Goal: Task Accomplishment & Management: Manage account settings

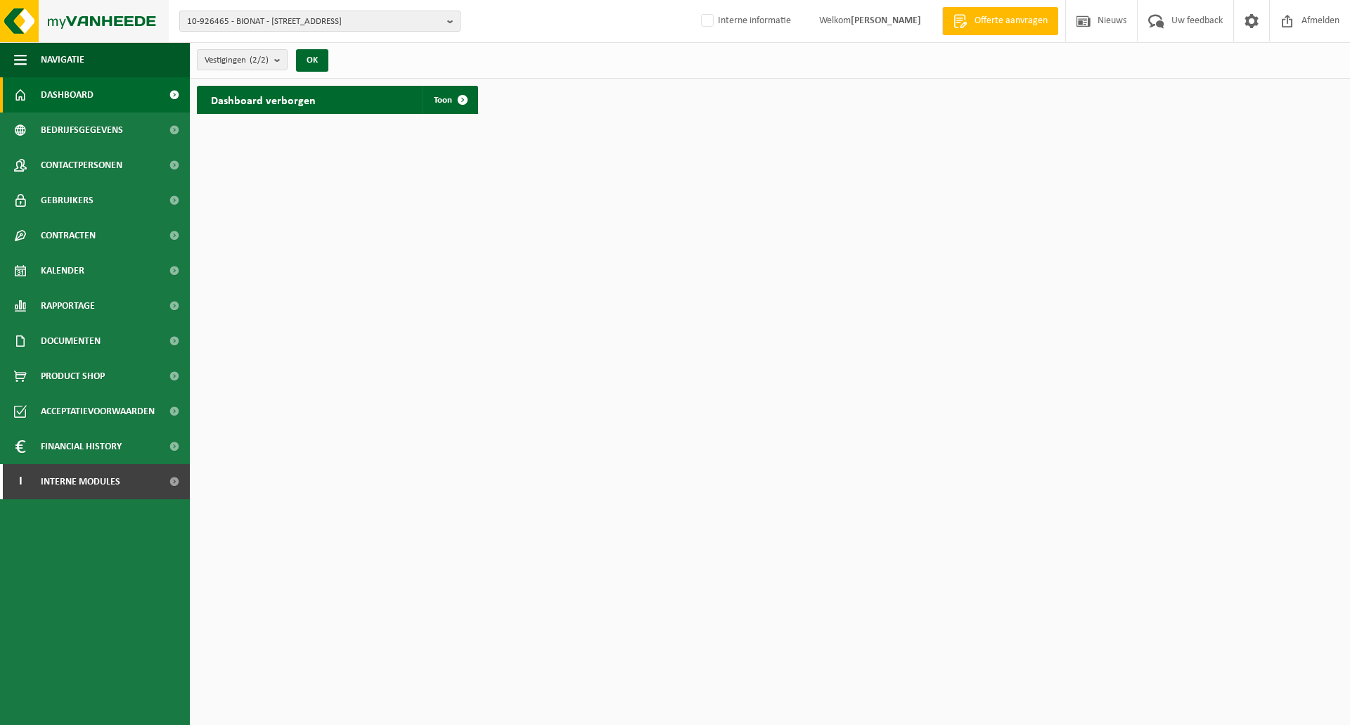
click at [101, 16] on img at bounding box center [84, 21] width 169 height 42
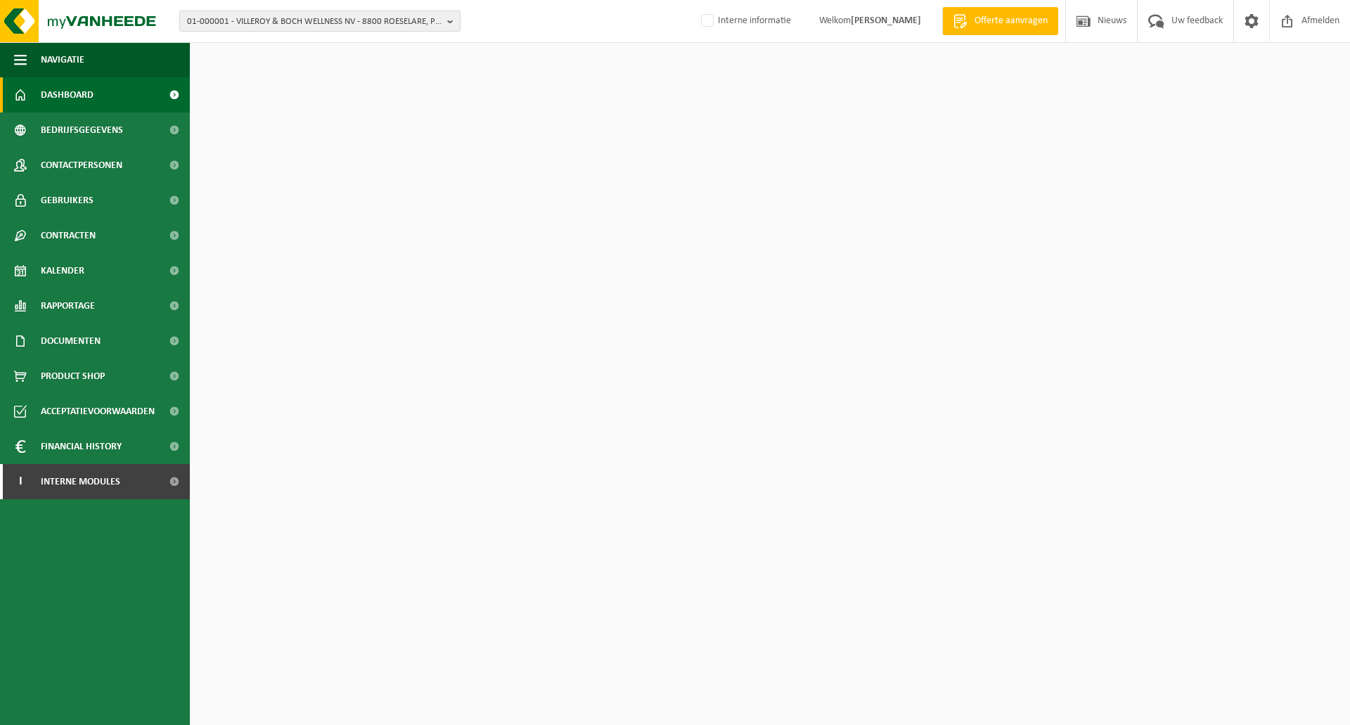
click at [261, 22] on span "01-000001 - VILLEROY & BOCH WELLNESS NV - 8800 ROESELARE, POPULIERSTRAAT 1" at bounding box center [314, 21] width 255 height 21
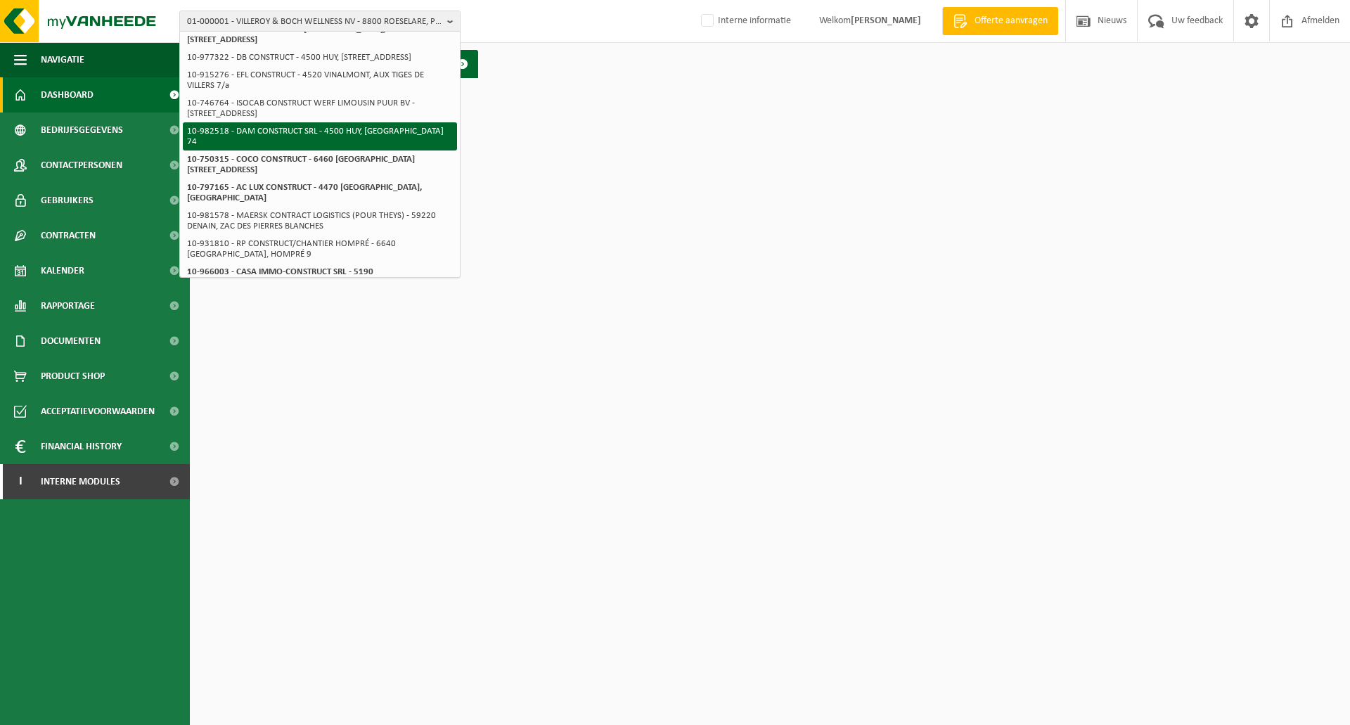
scroll to position [141, 0]
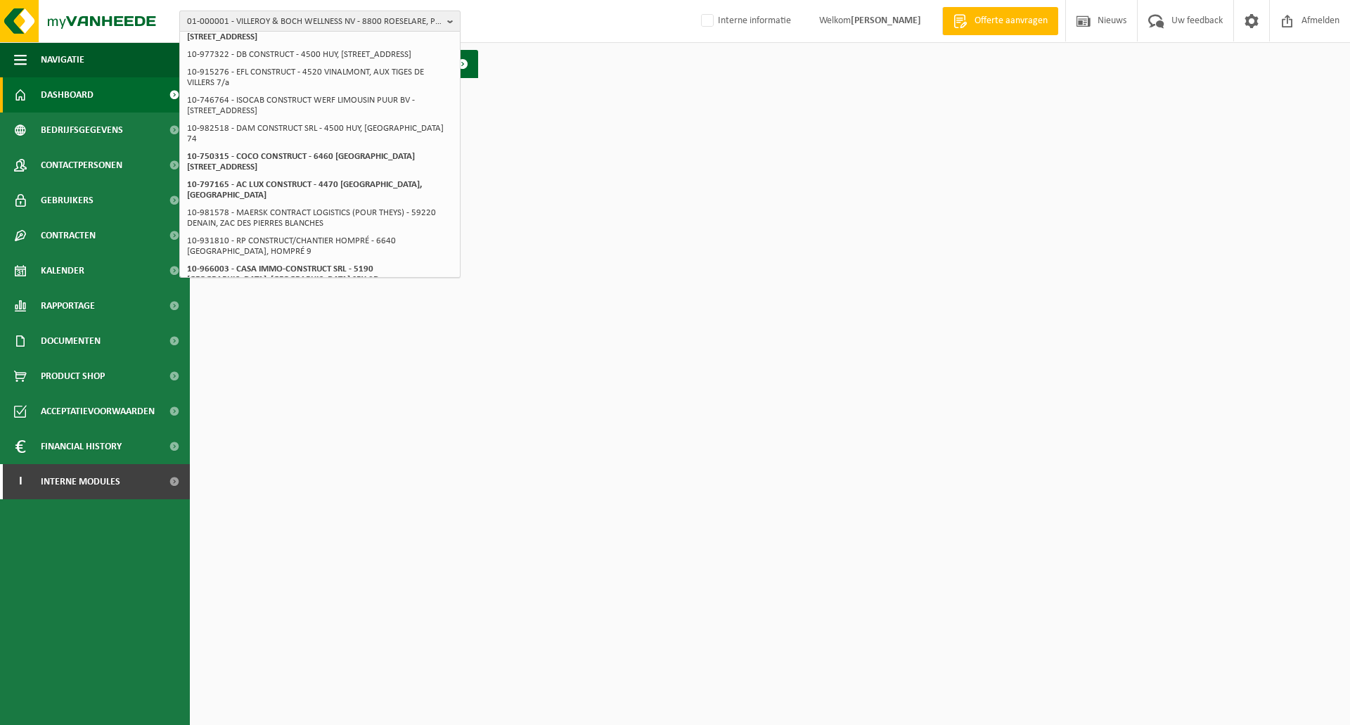
type input "pur construct"
click at [257, 28] on span "01-000001 - VILLEROY & BOCH WELLNESS NV - 8800 ROESELARE, POPULIERSTRAAT 1" at bounding box center [314, 21] width 255 height 21
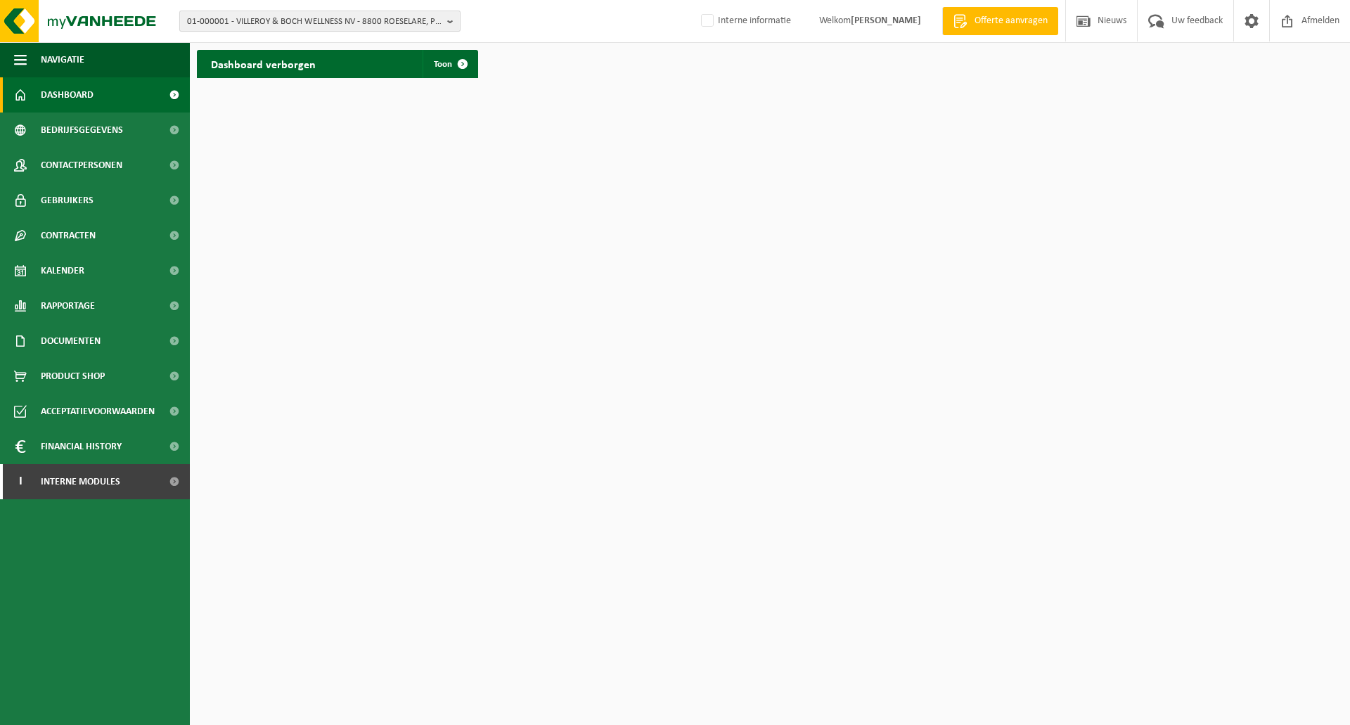
click at [257, 25] on span "01-000001 - VILLEROY & BOCH WELLNESS NV - 8800 ROESELARE, POPULIERSTRAAT 1" at bounding box center [314, 21] width 255 height 21
click at [270, 43] on input "purconstruct" at bounding box center [320, 44] width 274 height 18
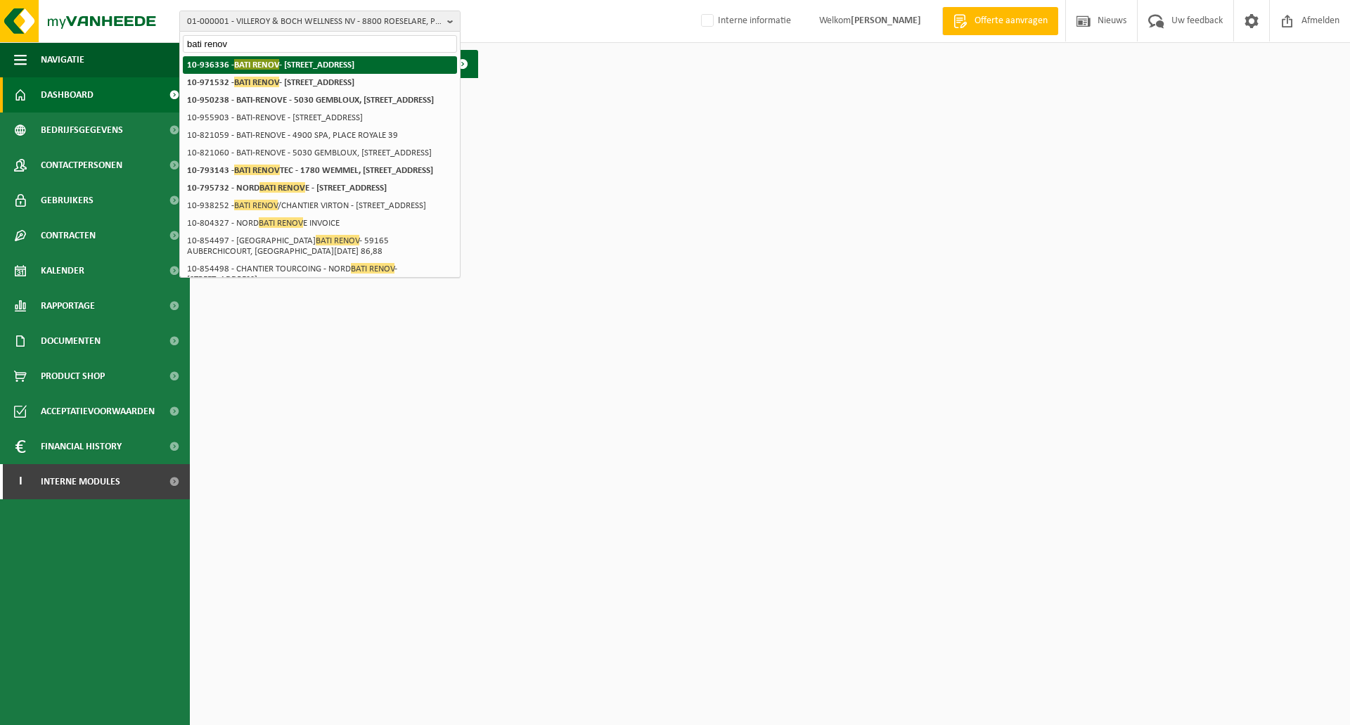
type input "bati renov"
click at [276, 67] on span "BATI RENOV" at bounding box center [256, 64] width 45 height 11
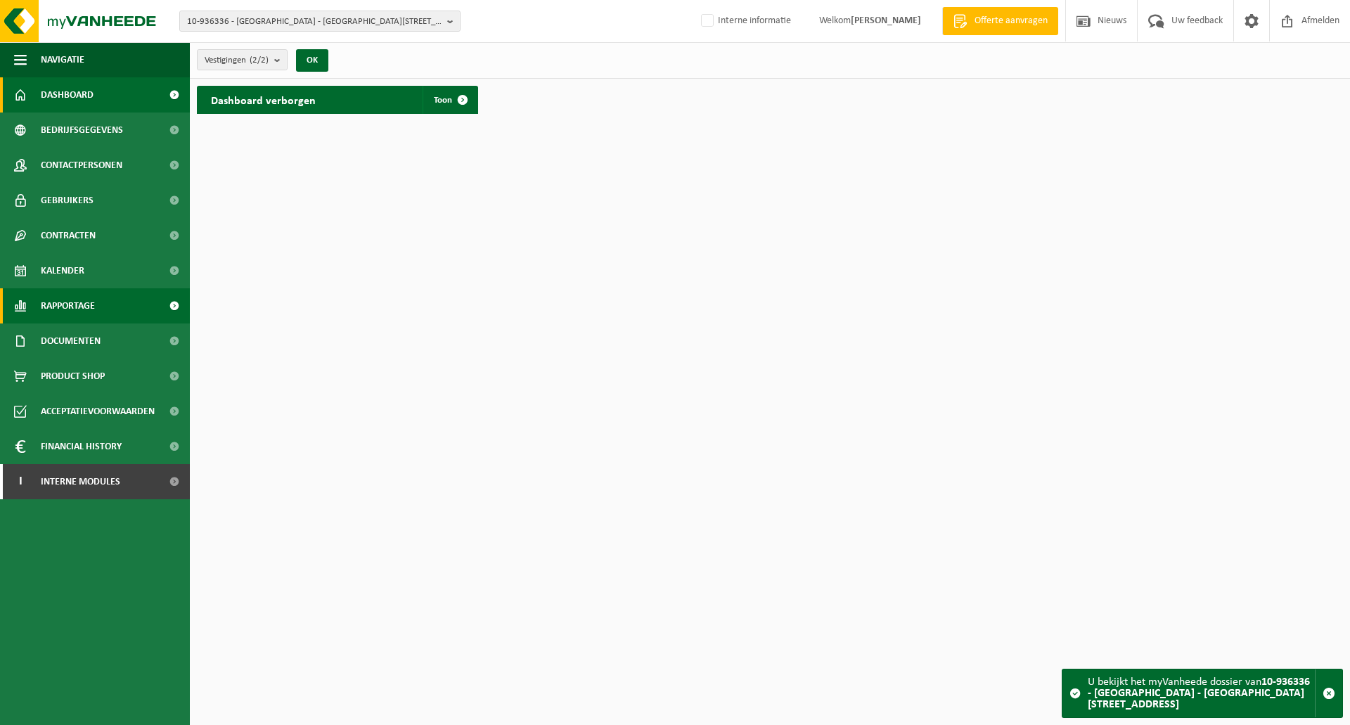
click at [70, 307] on span "Rapportage" at bounding box center [68, 305] width 54 height 35
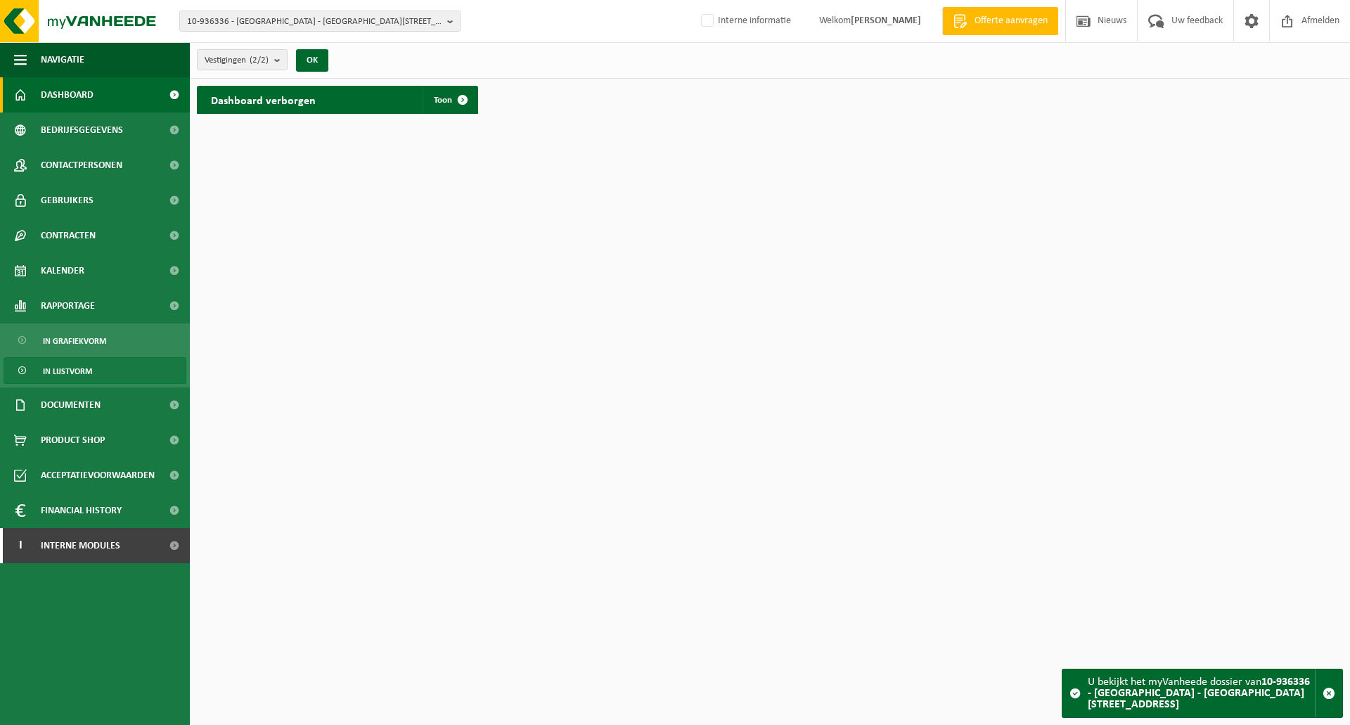
click at [76, 373] on span "In lijstvorm" at bounding box center [67, 371] width 49 height 27
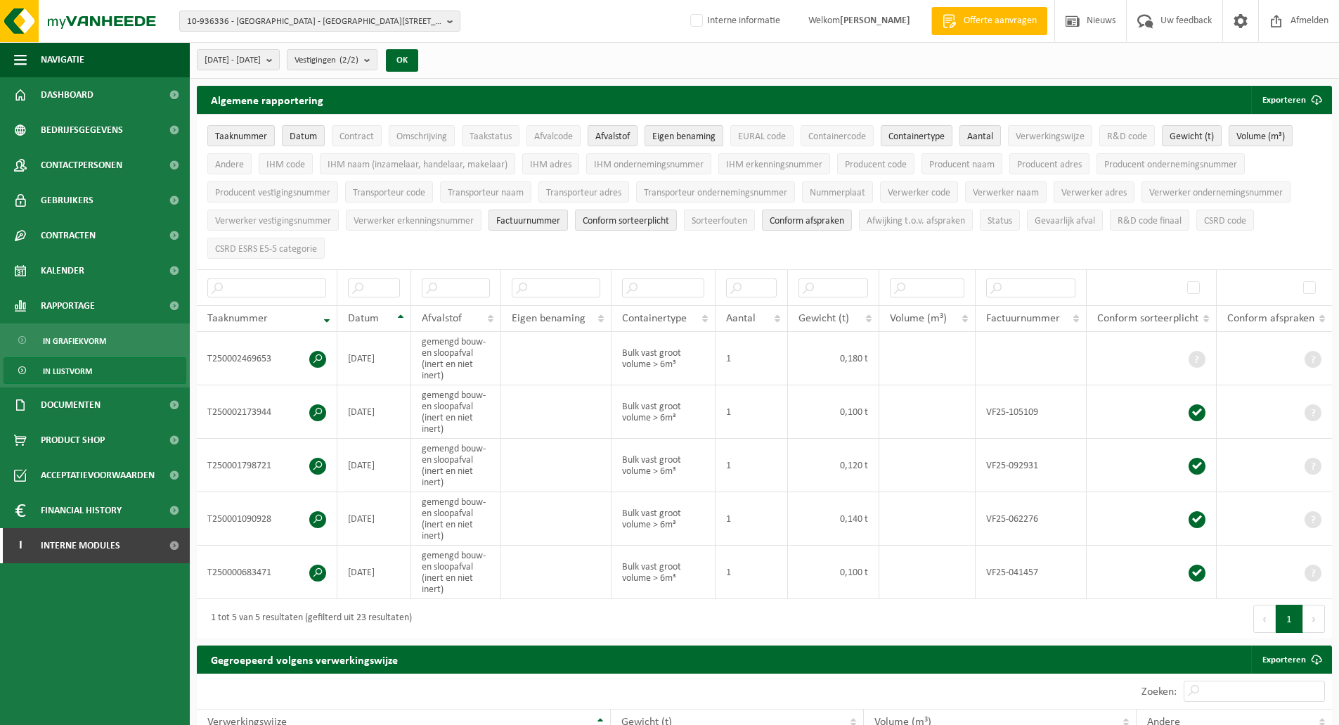
click at [511, 259] on ul "Taaknummer Datum Contract Omschrijving Taakstatus Afvalcode Afvalstof Eigen ben…" at bounding box center [764, 192] width 1135 height 155
click at [507, 250] on ul "Taaknummer Datum Contract Omschrijving Taakstatus Afvalcode Afvalstof Eigen ben…" at bounding box center [764, 192] width 1135 height 155
click at [458, 255] on ul "Taaknummer Datum Contract Omschrijving Taakstatus Afvalcode Afvalstof Eigen ben…" at bounding box center [764, 192] width 1135 height 155
click at [82, 554] on span "Interne modules" at bounding box center [80, 545] width 79 height 35
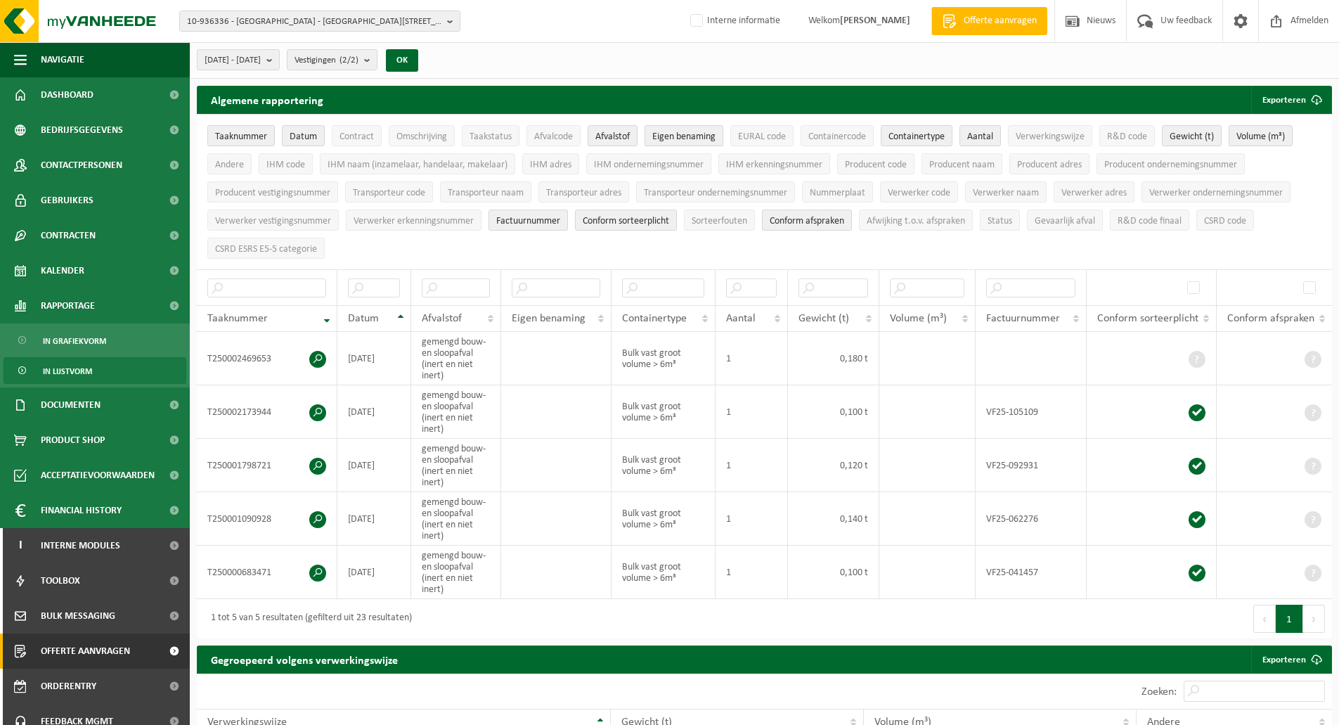
drag, startPoint x: 70, startPoint y: 650, endPoint x: 80, endPoint y: 649, distance: 10.6
click at [70, 650] on span "Offerte aanvragen" at bounding box center [85, 650] width 89 height 35
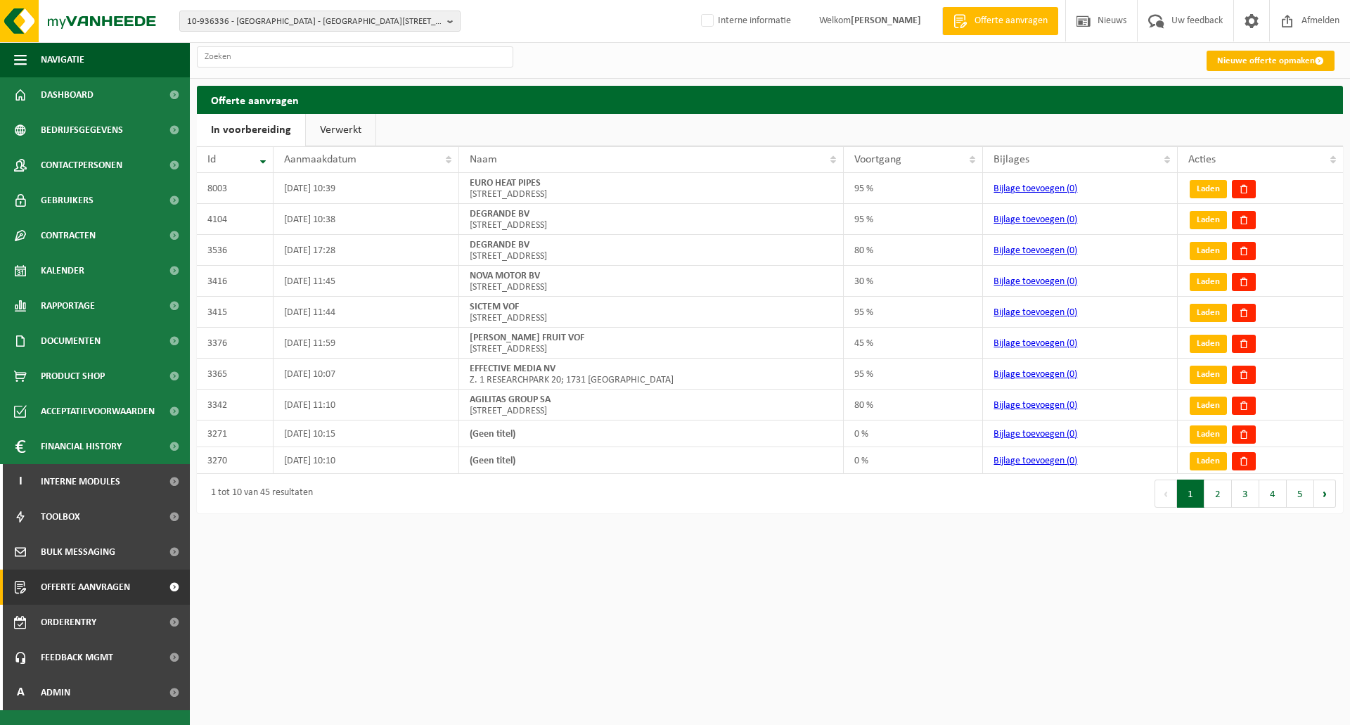
click at [1254, 63] on link "Nieuwe offerte opmaken" at bounding box center [1270, 61] width 128 height 20
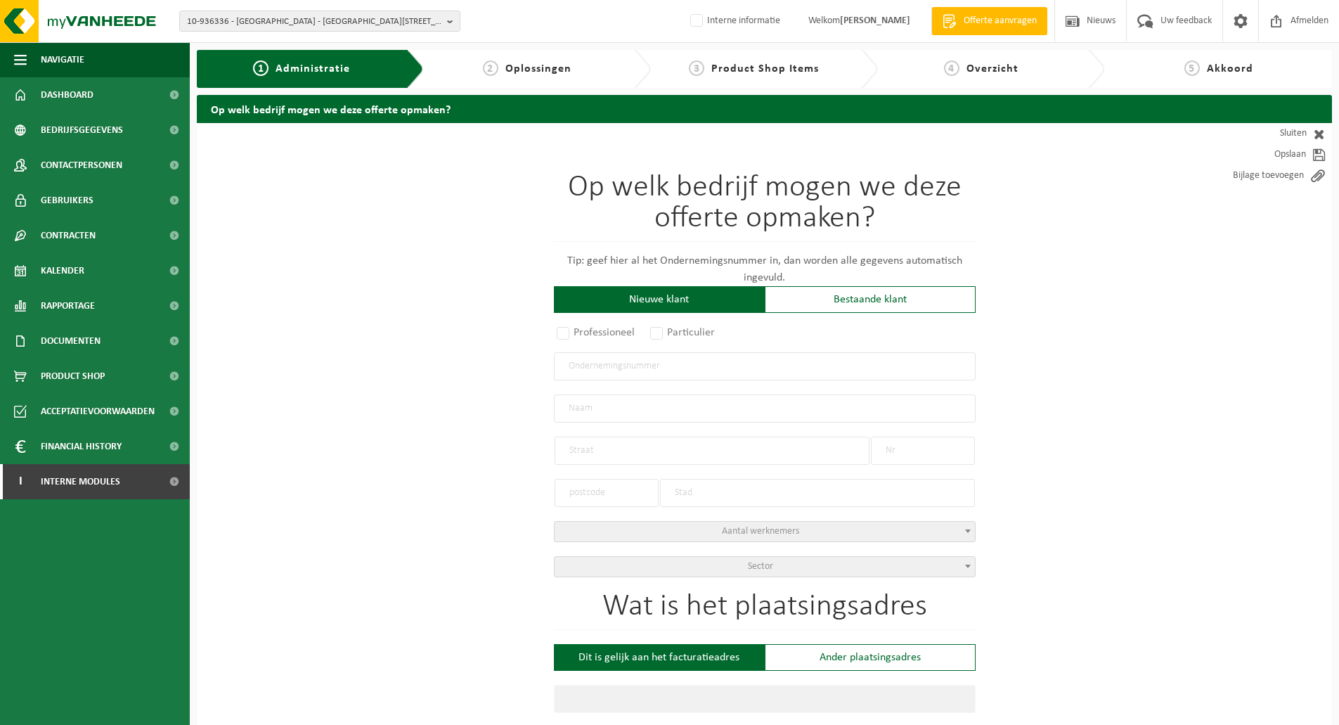
click at [621, 373] on input "text" at bounding box center [765, 366] width 422 height 28
paste input "0433417675"
type input "0433417675"
radio input "true"
type input "0433417675"
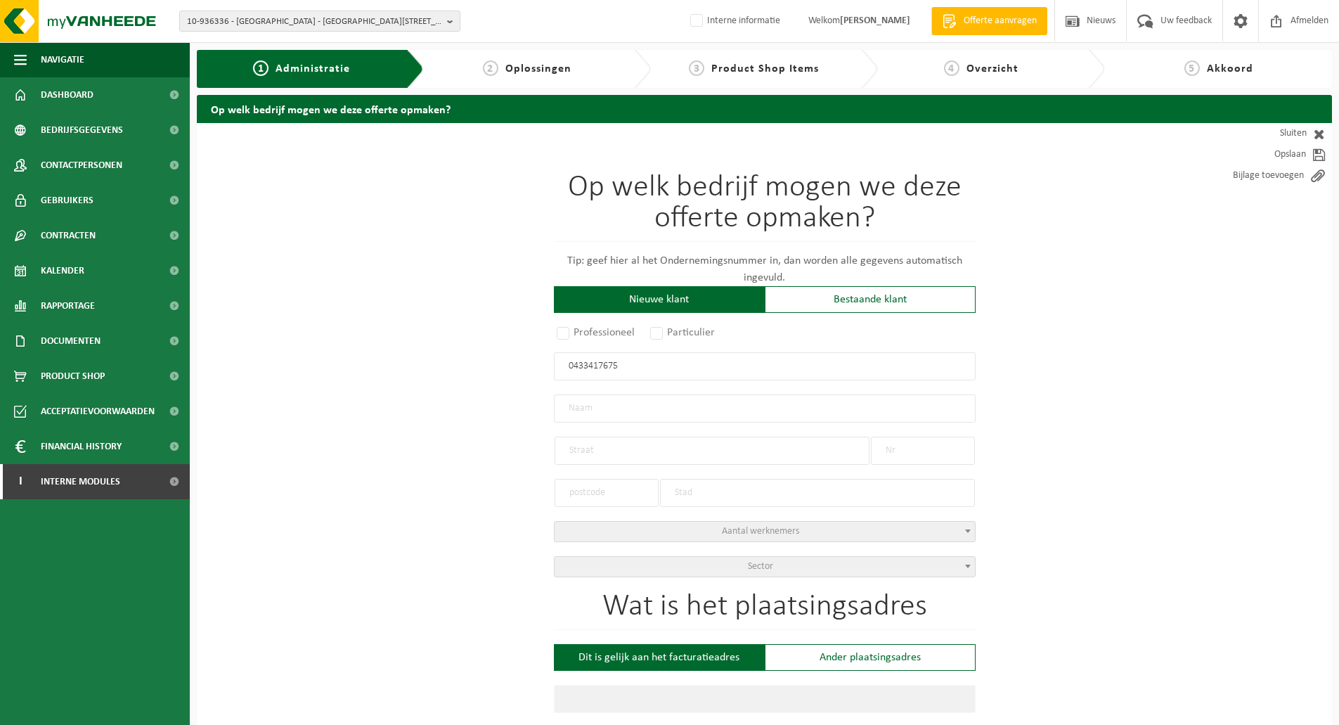
type input "PROMOTION ET URBANISME SPRL"
type input "SCHAVEI"
type input "7"
type input "3090"
type input "OVERIJSE"
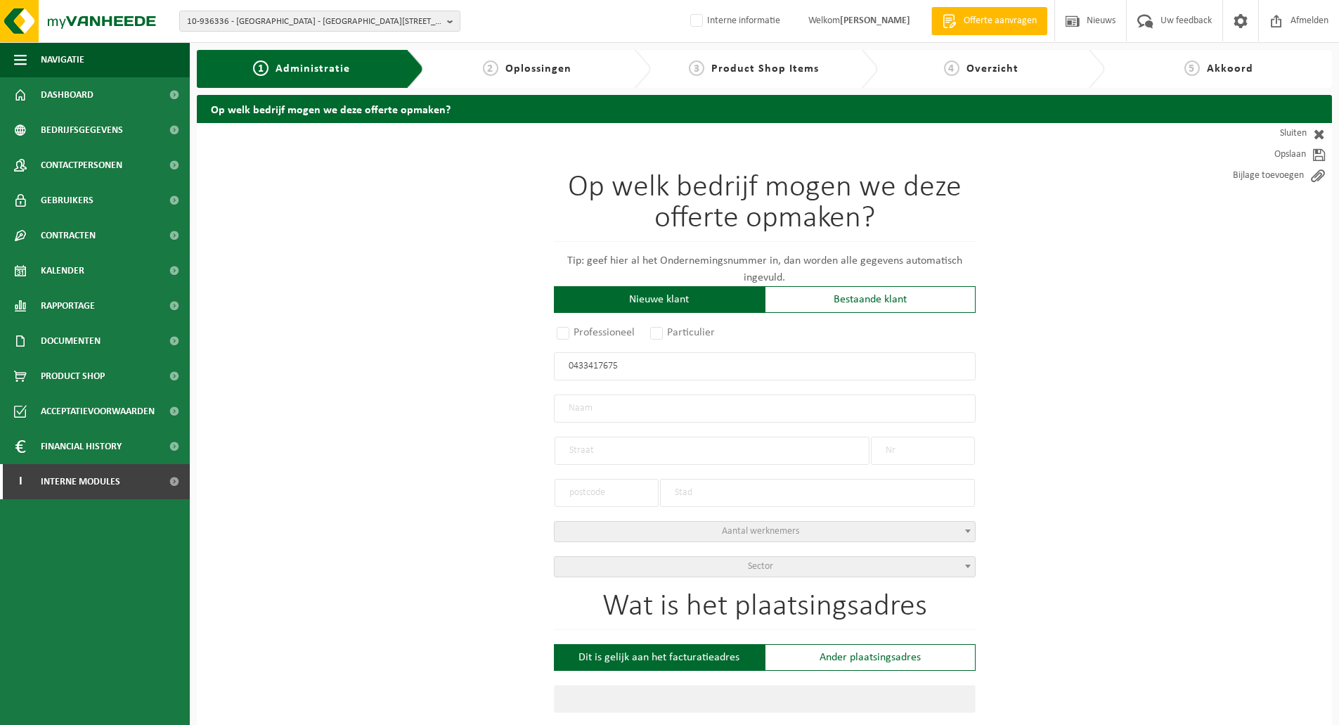
select select "D"
type input "PROMOTION ET URBANISME SPRL"
type input "SCHAVEI"
type input "7"
type input "3090"
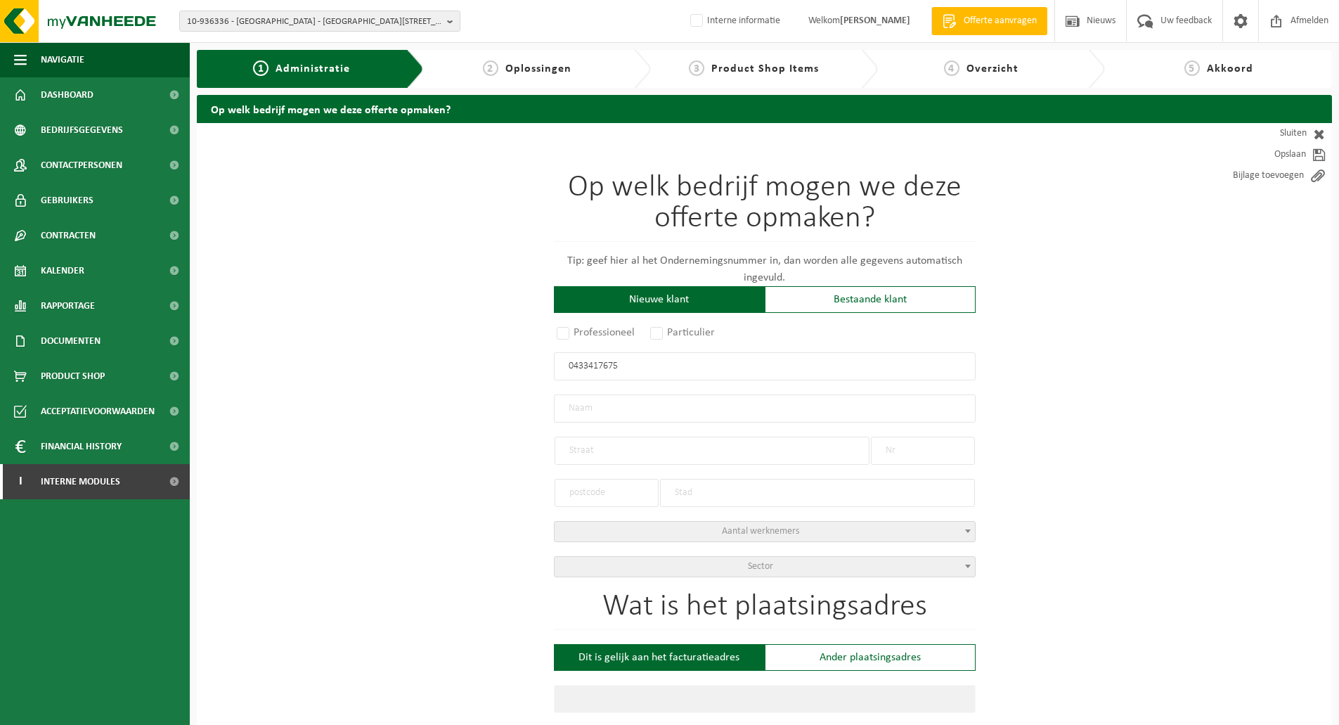
type input "OVERIJSE"
type input "2045784537"
type input "0433417675"
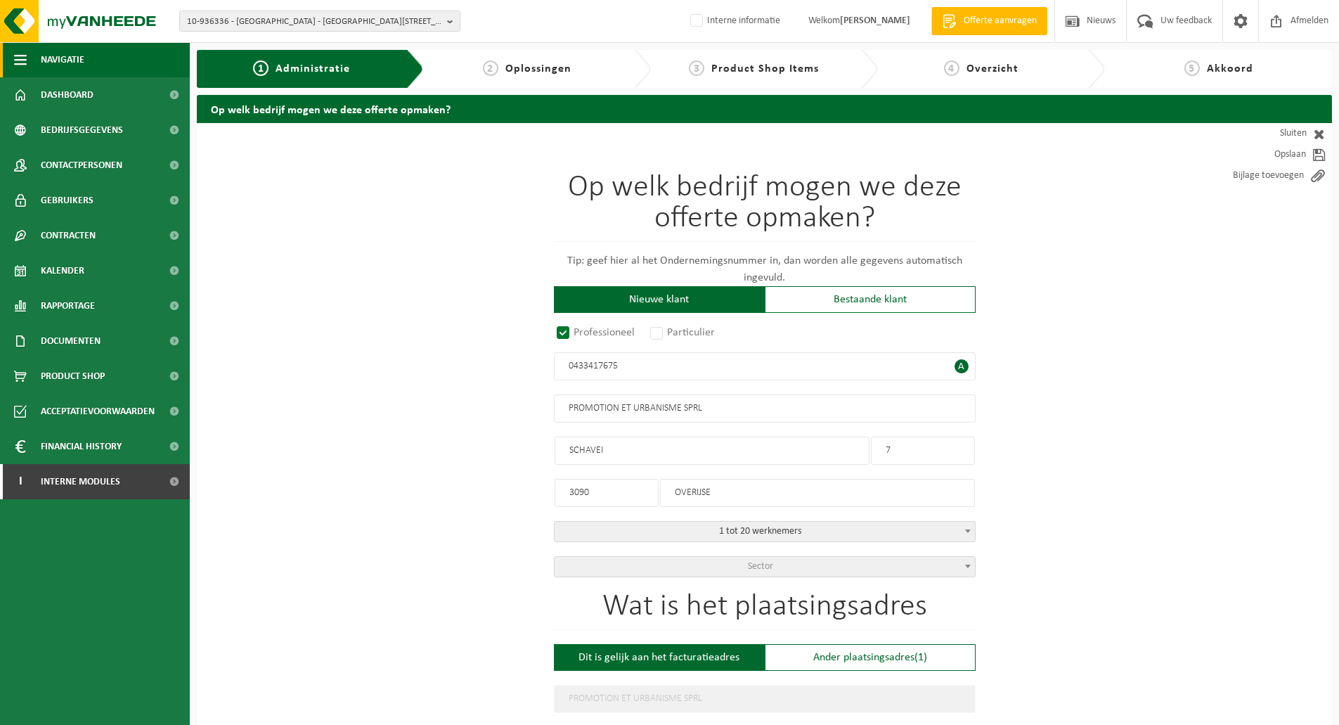
click at [65, 58] on span "Navigatie" at bounding box center [63, 59] width 44 height 35
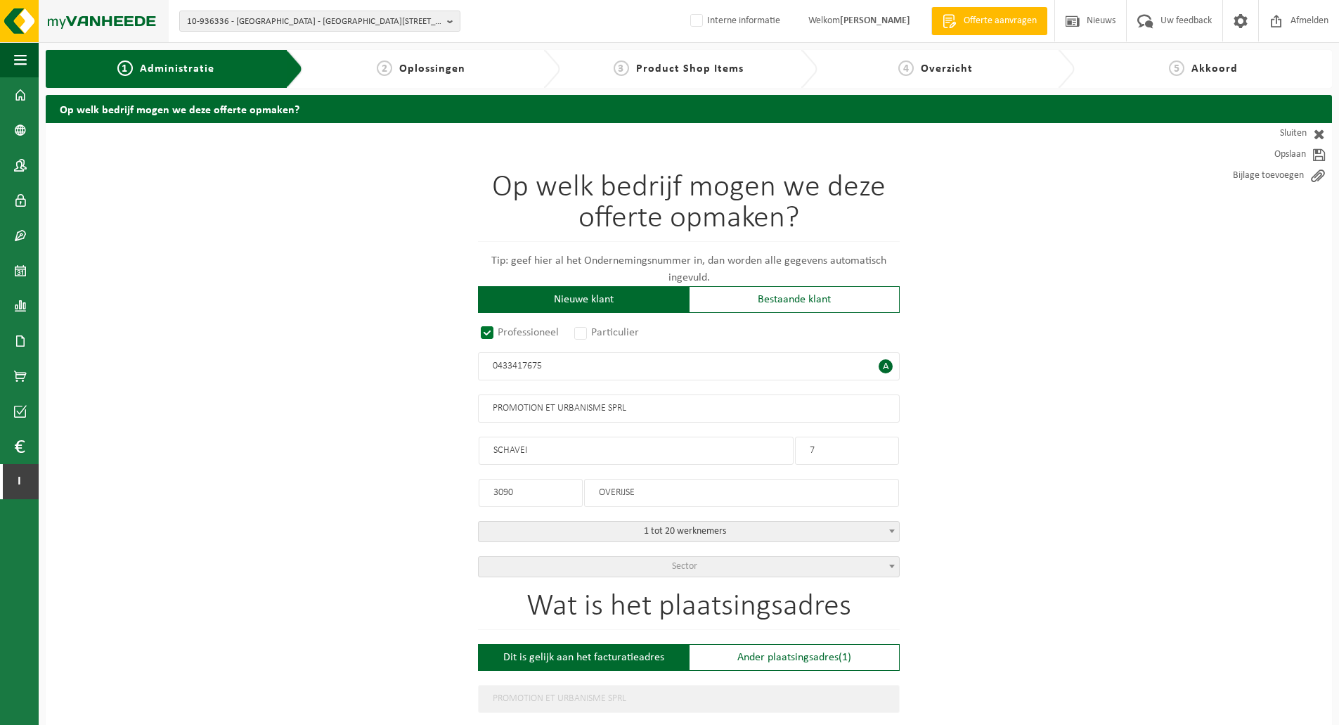
click at [63, 29] on img at bounding box center [84, 21] width 169 height 42
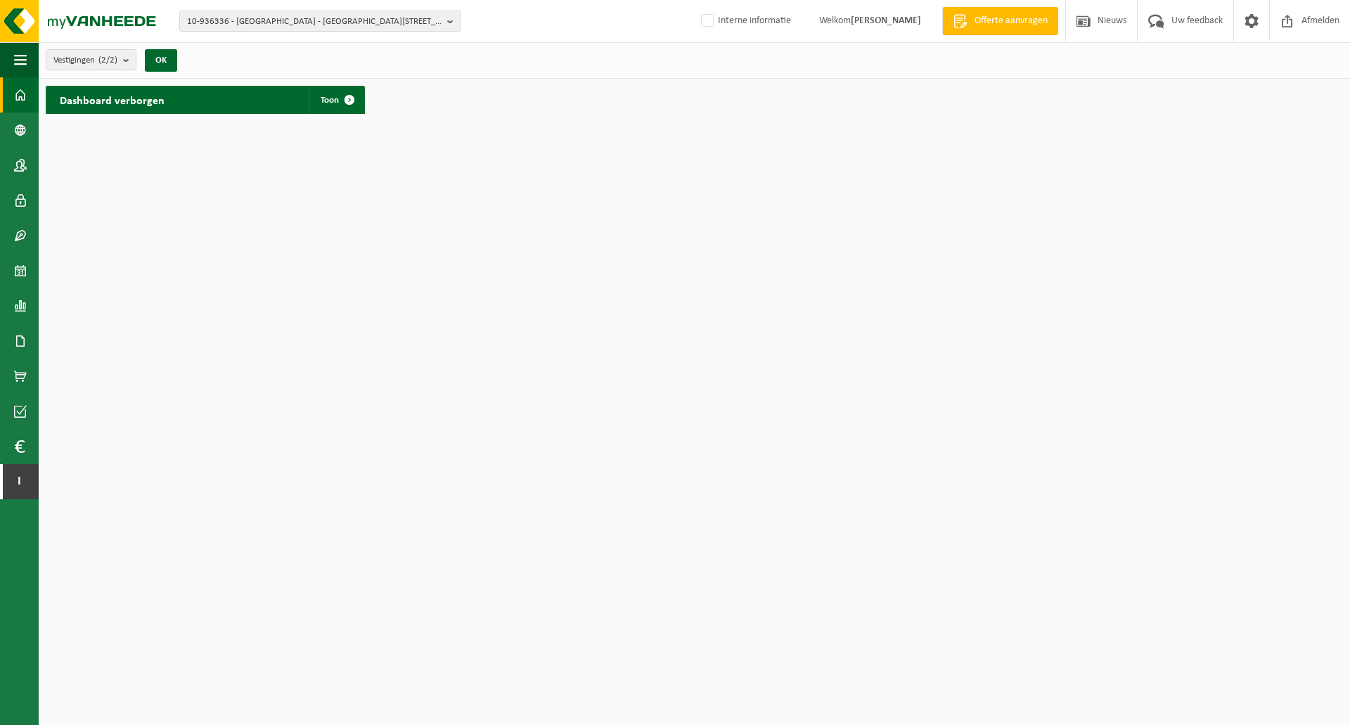
click at [297, 26] on span "10-936336 - [GEOGRAPHIC_DATA] - [GEOGRAPHIC_DATA][STREET_ADDRESS]" at bounding box center [314, 21] width 255 height 21
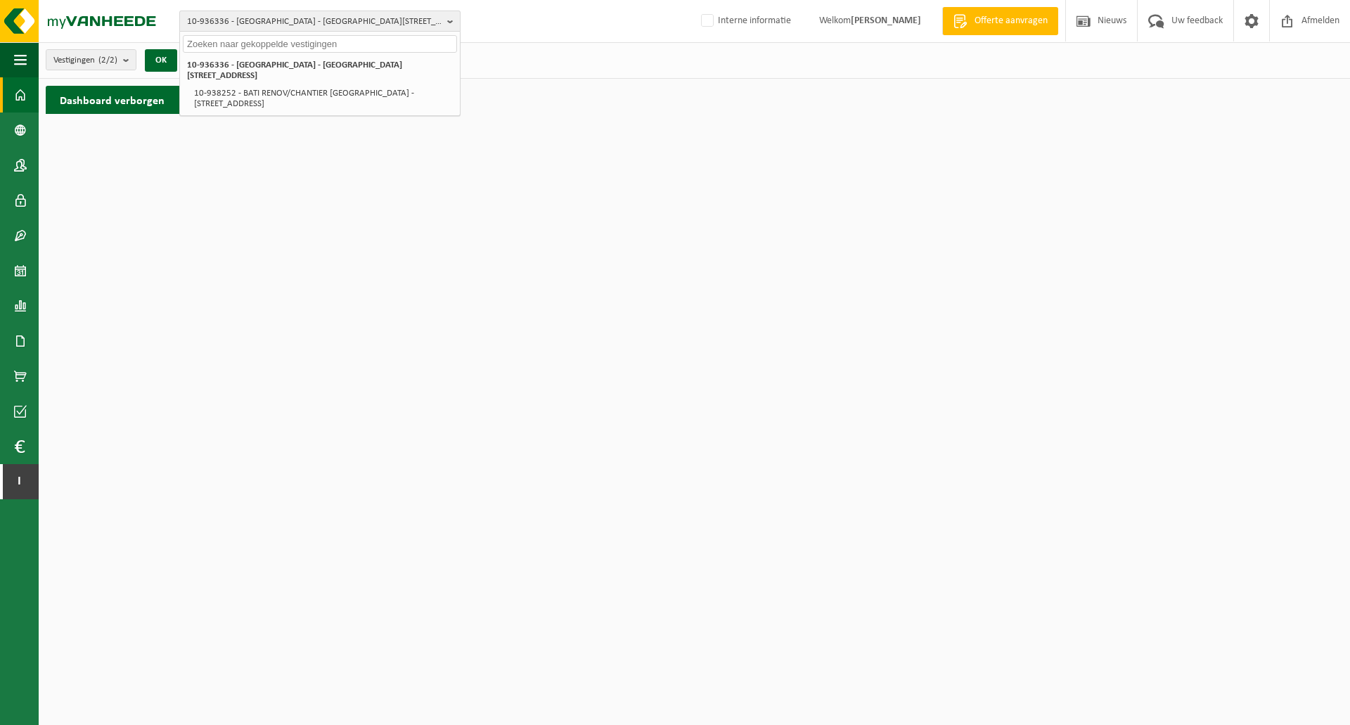
paste input "- 10-884256"
type input "- 10-884256"
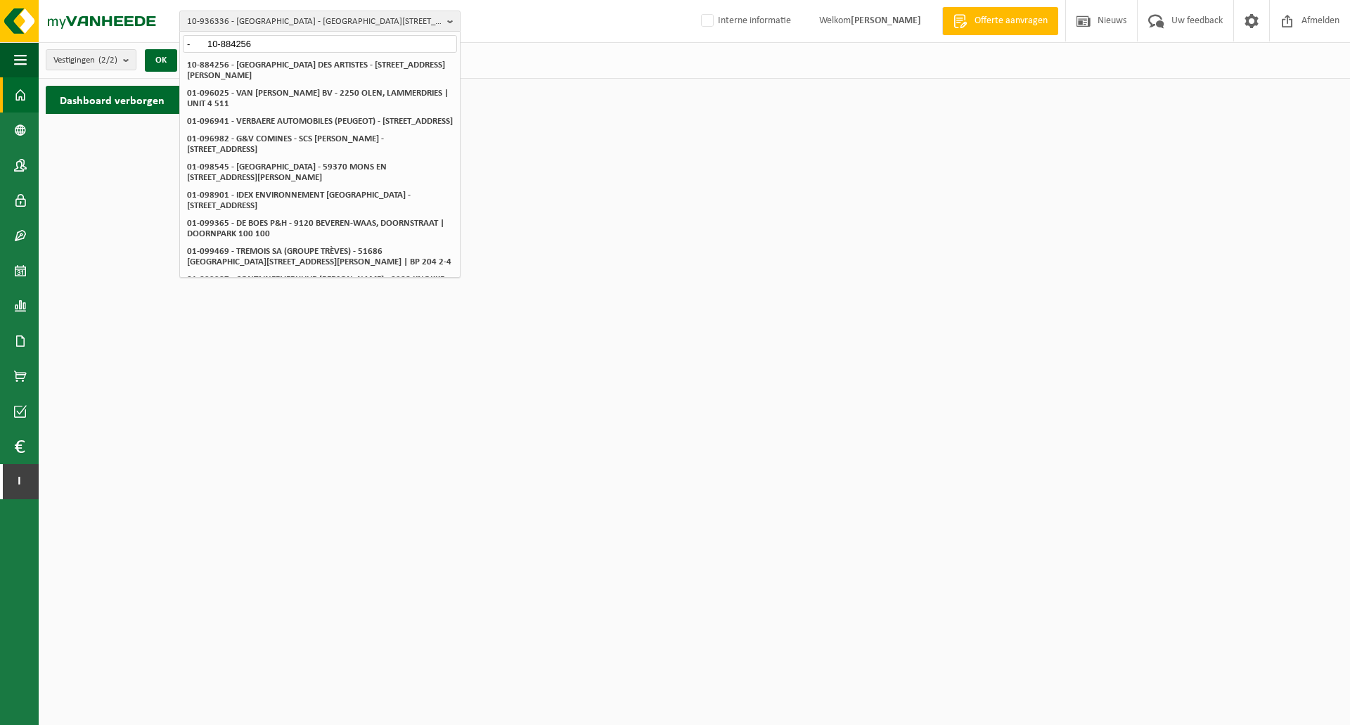
drag, startPoint x: 206, startPoint y: 48, endPoint x: 169, endPoint y: 47, distance: 36.6
click at [169, 47] on div "10-936336 - [GEOGRAPHIC_DATA] - [GEOGRAPHIC_DATA] 41 - 10-884256 10-936336 - [G…" at bounding box center [675, 60] width 1350 height 121
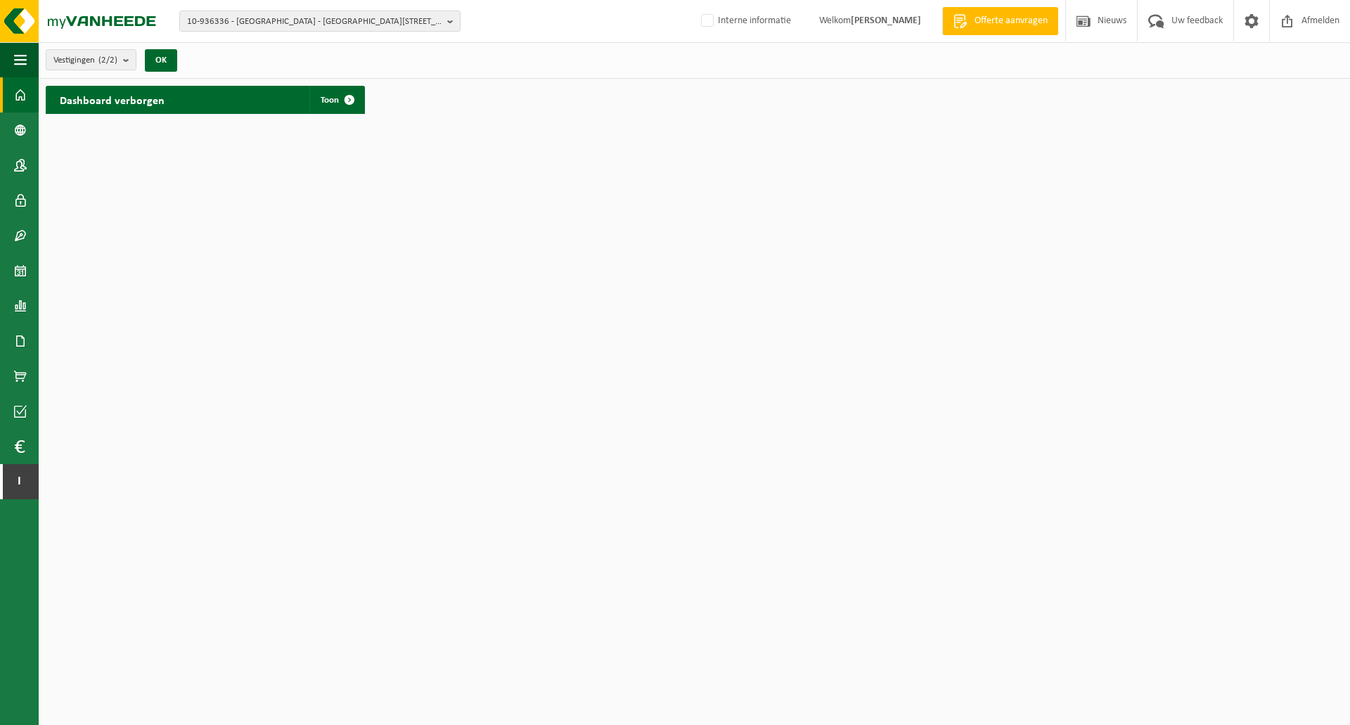
click at [257, 7] on div "10-936336 - [GEOGRAPHIC_DATA] - [GEOGRAPHIC_DATA] 41 10-936336 - [GEOGRAPHIC_DA…" at bounding box center [675, 21] width 1350 height 43
click at [256, 20] on span "10-936336 - [GEOGRAPHIC_DATA] - [GEOGRAPHIC_DATA][STREET_ADDRESS]" at bounding box center [314, 21] width 255 height 21
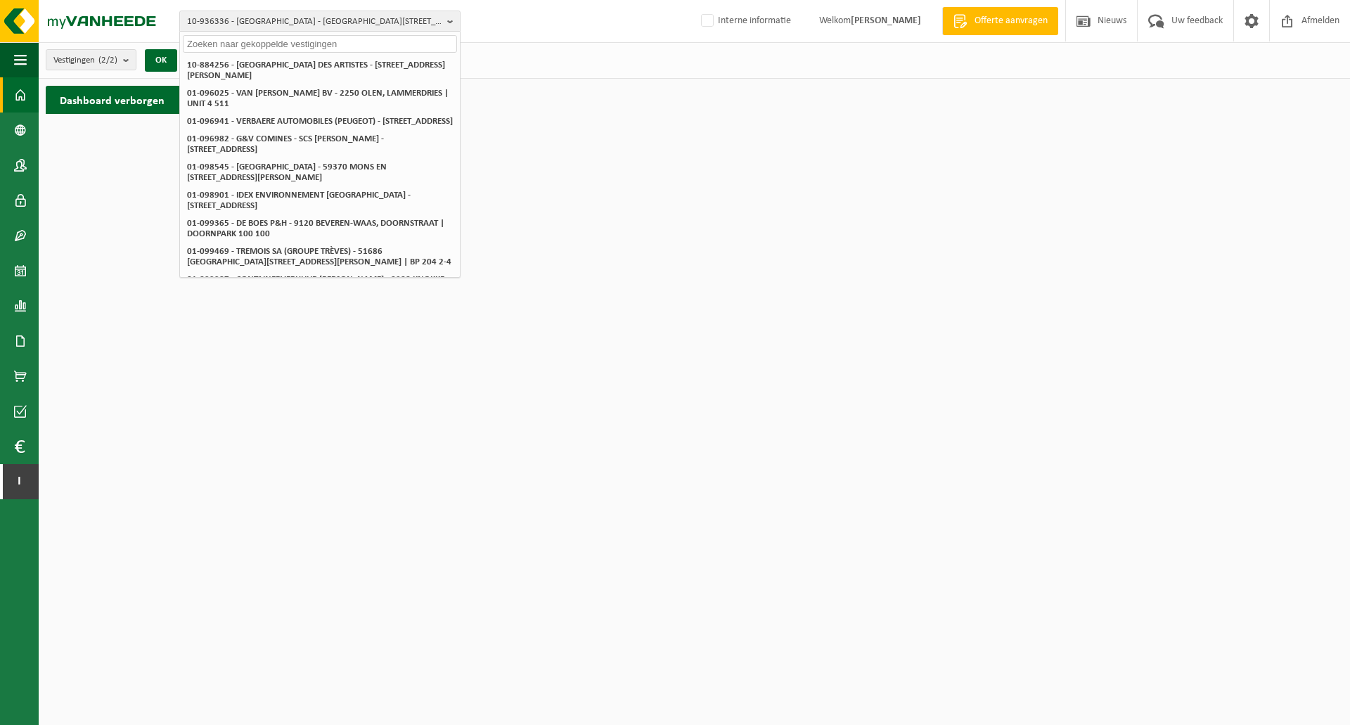
paste input "- 10-884256"
click at [208, 44] on input "- 10-884256" at bounding box center [320, 44] width 274 height 18
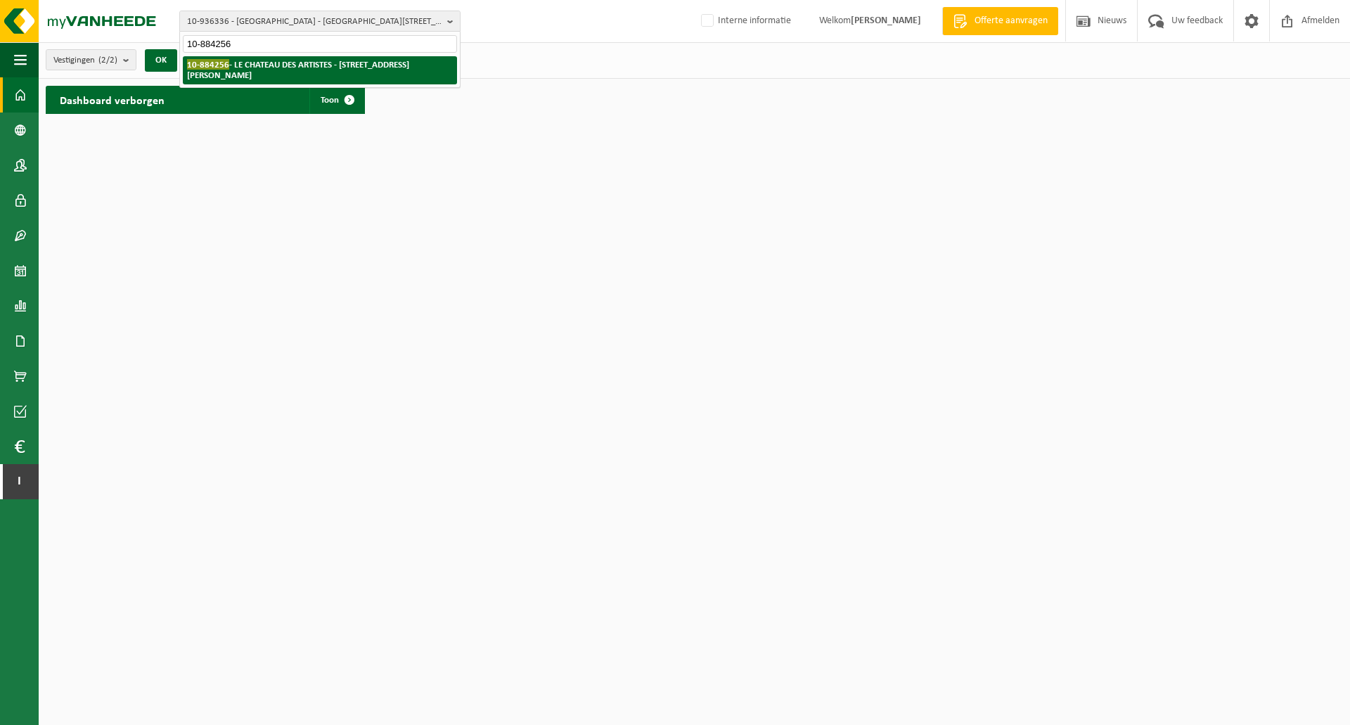
type input "10-884256"
click at [257, 65] on strong "10-884256 - [GEOGRAPHIC_DATA] DES ARTISTES - [STREET_ADDRESS][PERSON_NAME]" at bounding box center [298, 69] width 222 height 21
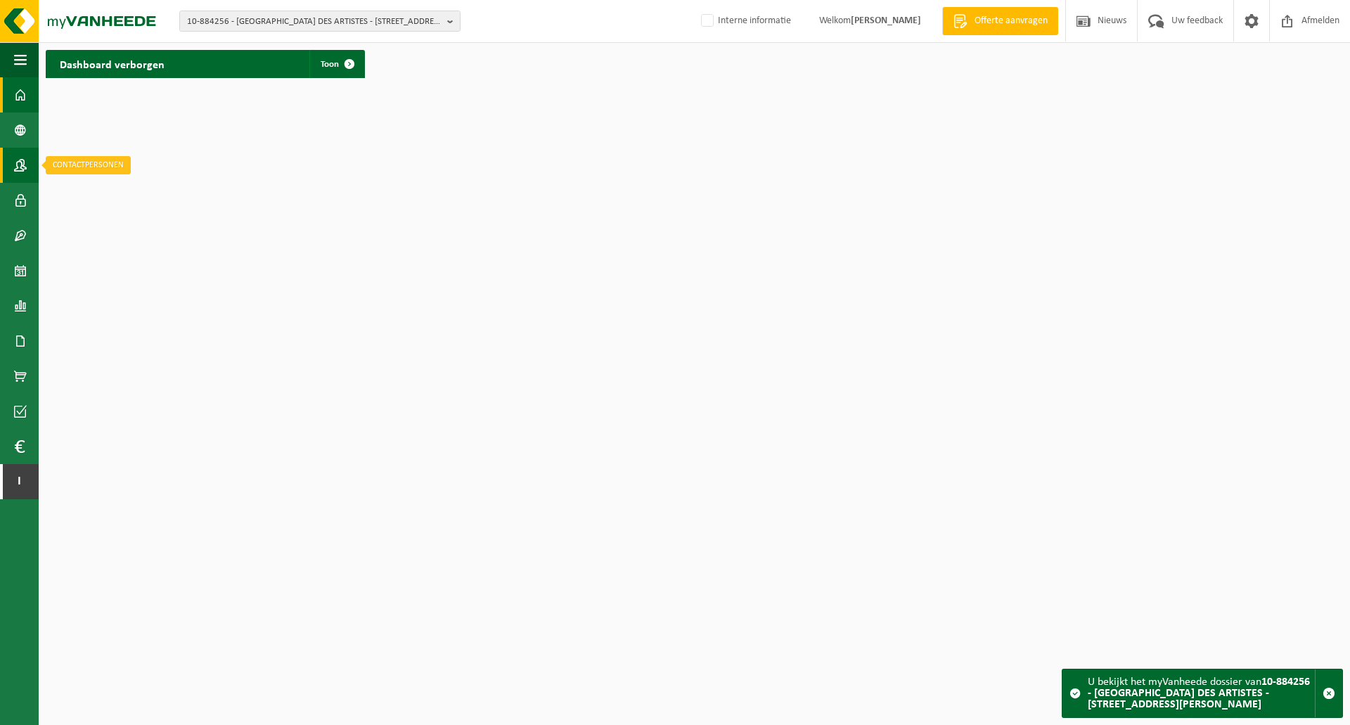
click at [22, 163] on span at bounding box center [20, 165] width 13 height 35
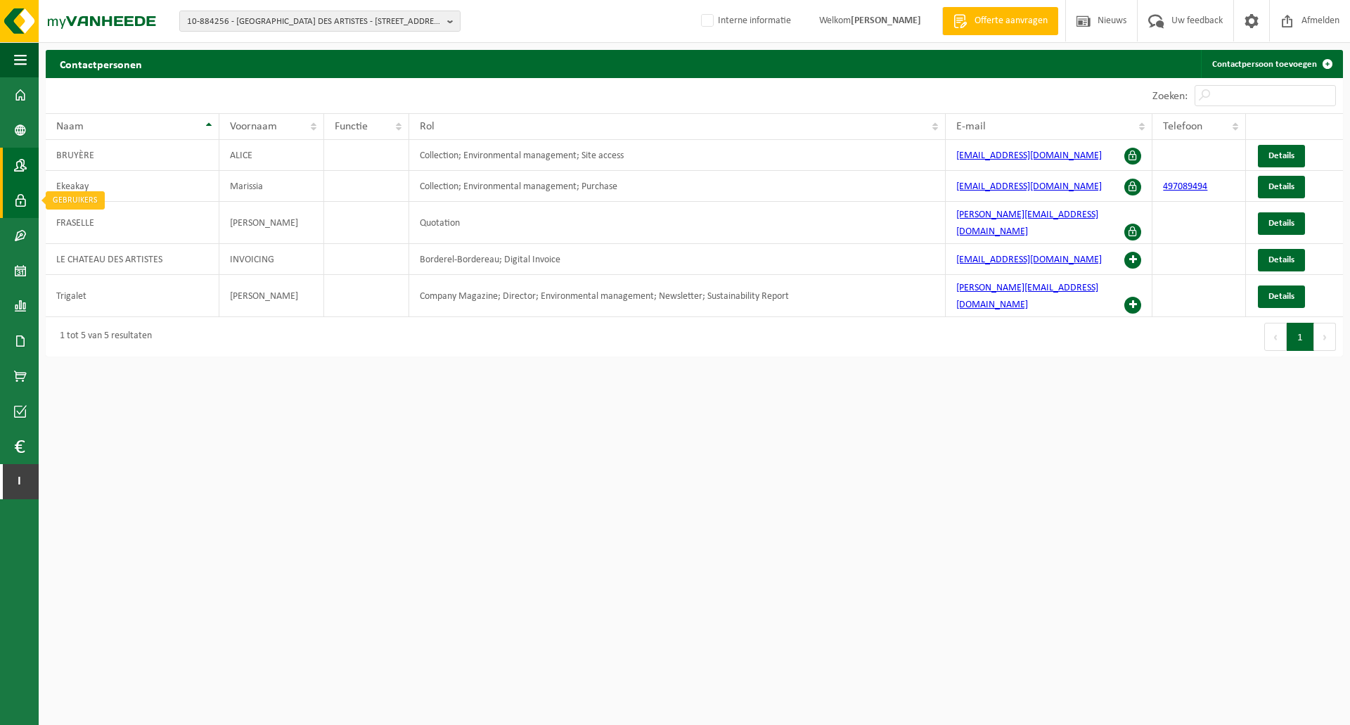
click at [20, 204] on span at bounding box center [20, 200] width 13 height 35
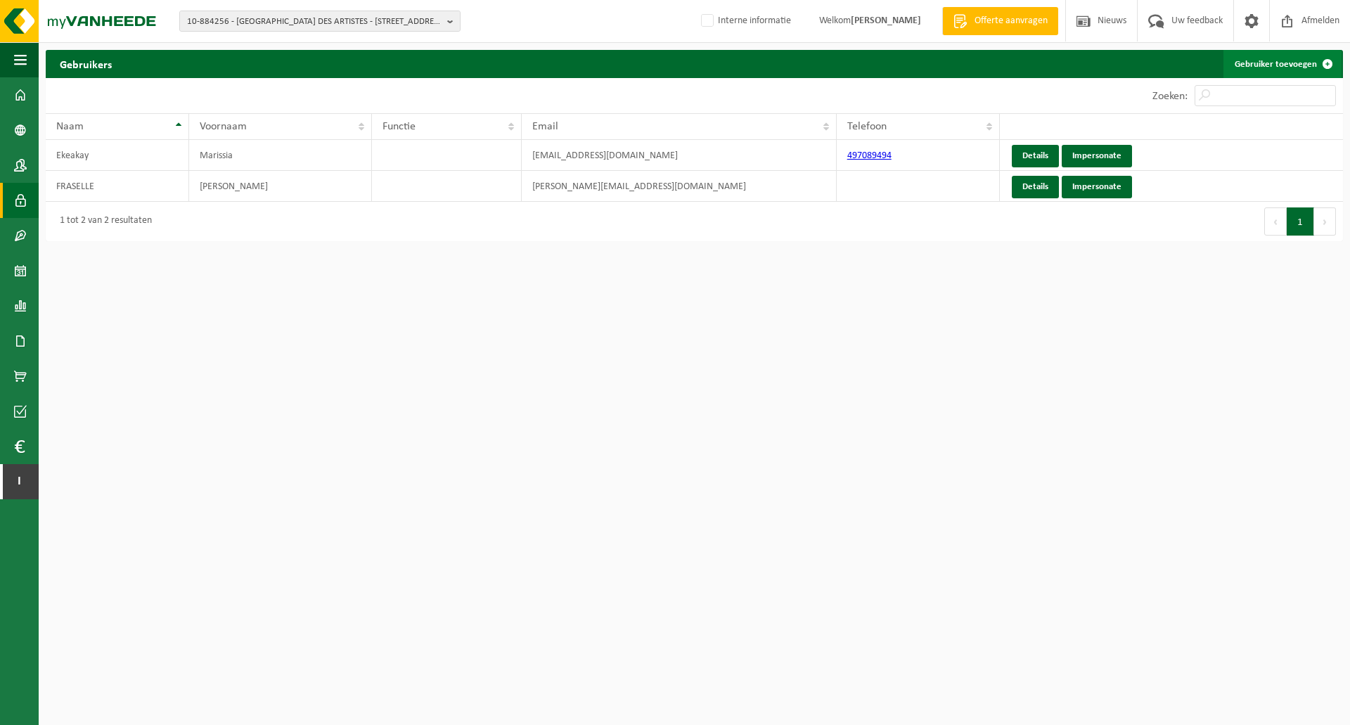
click at [1264, 65] on link "Gebruiker toevoegen" at bounding box center [1282, 64] width 118 height 28
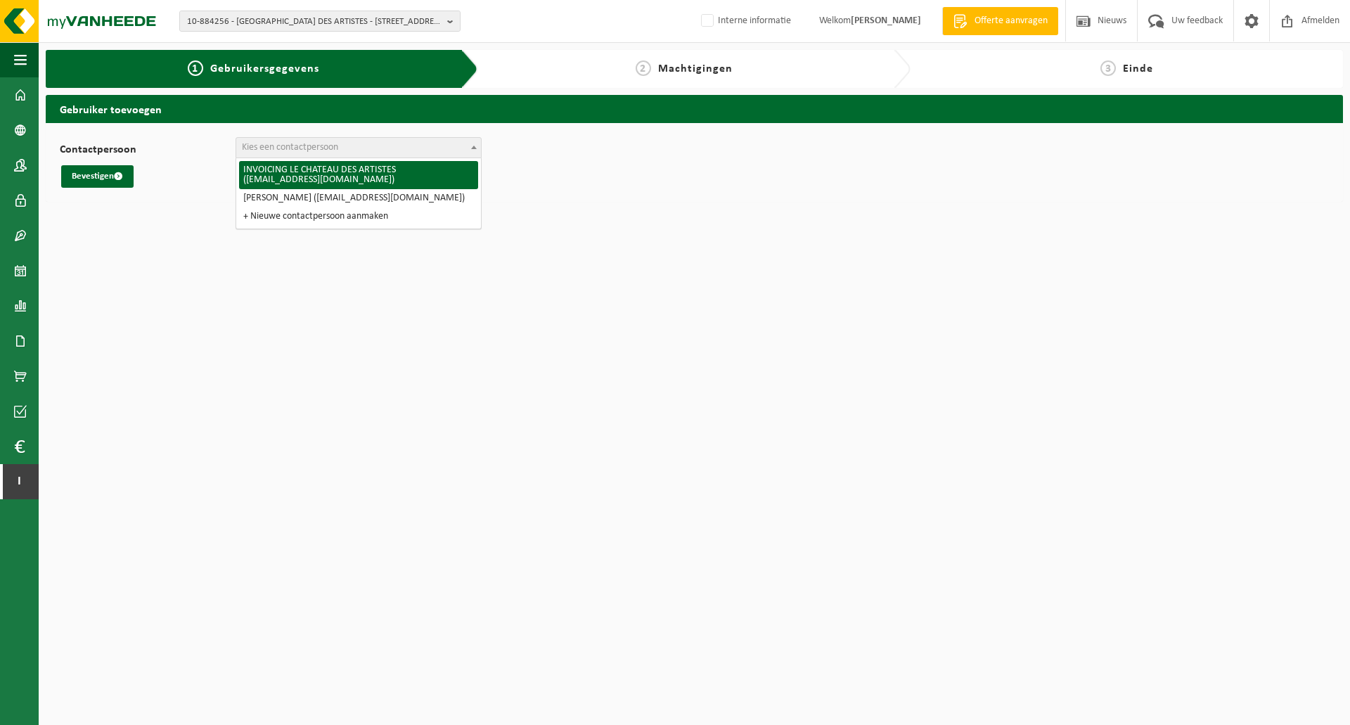
click at [319, 150] on span "Kies een contactpersoon" at bounding box center [290, 147] width 96 height 11
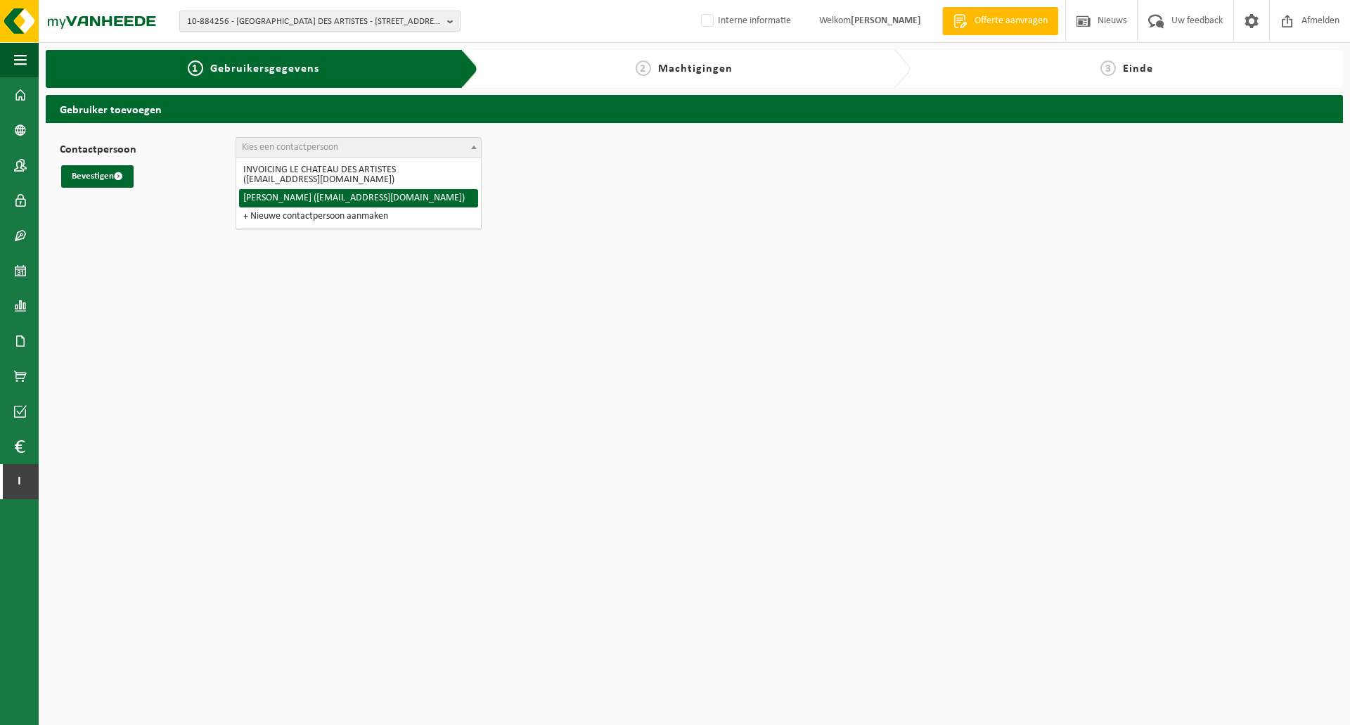
select select "126743"
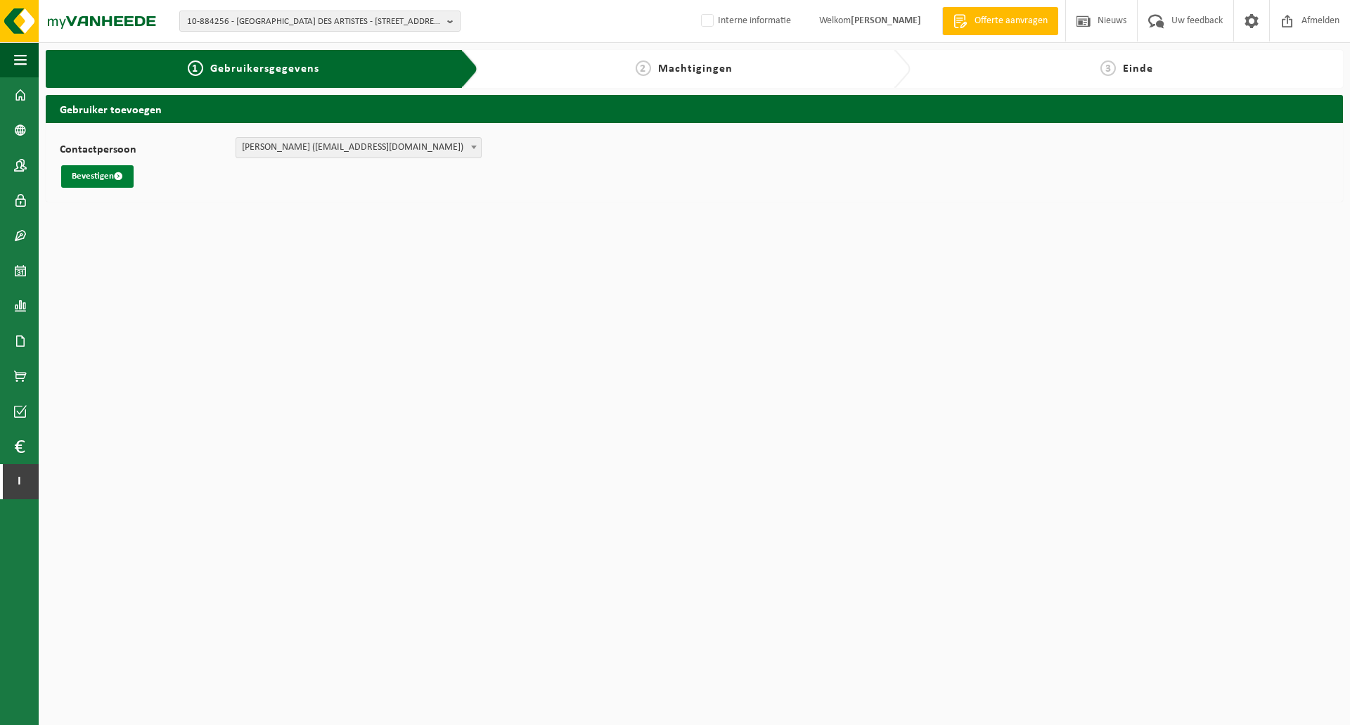
click at [101, 185] on button "Bevestigen" at bounding box center [97, 176] width 72 height 22
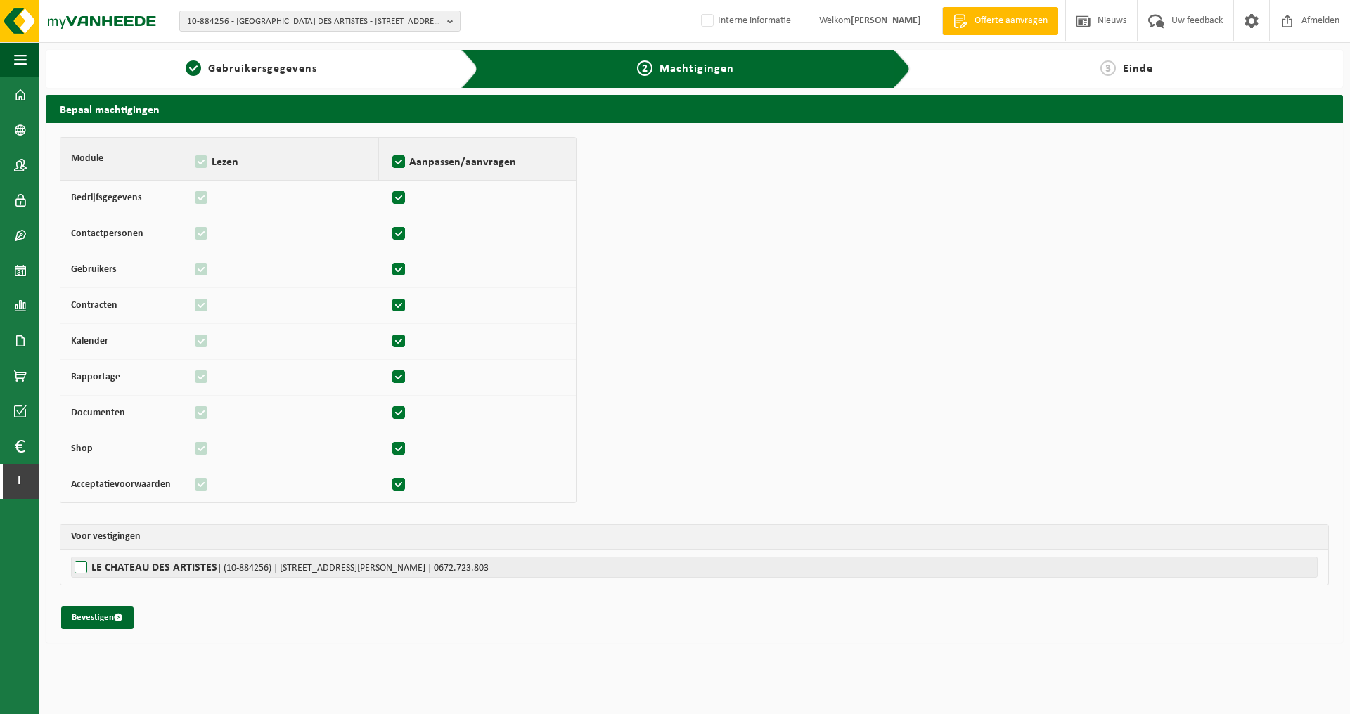
click at [79, 569] on label"] "LE CHATEAU DES ARTISTES | (10-884256) | RUE SAINTE - AGNÈS 33, 6060 GILLY | 067…" at bounding box center [694, 567] width 1246 height 21
click at [79, 569] on input "LE CHATEAU DES ARTISTES | (10-884256) | RUE SAINTE - AGNÈS 33, 6060 GILLY | 067…" at bounding box center [746, 567] width 1350 height 21
checkbox input "true"
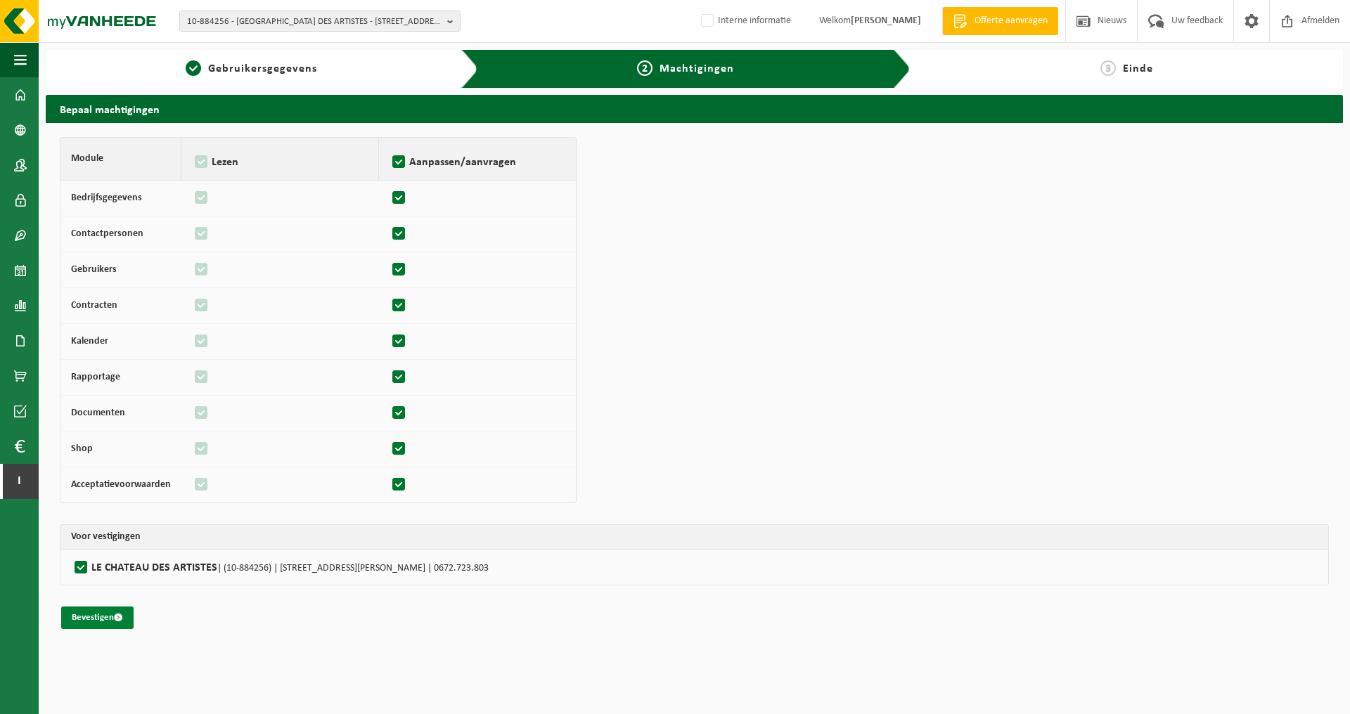
click at [97, 618] on button "Bevestigen" at bounding box center [97, 618] width 72 height 22
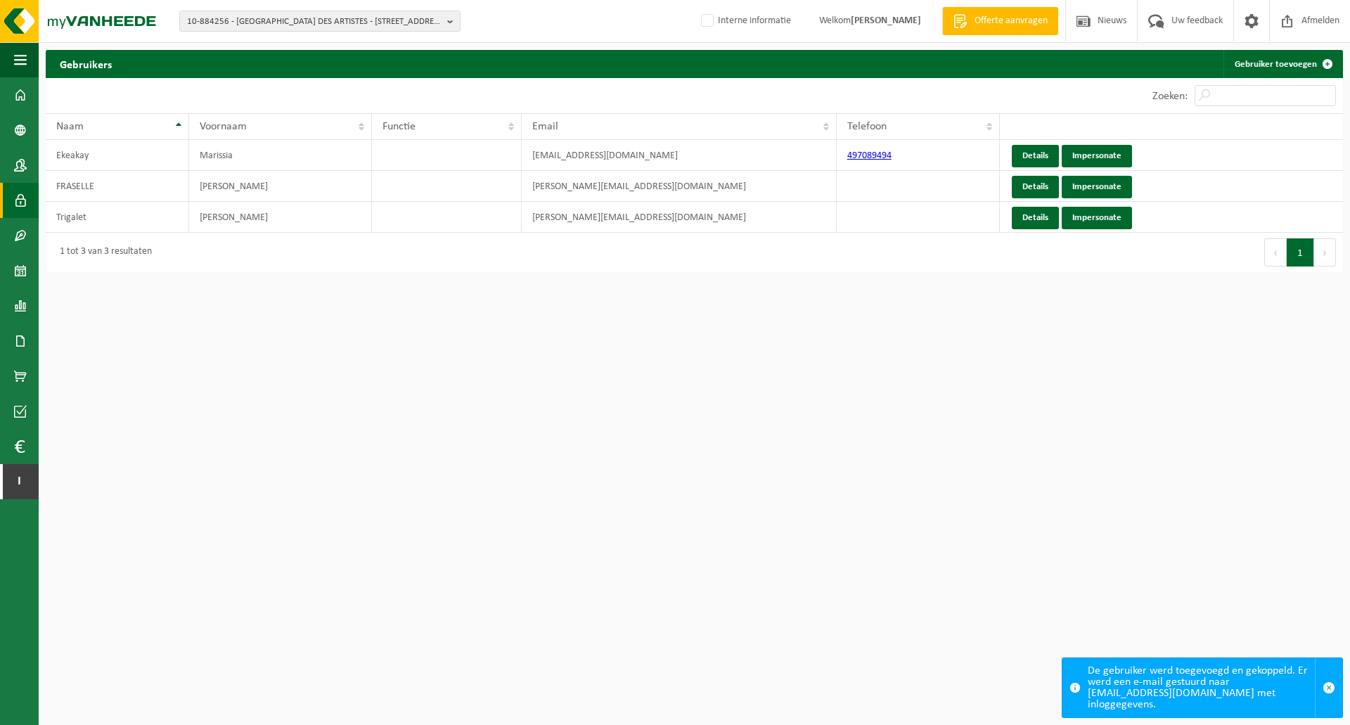
click at [572, 89] on div "10 25 50 100 10 resultaten weergeven" at bounding box center [370, 95] width 649 height 35
click at [230, 22] on span "10-884256 - LE CHATEAU DES ARTISTES - 6060 GILLY, RUE SAINTE - AGNÈS 33" at bounding box center [314, 21] width 255 height 21
paste input "- 10-934237"
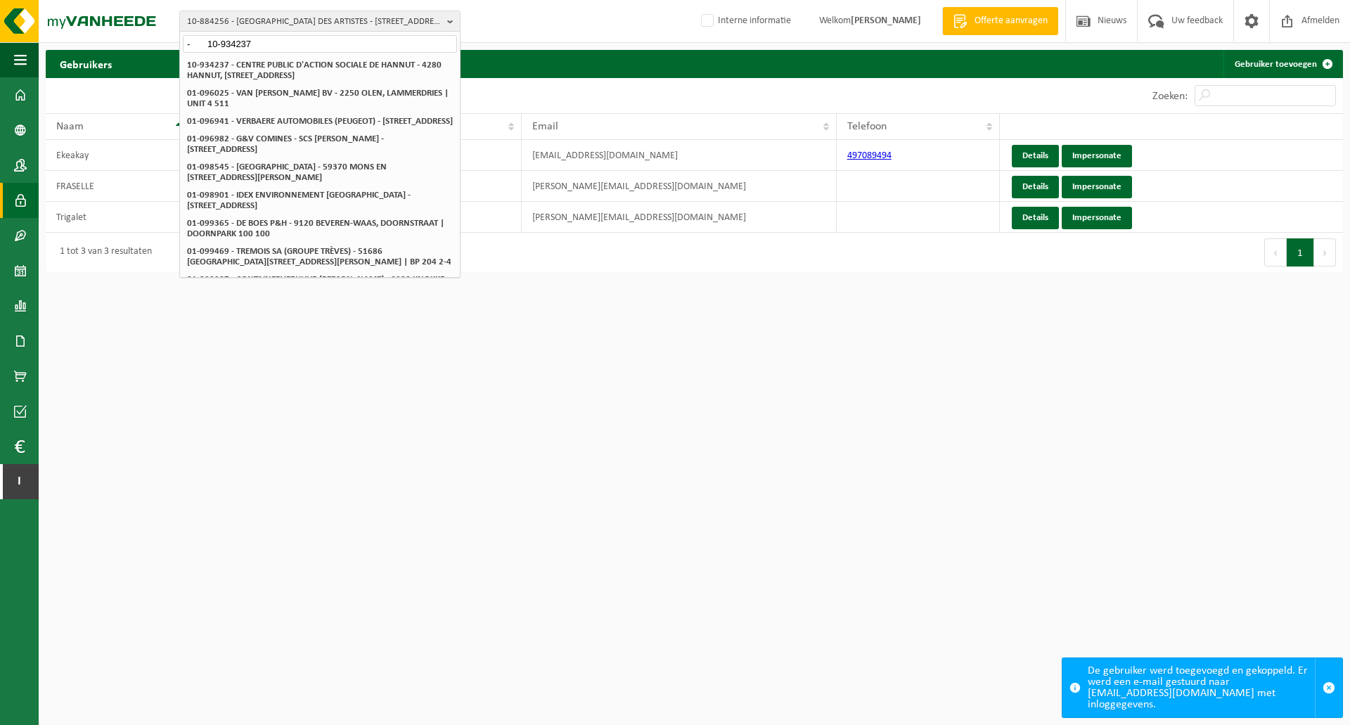
click at [204, 46] on input "- 10-934237" at bounding box center [320, 44] width 274 height 18
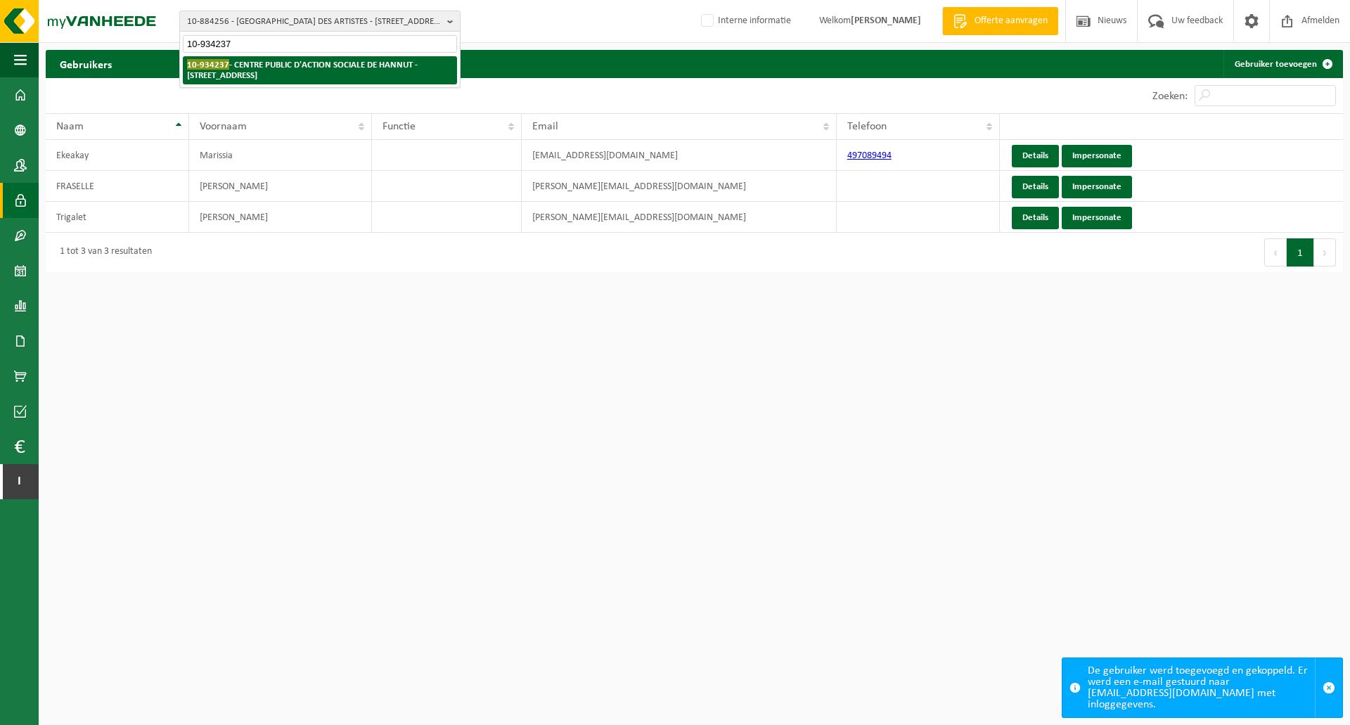
type input "10-934237"
click at [219, 62] on span "10-934237" at bounding box center [208, 64] width 42 height 11
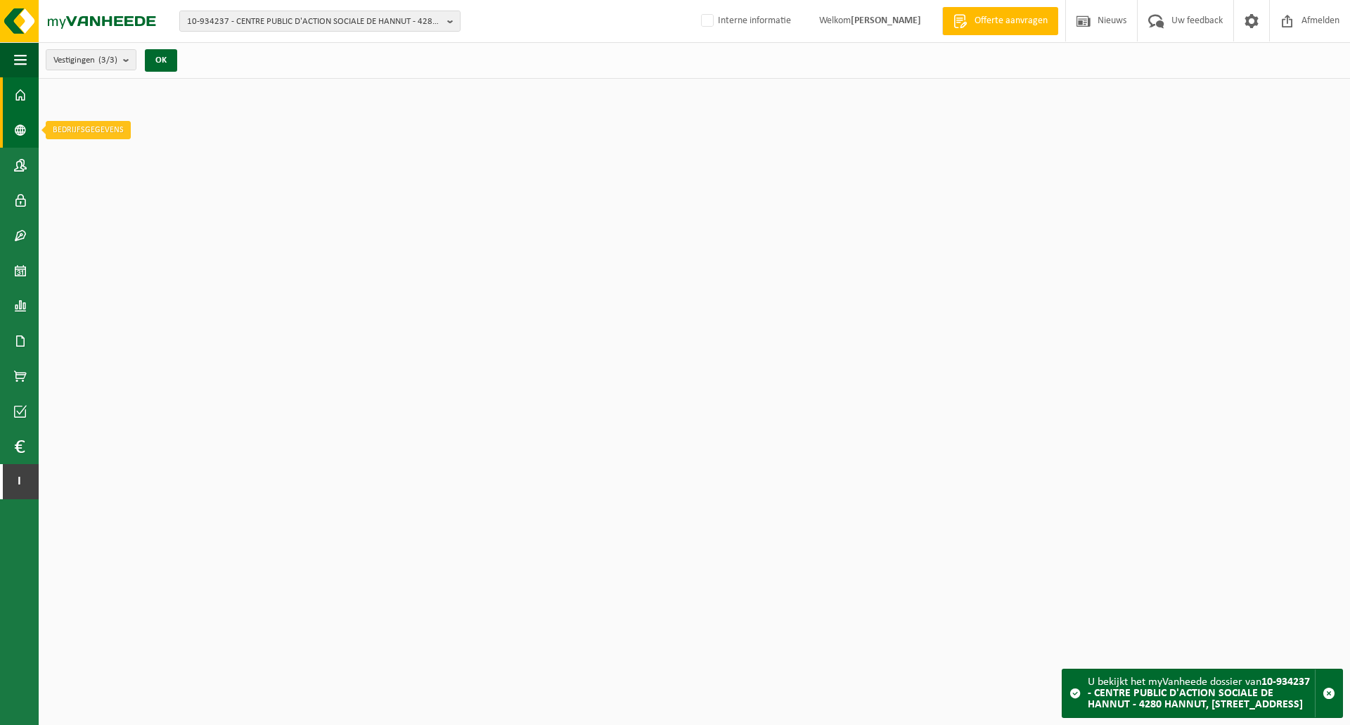
click at [27, 129] on link "Bedrijfsgegevens" at bounding box center [19, 129] width 39 height 35
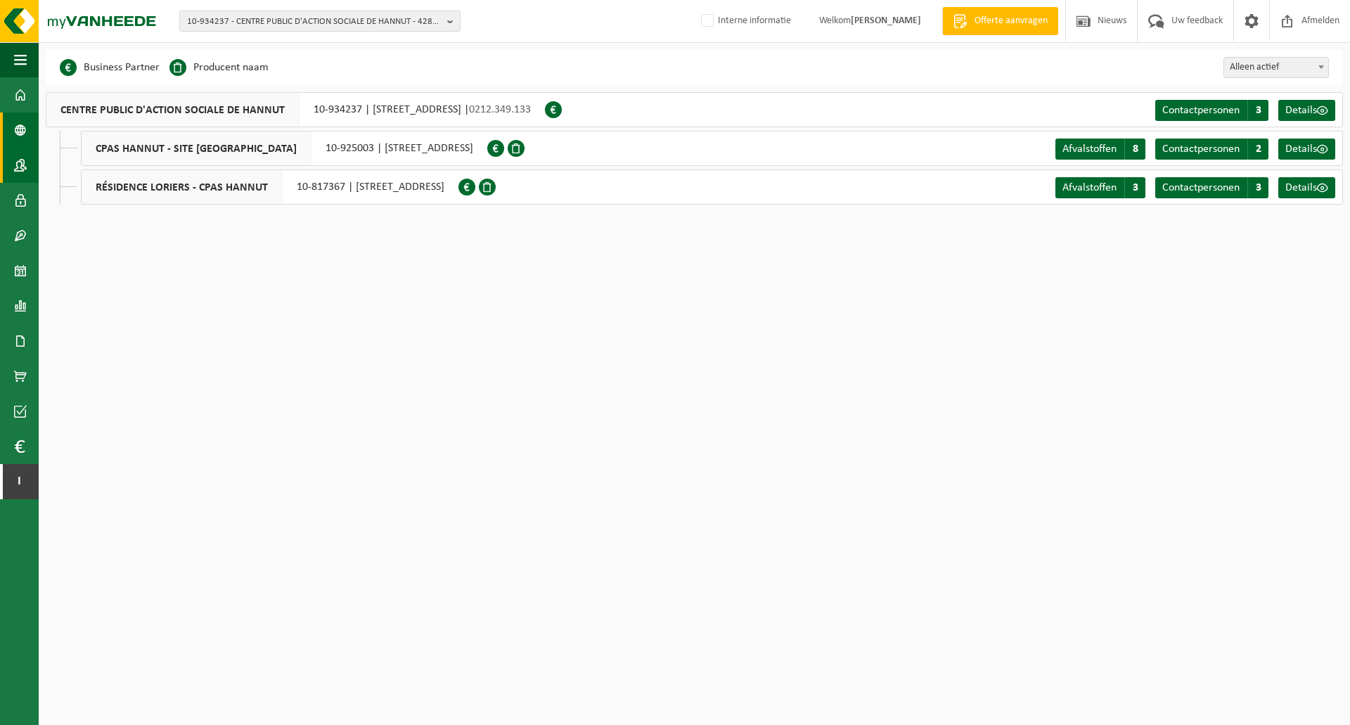
click at [18, 166] on span at bounding box center [20, 165] width 13 height 35
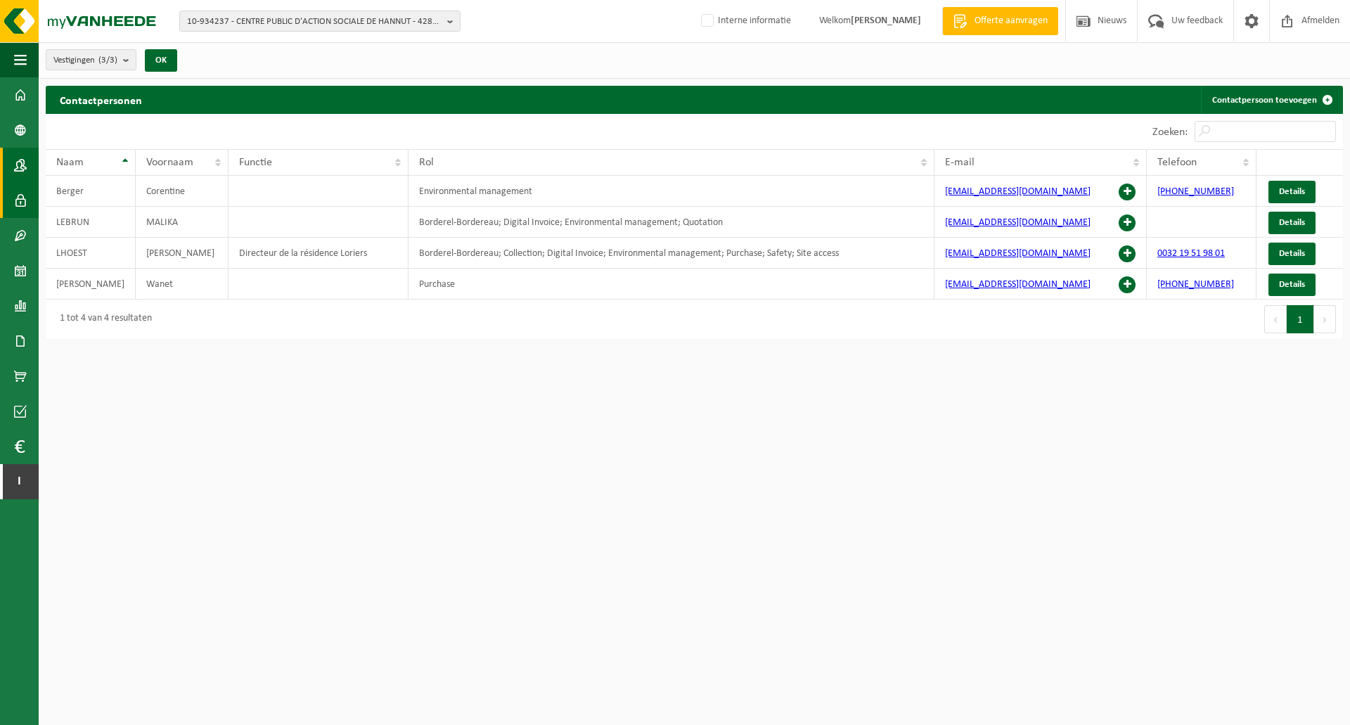
click at [22, 205] on span at bounding box center [20, 200] width 13 height 35
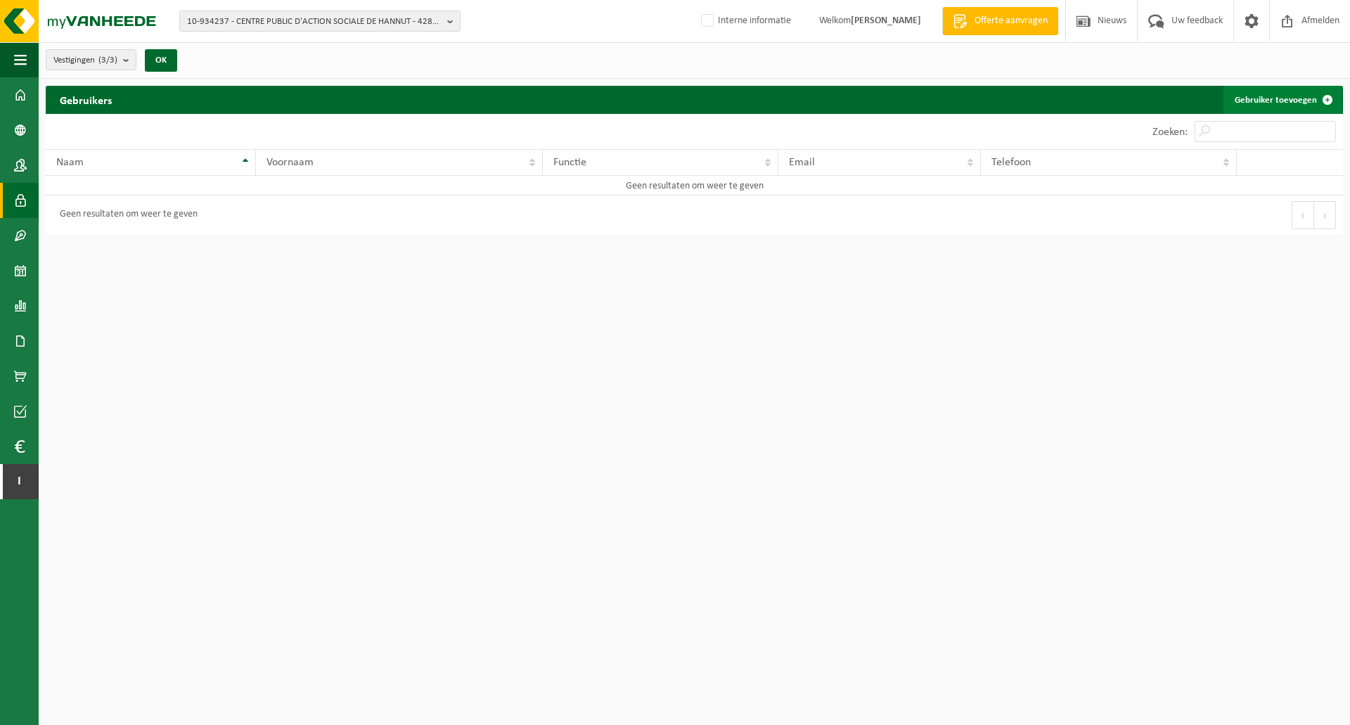
click at [1267, 94] on link "Gebruiker toevoegen" at bounding box center [1282, 100] width 118 height 28
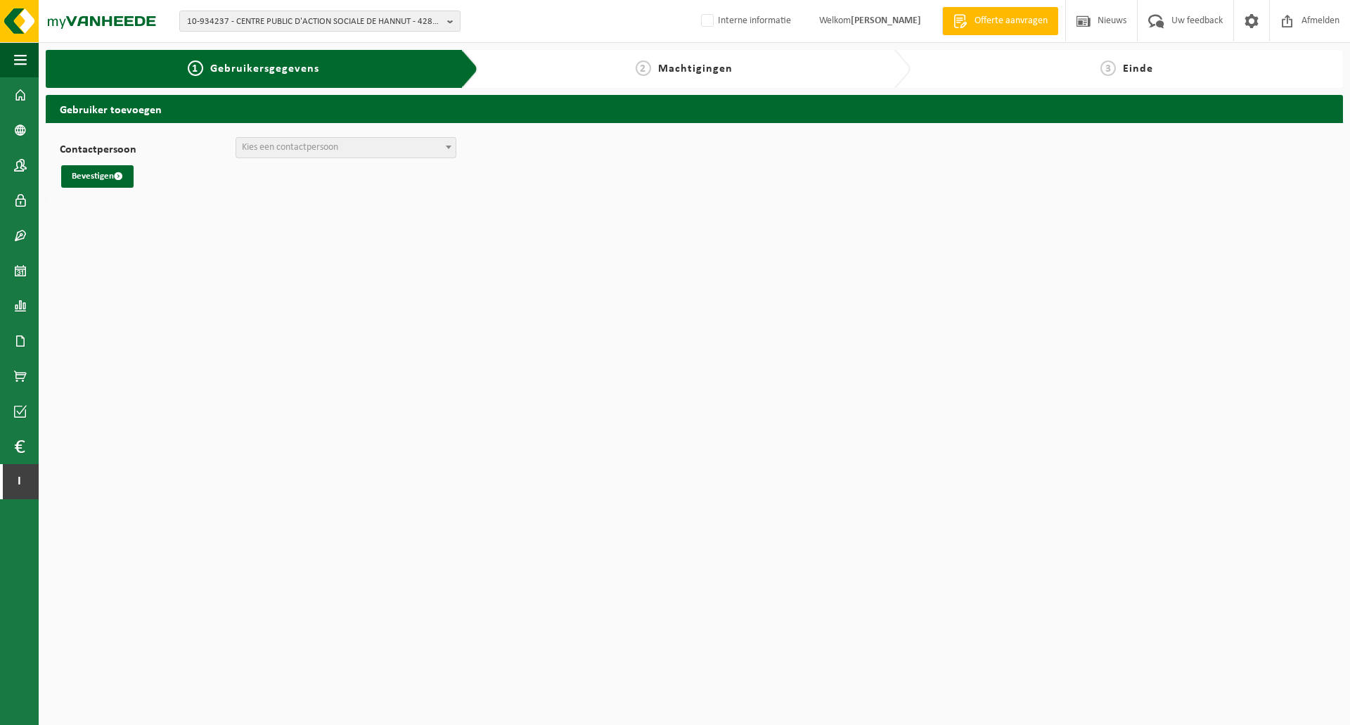
click at [340, 141] on span "Kies een contactpersoon" at bounding box center [345, 148] width 219 height 20
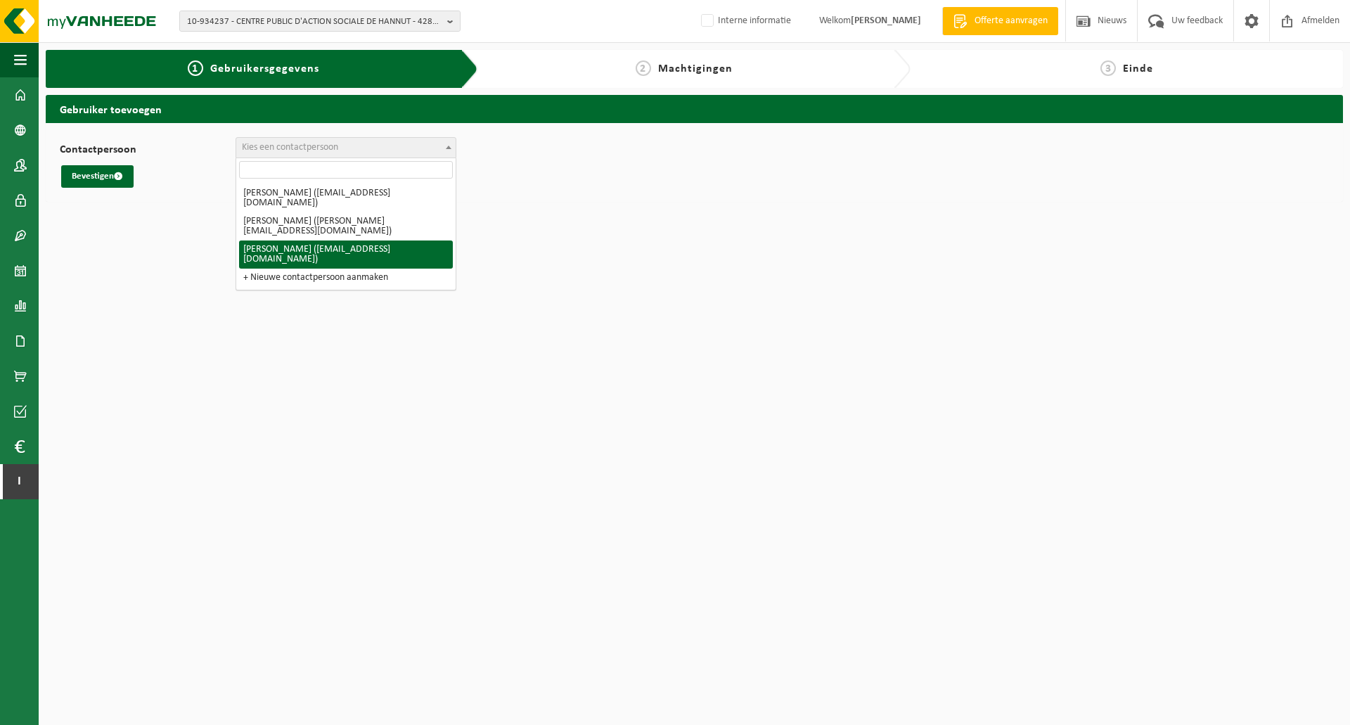
select select "126754"
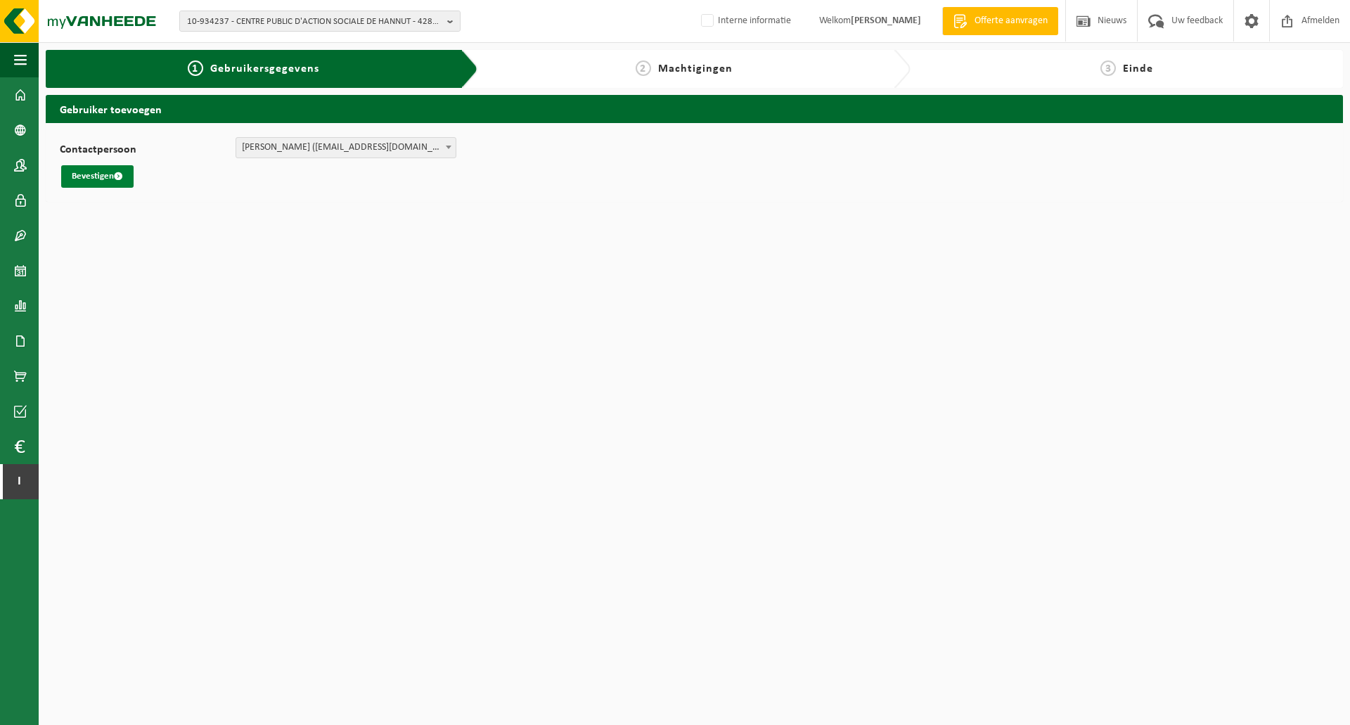
click at [101, 176] on button "Bevestigen" at bounding box center [97, 176] width 72 height 22
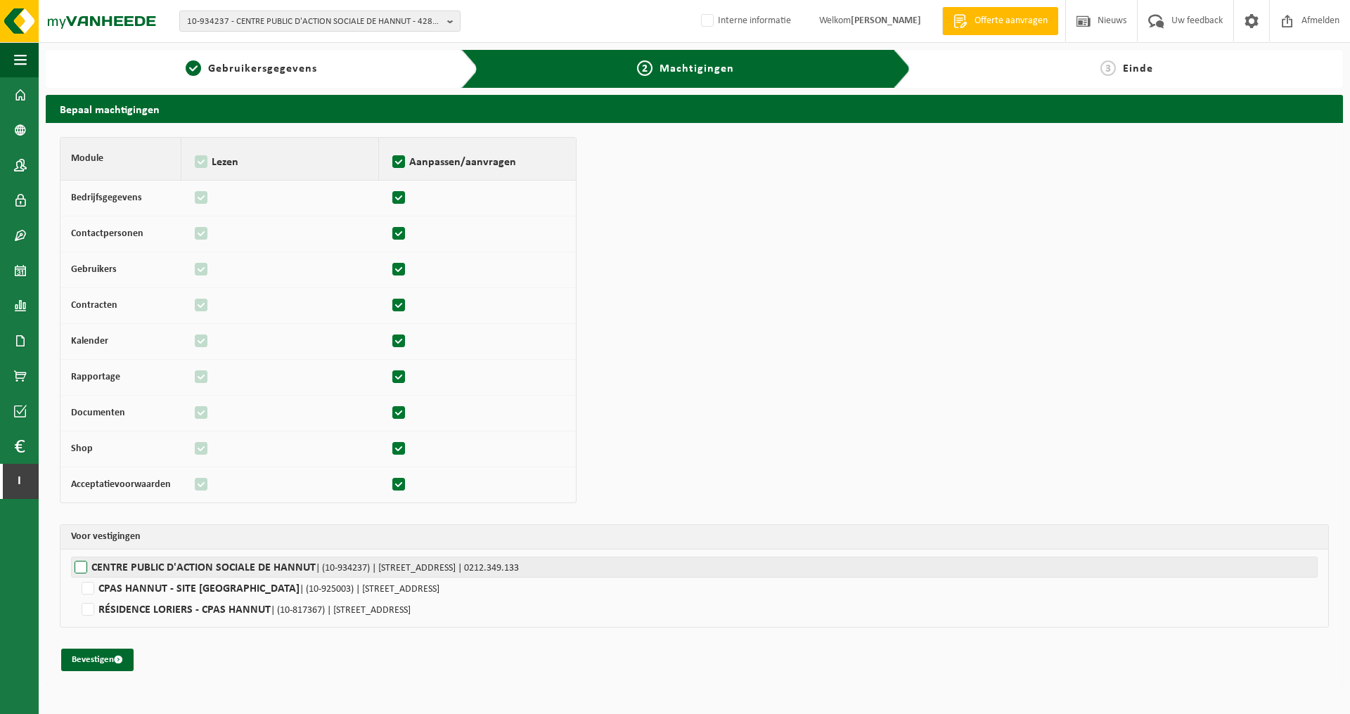
click at [84, 566] on label"] "CENTRE PUBLIC D'ACTION SOCIALE DE HANNUT | (10-934237) | RUE DE L'AITE 3, 4280 …" at bounding box center [694, 567] width 1246 height 21
click at [84, 566] on input "CENTRE PUBLIC D'ACTION SOCIALE DE HANNUT | (10-934237) | RUE DE L'AITE 3, 4280 …" at bounding box center [746, 567] width 1350 height 21
checkbox input "true"
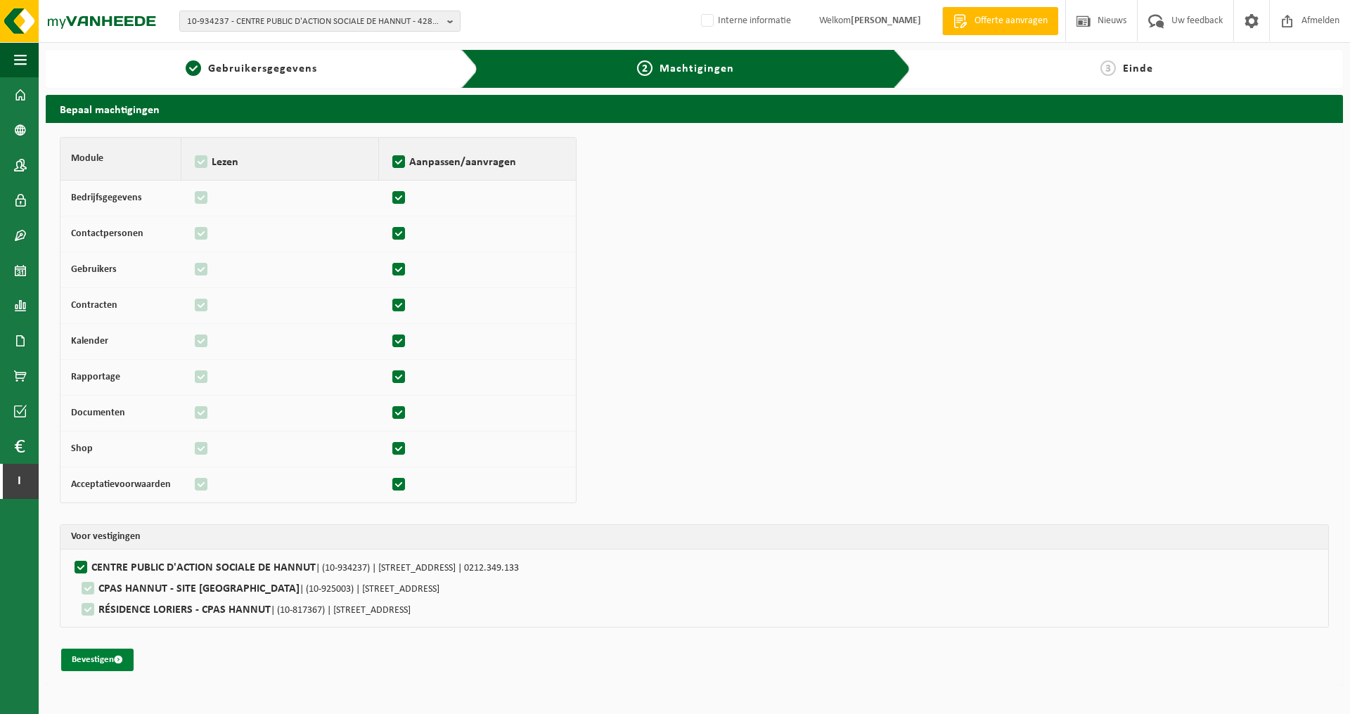
click at [92, 661] on button "Bevestigen" at bounding box center [97, 660] width 72 height 22
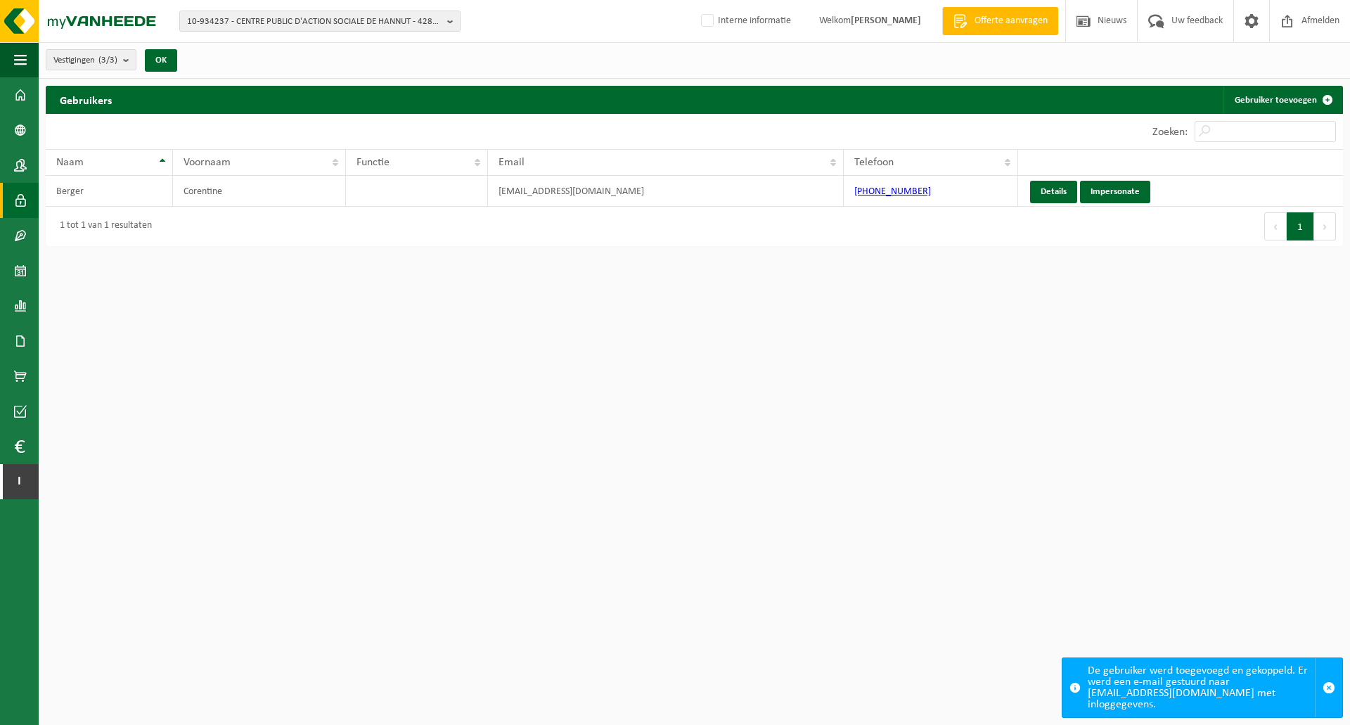
click at [709, 110] on div "Gebruikers Gebruiker toevoegen" at bounding box center [694, 100] width 1297 height 28
click at [663, 255] on html "10-934237 - CENTRE PUBLIC D'ACTION SOCIALE DE HANNUT - 4280 HANNUT, RUE DE L'AI…" at bounding box center [675, 362] width 1350 height 725
click at [669, 247] on div "Gebruikers Gebruiker toevoegen Even geduld. Door de grote hoeveelheid gegevens …" at bounding box center [694, 169] width 1311 height 167
click at [354, 20] on span "10-934237 - CENTRE PUBLIC D'ACTION SOCIALE DE HANNUT - 4280 HANNUT, RUE DE L'AI…" at bounding box center [314, 21] width 255 height 21
paste input "- 10-926465"
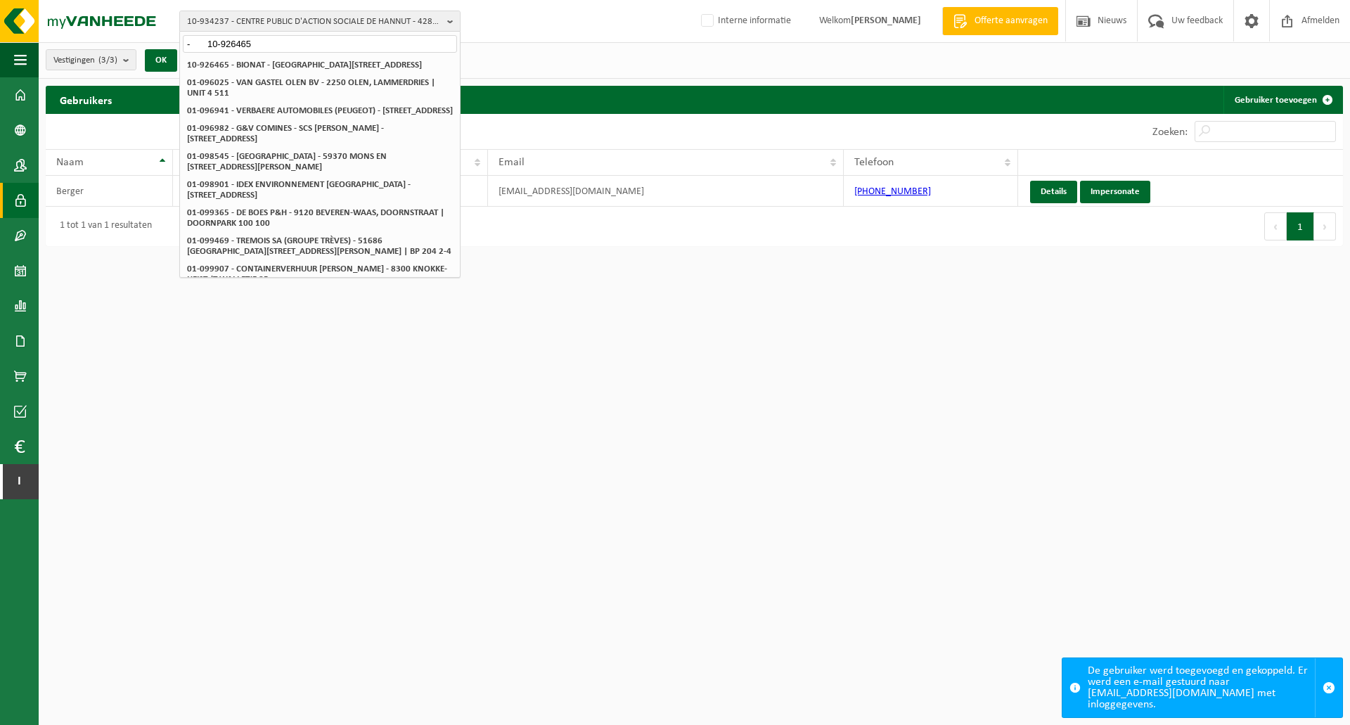
click at [205, 41] on input "- 10-926465" at bounding box center [320, 44] width 274 height 18
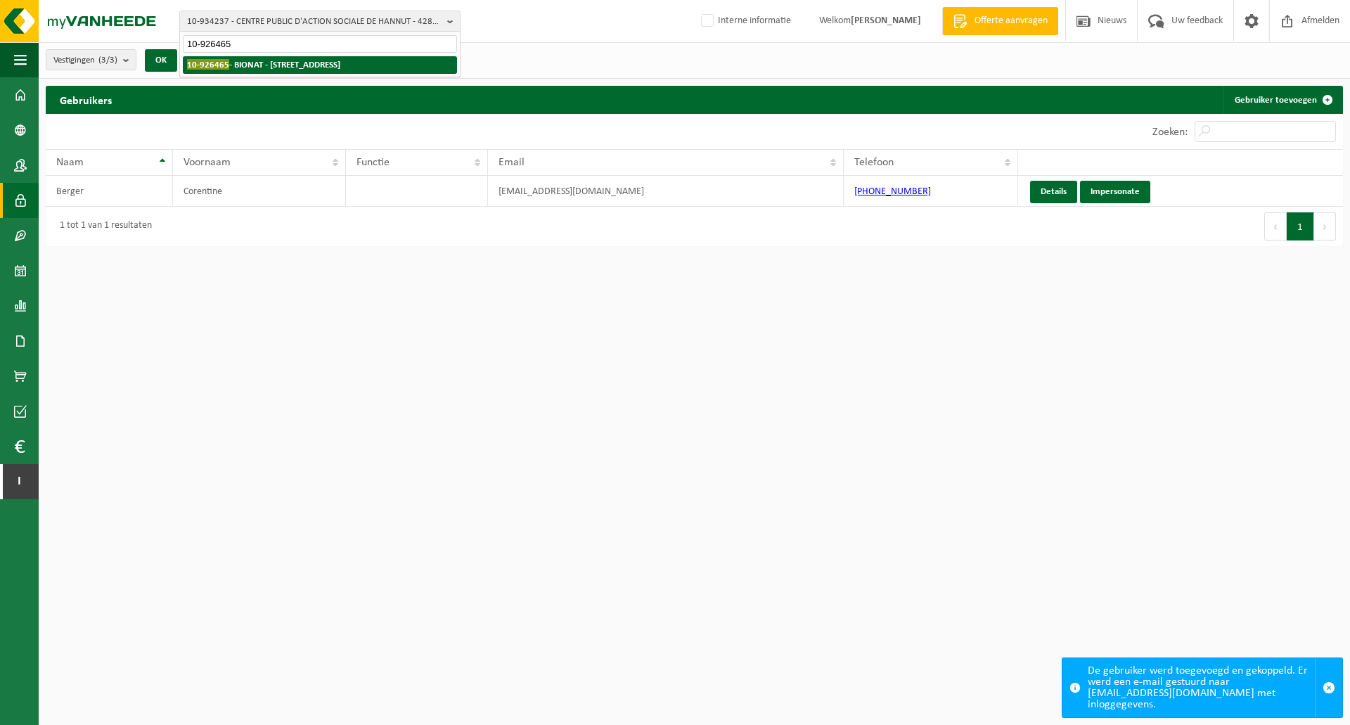
type input "10-926465"
click at [251, 70] on li "10-926465 - BIONAT - 5020 SUARLÉE, RUE DE L'INNOVATION 21" at bounding box center [320, 65] width 274 height 18
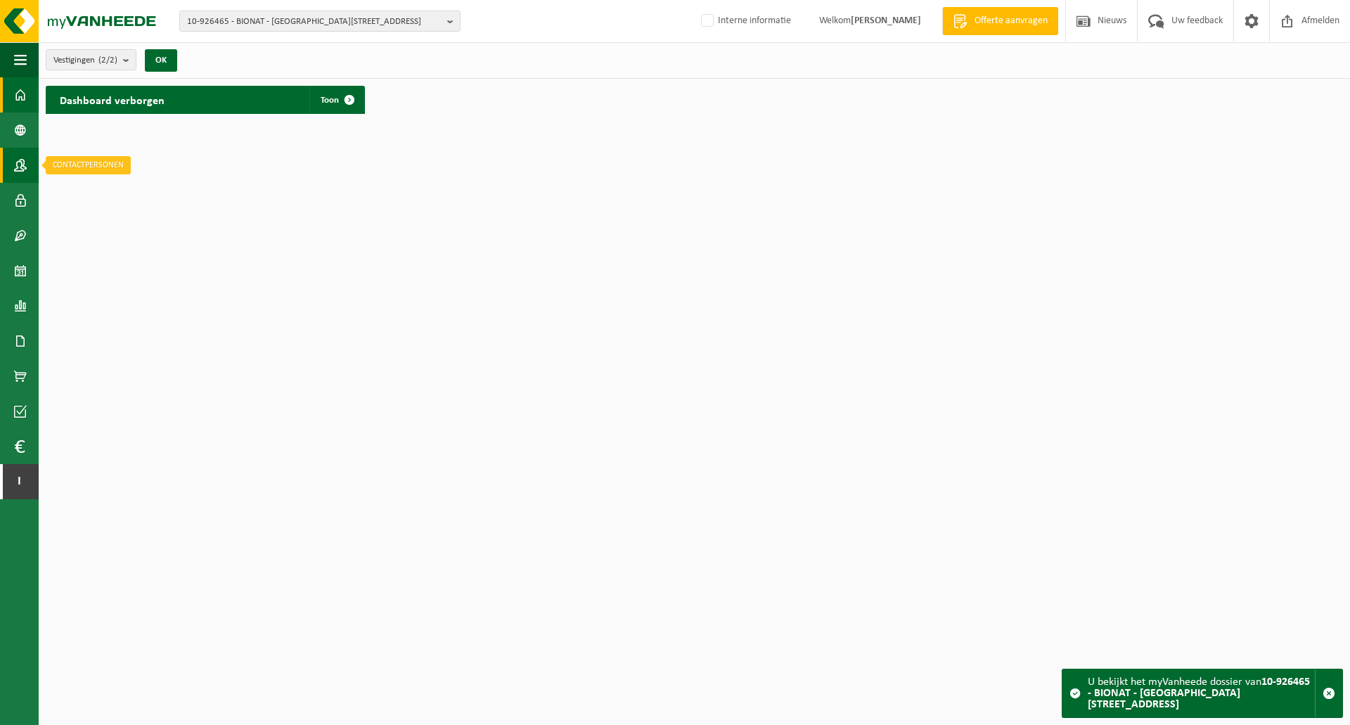
click at [14, 167] on link "Contactpersonen" at bounding box center [19, 165] width 39 height 35
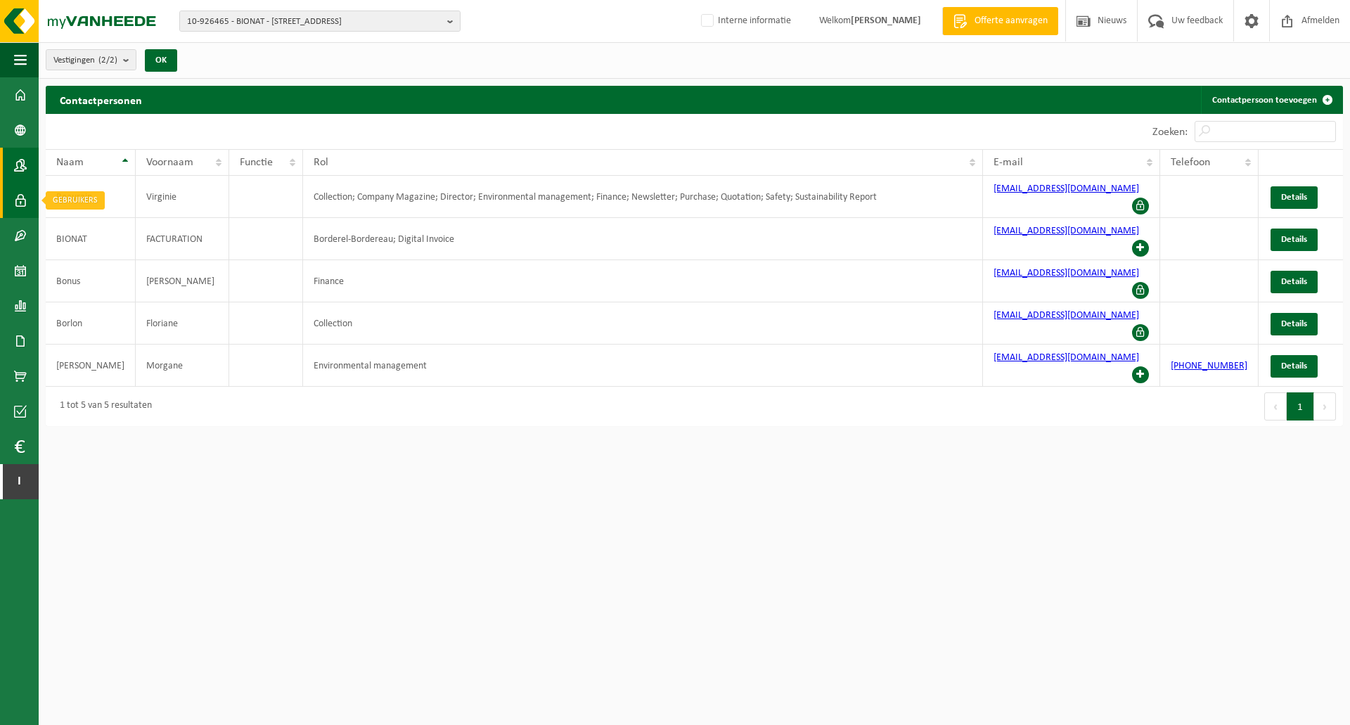
click at [25, 198] on span at bounding box center [20, 200] width 13 height 35
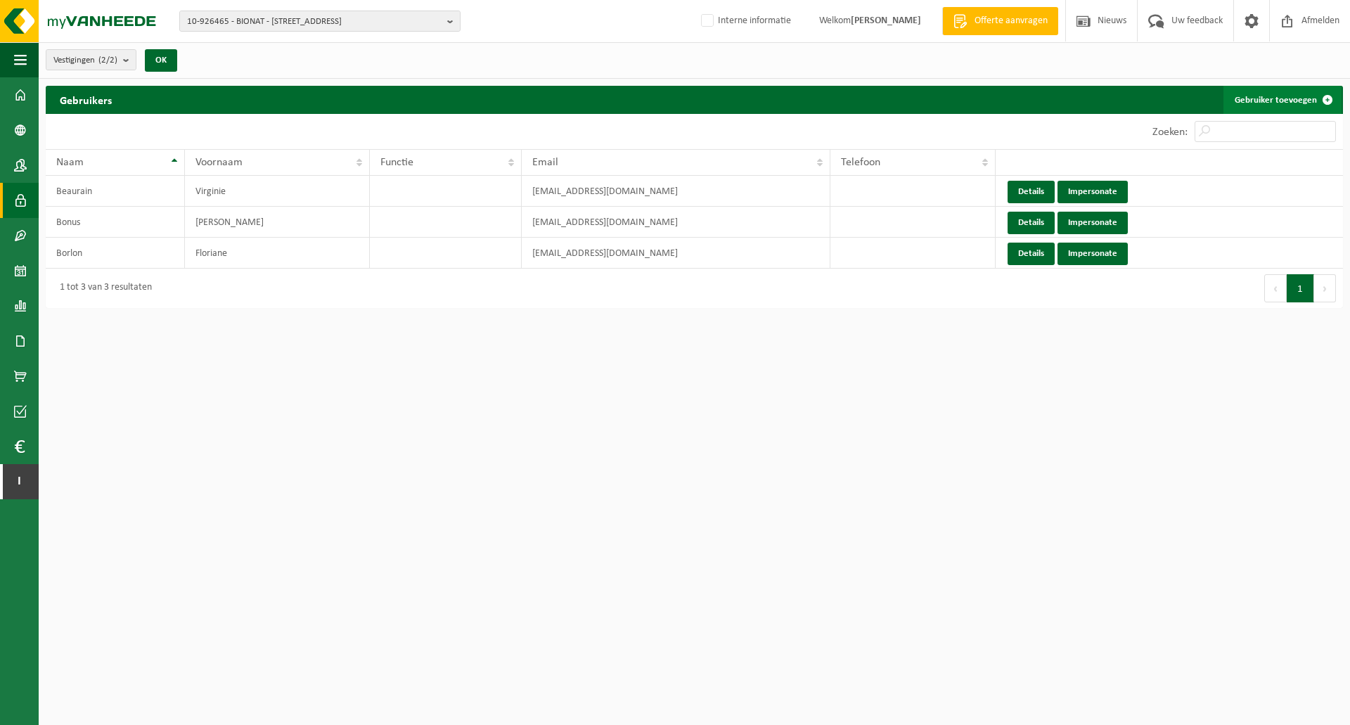
click at [1255, 105] on link "Gebruiker toevoegen" at bounding box center [1282, 100] width 118 height 28
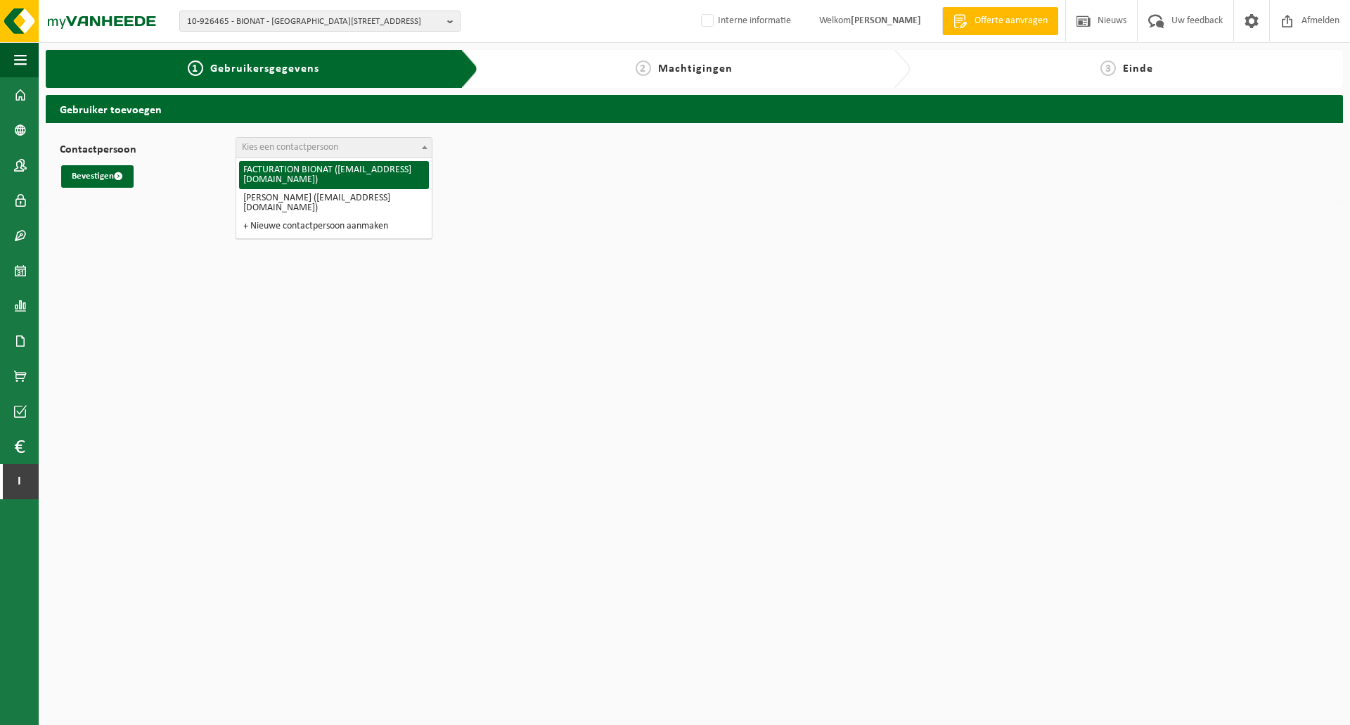
click at [328, 150] on span "Kies een contactpersoon" at bounding box center [290, 147] width 96 height 11
select select "126755"
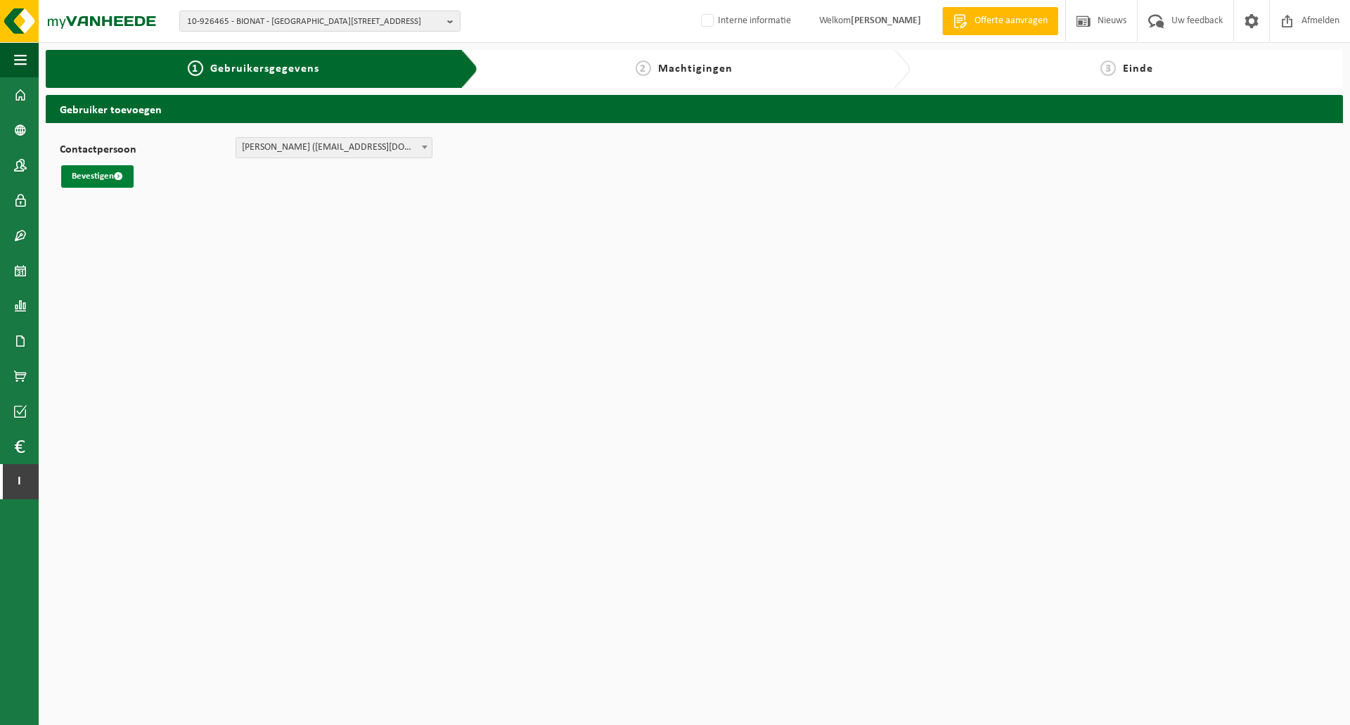
click at [101, 181] on button "Bevestigen" at bounding box center [97, 176] width 72 height 22
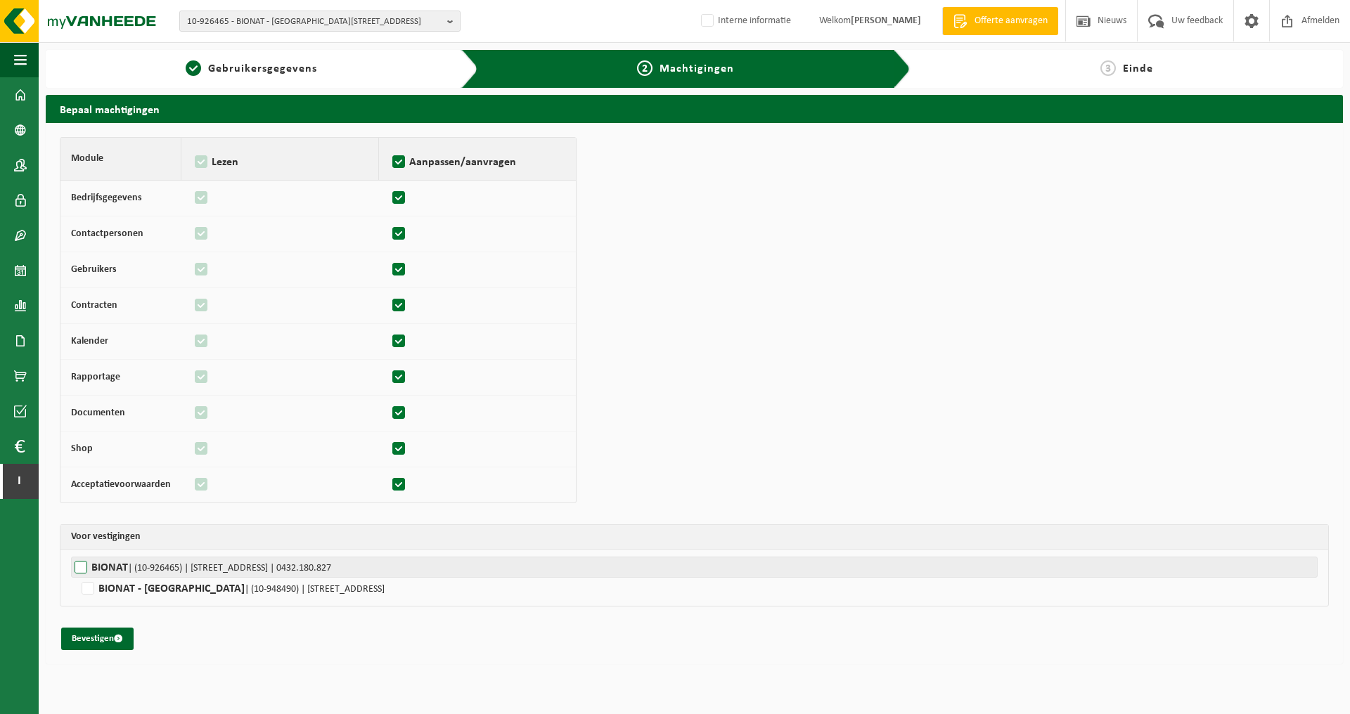
click at [76, 565] on label"] "BIONAT | (10-926465) | [STREET_ADDRESS] | 0432.180.827" at bounding box center [694, 567] width 1246 height 21
click at [76, 565] on input "BIONAT | (10-926465) | [STREET_ADDRESS] | 0432.180.827" at bounding box center [746, 567] width 1350 height 21
checkbox input "true"
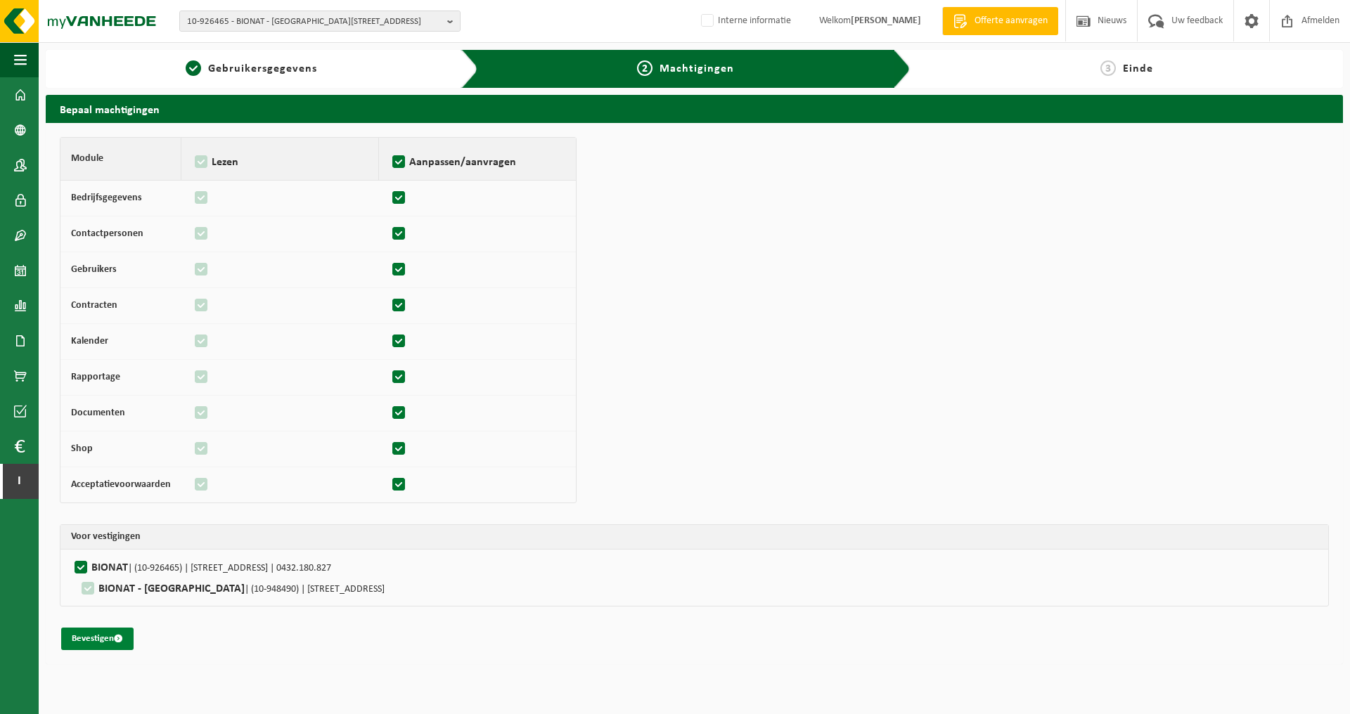
click at [99, 638] on button "Bevestigen" at bounding box center [97, 639] width 72 height 22
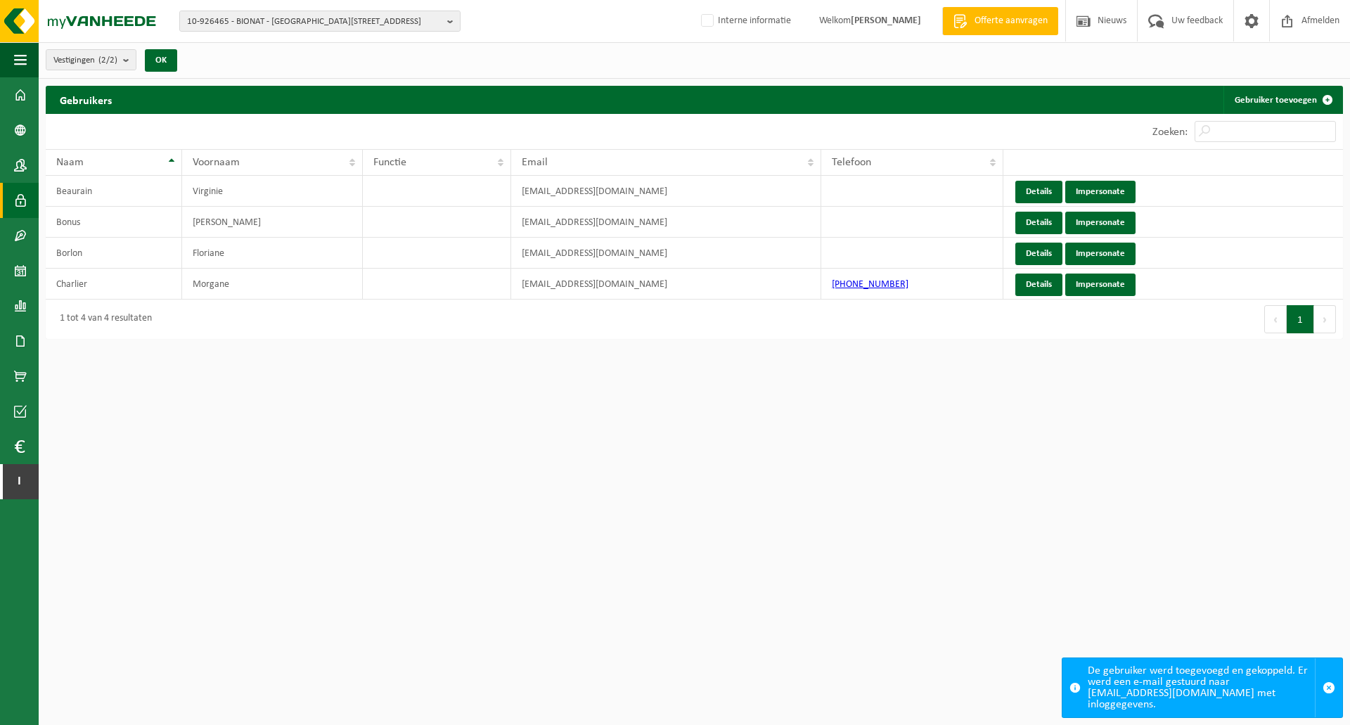
click at [723, 401] on html "10-926465 - BIONAT - [GEOGRAPHIC_DATA] 21 10-926465 - BIONAT - [GEOGRAPHIC_DATA…" at bounding box center [675, 362] width 1350 height 725
click at [669, 368] on html "10-926465 - BIONAT - [GEOGRAPHIC_DATA] 21 10-926465 - BIONAT - [GEOGRAPHIC_DATA…" at bounding box center [675, 362] width 1350 height 725
click at [595, 281] on td "[EMAIL_ADDRESS][DOMAIN_NAME]" at bounding box center [665, 284] width 309 height 31
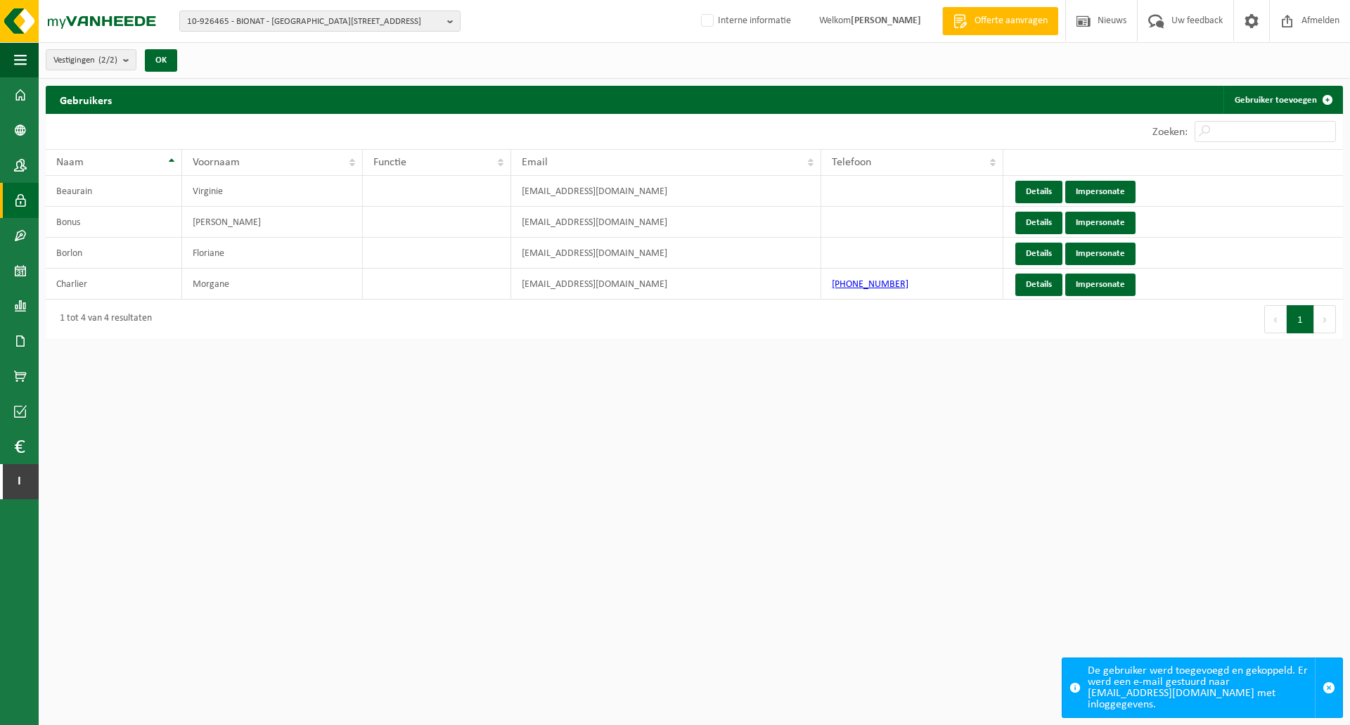
click at [634, 375] on html "10-926465 - BIONAT - [GEOGRAPHIC_DATA] 21 10-926465 - BIONAT - [GEOGRAPHIC_DATA…" at bounding box center [675, 362] width 1350 height 725
click at [632, 394] on html "10-926465 - BIONAT - [GEOGRAPHIC_DATA] 21 10-926465 - BIONAT - [GEOGRAPHIC_DATA…" at bounding box center [675, 362] width 1350 height 725
click at [371, 396] on html "10-926465 - BIONAT - [GEOGRAPHIC_DATA] 21 10-926465 - BIONAT - [GEOGRAPHIC_DATA…" at bounding box center [675, 362] width 1350 height 725
click at [235, 20] on span "10-926465 - BIONAT - [GEOGRAPHIC_DATA][STREET_ADDRESS]" at bounding box center [314, 21] width 255 height 21
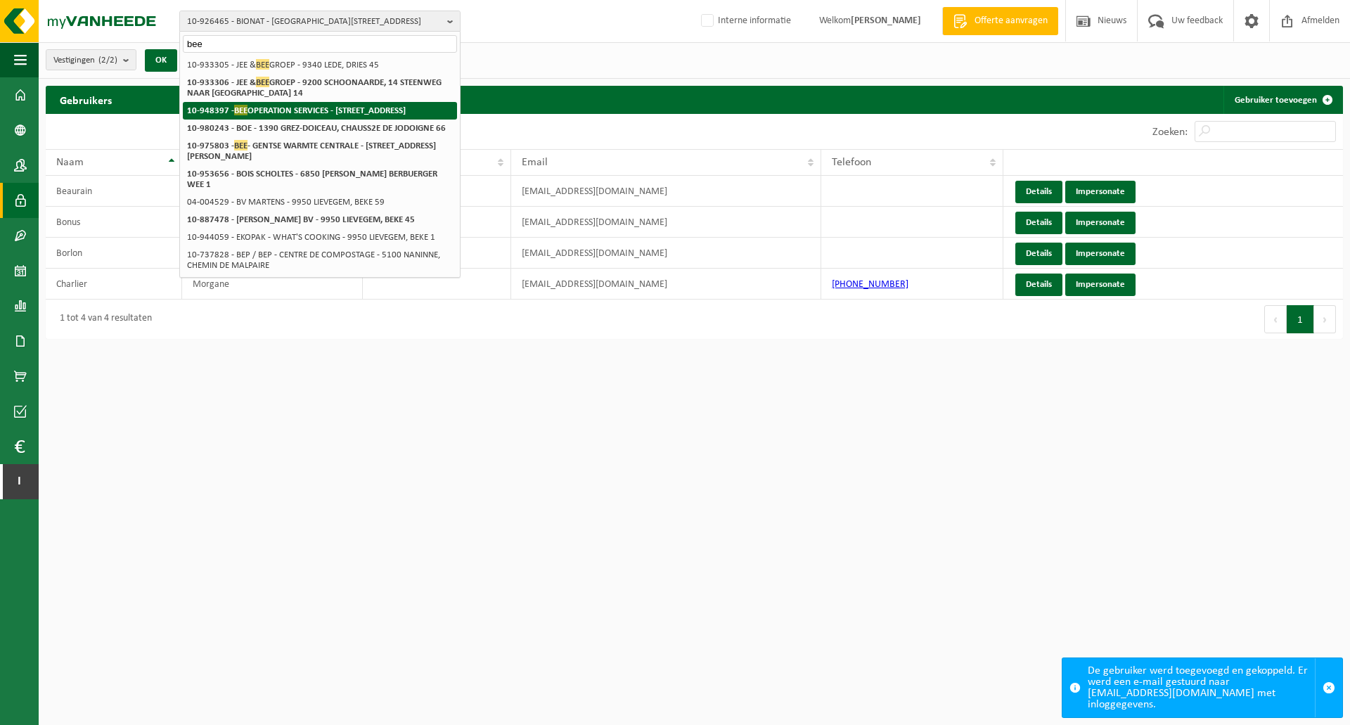
type input "bee"
click at [318, 112] on strong "10-948397 - BEE OPERATION SERVICES - 2800 [GEOGRAPHIC_DATA], BEDRIJVENLAAN 1" at bounding box center [296, 110] width 219 height 11
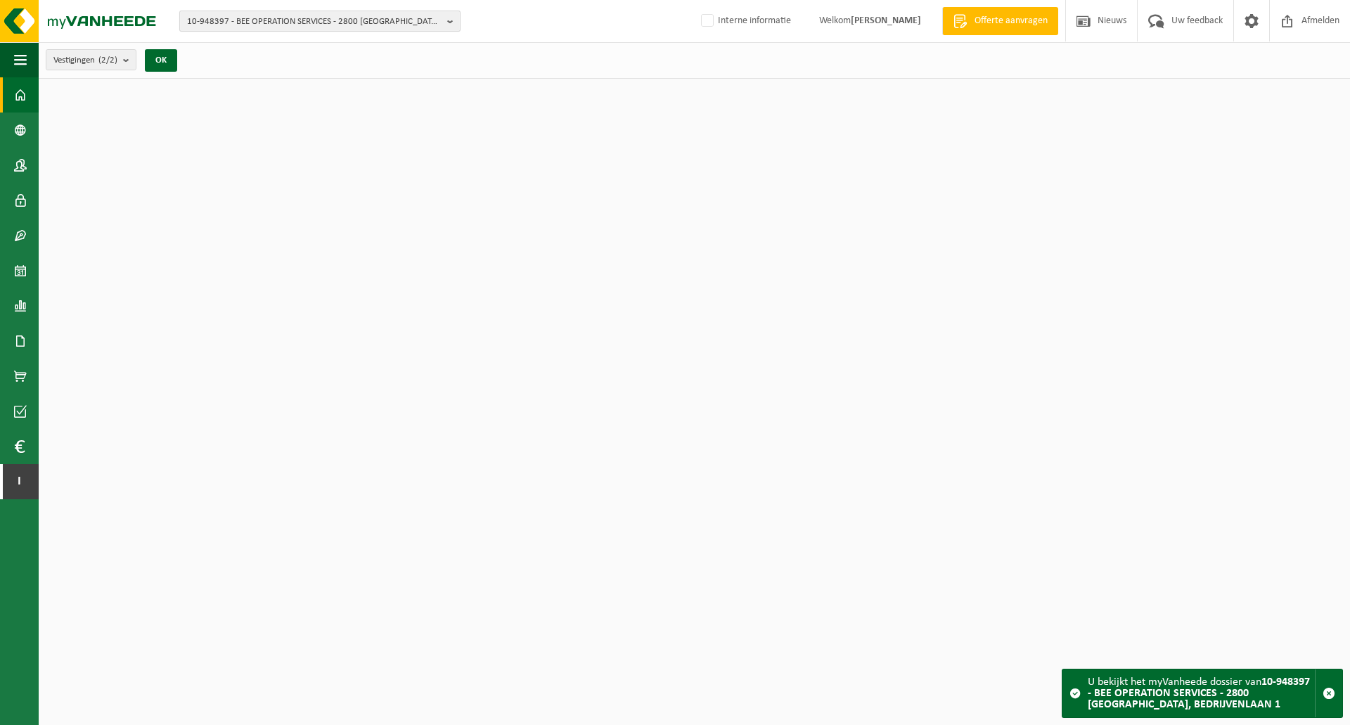
click at [347, 20] on span "10-948397 - BEE OPERATION SERVICES - 2800 [GEOGRAPHIC_DATA], BEDRIJVENLAAN 1" at bounding box center [314, 21] width 255 height 21
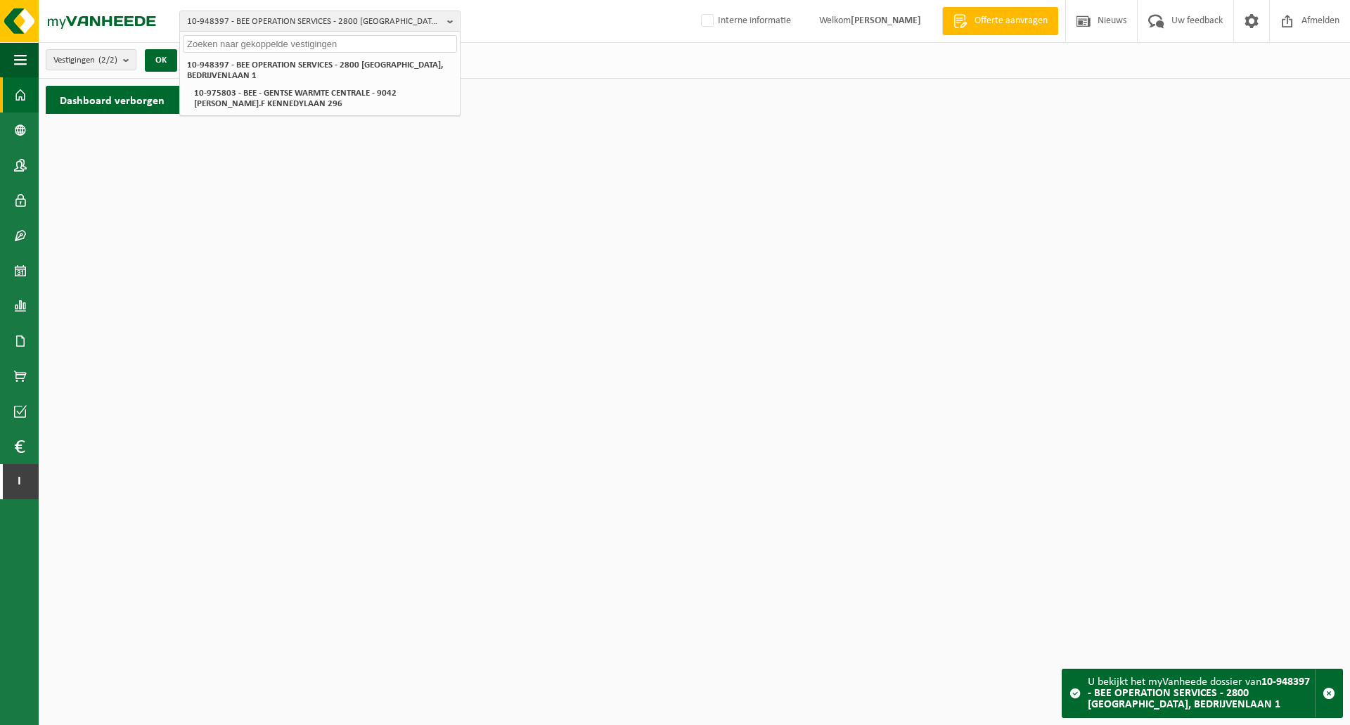
click at [551, 55] on div "Vestigingen (2/2) Alles selecteren Alles deselecteren Actieve selecteren BEE OP…" at bounding box center [694, 60] width 1311 height 37
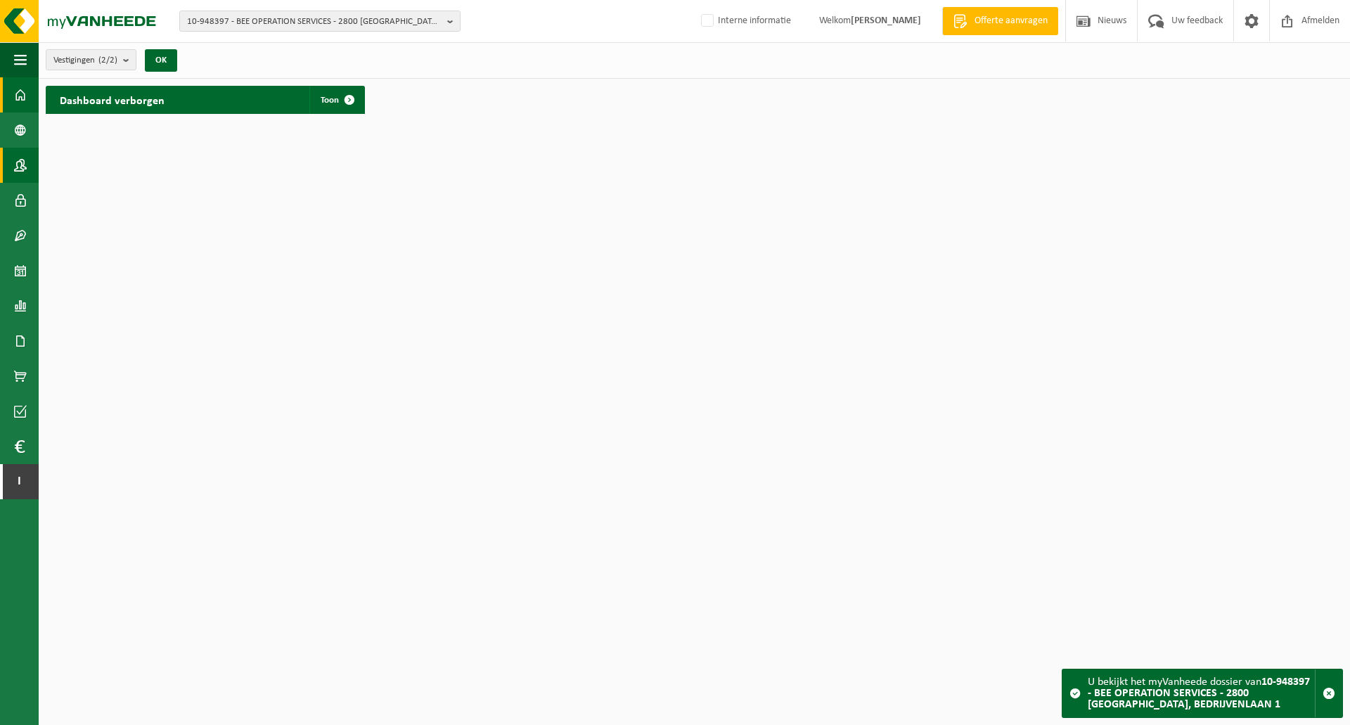
click at [20, 162] on span at bounding box center [20, 165] width 13 height 35
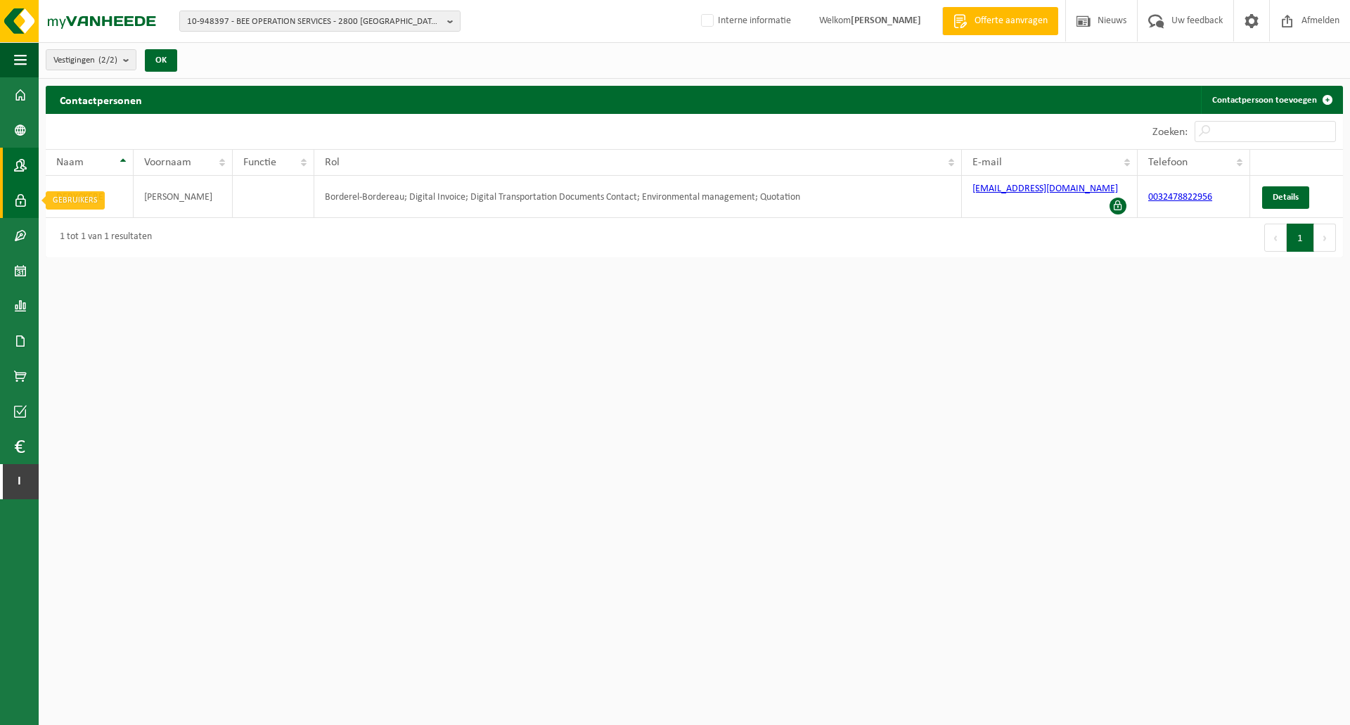
click at [22, 198] on span at bounding box center [20, 200] width 13 height 35
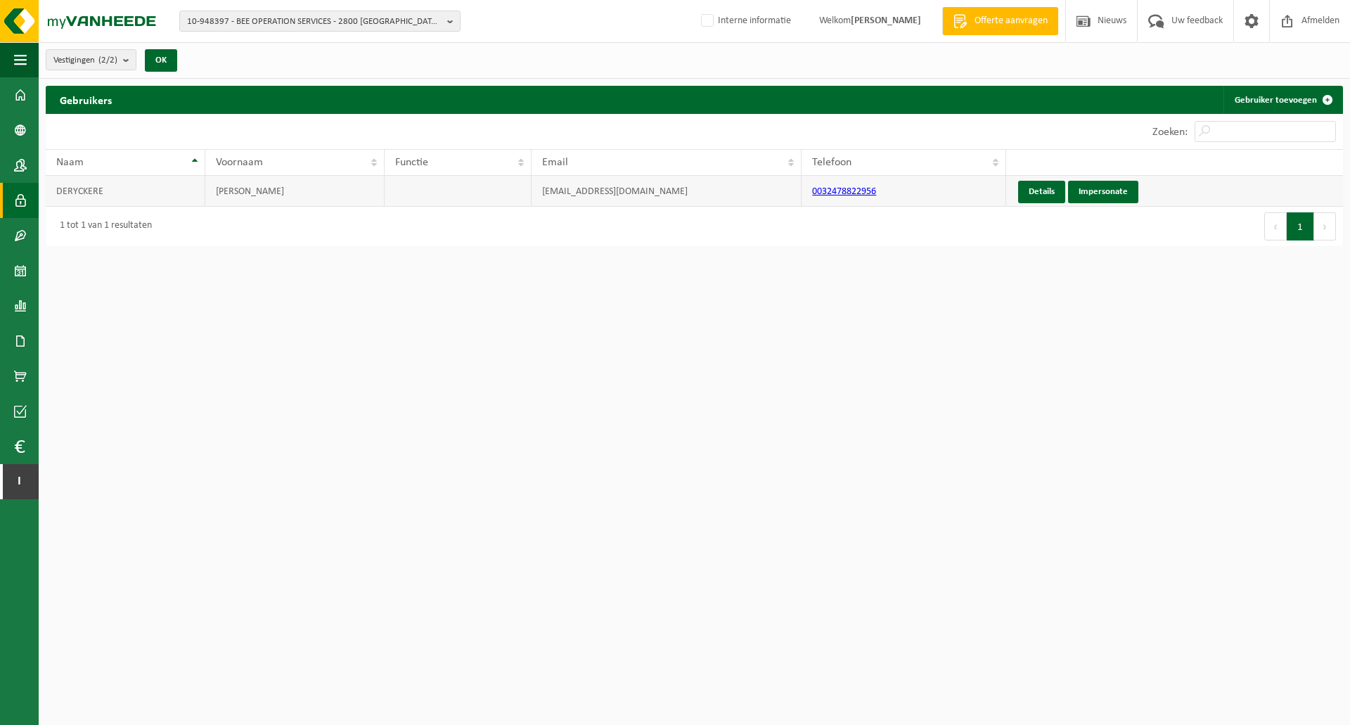
click at [601, 195] on td "[EMAIL_ADDRESS][DOMAIN_NAME]" at bounding box center [667, 191] width 270 height 31
copy td "[EMAIL_ADDRESS][DOMAIN_NAME]"
click at [603, 250] on div "Gebruikers Gebruiker toevoegen Even geduld. Door de grote hoeveelheid gegevens …" at bounding box center [694, 169] width 1311 height 167
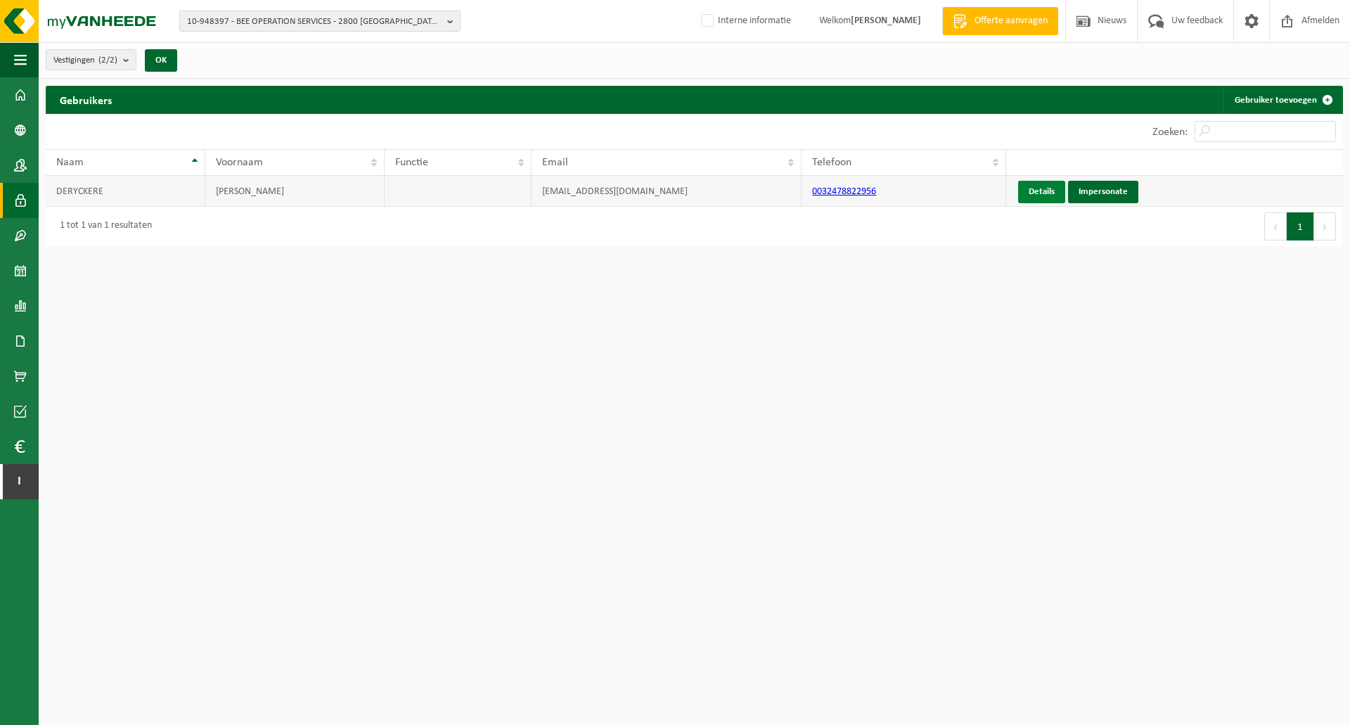
click at [1047, 188] on link "Details" at bounding box center [1041, 192] width 47 height 22
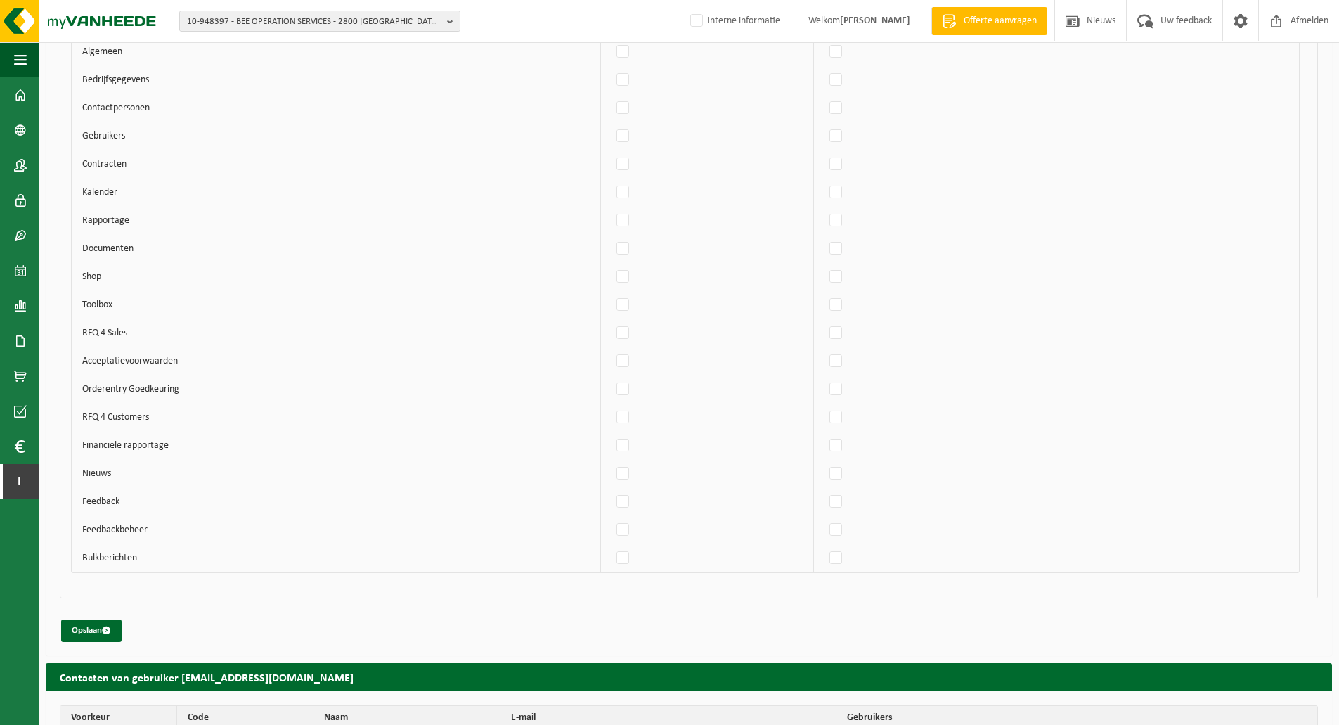
scroll to position [2175, 0]
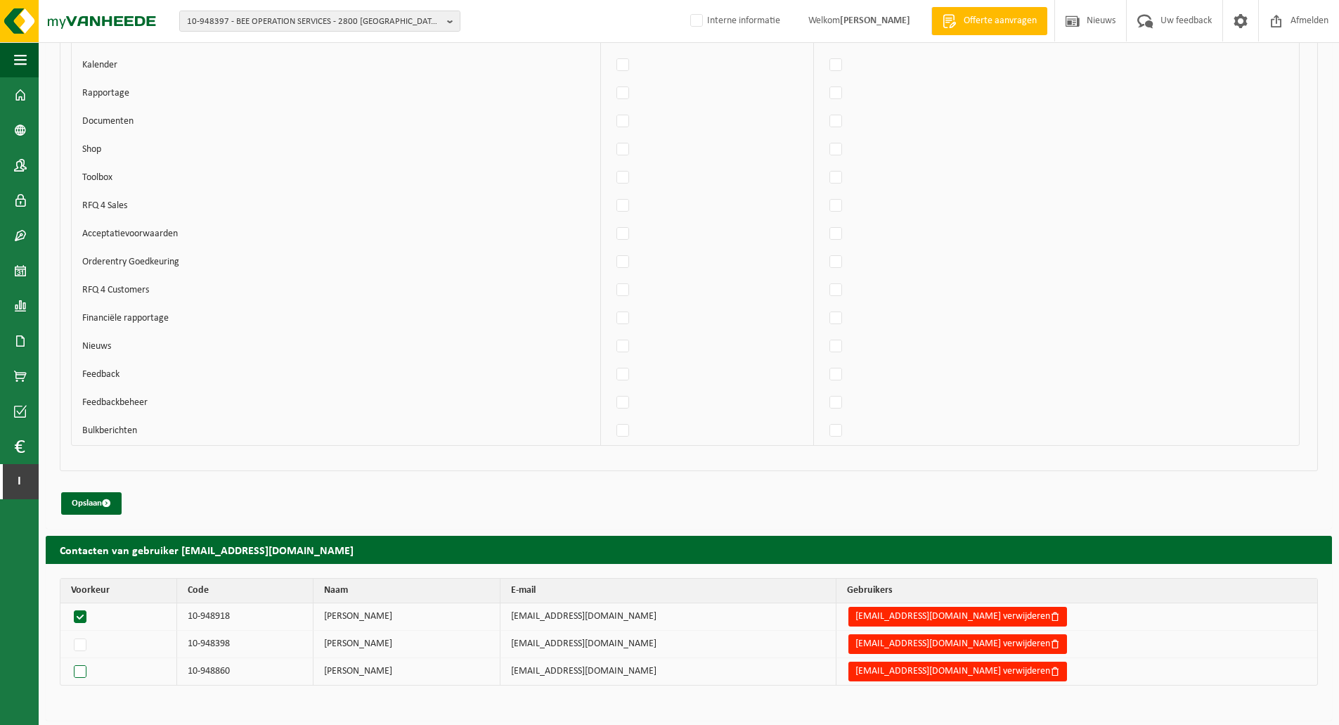
click at [78, 671] on label at bounding box center [83, 672] width 24 height 20
radio input "true"
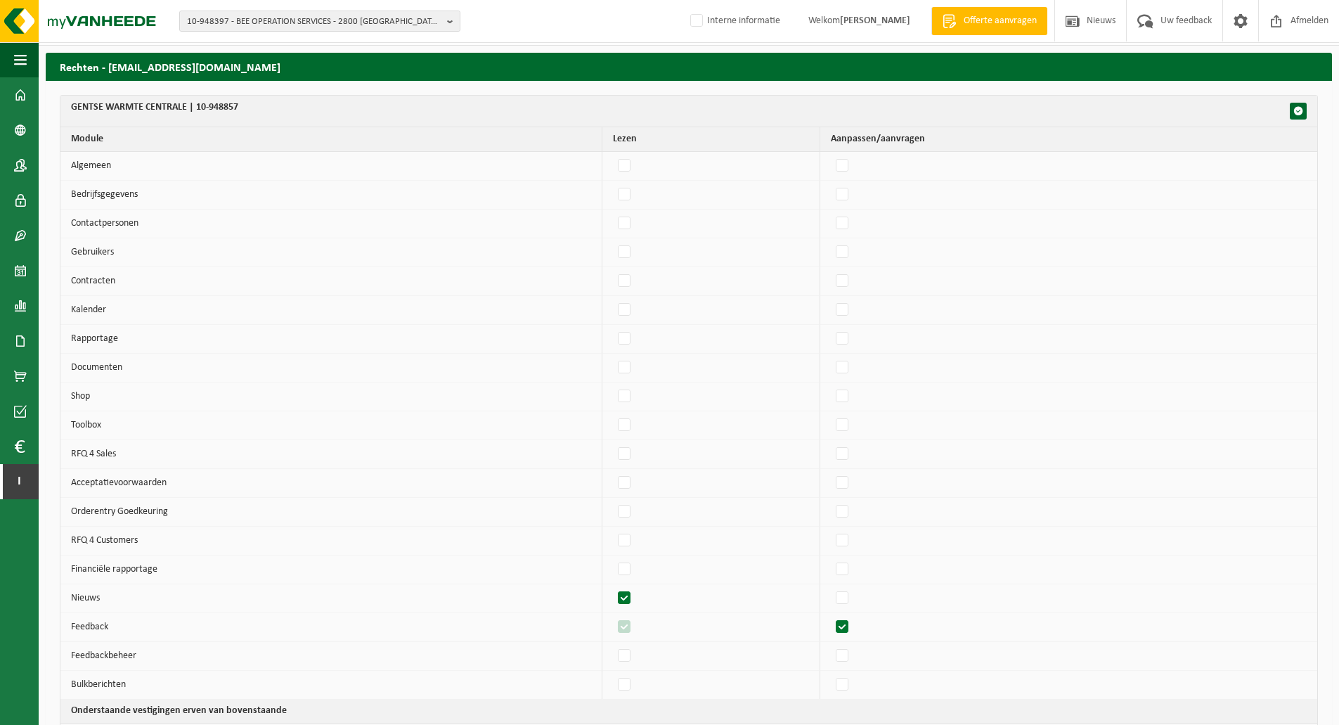
scroll to position [0, 0]
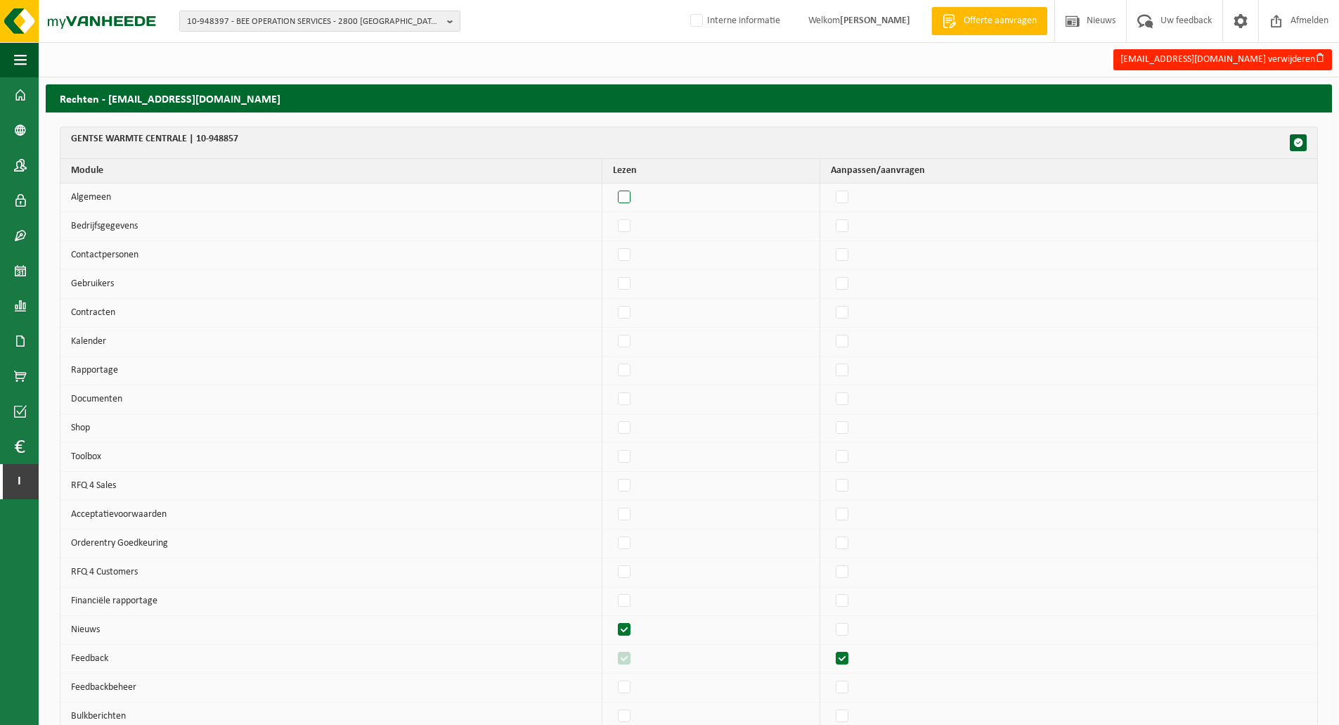
click at [632, 197] on label"] at bounding box center [625, 197] width 20 height 21
click at [613, 187] on input "checkbox" at bounding box center [612, 186] width 1 height 1
checkbox input "true"
click at [853, 192] on label"] at bounding box center [843, 197] width 20 height 21
click at [831, 187] on input "checkbox" at bounding box center [830, 186] width 1 height 1
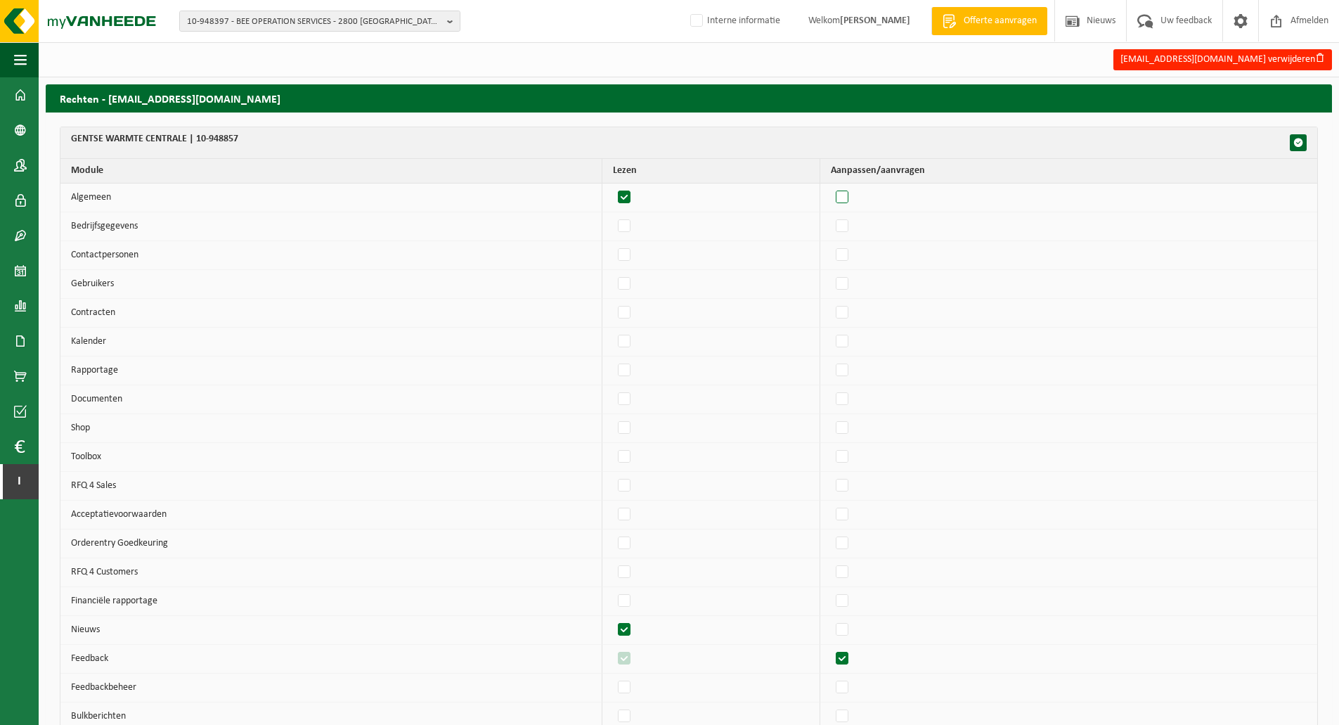
checkbox input "true"
click at [853, 221] on label"] at bounding box center [843, 226] width 20 height 21
click at [831, 216] on input "checkbox" at bounding box center [830, 215] width 1 height 1
checkbox input "true"
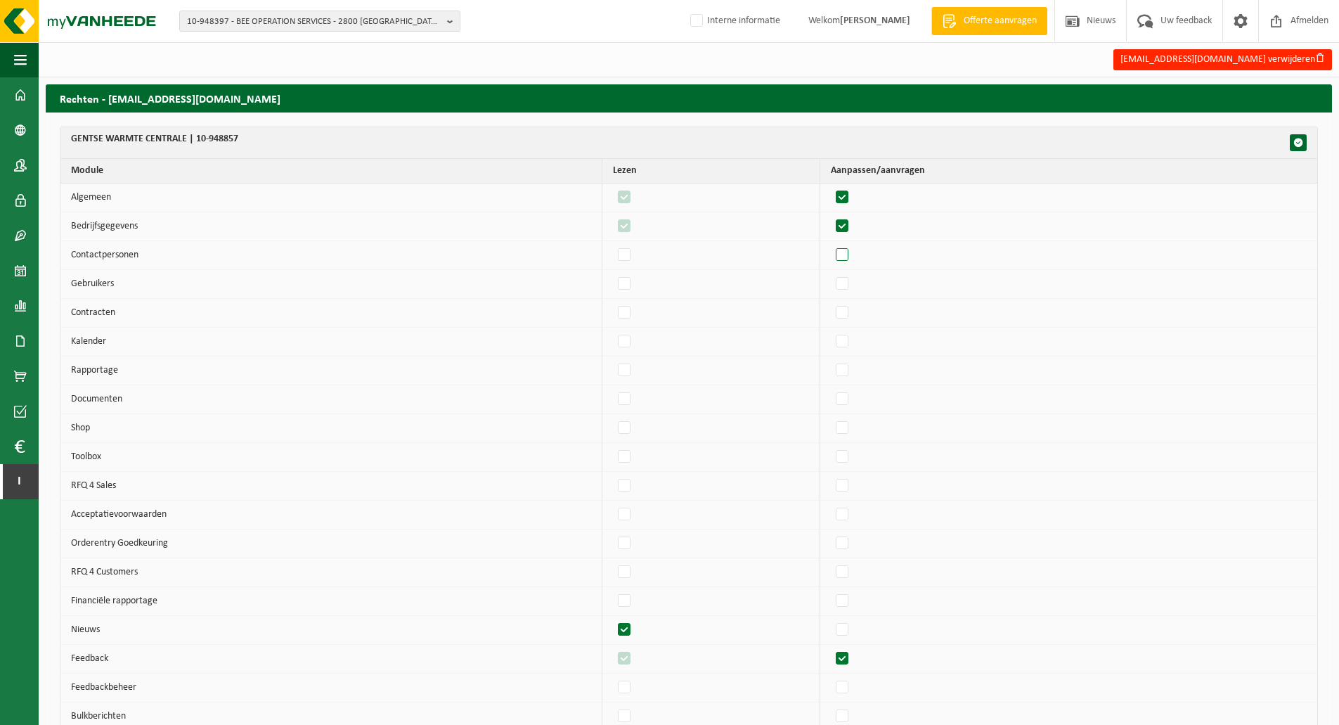
click at [853, 253] on label"] at bounding box center [843, 255] width 20 height 21
click at [831, 245] on input "checkbox" at bounding box center [830, 244] width 1 height 1
checkbox input "true"
click at [853, 272] on td at bounding box center [1068, 284] width 497 height 29
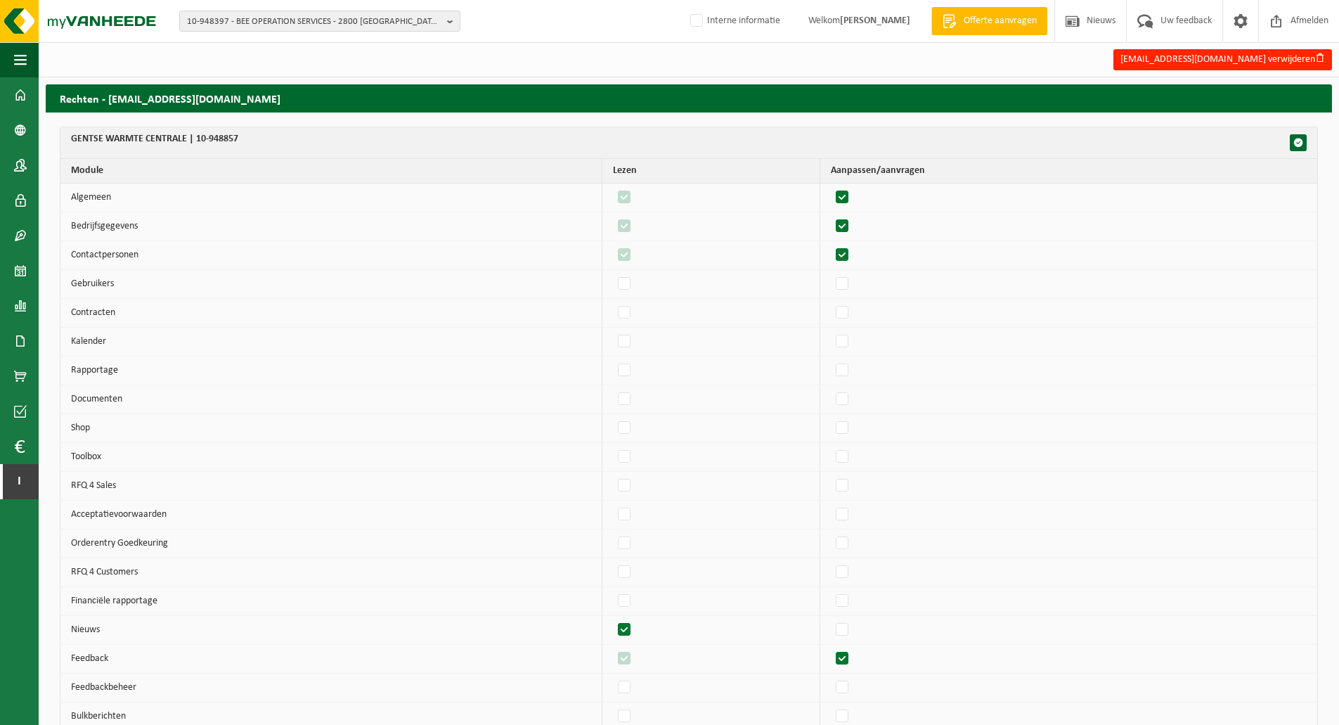
drag, startPoint x: 853, startPoint y: 283, endPoint x: 853, endPoint y: 300, distance: 17.6
click at [853, 285] on label"] at bounding box center [843, 283] width 20 height 21
click at [831, 273] on input "checkbox" at bounding box center [830, 273] width 1 height 1
checkbox input "true"
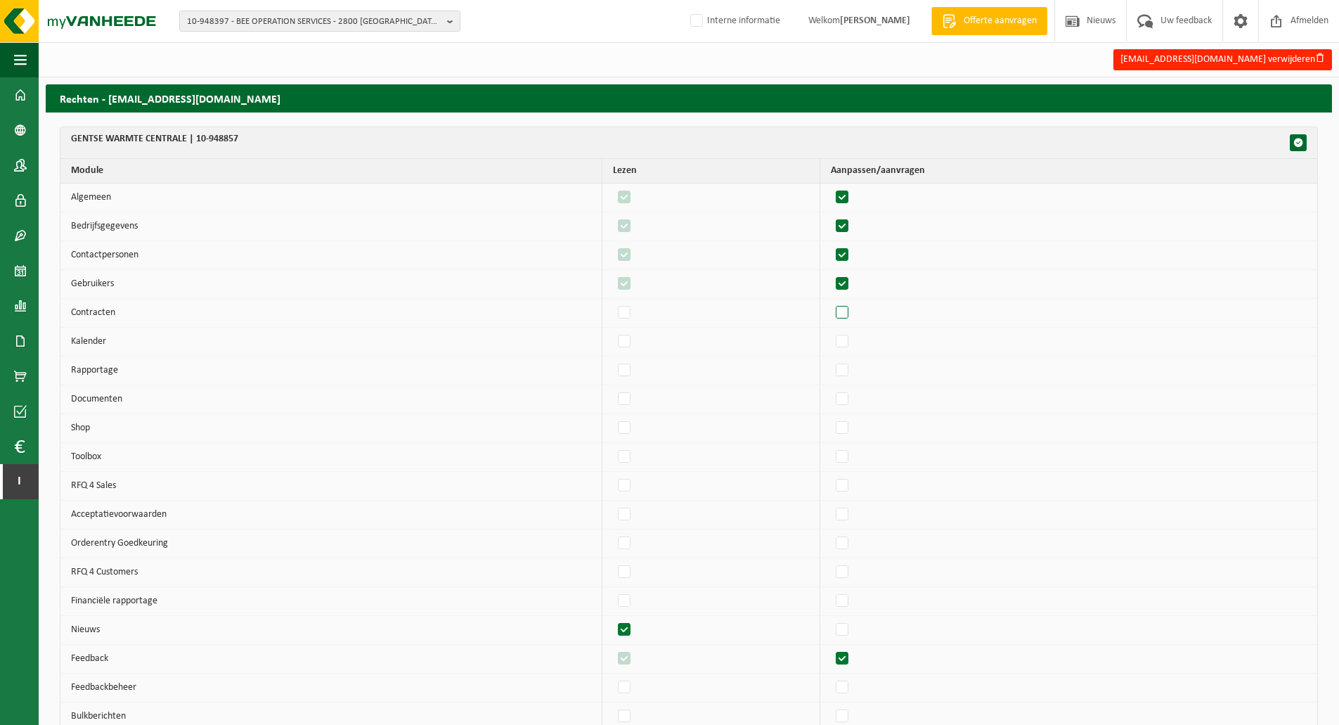
click at [853, 312] on label"] at bounding box center [843, 312] width 20 height 21
click at [831, 302] on input "checkbox" at bounding box center [830, 302] width 1 height 1
checkbox input "true"
click at [851, 339] on label"] at bounding box center [843, 341] width 20 height 21
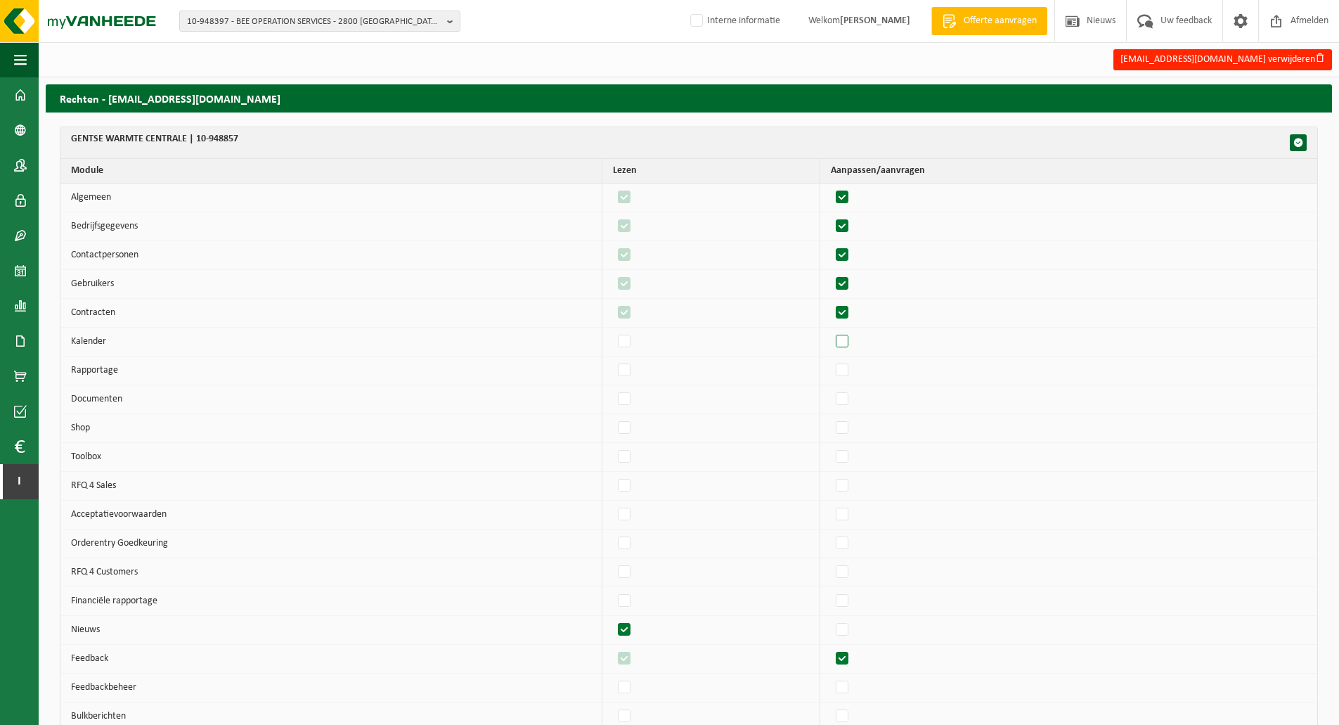
click at [831, 331] on input "checkbox" at bounding box center [830, 330] width 1 height 1
checkbox input "true"
click at [853, 372] on label"] at bounding box center [843, 370] width 20 height 21
click at [831, 360] on input "checkbox" at bounding box center [830, 359] width 1 height 1
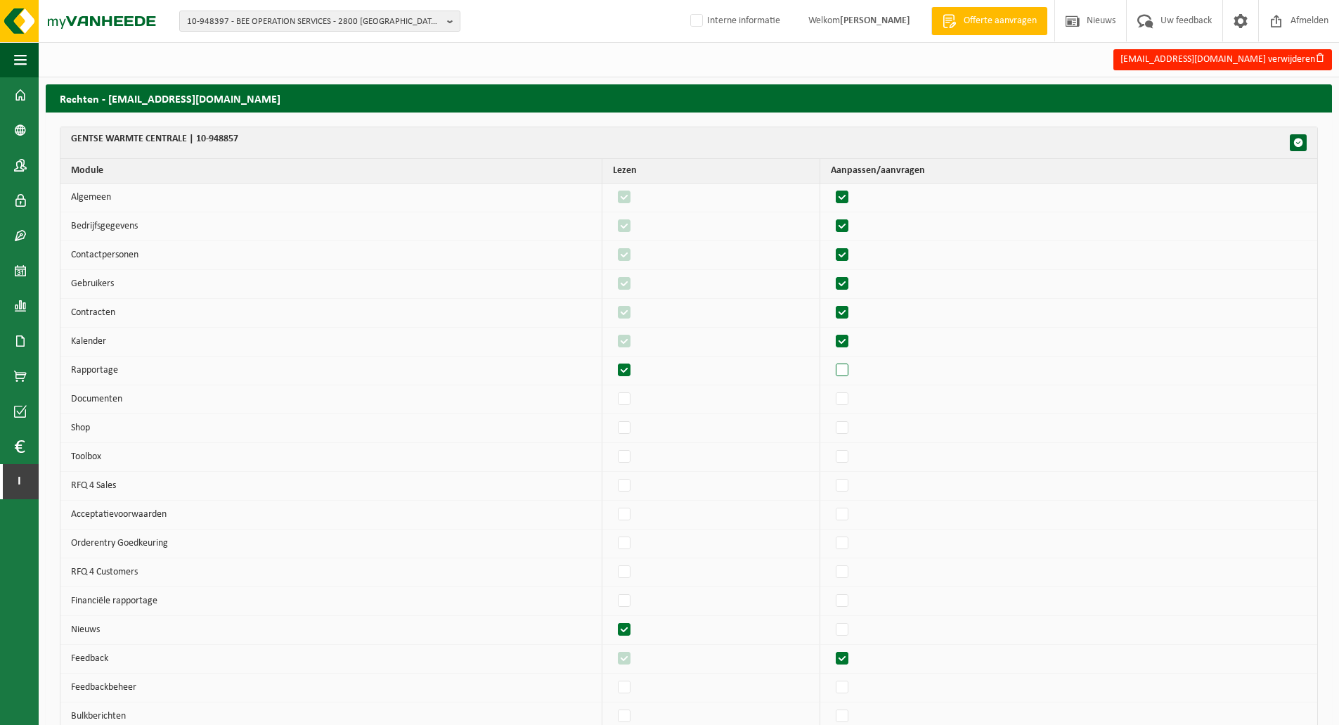
checkbox input "true"
drag, startPoint x: 854, startPoint y: 398, endPoint x: 854, endPoint y: 408, distance: 10.5
click at [853, 399] on label"] at bounding box center [843, 399] width 20 height 21
click at [831, 389] on input "checkbox" at bounding box center [830, 388] width 1 height 1
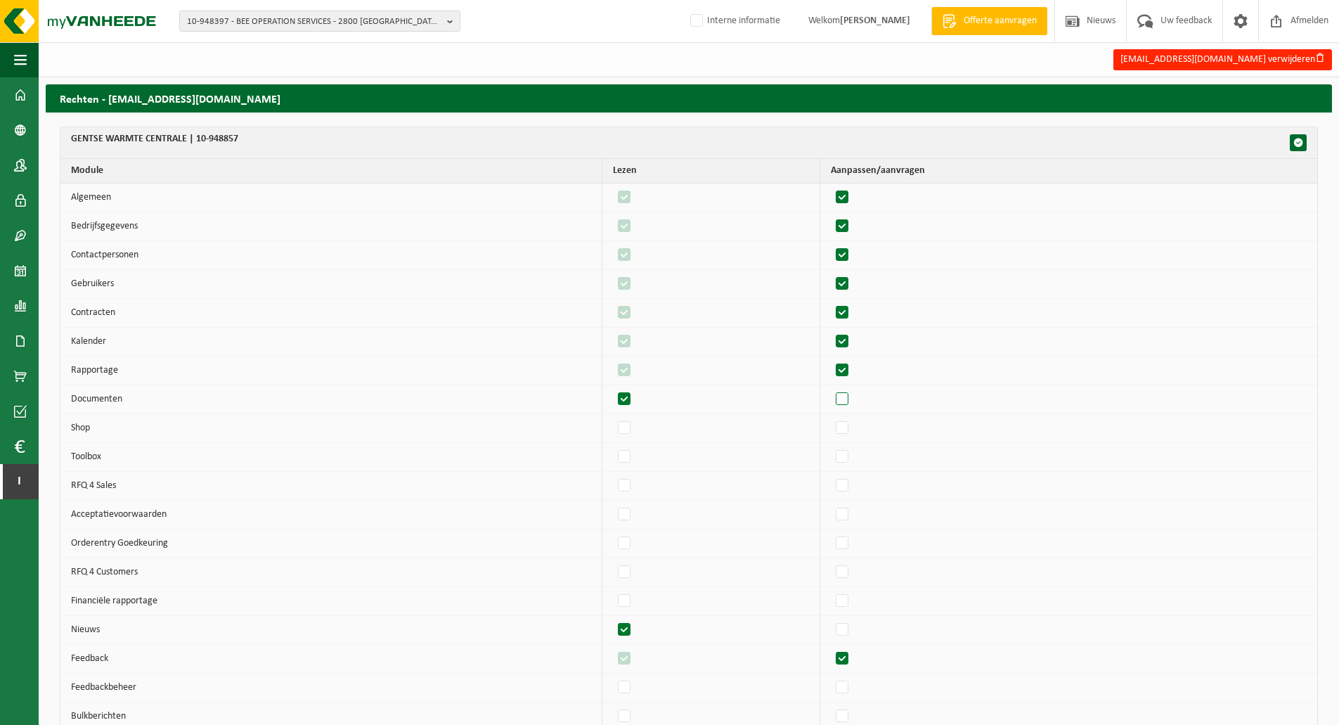
checkbox input "true"
click at [853, 429] on label"] at bounding box center [843, 428] width 20 height 21
click at [831, 418] on input "checkbox" at bounding box center [830, 417] width 1 height 1
checkbox input "true"
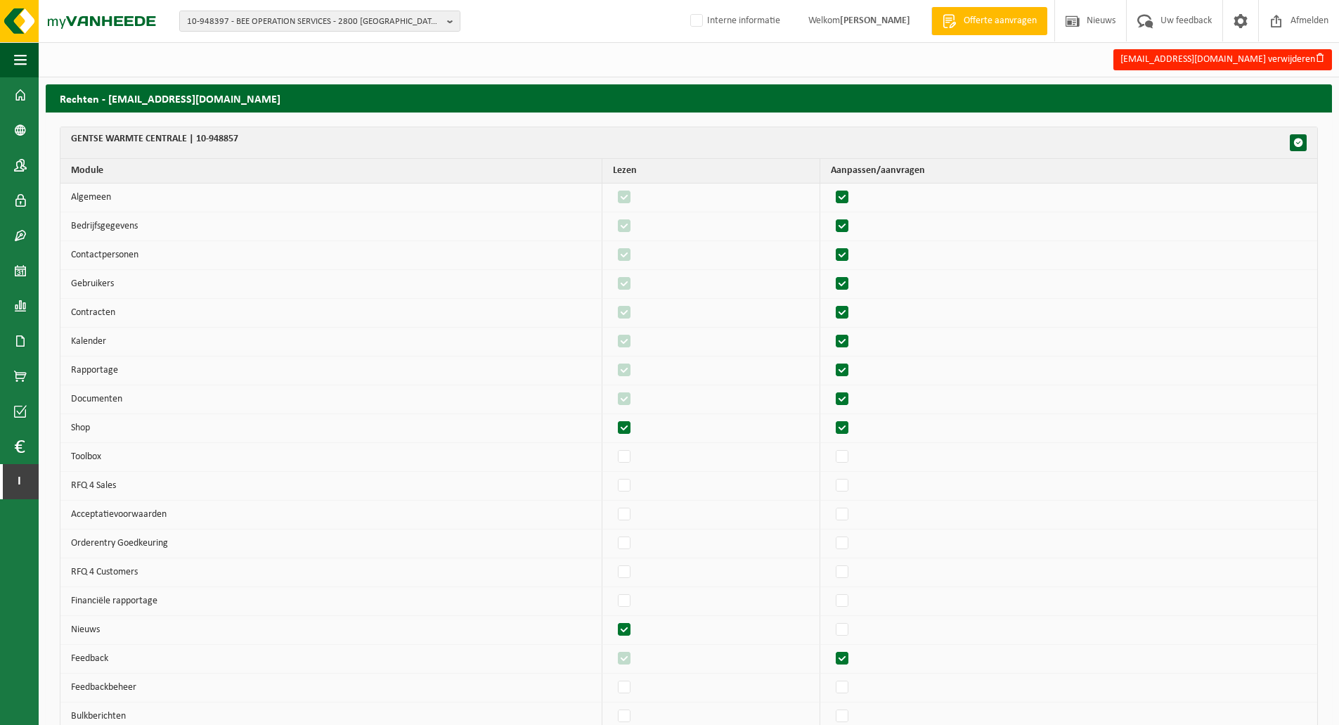
checkbox input "true"
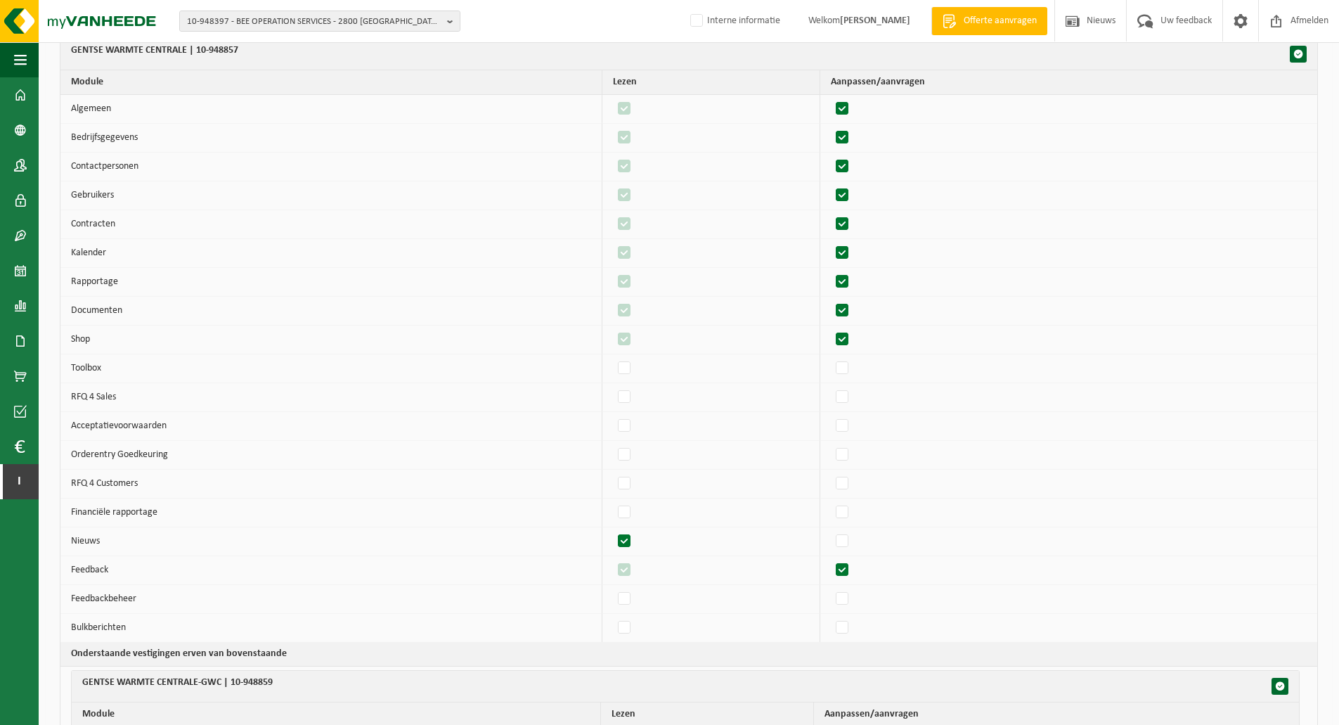
scroll to position [141, 0]
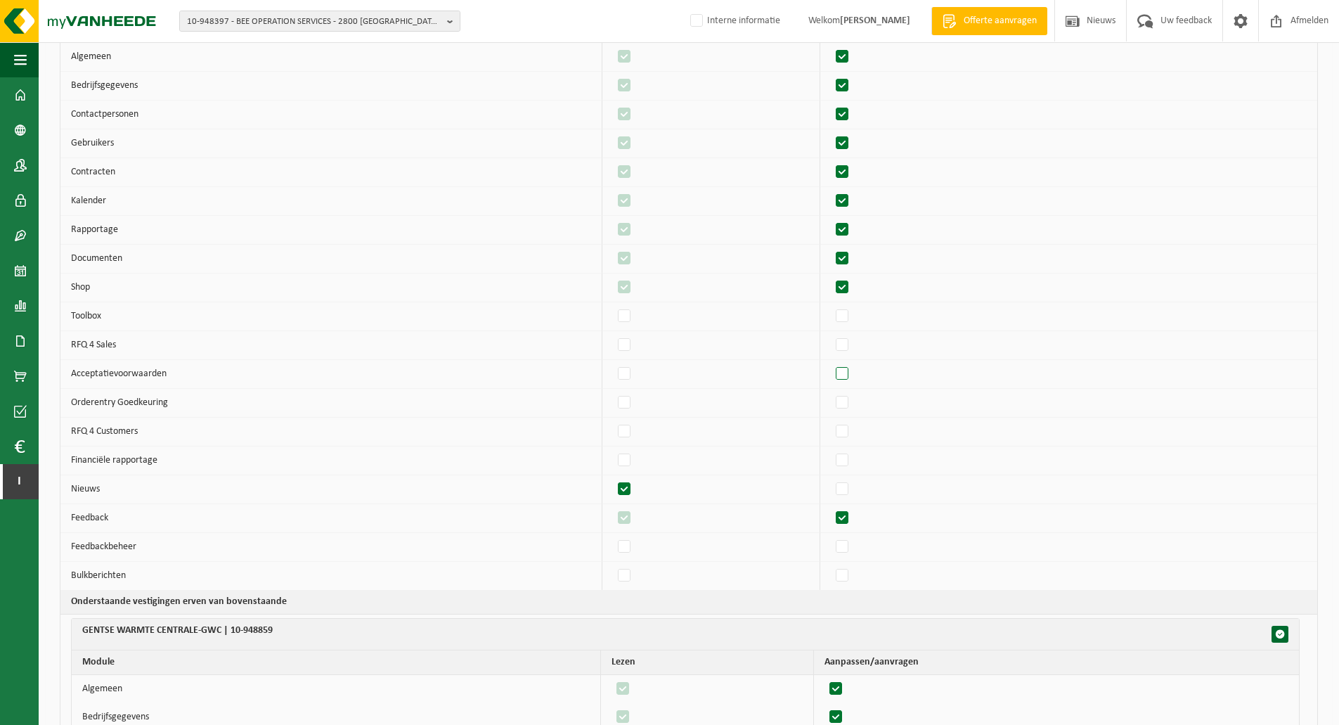
click at [848, 375] on label"] at bounding box center [843, 373] width 20 height 21
click at [831, 363] on input "checkbox" at bounding box center [830, 363] width 1 height 1
checkbox input "true"
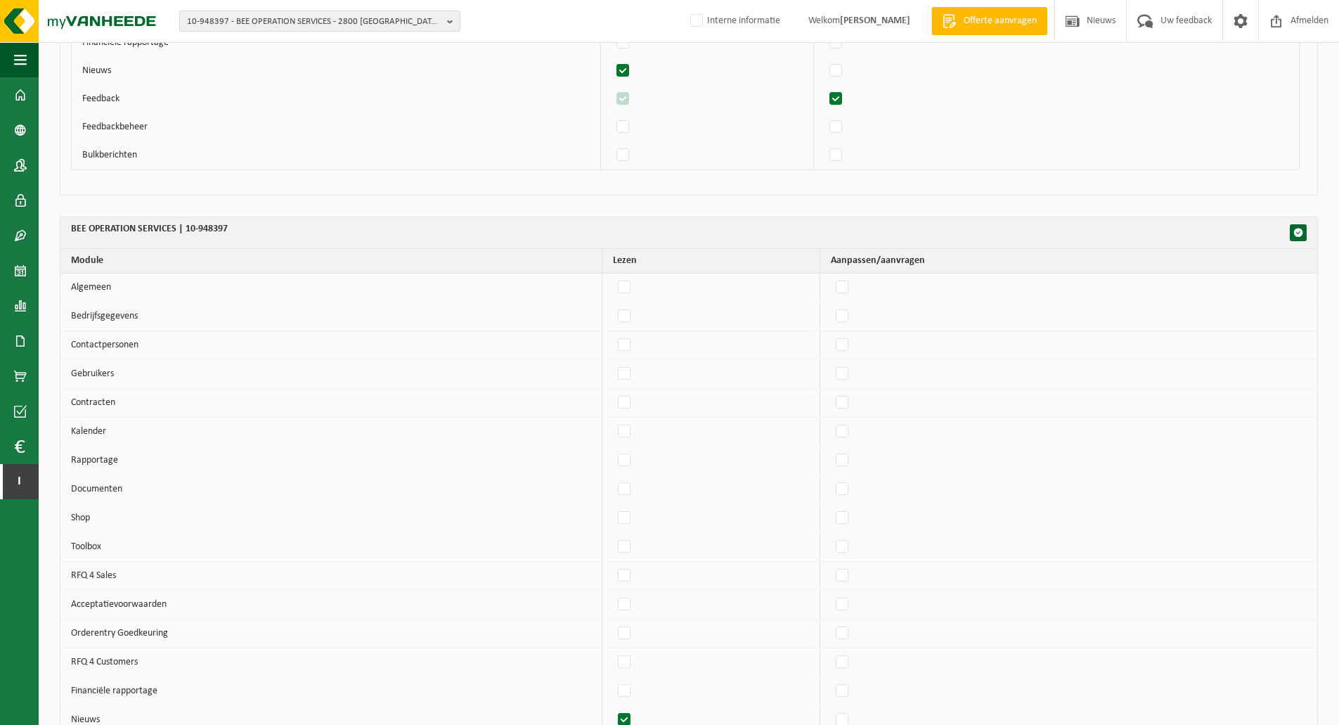
scroll to position [1195, 0]
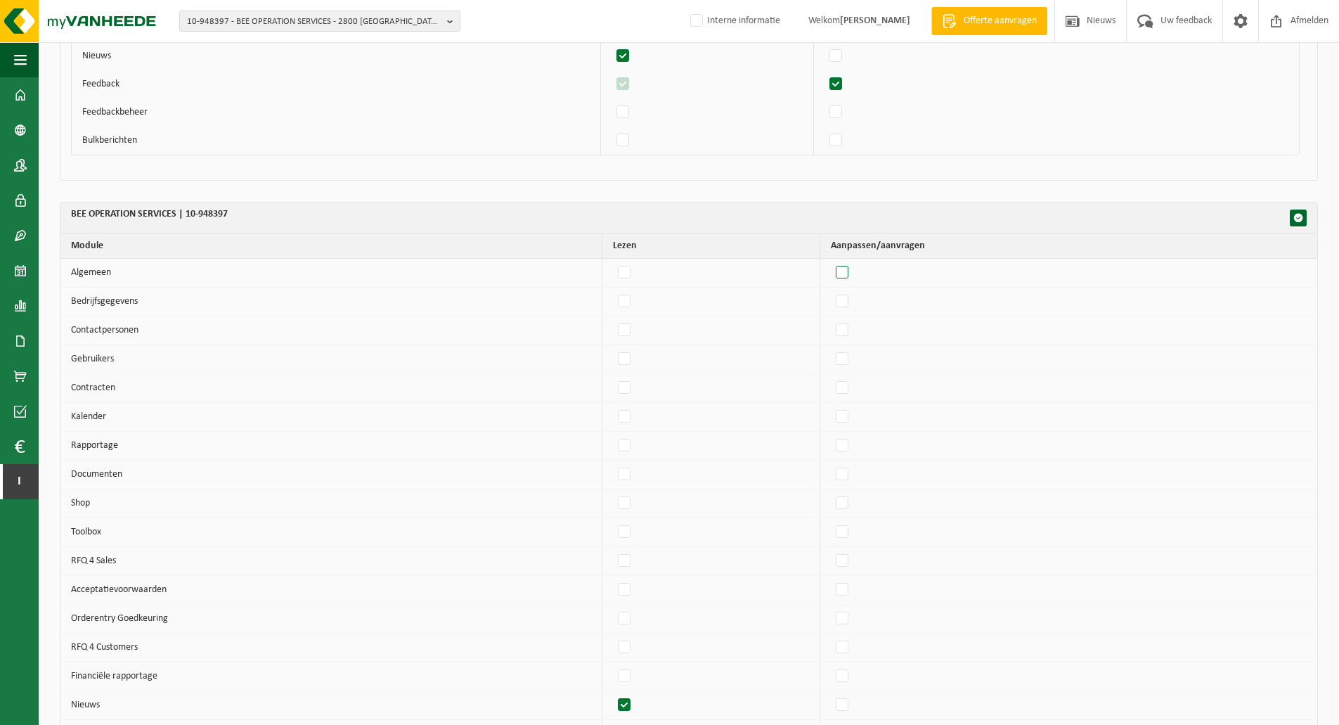
click at [851, 275] on label"] at bounding box center [843, 272] width 20 height 21
click at [831, 262] on input "checkbox" at bounding box center [830, 262] width 1 height 1
checkbox input "true"
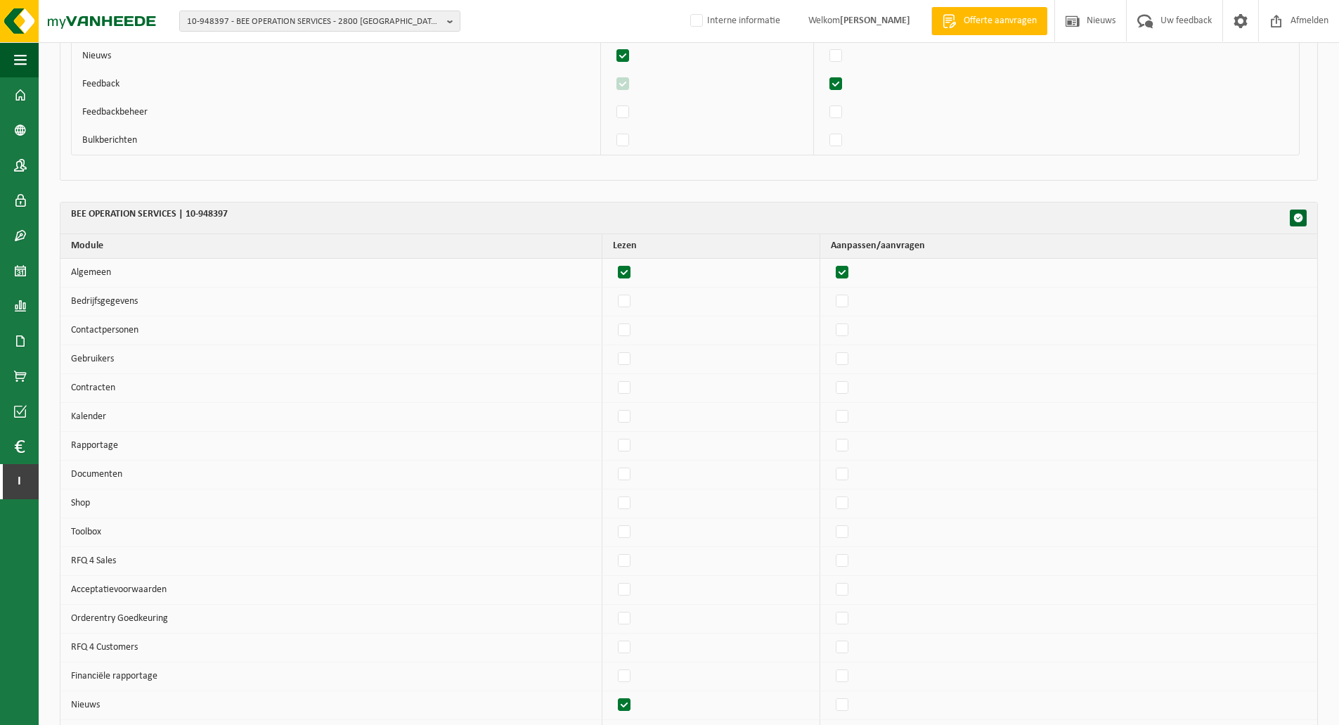
checkbox input "true"
click at [853, 298] on label"] at bounding box center [843, 301] width 20 height 21
click at [831, 291] on input "checkbox" at bounding box center [830, 290] width 1 height 1
checkbox input "true"
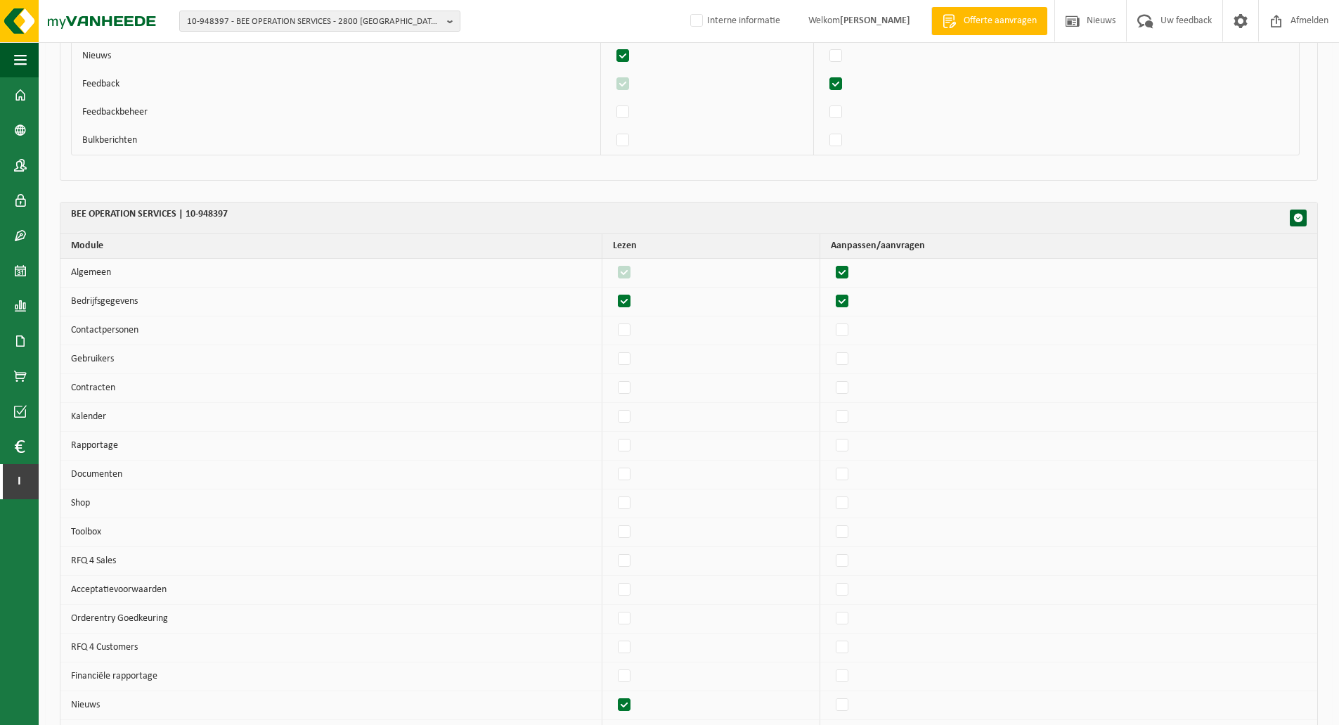
checkbox input "true"
click at [853, 330] on label"] at bounding box center [843, 330] width 20 height 21
click at [831, 320] on input "checkbox" at bounding box center [830, 319] width 1 height 1
checkbox input "true"
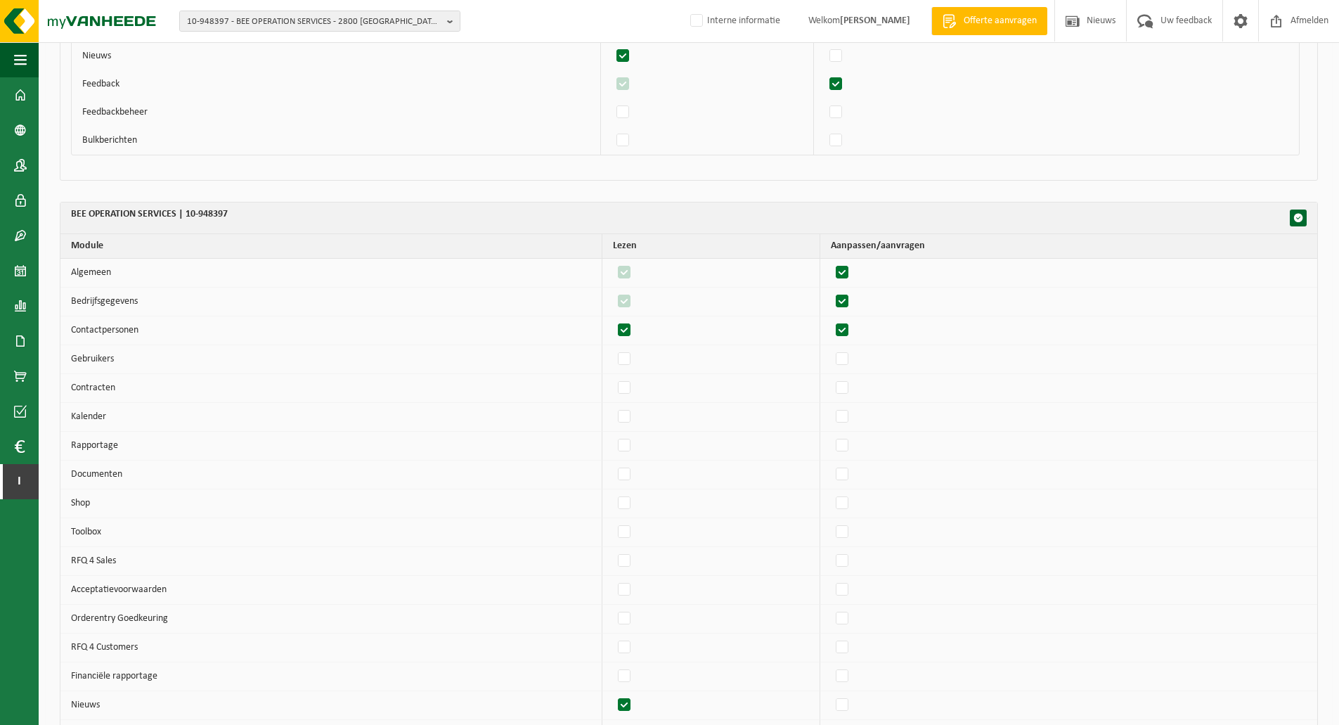
checkbox input "true"
click at [853, 358] on label"] at bounding box center [843, 359] width 20 height 21
click at [831, 349] on input "checkbox" at bounding box center [830, 348] width 1 height 1
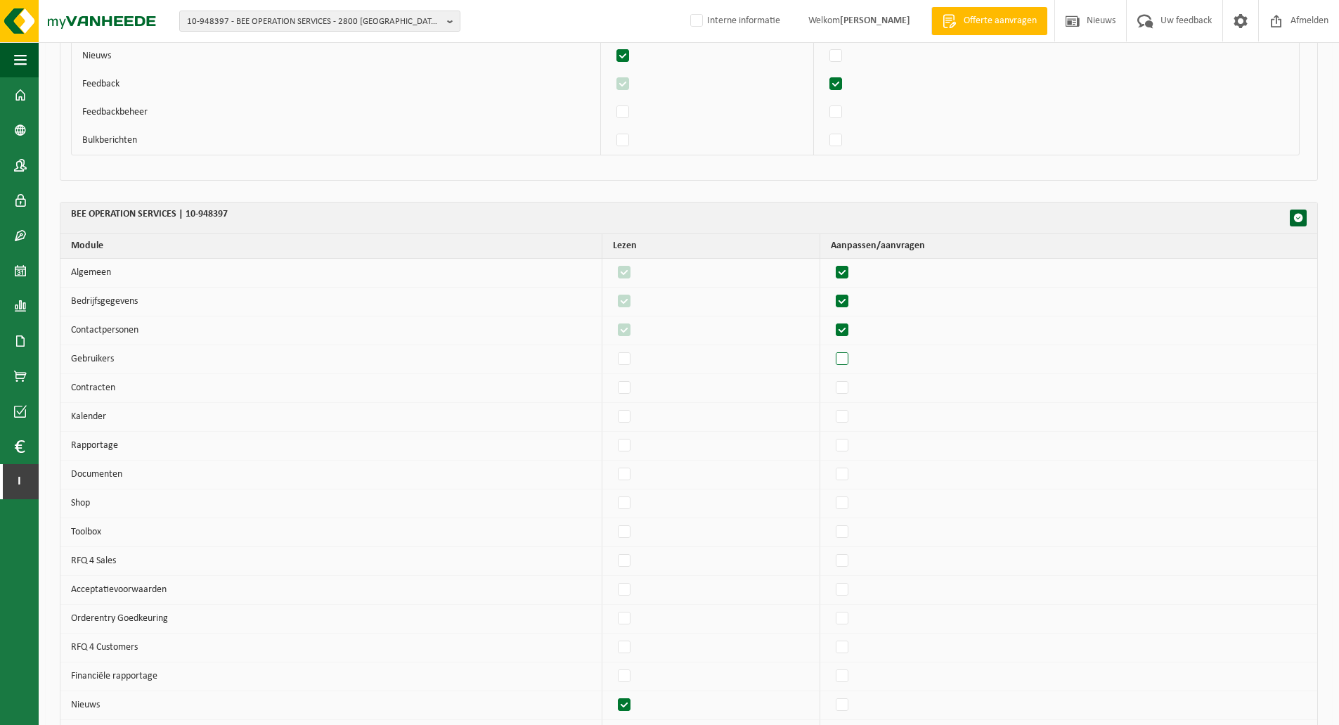
checkbox input "true"
click at [850, 386] on label"] at bounding box center [843, 388] width 20 height 21
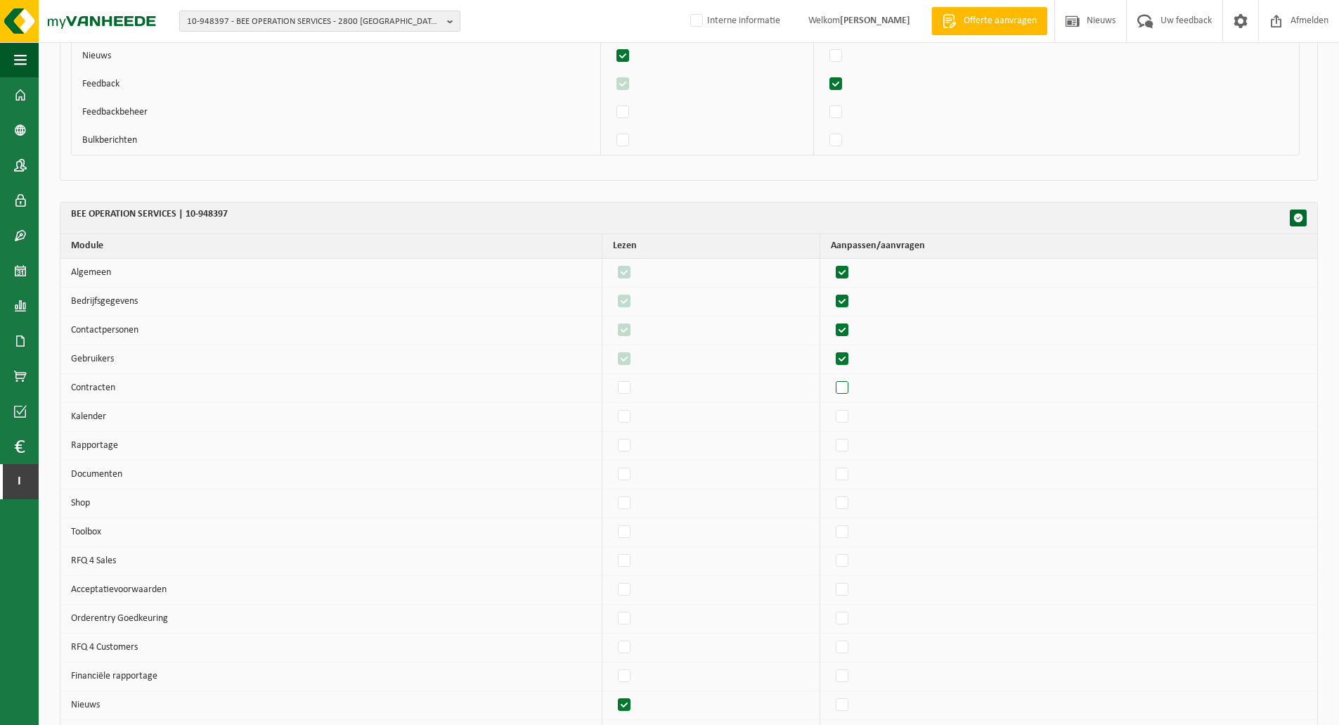
click at [831, 378] on input "checkbox" at bounding box center [830, 377] width 1 height 1
checkbox input "true"
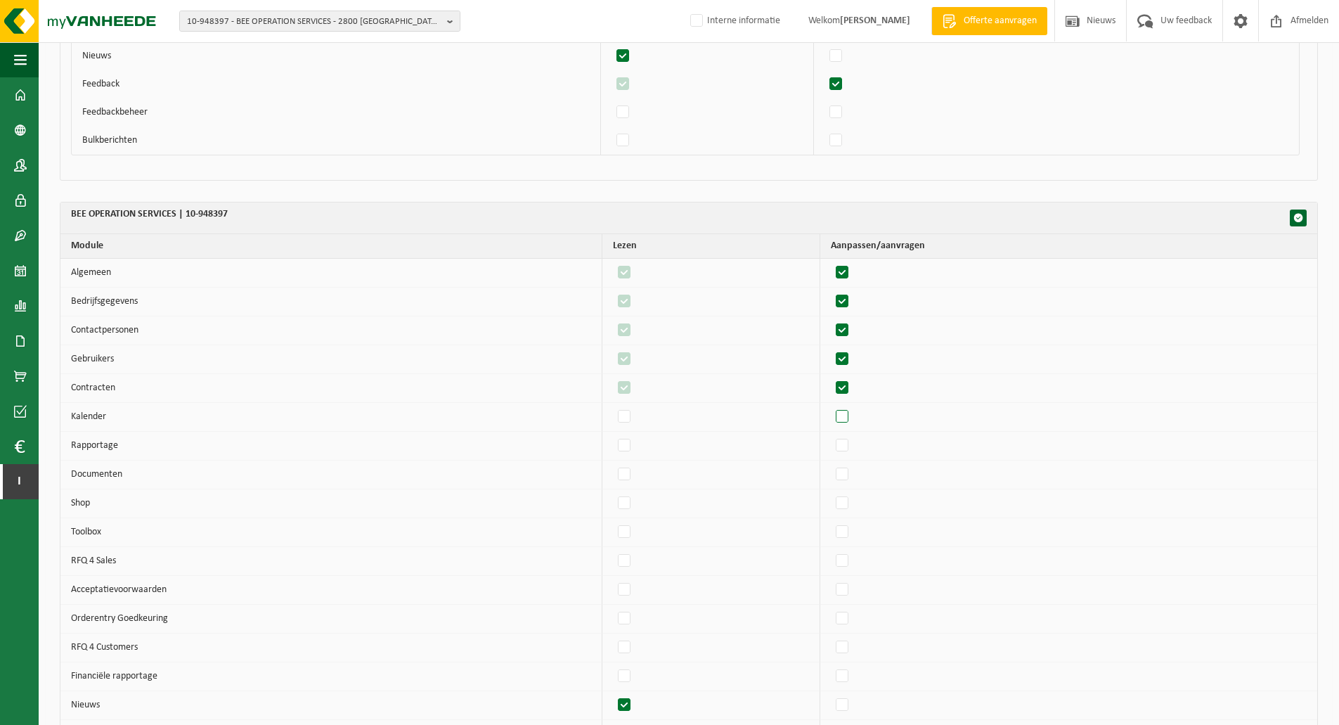
click at [852, 413] on label"] at bounding box center [843, 416] width 20 height 21
click at [831, 406] on input "checkbox" at bounding box center [830, 406] width 1 height 1
checkbox input "true"
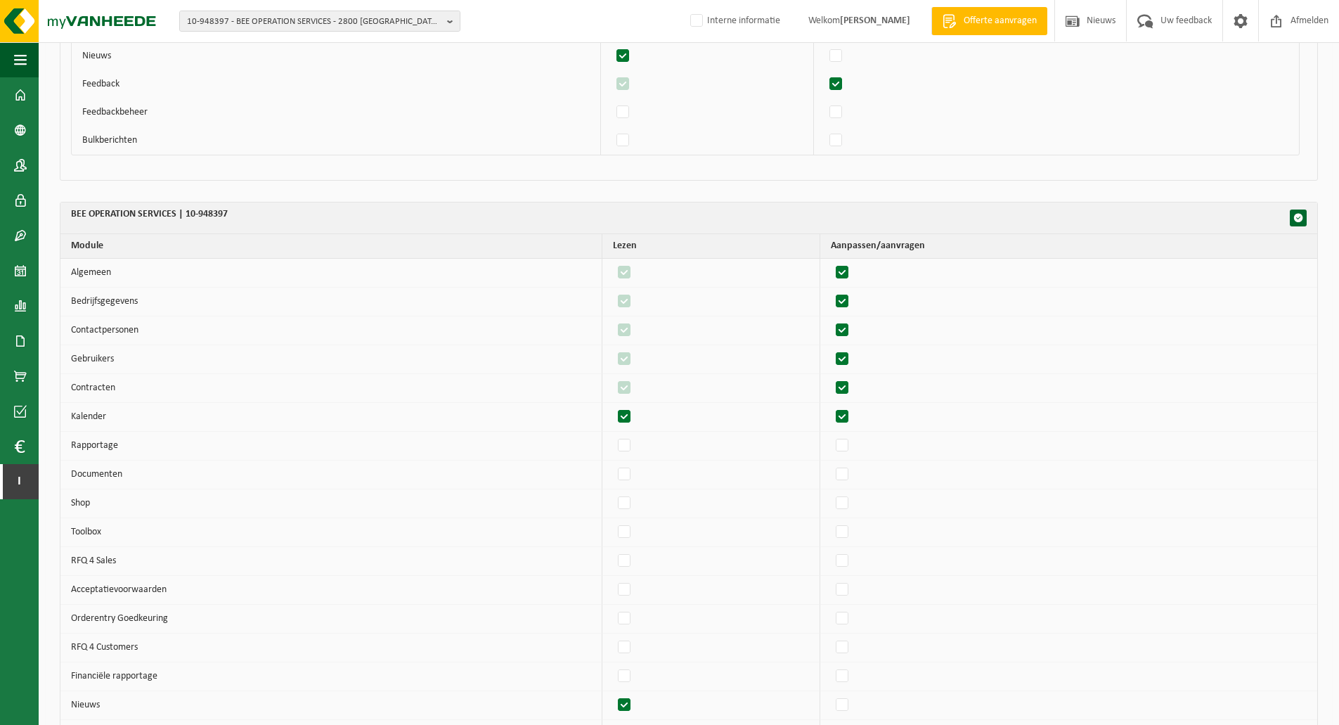
checkbox input "true"
click at [851, 446] on label"] at bounding box center [843, 445] width 20 height 21
click at [831, 435] on input "checkbox" at bounding box center [830, 434] width 1 height 1
checkbox input "true"
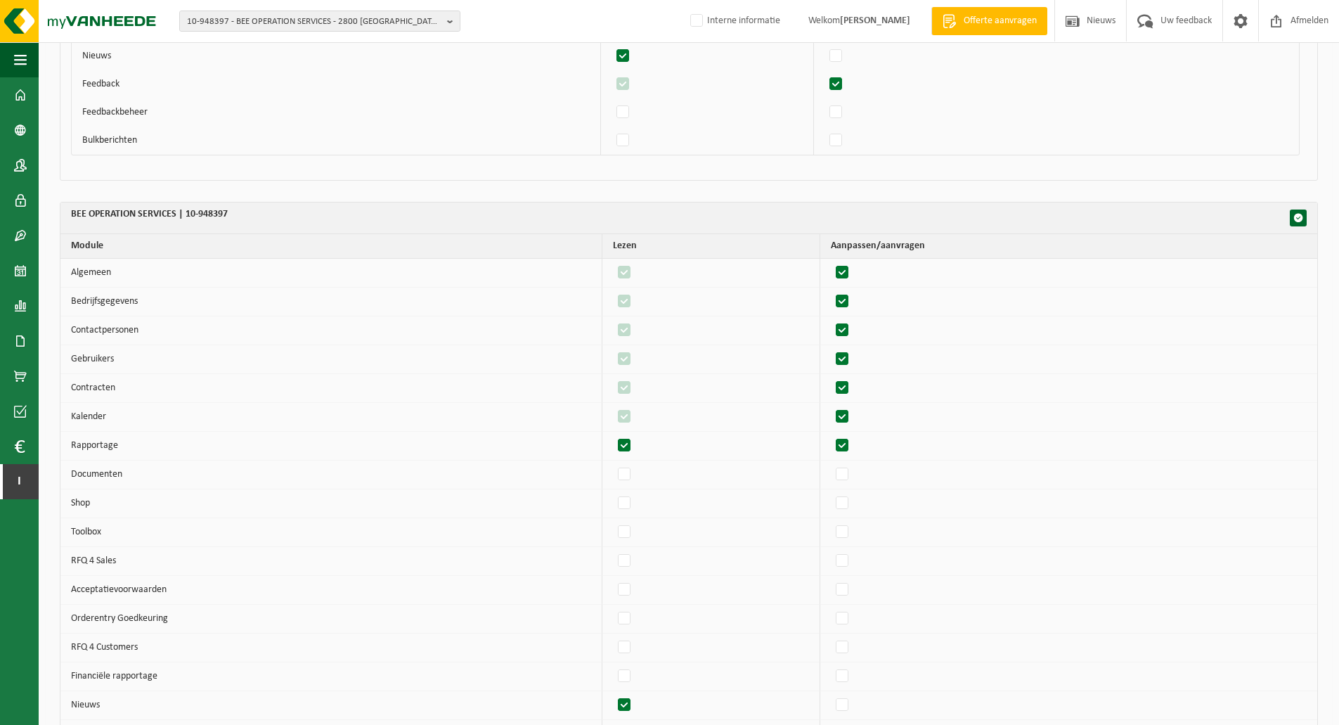
checkbox input "true"
click at [849, 473] on label"] at bounding box center [843, 474] width 20 height 21
click at [831, 464] on input "checkbox" at bounding box center [830, 463] width 1 height 1
checkbox input "true"
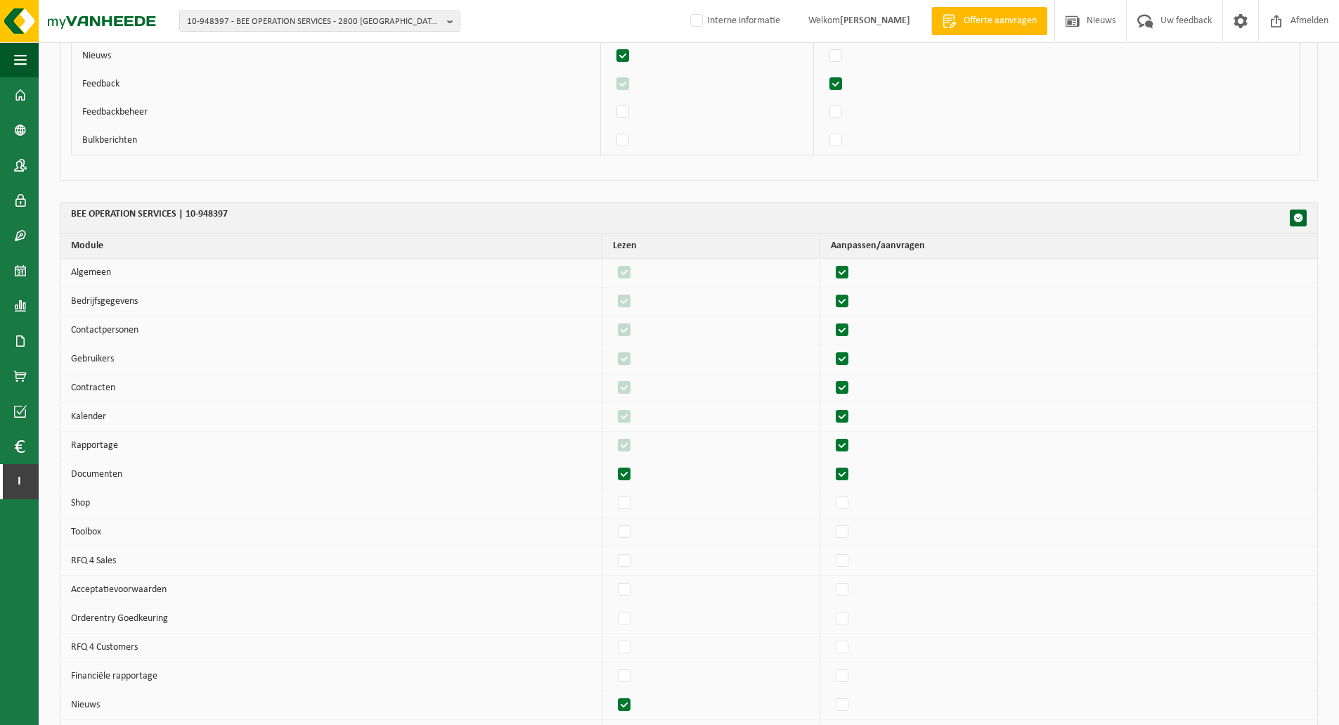
checkbox input "true"
click at [853, 504] on label"] at bounding box center [843, 503] width 20 height 21
click at [831, 493] on input "checkbox" at bounding box center [830, 492] width 1 height 1
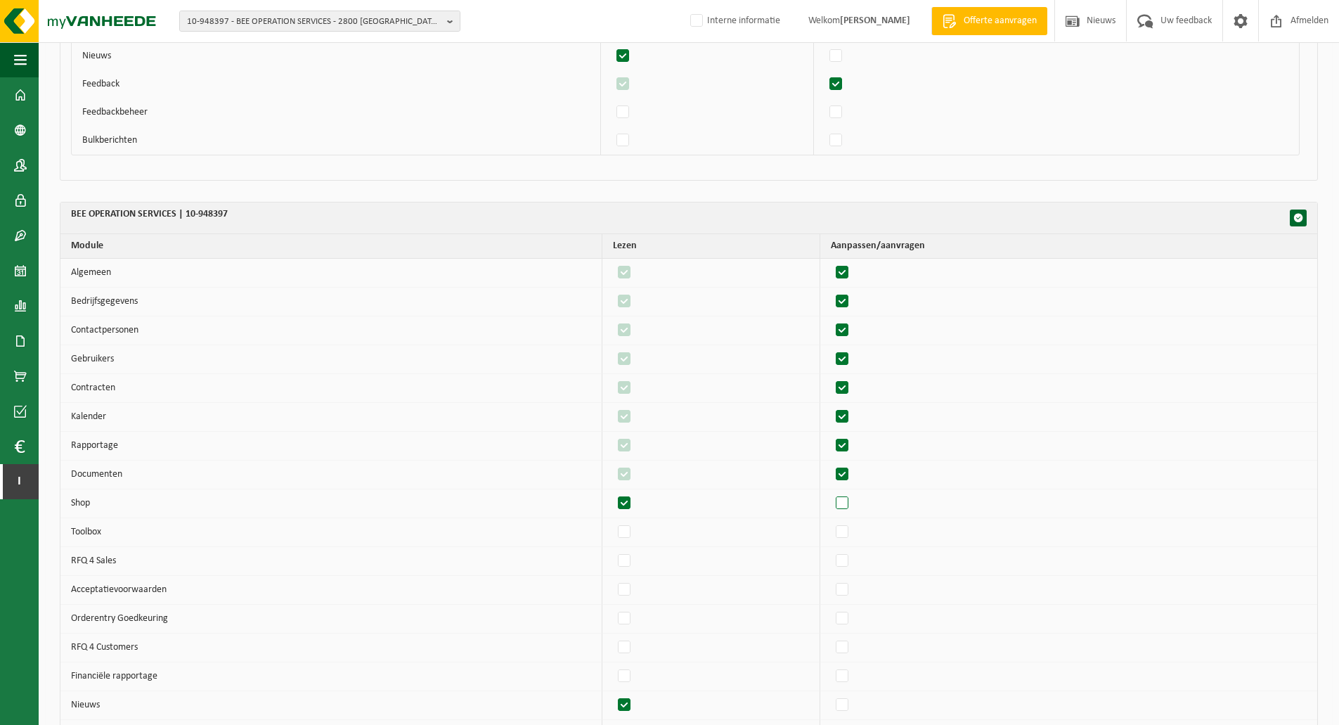
checkbox input "true"
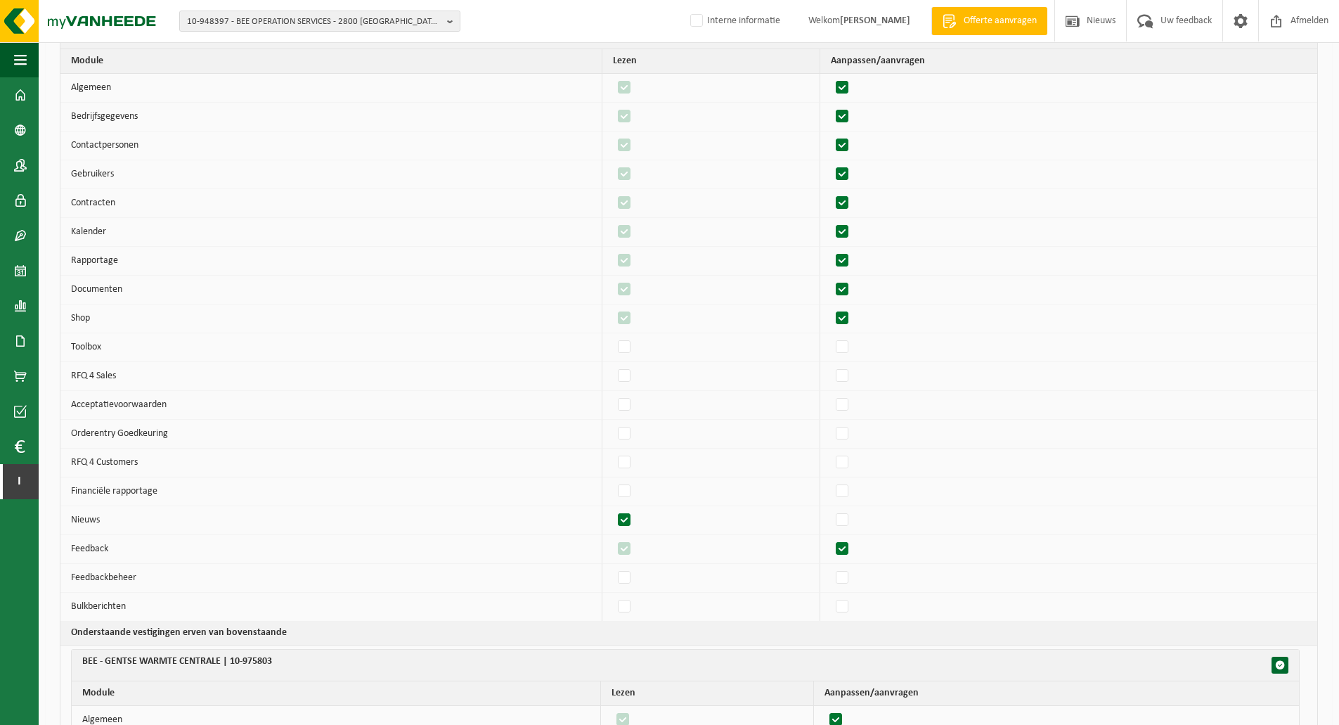
scroll to position [1406, 0]
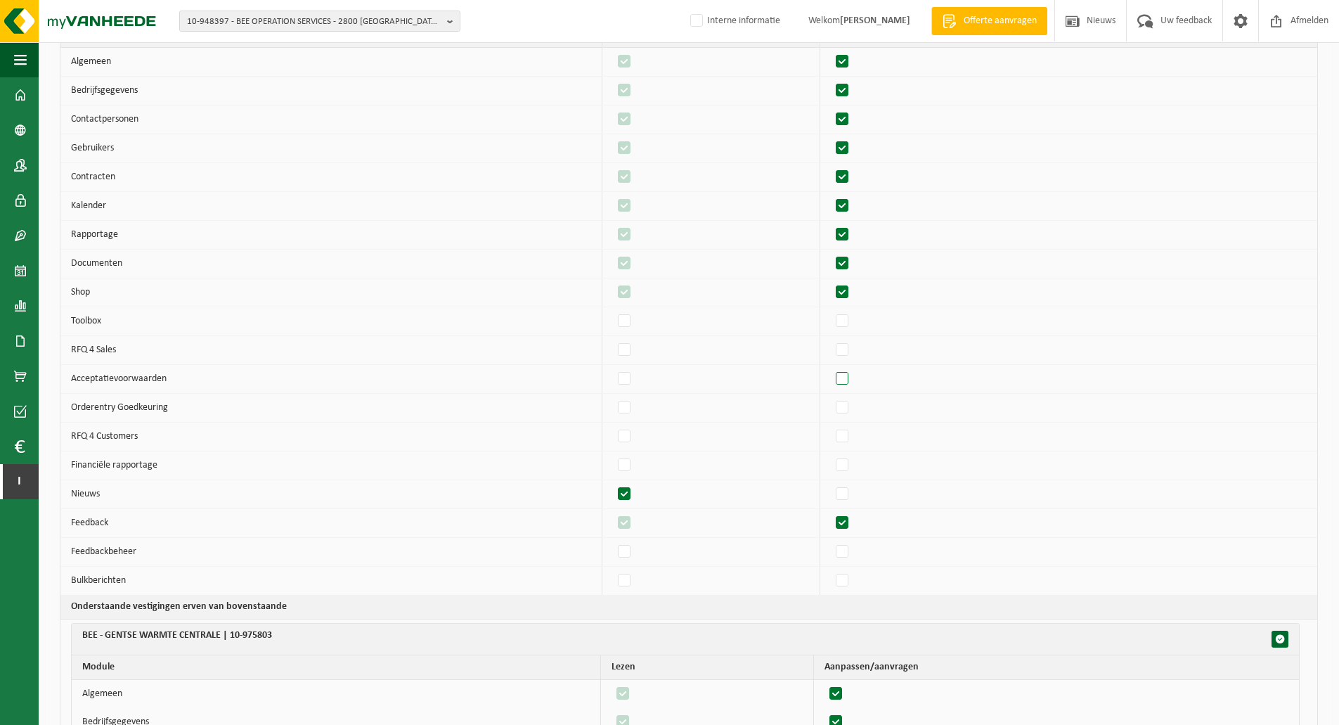
click at [846, 375] on label"] at bounding box center [843, 378] width 20 height 21
click at [831, 368] on input "checkbox" at bounding box center [830, 368] width 1 height 1
checkbox input "true"
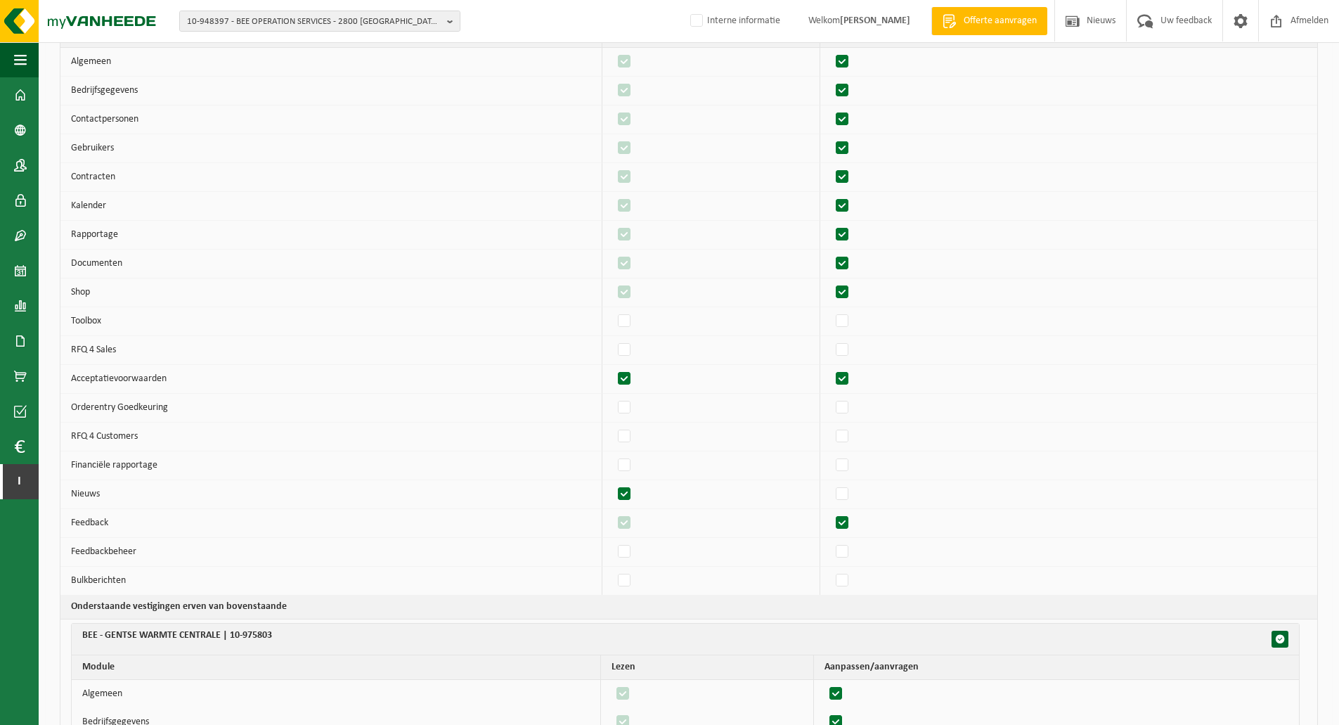
checkbox input "true"
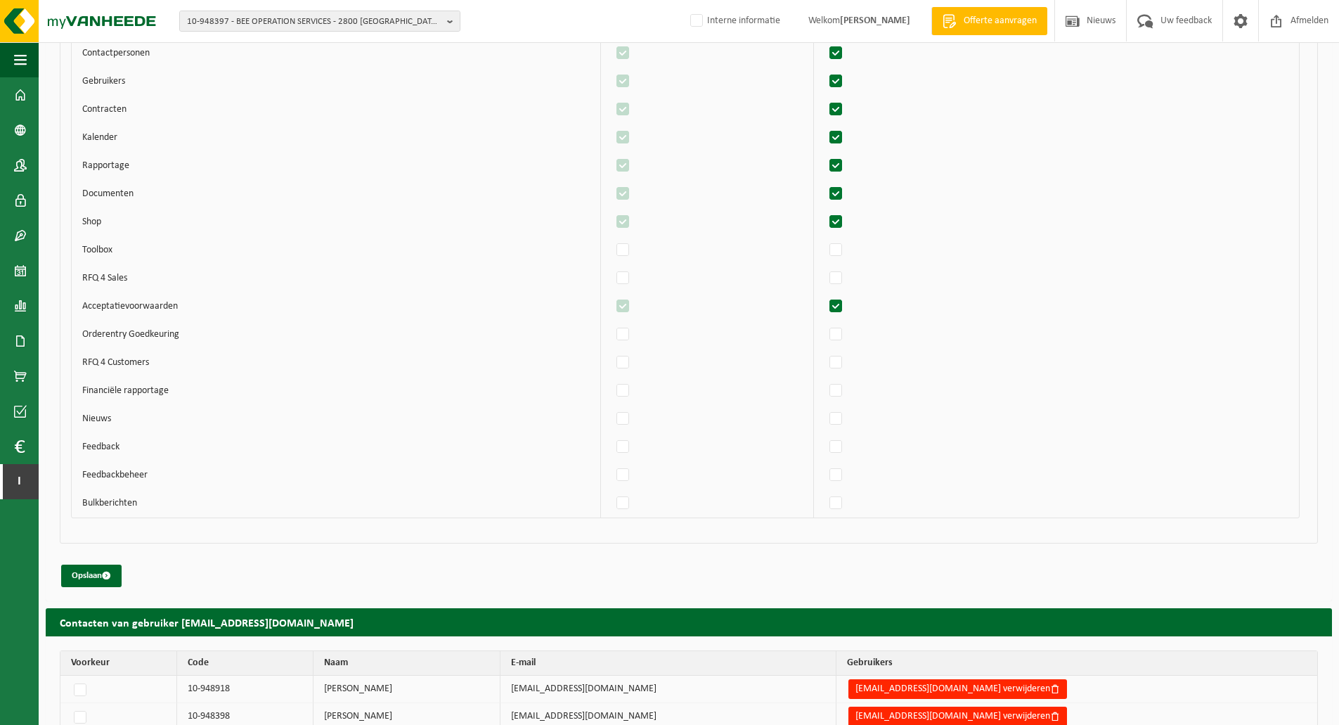
scroll to position [2109, 0]
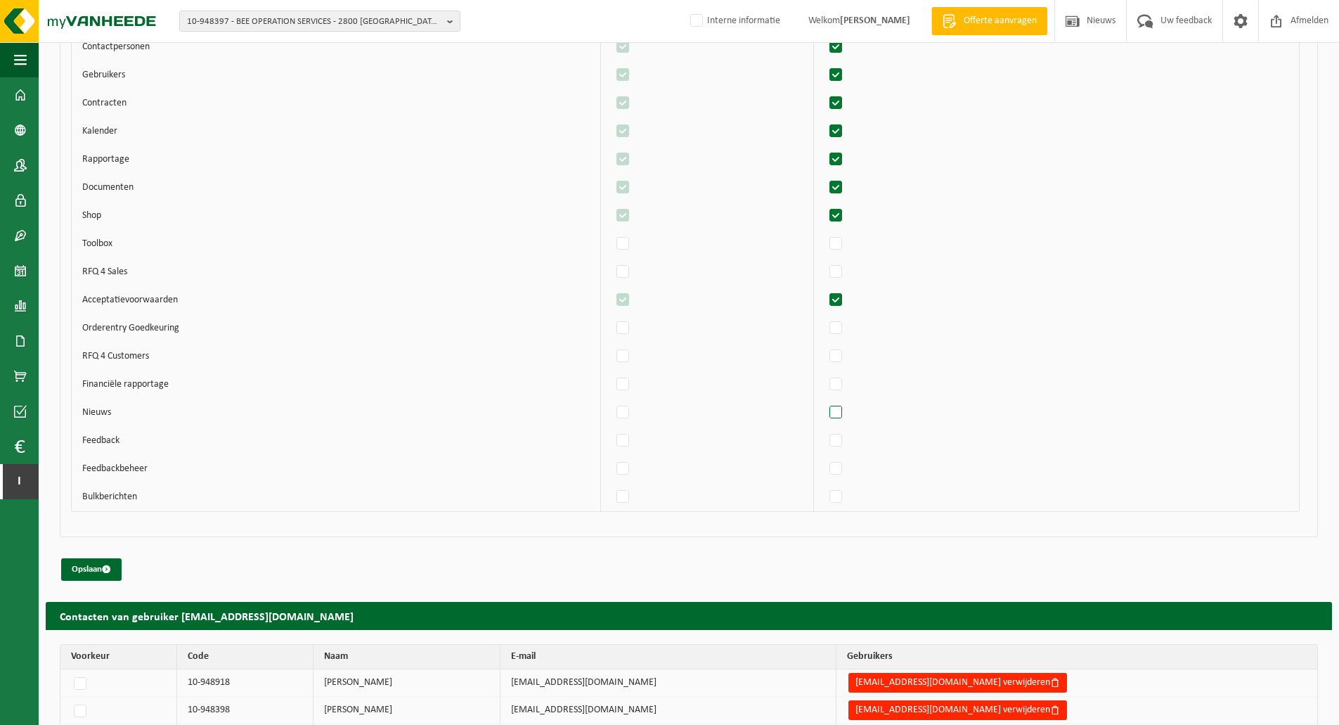
click at [840, 411] on label"] at bounding box center [837, 412] width 20 height 21
click at [825, 402] on input "checkbox" at bounding box center [824, 401] width 1 height 1
checkbox input "true"
click at [633, 441] on label"] at bounding box center [624, 440] width 20 height 21
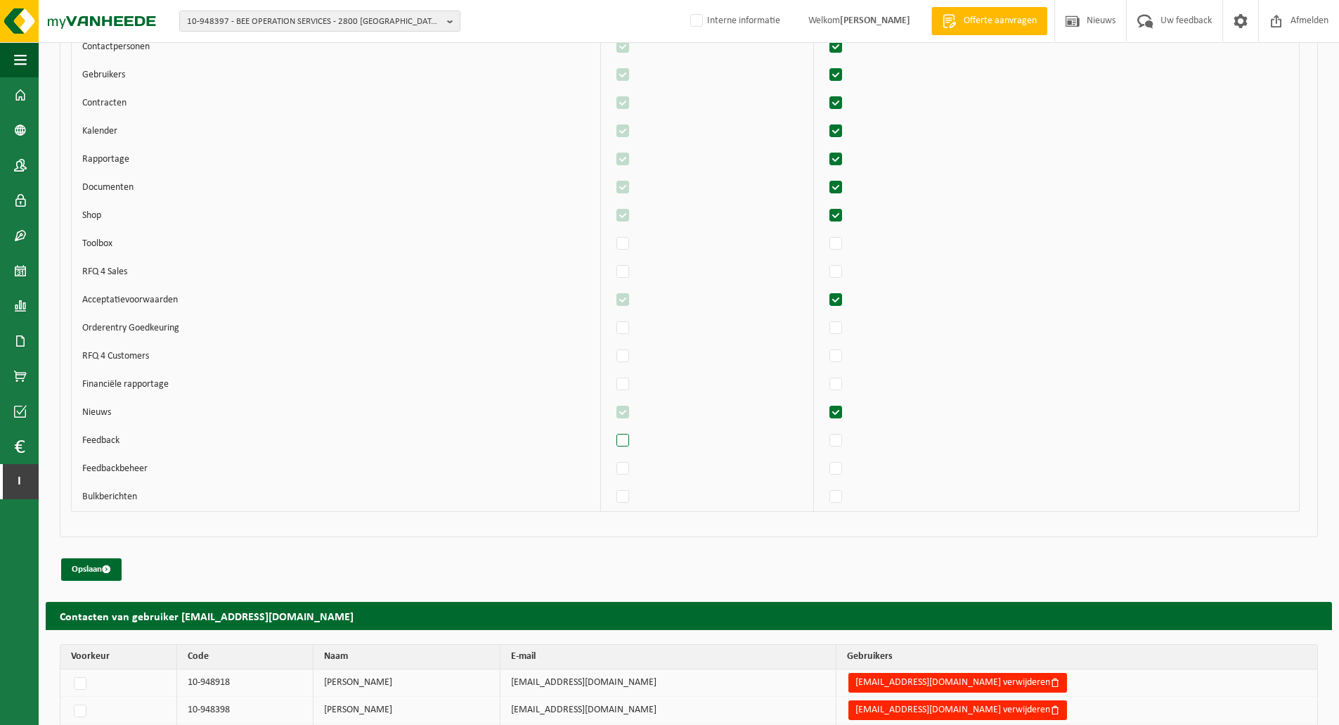
click at [612, 430] on input "checkbox" at bounding box center [611, 430] width 1 height 1
checkbox input "true"
click at [846, 444] on label"] at bounding box center [837, 440] width 20 height 21
click at [825, 430] on input "checkbox" at bounding box center [824, 430] width 1 height 1
checkbox input "true"
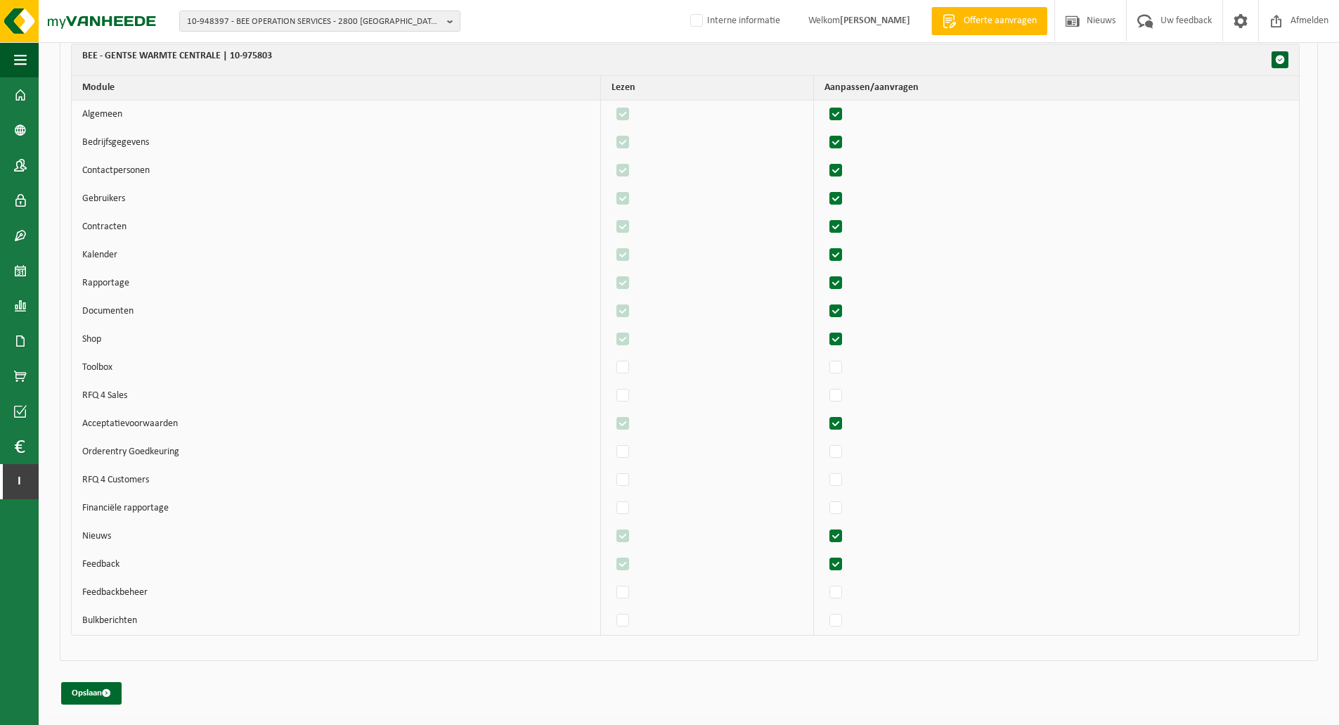
scroll to position [2039, 0]
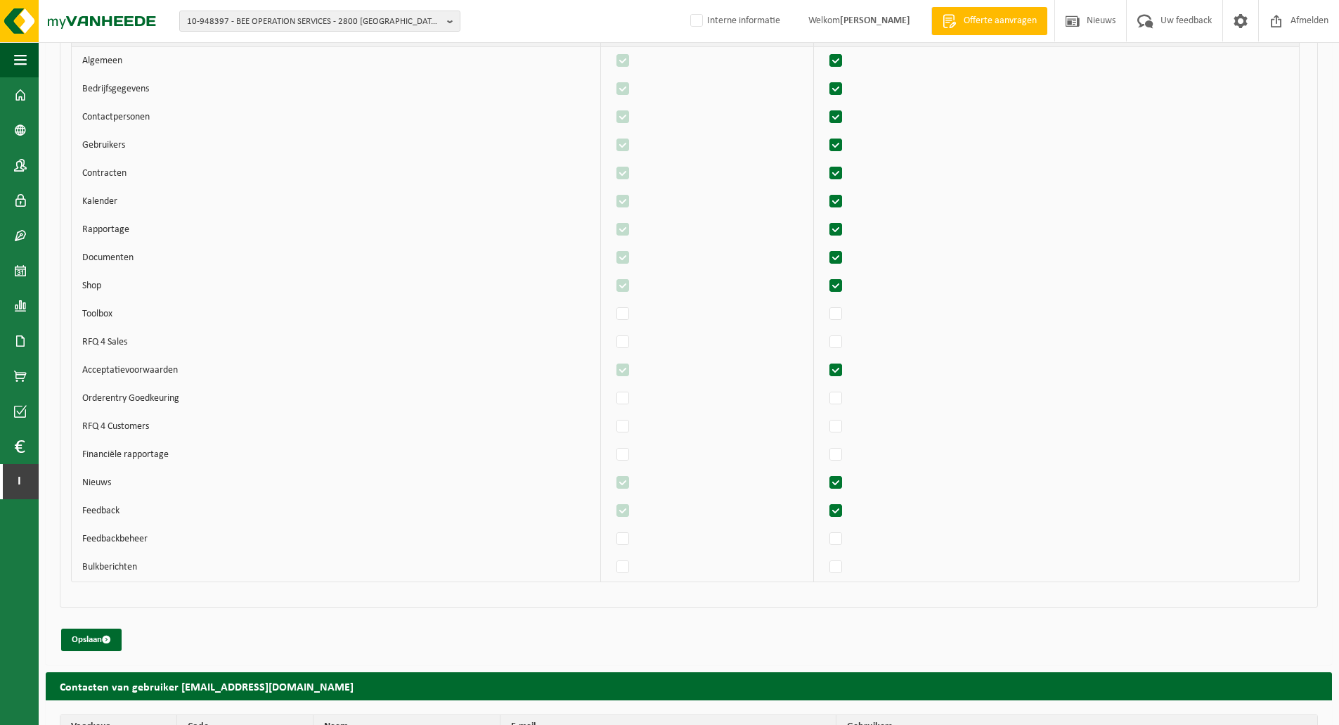
click at [846, 484] on label"] at bounding box center [837, 482] width 20 height 21
click at [825, 472] on input "checkbox" at bounding box center [824, 472] width 1 height 1
checkbox input "false"
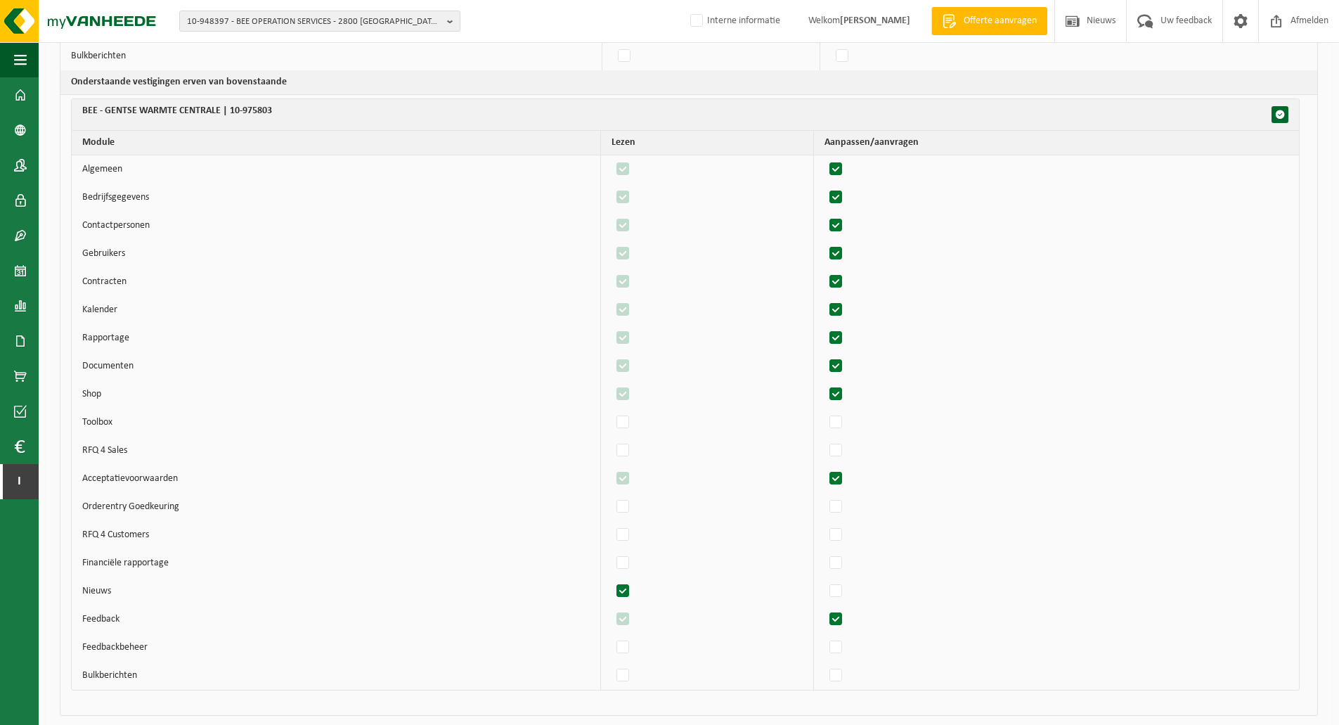
scroll to position [2175, 0]
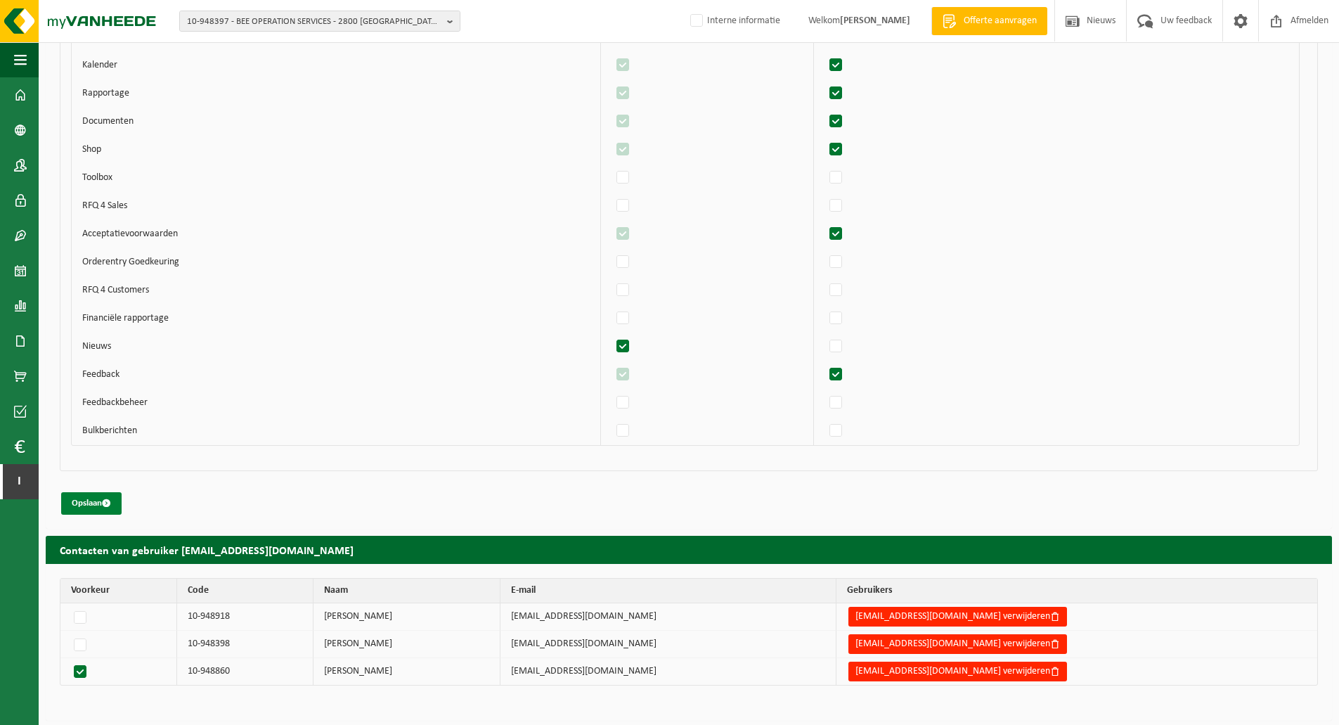
click at [105, 501] on span "submit" at bounding box center [106, 502] width 9 height 9
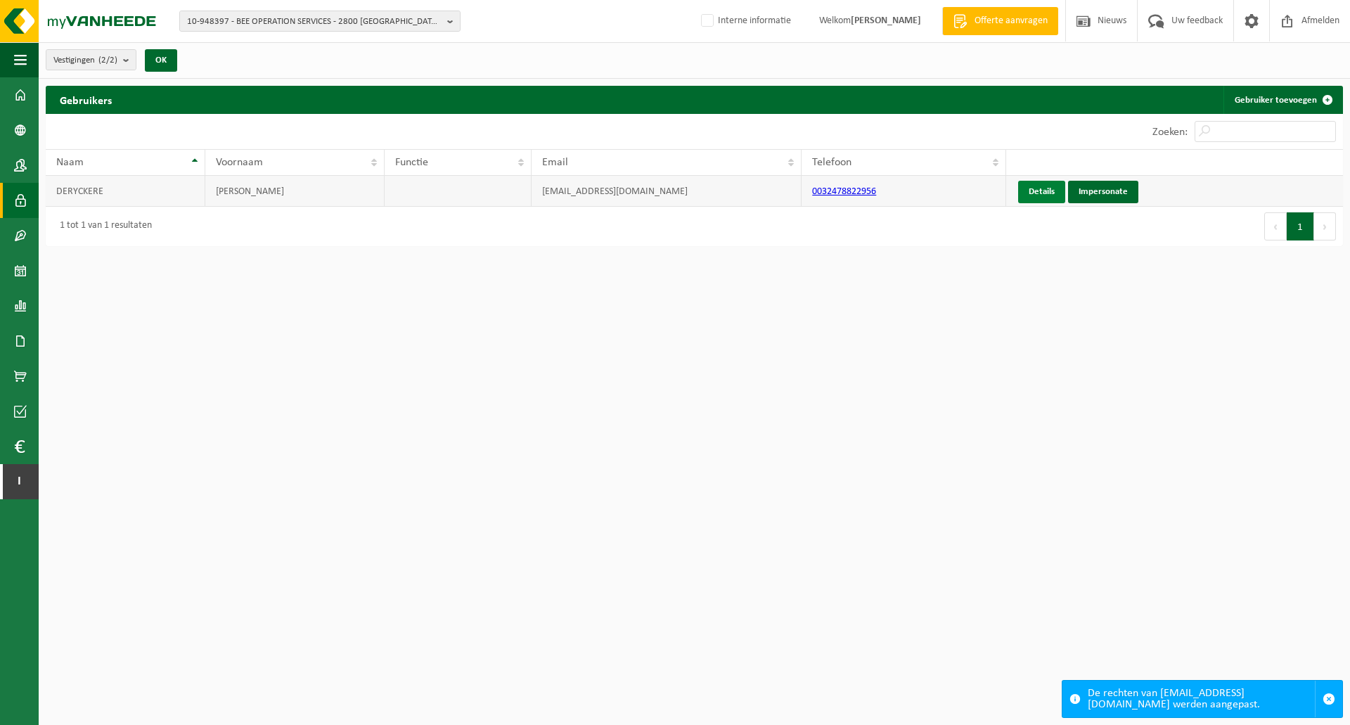
click at [1041, 188] on link "Details" at bounding box center [1041, 192] width 47 height 22
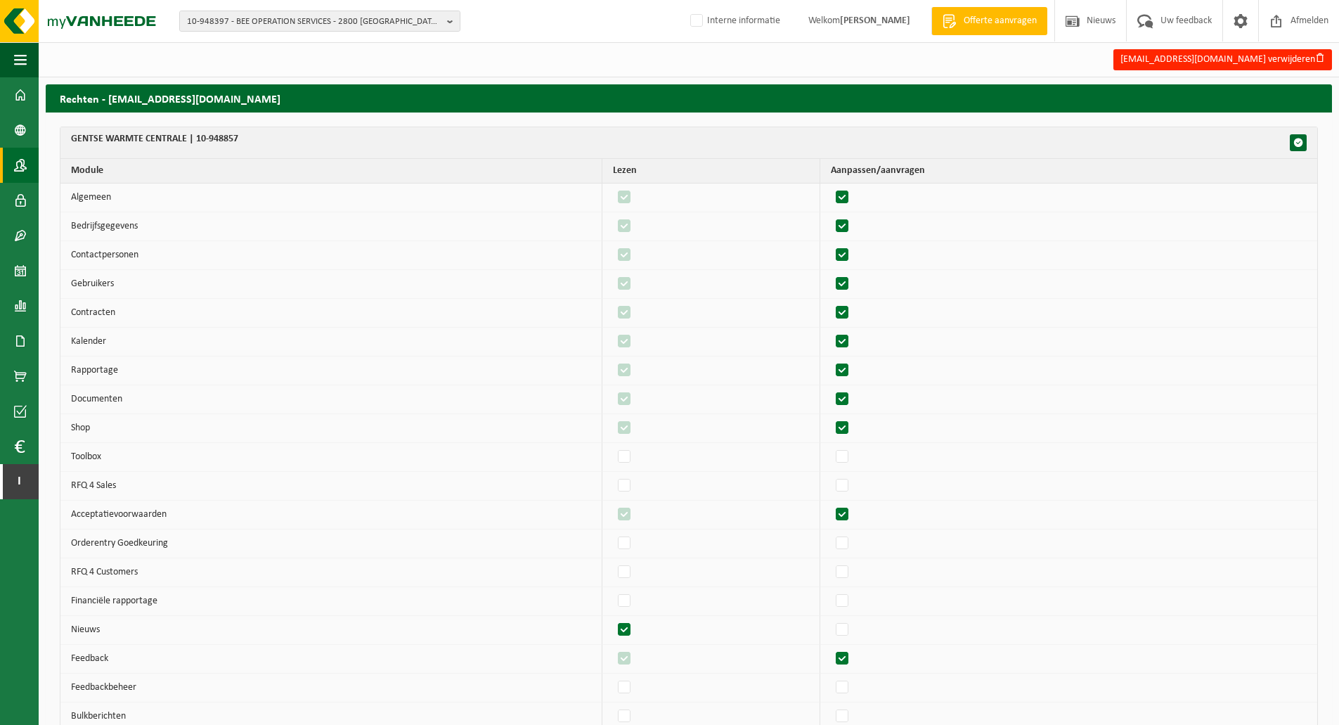
click at [25, 165] on span at bounding box center [20, 165] width 13 height 35
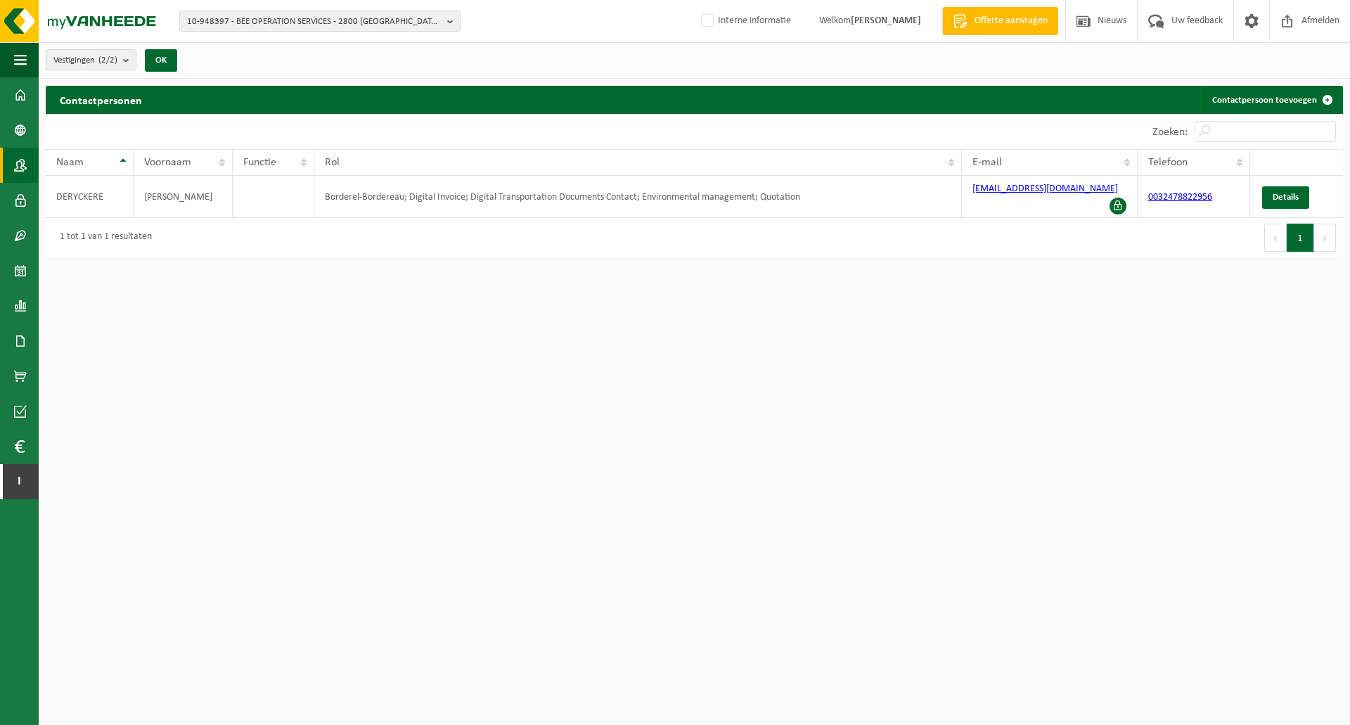
click at [453, 118] on div "10 25 50 100 10 resultaten weergeven" at bounding box center [370, 131] width 649 height 35
drag, startPoint x: 1077, startPoint y: 198, endPoint x: 969, endPoint y: 200, distance: 107.6
click at [969, 200] on td "[EMAIL_ADDRESS][DOMAIN_NAME]" at bounding box center [1050, 197] width 176 height 42
copy link "[EMAIL_ADDRESS][DOMAIN_NAME]"
drag, startPoint x: 685, startPoint y: 305, endPoint x: 599, endPoint y: 305, distance: 86.5
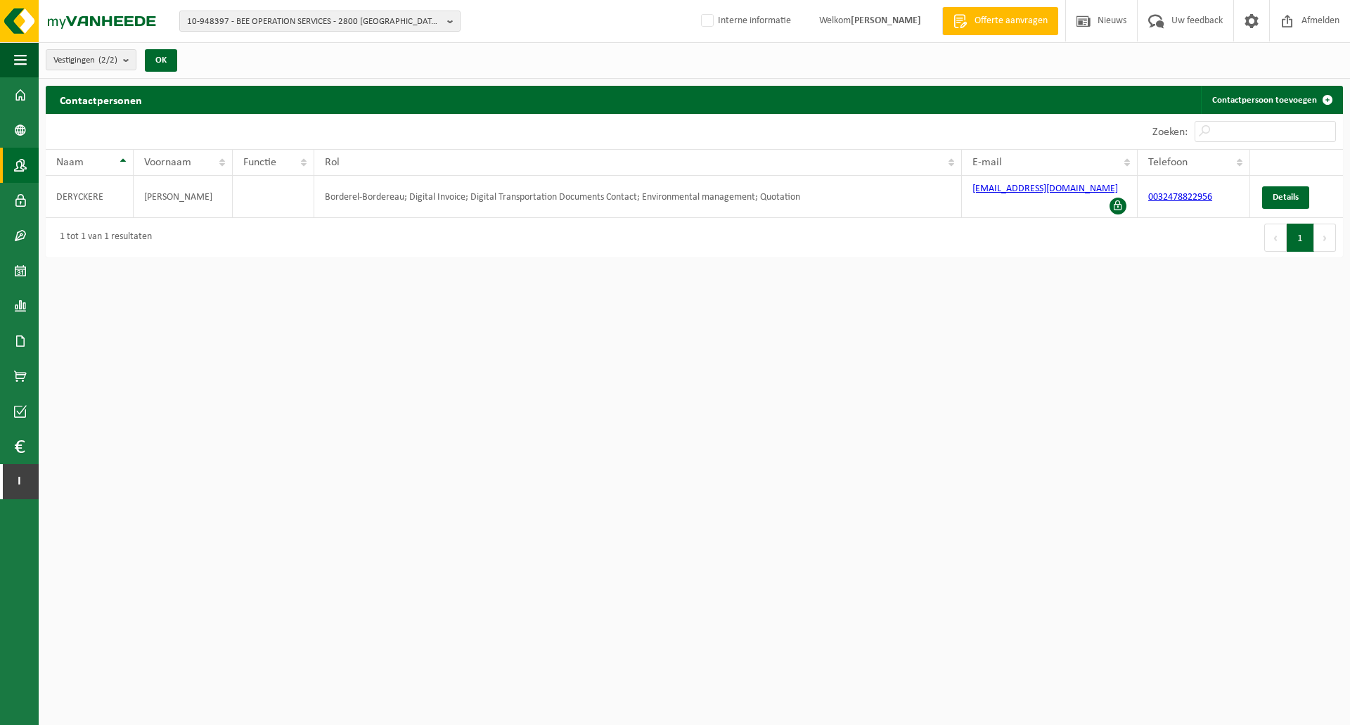
click at [620, 305] on html "10-948397 - BEE OPERATION SERVICES - 2800 [GEOGRAPHIC_DATA], BEDRIJVENLAAN 1 10…" at bounding box center [675, 362] width 1350 height 725
click at [30, 482] on link "I Interne modules" at bounding box center [19, 481] width 39 height 35
click at [23, 61] on span "button" at bounding box center [20, 59] width 13 height 35
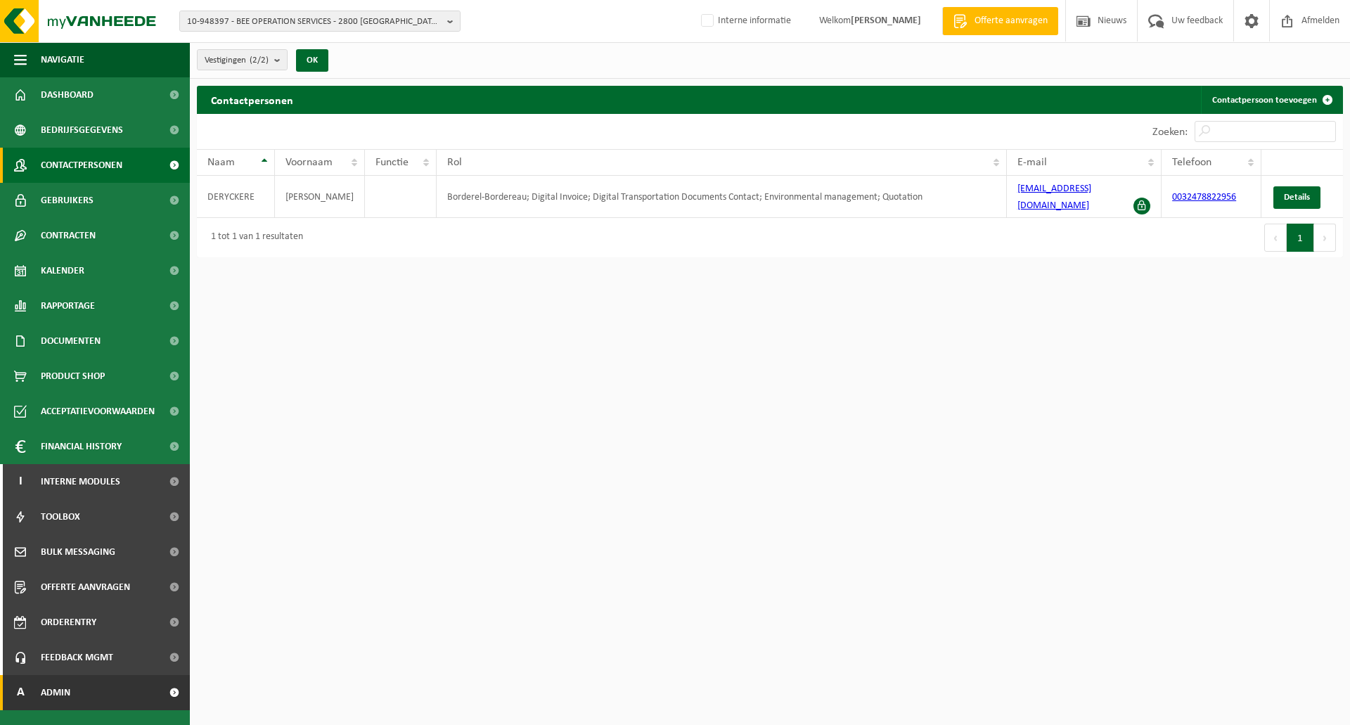
click at [69, 692] on span "Admin" at bounding box center [56, 692] width 30 height 35
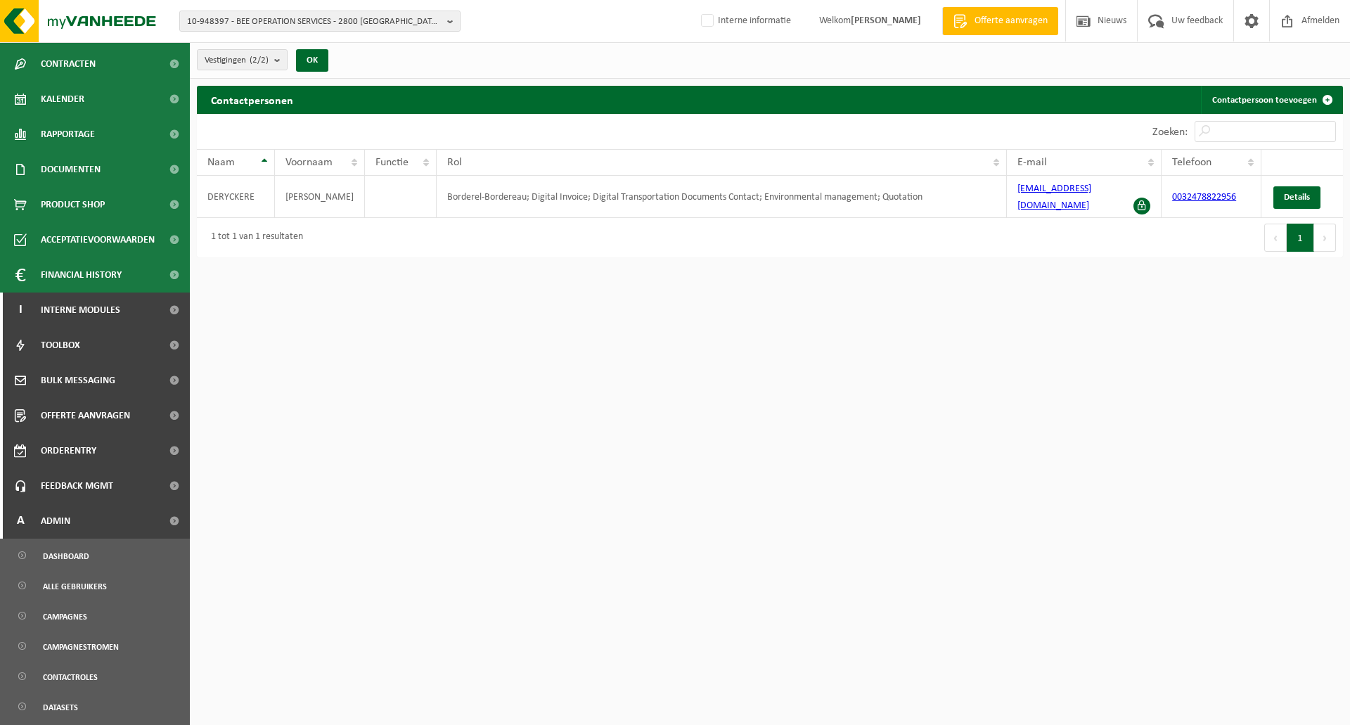
scroll to position [472, 0]
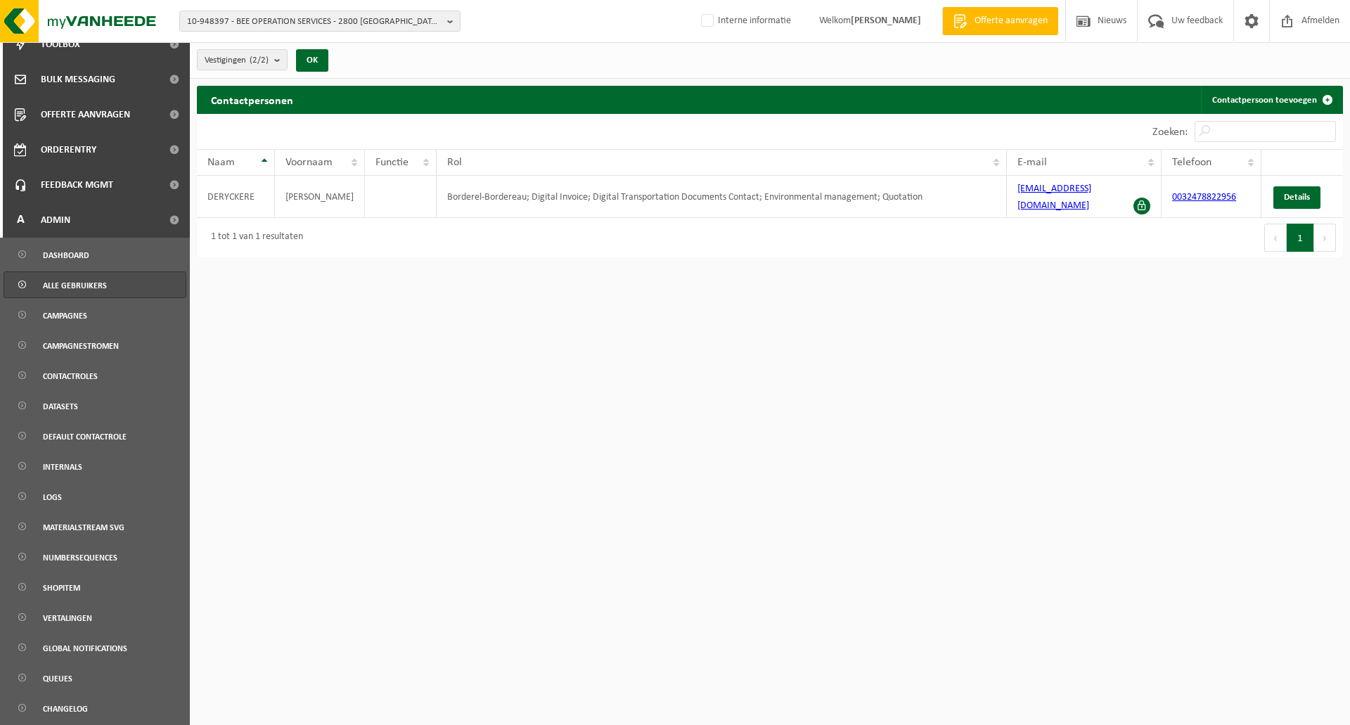
click at [75, 280] on span "Alle gebruikers" at bounding box center [75, 285] width 64 height 27
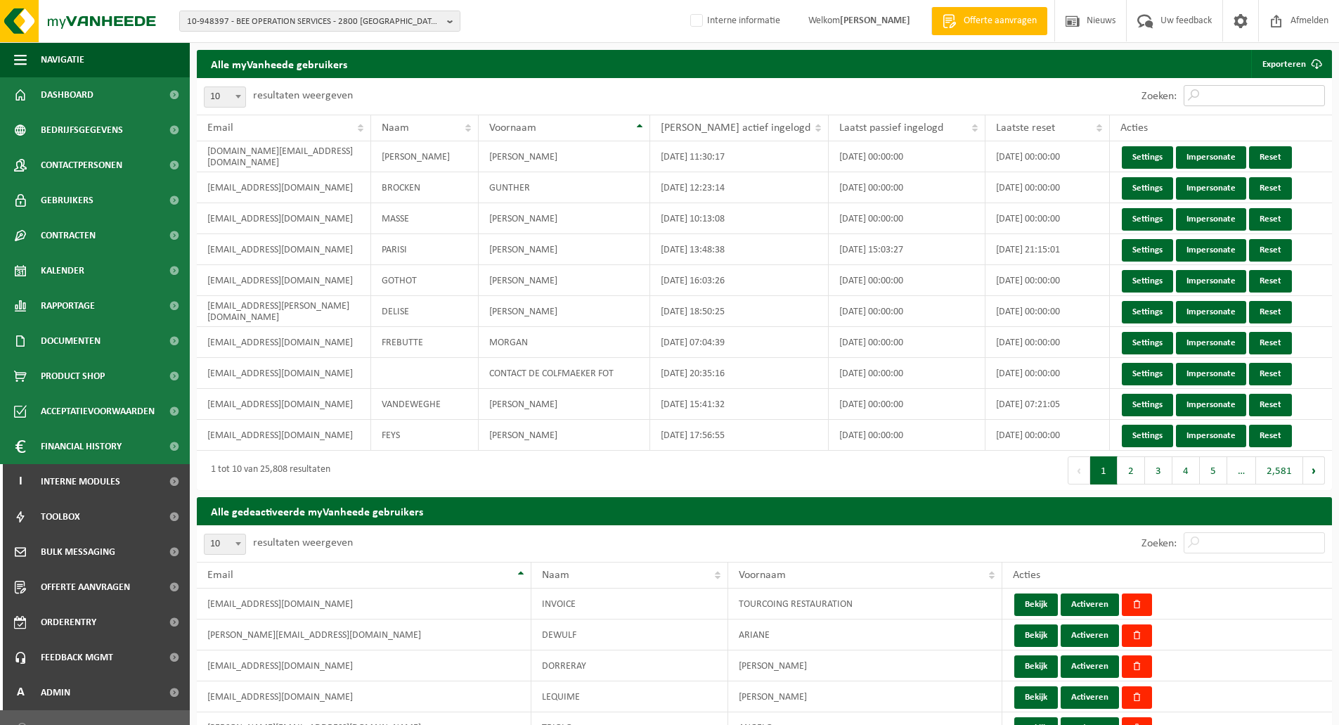
click at [1205, 88] on input "Zoeken:" at bounding box center [1254, 95] width 141 height 21
paste input "[EMAIL_ADDRESS][DOMAIN_NAME]"
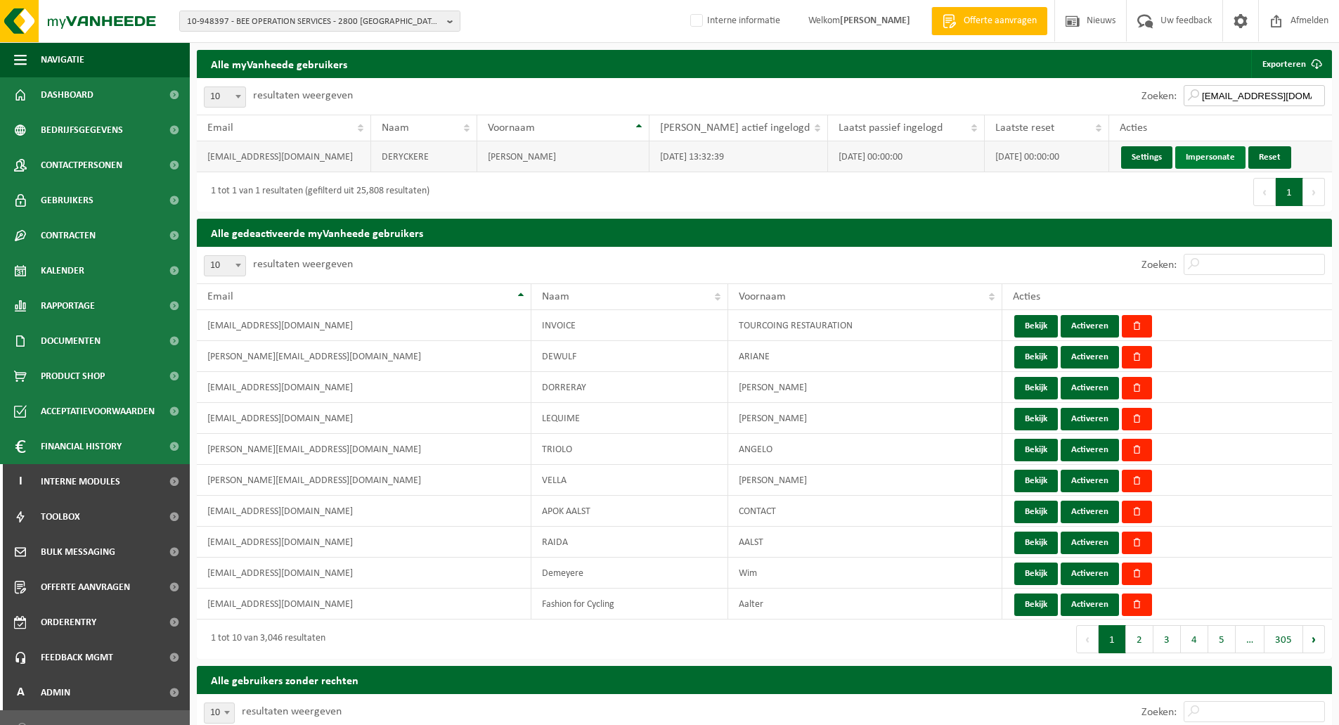
type input "[EMAIL_ADDRESS][DOMAIN_NAME]"
click at [1204, 152] on link "Impersonate" at bounding box center [1210, 157] width 70 height 22
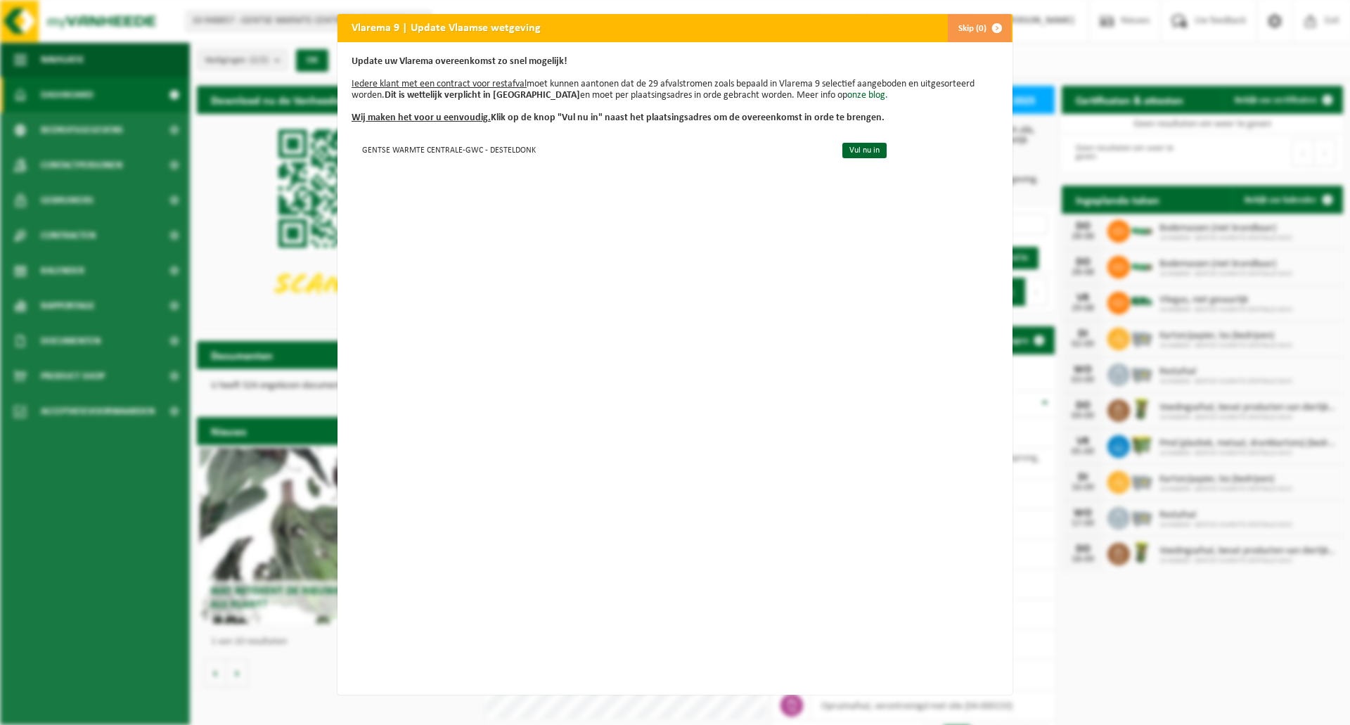
click at [983, 25] on span "button" at bounding box center [997, 28] width 28 height 28
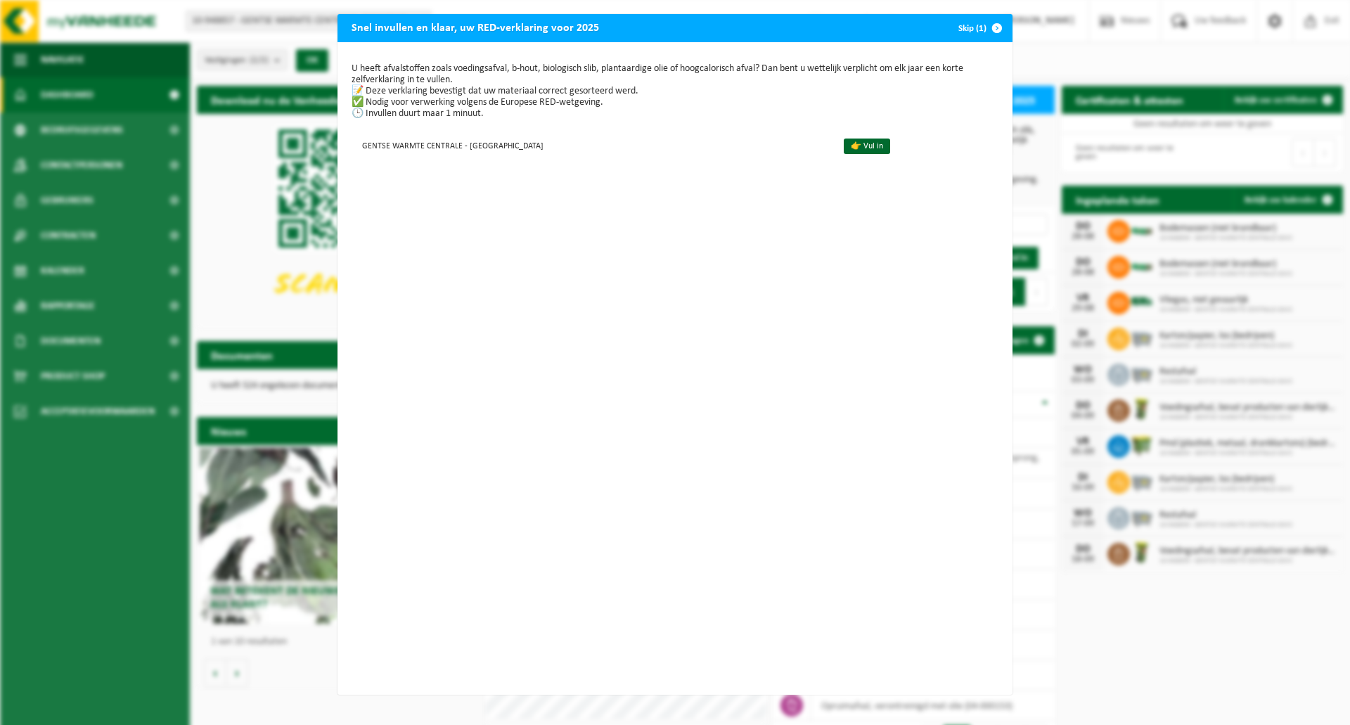
click at [1058, 63] on div "Snel invullen en klaar, uw RED-verklaring voor 2025 Skip (1) U heeft afvalstoff…" at bounding box center [675, 362] width 1350 height 725
click at [987, 33] on span "button" at bounding box center [997, 28] width 28 height 28
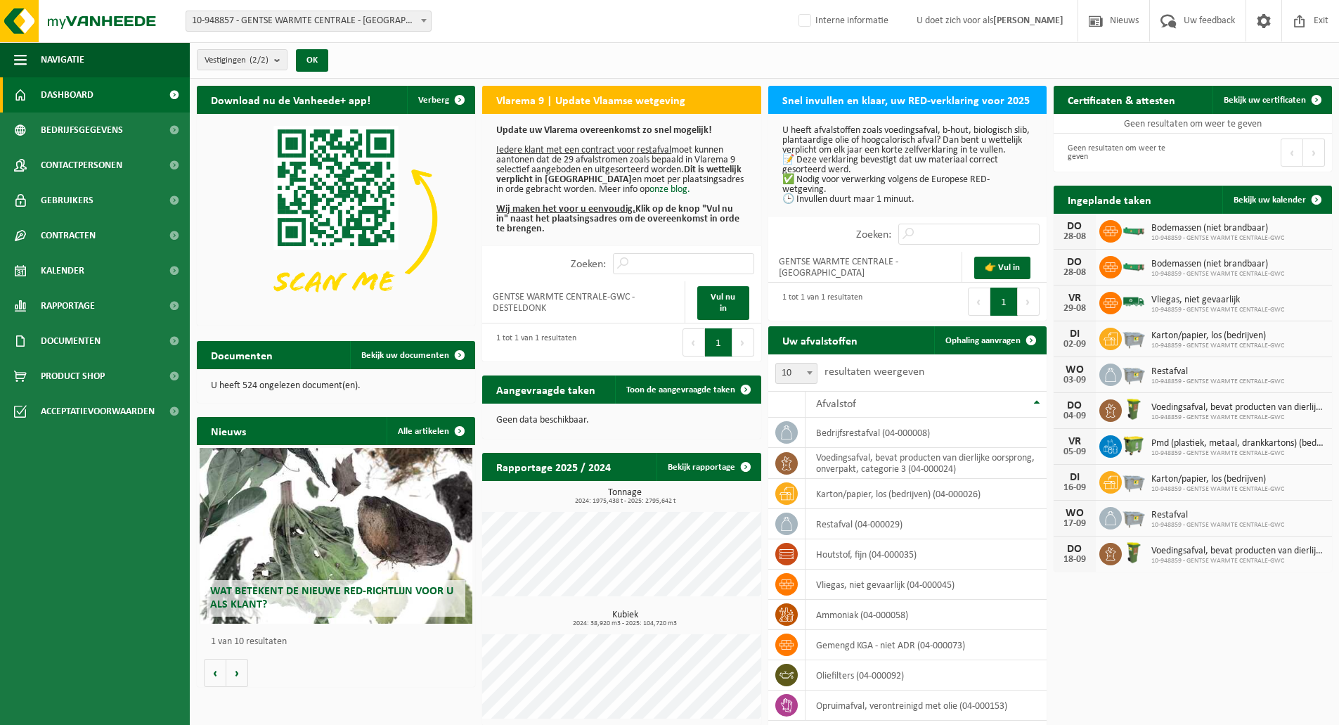
click at [701, 49] on div "Vestigingen (2/2) Alles selecteren Alles deselecteren Actieve selecteren GENTSE…" at bounding box center [764, 60] width 1149 height 37
click at [263, 24] on span "10-948857 - GENTSE WARMTE CENTRALE - [GEOGRAPHIC_DATA]" at bounding box center [308, 21] width 245 height 20
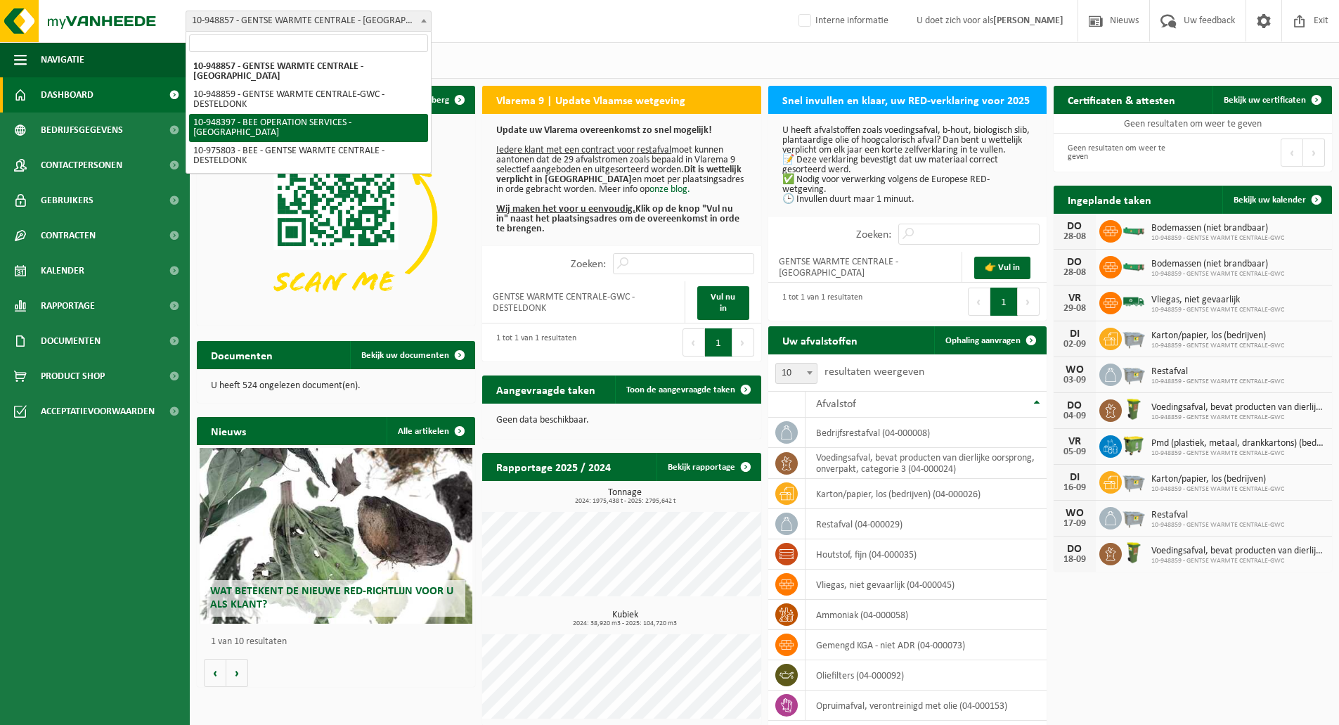
select select "143597"
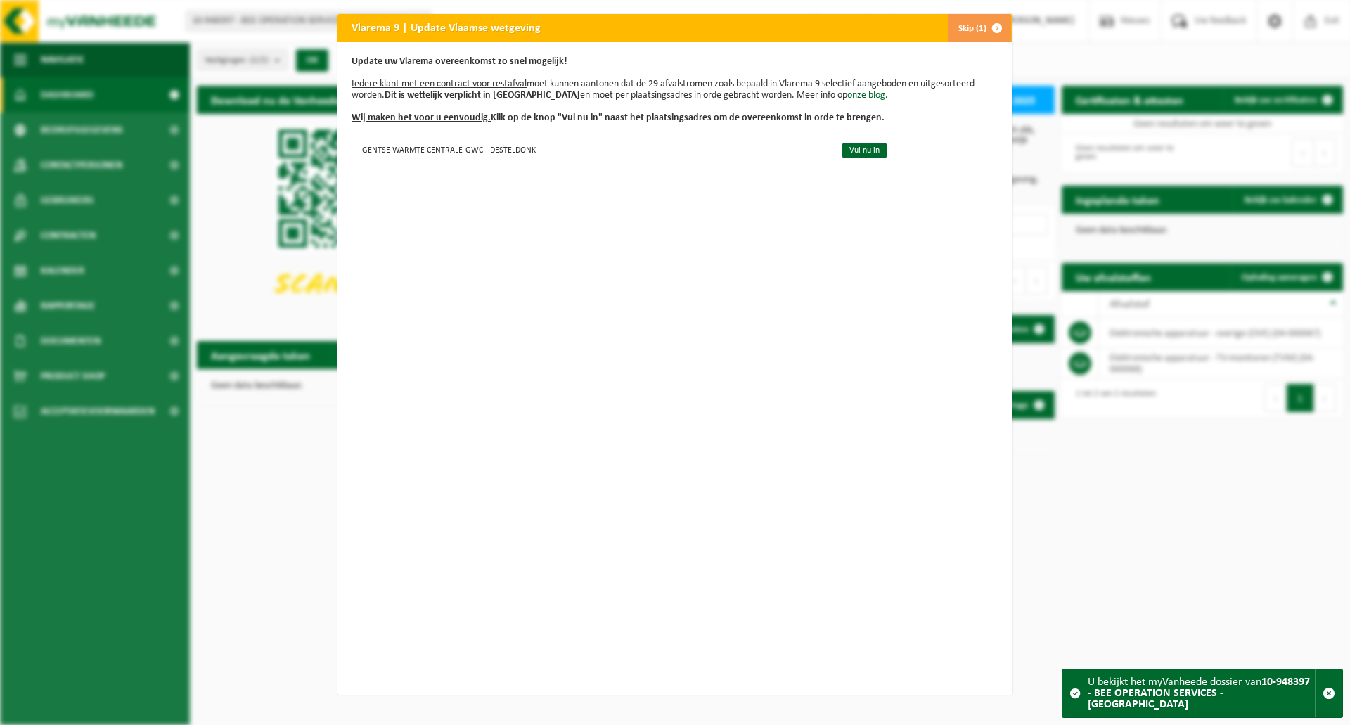
click at [974, 29] on button "Skip (1)" at bounding box center [979, 28] width 64 height 28
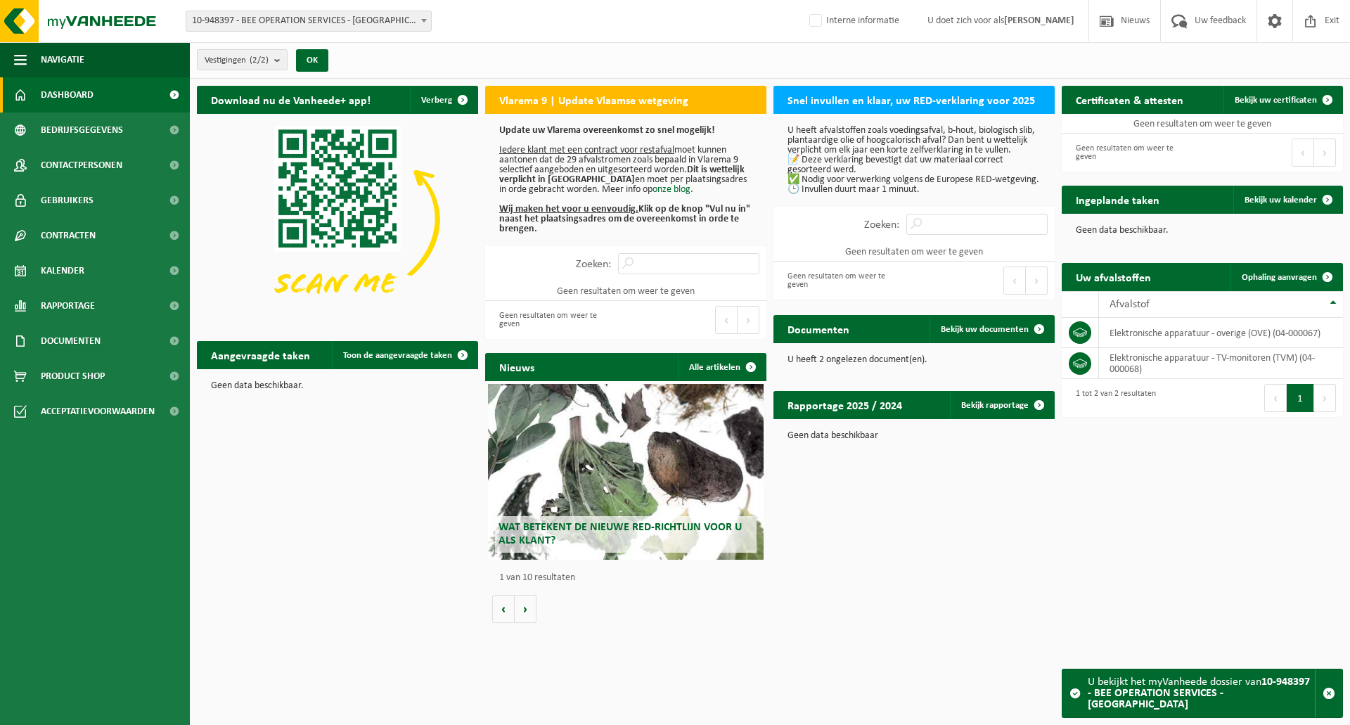
click at [656, 59] on div "Vestigingen (2/2) Alles selecteren Alles deselecteren Actieve selecteren BEE OP…" at bounding box center [770, 60] width 1160 height 37
click at [874, 174] on p "U heeft afvalstoffen zoals voedingsafval, b-hout, biologisch slib, plantaardige…" at bounding box center [913, 160] width 253 height 69
click at [845, 136] on p "U heeft afvalstoffen zoals voedingsafval, b-hout, biologisch slib, plantaardige…" at bounding box center [913, 160] width 253 height 69
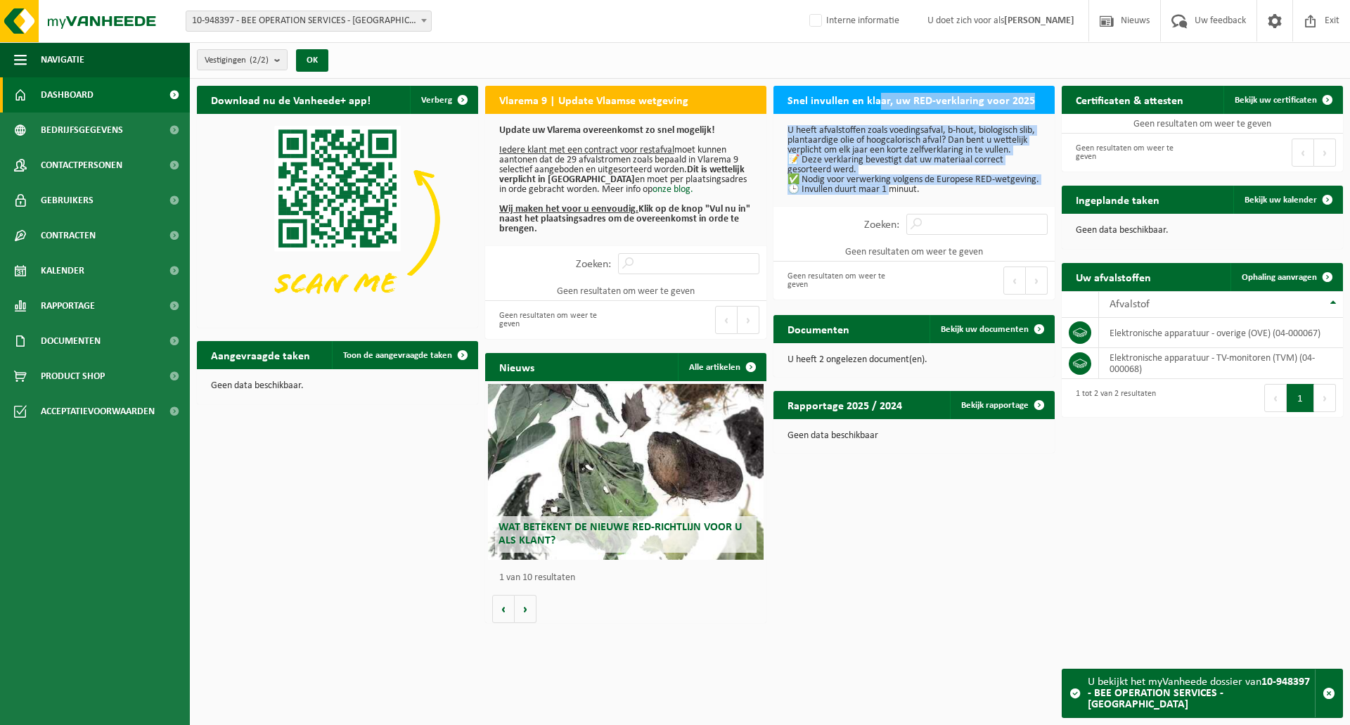
drag, startPoint x: 875, startPoint y: 97, endPoint x: 887, endPoint y: 205, distance: 108.2
click at [887, 205] on div "Snel invullen en klaar, uw RED-verklaring voor 2025 U heeft afvalstoffen zoals …" at bounding box center [914, 193] width 288 height 228
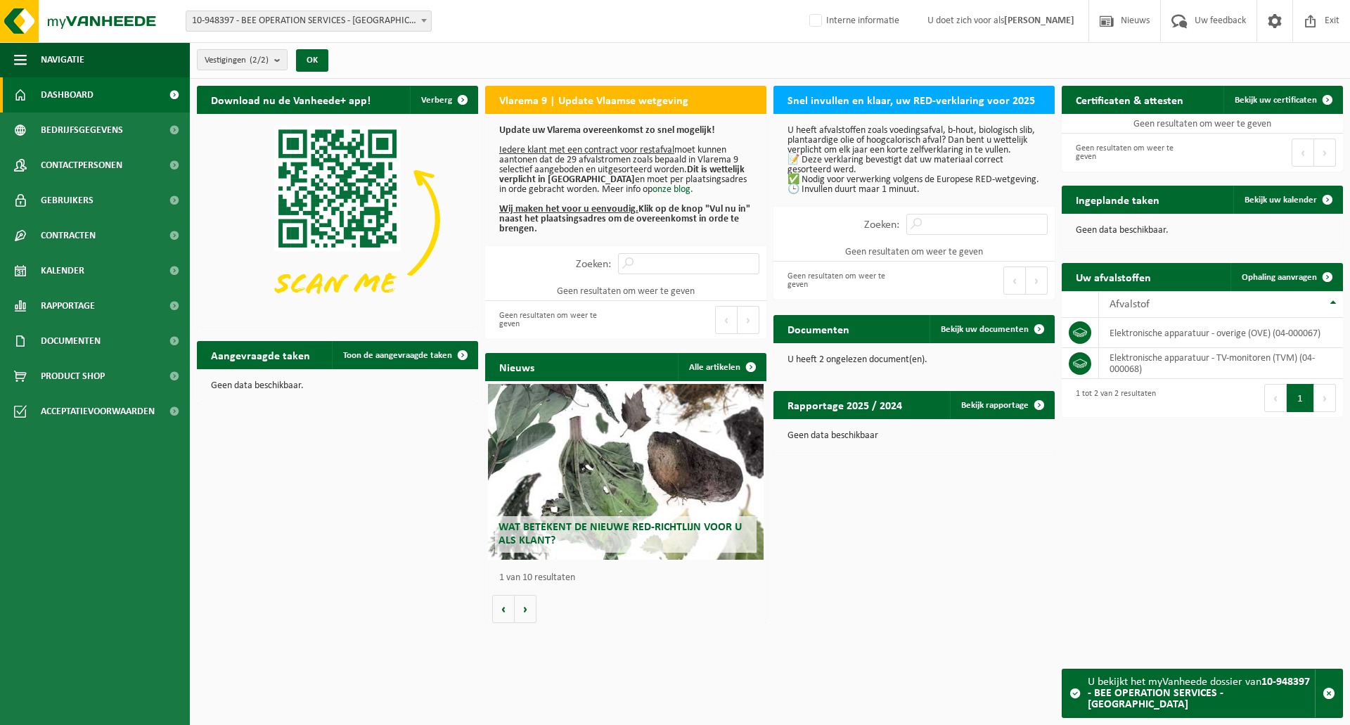
click at [904, 193] on p "U heeft afvalstoffen zoals voedingsafval, b-hout, biologisch slib, plantaardige…" at bounding box center [913, 160] width 253 height 69
click at [929, 136] on p "U heeft afvalstoffen zoals voedingsafval, b-hout, biologisch slib, plantaardige…" at bounding box center [913, 160] width 253 height 69
click at [884, 177] on p "U heeft afvalstoffen zoals voedingsafval, b-hout, biologisch slib, plantaardige…" at bounding box center [913, 160] width 253 height 69
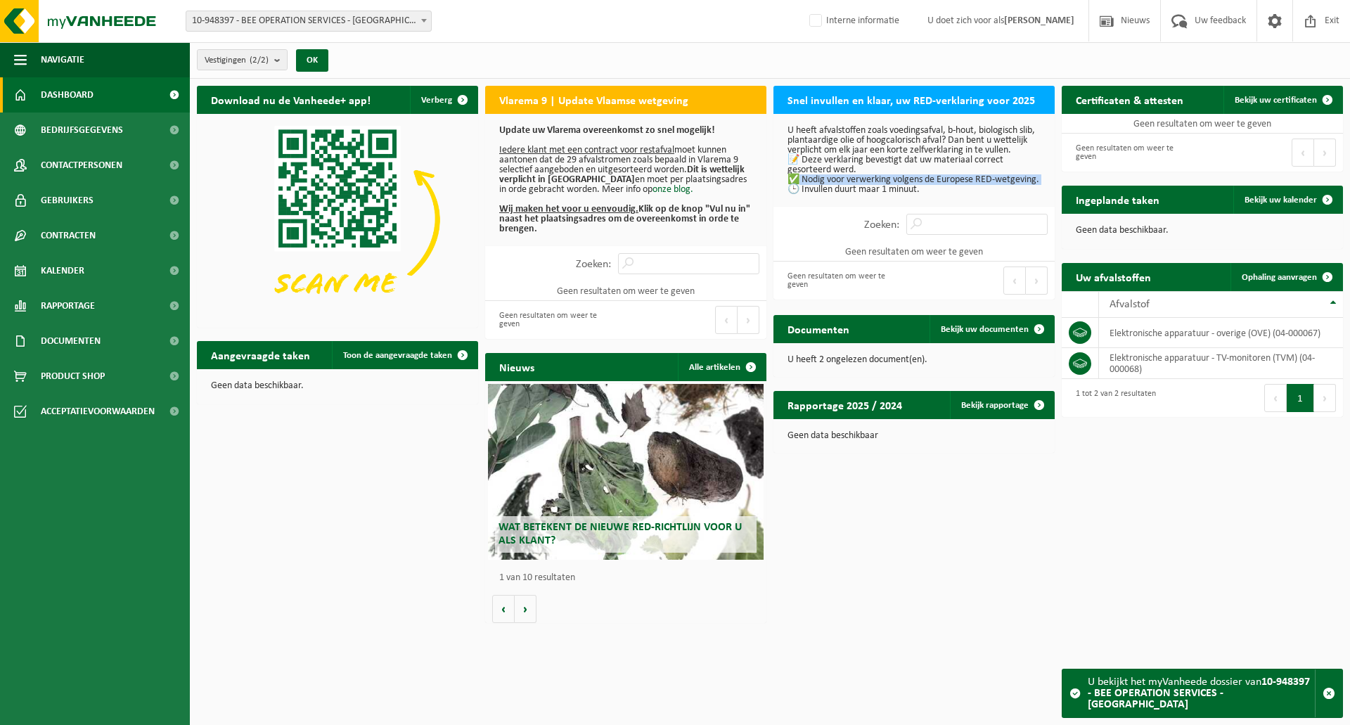
click at [884, 177] on p "U heeft afvalstoffen zoals voedingsafval, b-hout, biologisch slib, plantaardige…" at bounding box center [913, 160] width 253 height 69
click at [885, 147] on p "U heeft afvalstoffen zoals voedingsafval, b-hout, biologisch slib, plantaardige…" at bounding box center [913, 160] width 253 height 69
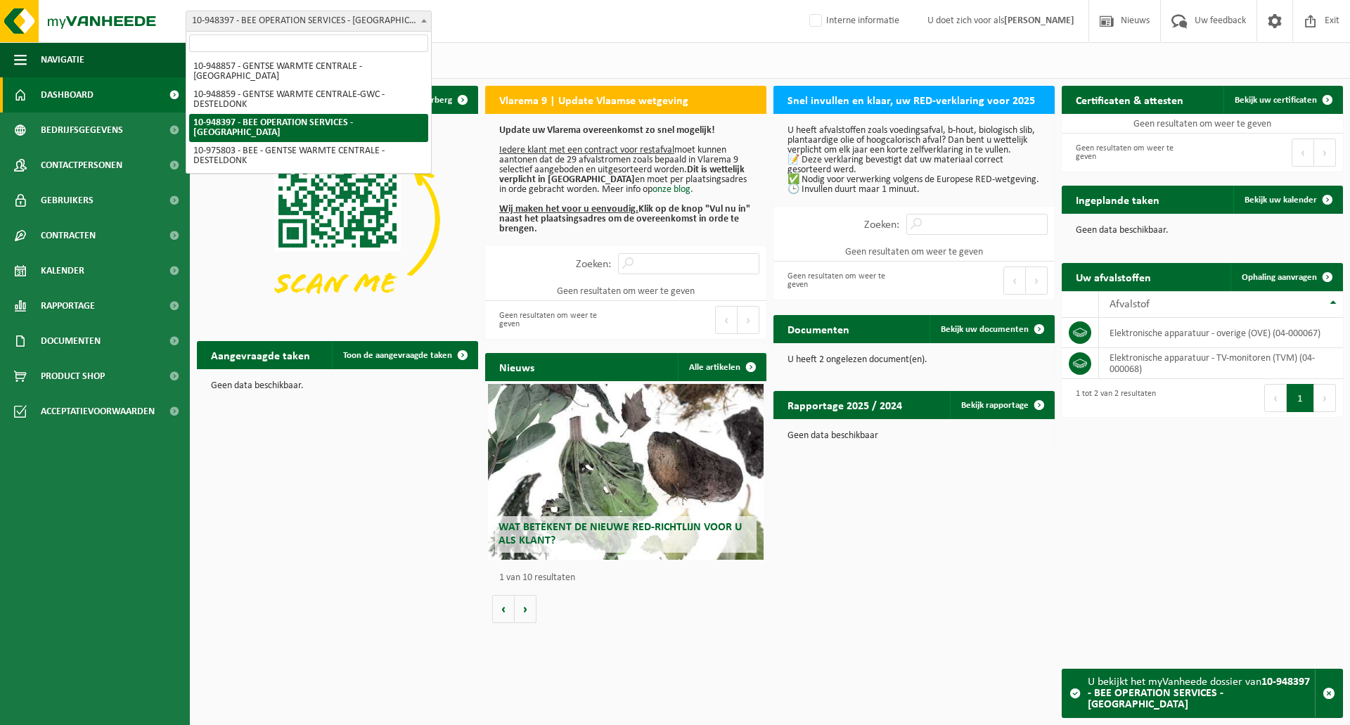
click at [266, 25] on span "10-948397 - BEE OPERATION SERVICES - MECHELEN" at bounding box center [308, 21] width 245 height 20
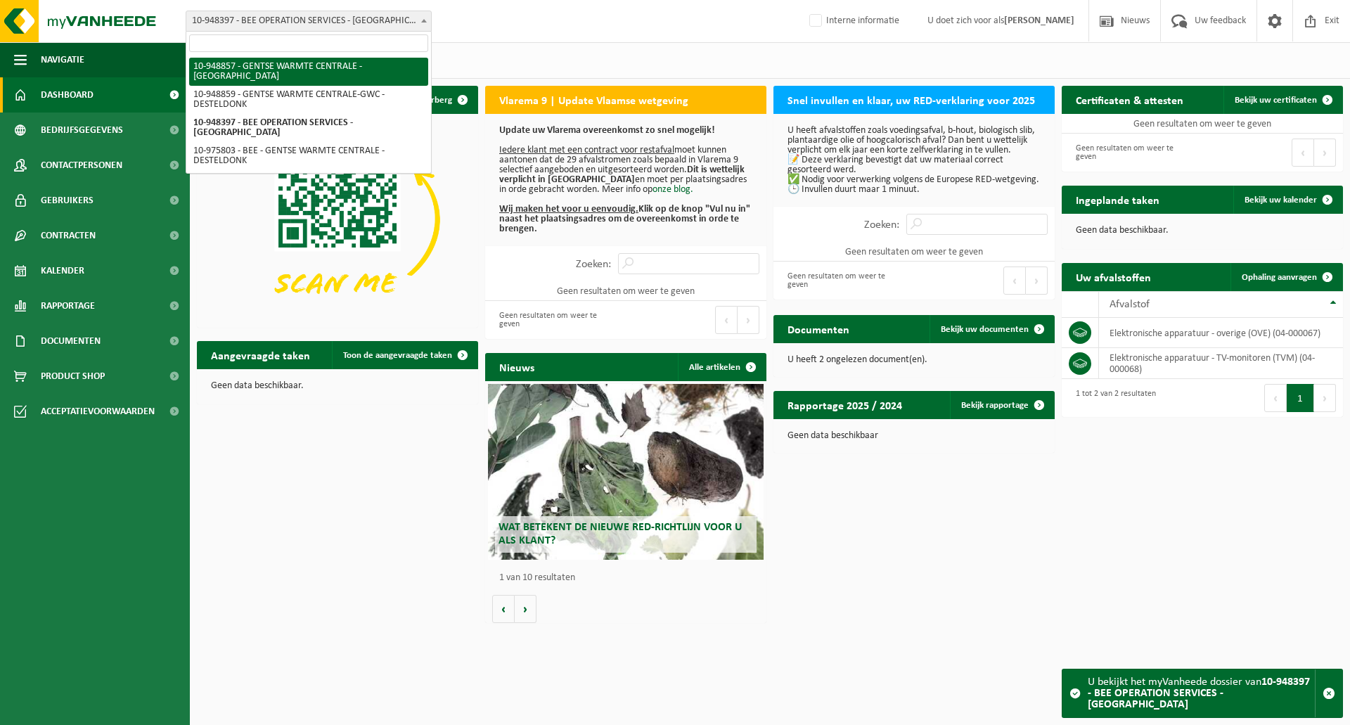
select select "142848"
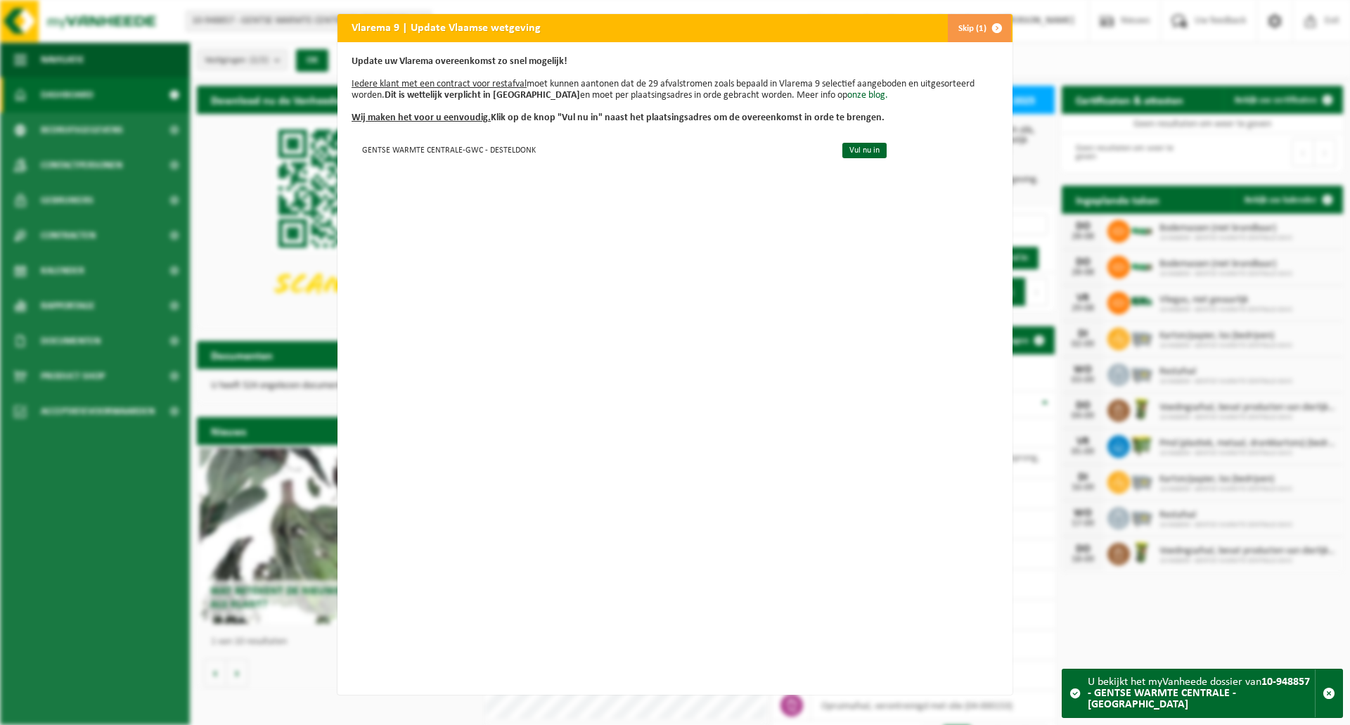
click at [950, 29] on button "Skip (1)" at bounding box center [979, 28] width 64 height 28
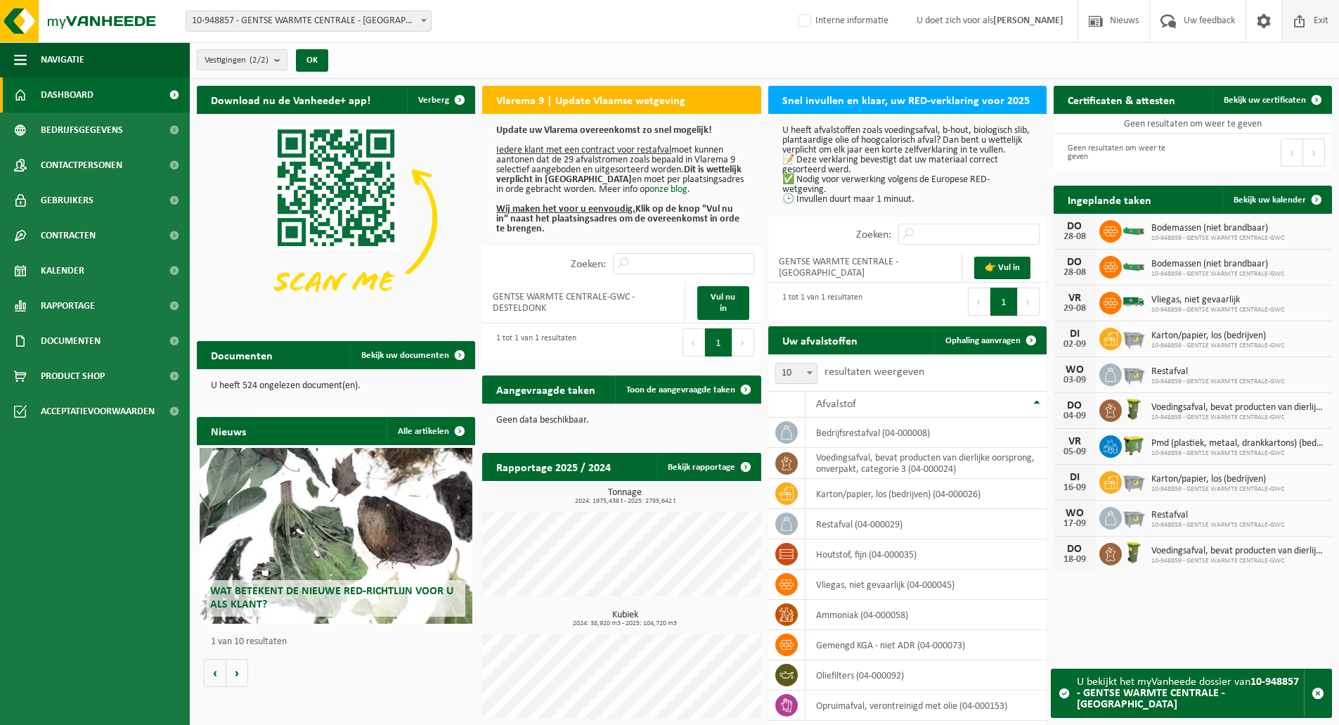
click at [1316, 22] on span "Exit" at bounding box center [1321, 20] width 22 height 41
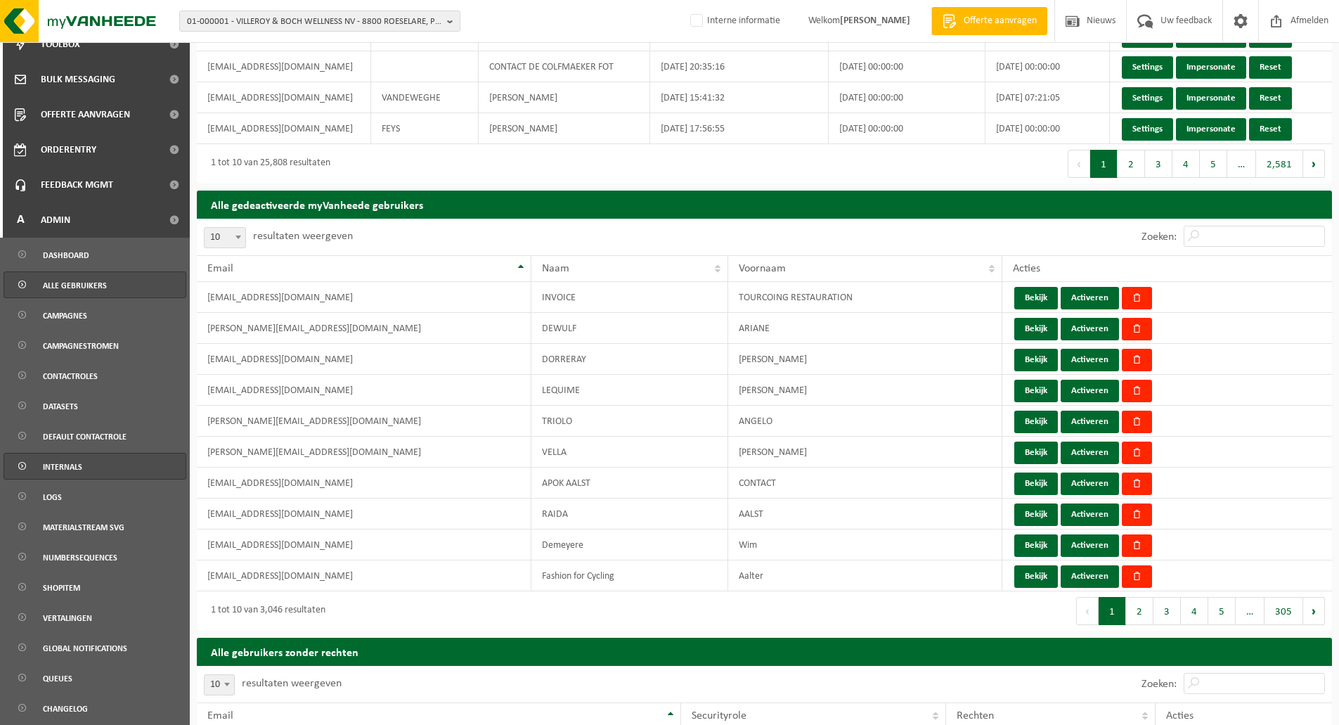
scroll to position [422, 0]
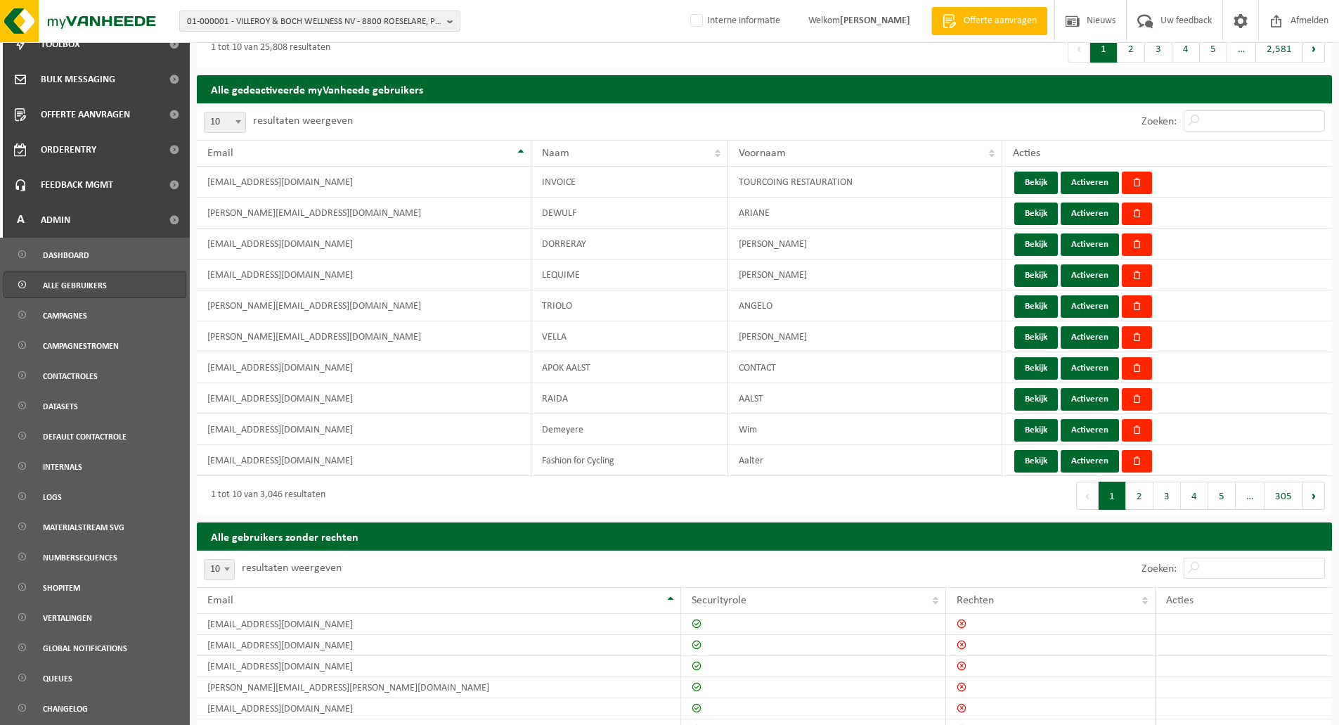
click at [581, 19] on div "01-000001 - VILLEROY & BOCH WELLNESS NV - 8800 ROESELARE, POPULIERSTRAAT 1 01-0…" at bounding box center [669, 21] width 1339 height 43
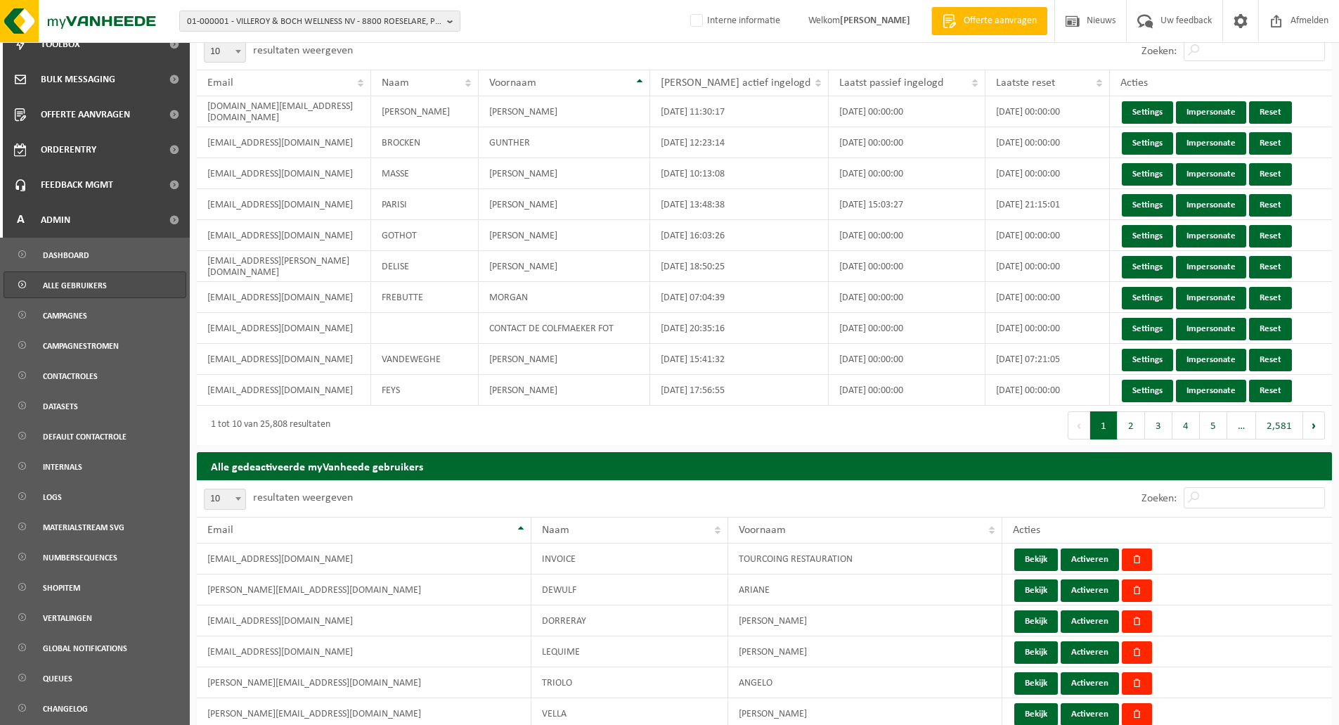
scroll to position [0, 0]
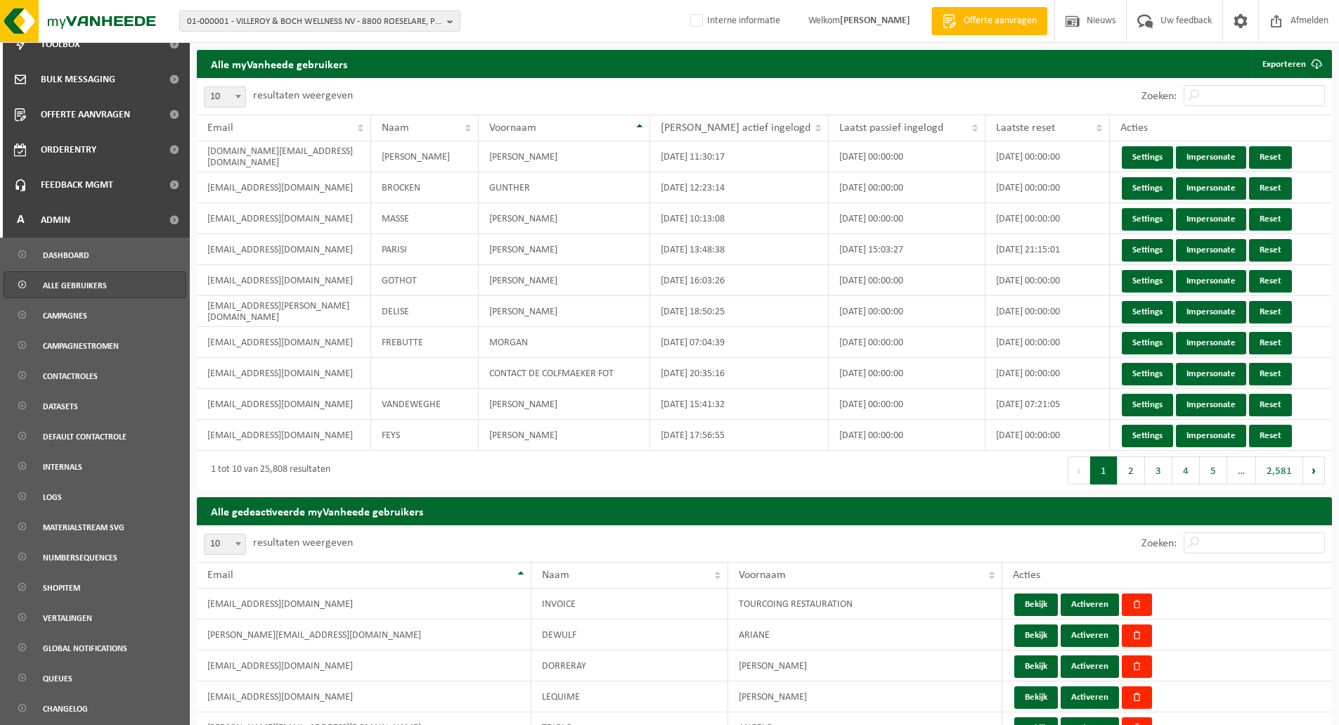
click at [514, 18] on div "01-000001 - VILLEROY & BOCH WELLNESS NV - 8800 ROESELARE, POPULIERSTRAAT 1 01-0…" at bounding box center [669, 21] width 1339 height 43
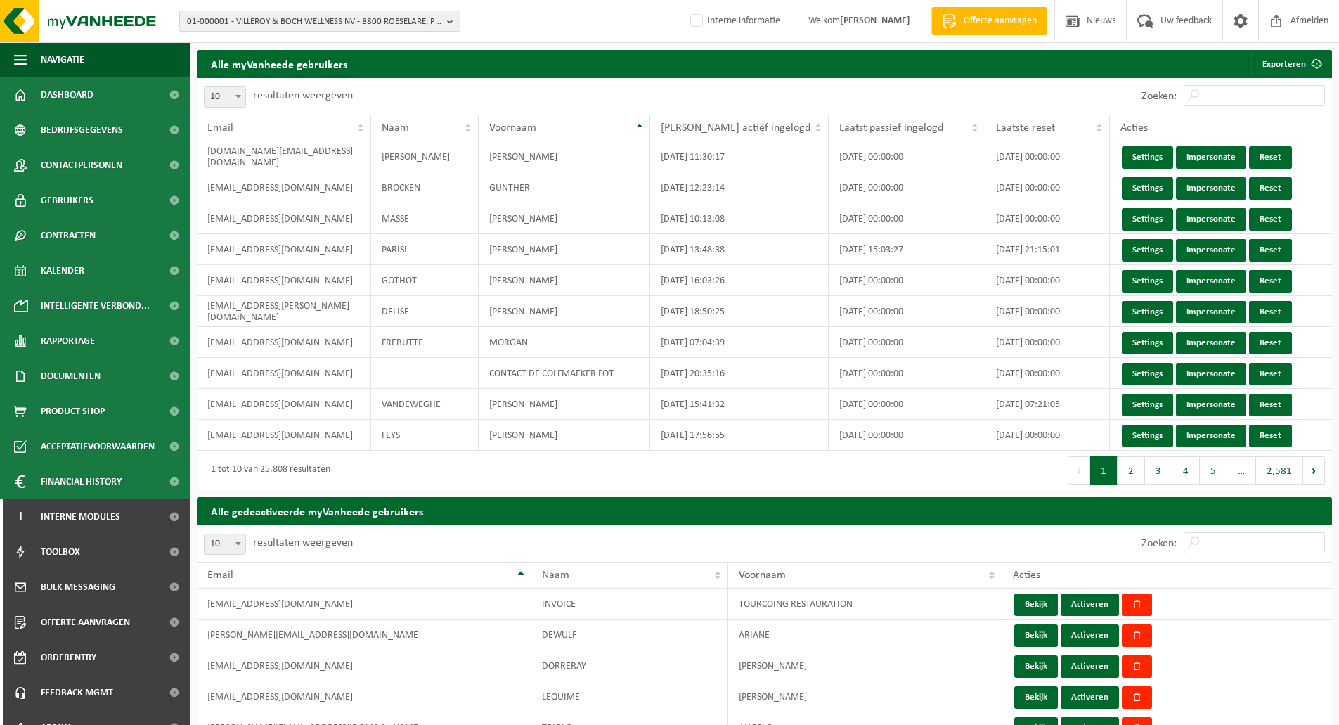
click at [299, 23] on span "01-000001 - VILLEROY & BOCH WELLNESS NV - 8800 ROESELARE, POPULIERSTRAAT 1" at bounding box center [314, 21] width 255 height 21
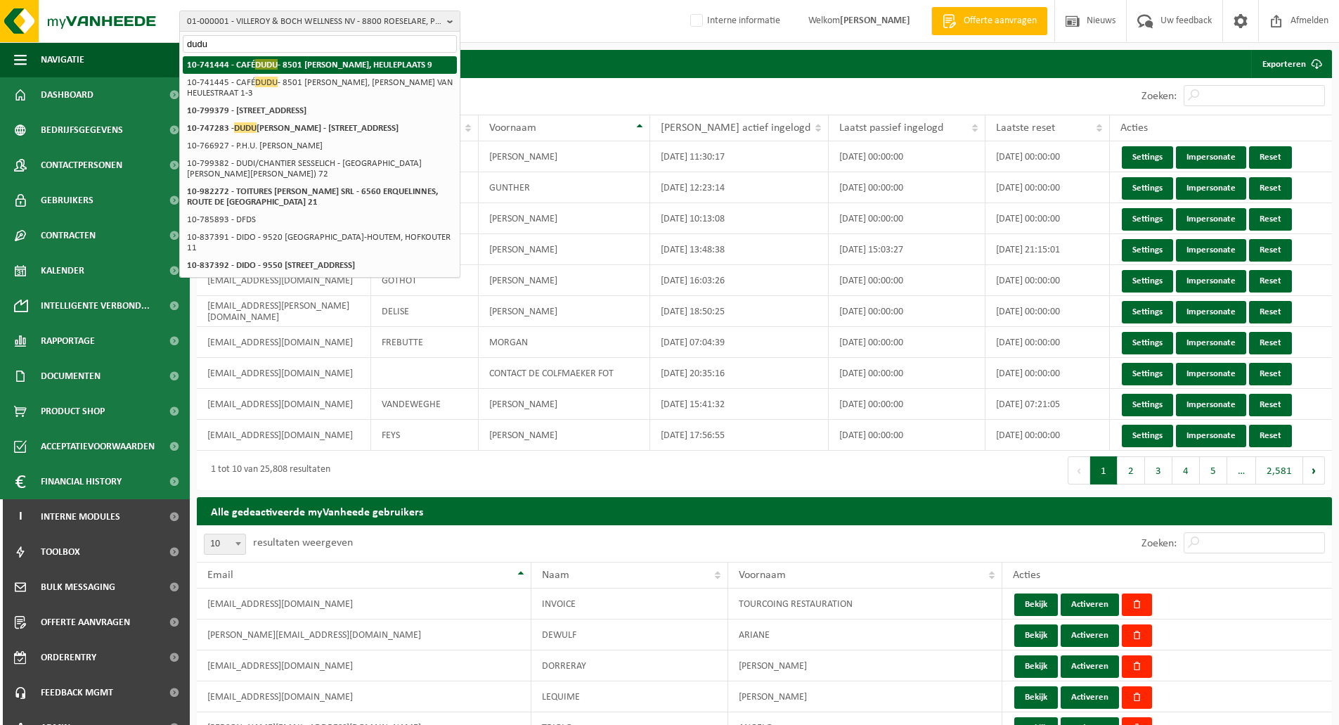
type input "dudu"
click at [303, 65] on strong "10-741444 - CAFÉ DUDU - 8501 HEULE, HEULEPLAATS 9" at bounding box center [309, 64] width 245 height 11
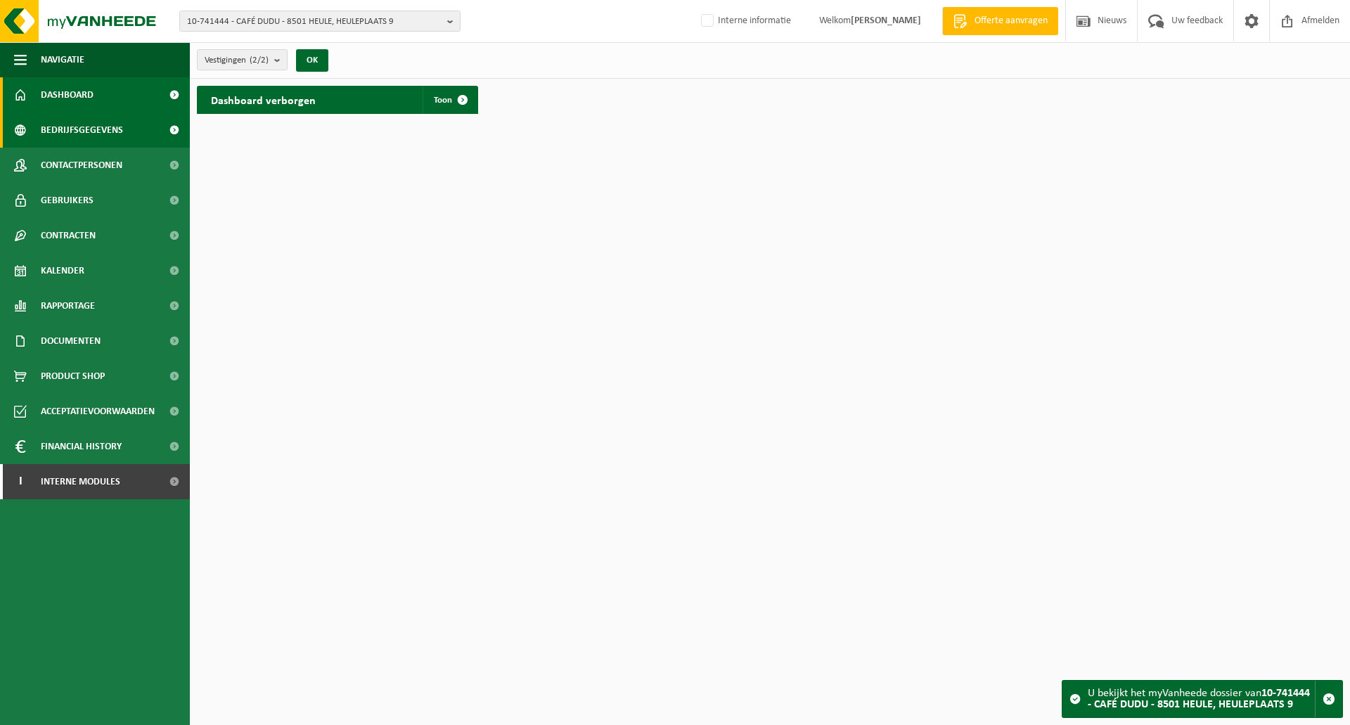
click at [120, 120] on span "Bedrijfsgegevens" at bounding box center [82, 129] width 82 height 35
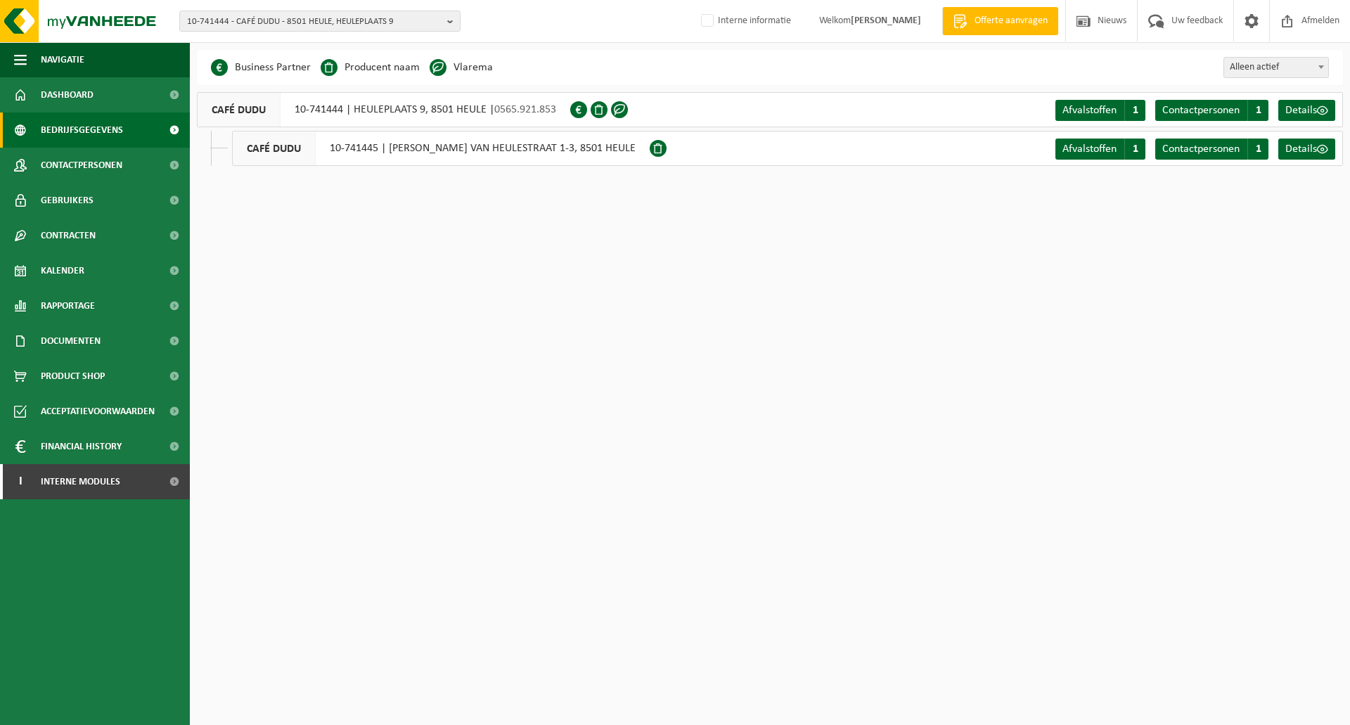
click at [655, 65] on div "Business Partner Producent naam Treatment Center Data Center Gearchiveerd Vlare…" at bounding box center [770, 67] width 1146 height 35
click at [654, 65] on div "Business Partner Producent naam Treatment Center Data Center Gearchiveerd Vlare…" at bounding box center [770, 67] width 1146 height 35
click at [421, 221] on html "10-741444 - CAFÉ DUDU - 8501 HEULE, HEULEPLAATS 9 10-741444 - CAFÉ DUDU - 8501 …" at bounding box center [675, 362] width 1350 height 725
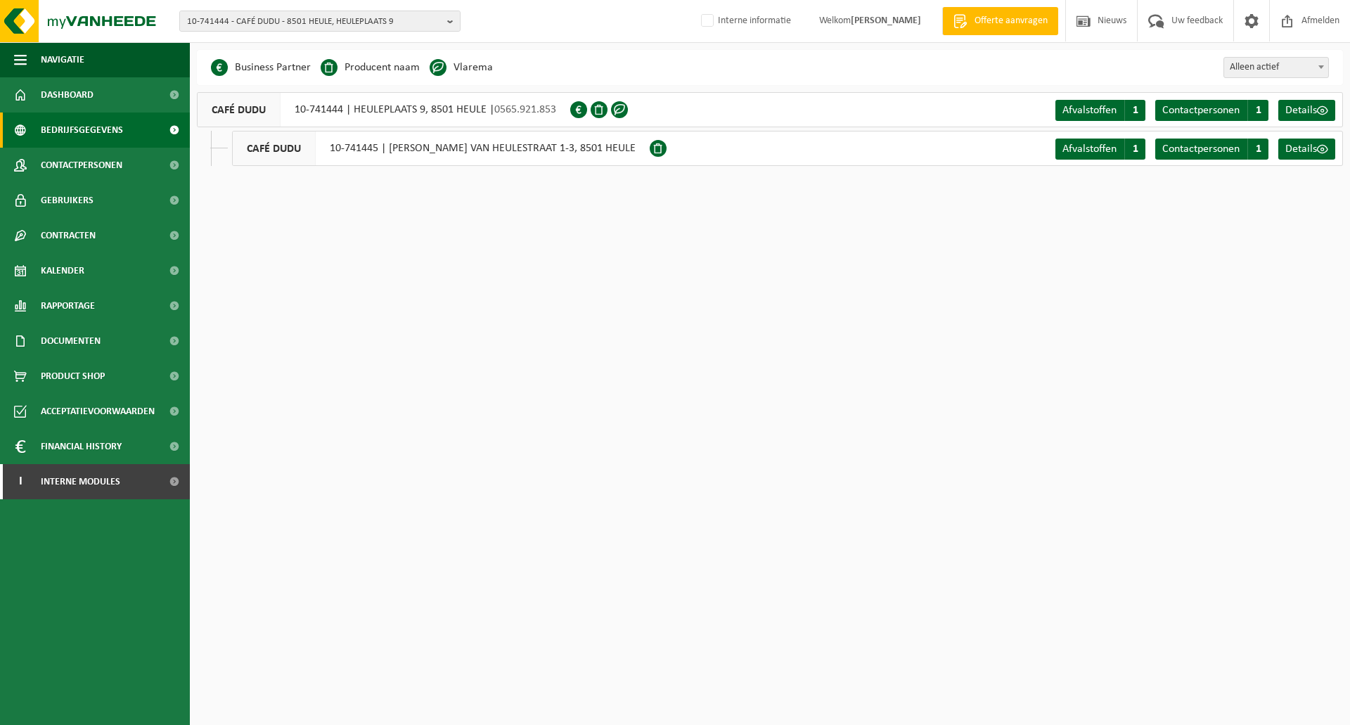
click at [464, 270] on html "10-741444 - CAFÉ DUDU - 8501 HEULE, HEULEPLAATS 9 10-741444 - CAFÉ DUDU - 8501 …" at bounding box center [675, 362] width 1350 height 725
click at [372, 263] on html "10-741444 - CAFÉ DUDU - 8501 HEULE, HEULEPLAATS 9 10-741444 - CAFÉ DUDU - 8501 …" at bounding box center [675, 362] width 1350 height 725
click at [499, 236] on html "10-741444 - CAFÉ DUDU - 8501 HEULE, HEULEPLAATS 9 10-741444 - CAFÉ DUDU - 8501 …" at bounding box center [675, 362] width 1350 height 725
click at [575, 57] on div "Business Partner Producent naam Treatment Center Data Center Gearchiveerd Vlare…" at bounding box center [770, 67] width 1146 height 35
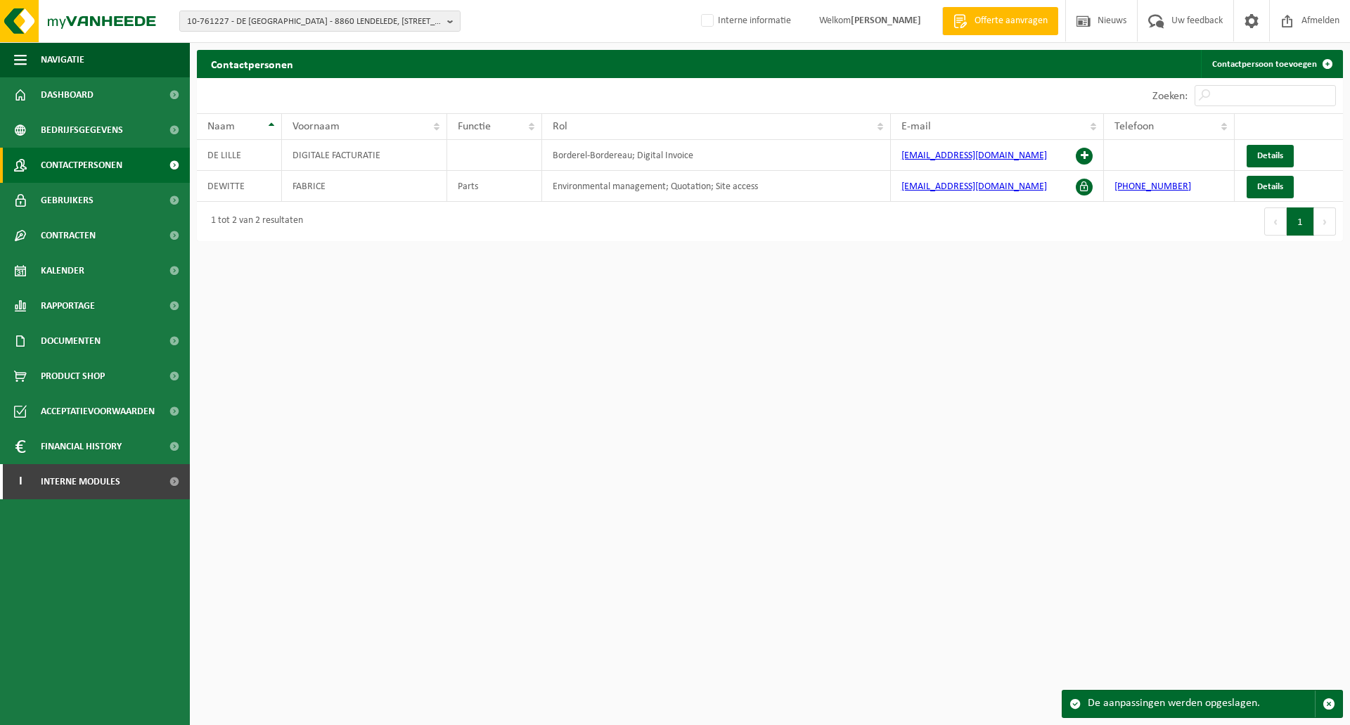
click at [524, 91] on div "10 25 50 100 10 resultaten weergeven" at bounding box center [483, 95] width 573 height 35
click at [459, 285] on html "10-761227 - DE LILLE NV - 8860 LENDELEDE, [STREET_ADDRESS] Interne informatie W…" at bounding box center [675, 362] width 1350 height 725
click at [461, 317] on html "10-761227 - DE LILLE NV - 8860 LENDELEDE, [STREET_ADDRESS] Interne informatie W…" at bounding box center [675, 362] width 1350 height 725
click at [243, 25] on span "10-761227 - DE [GEOGRAPHIC_DATA] - 8860 LENDELEDE, [STREET_ADDRESS]" at bounding box center [314, 21] width 255 height 21
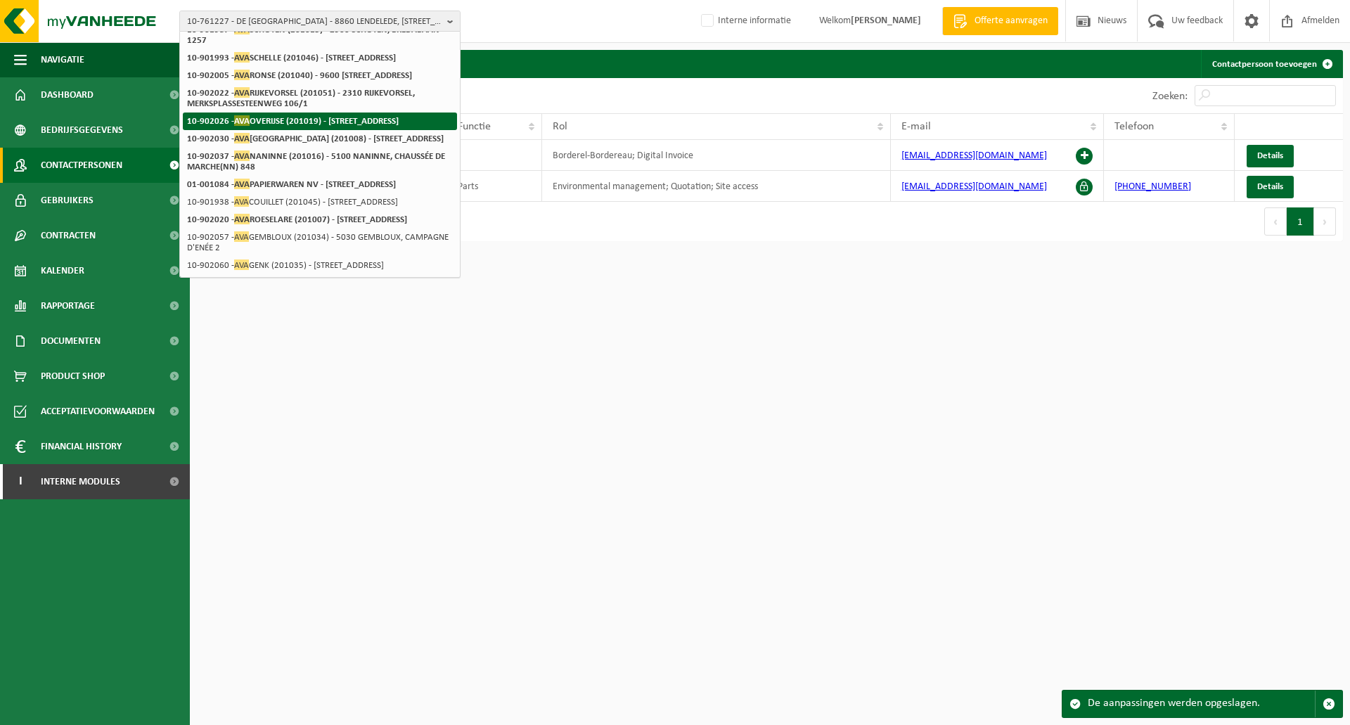
scroll to position [443, 0]
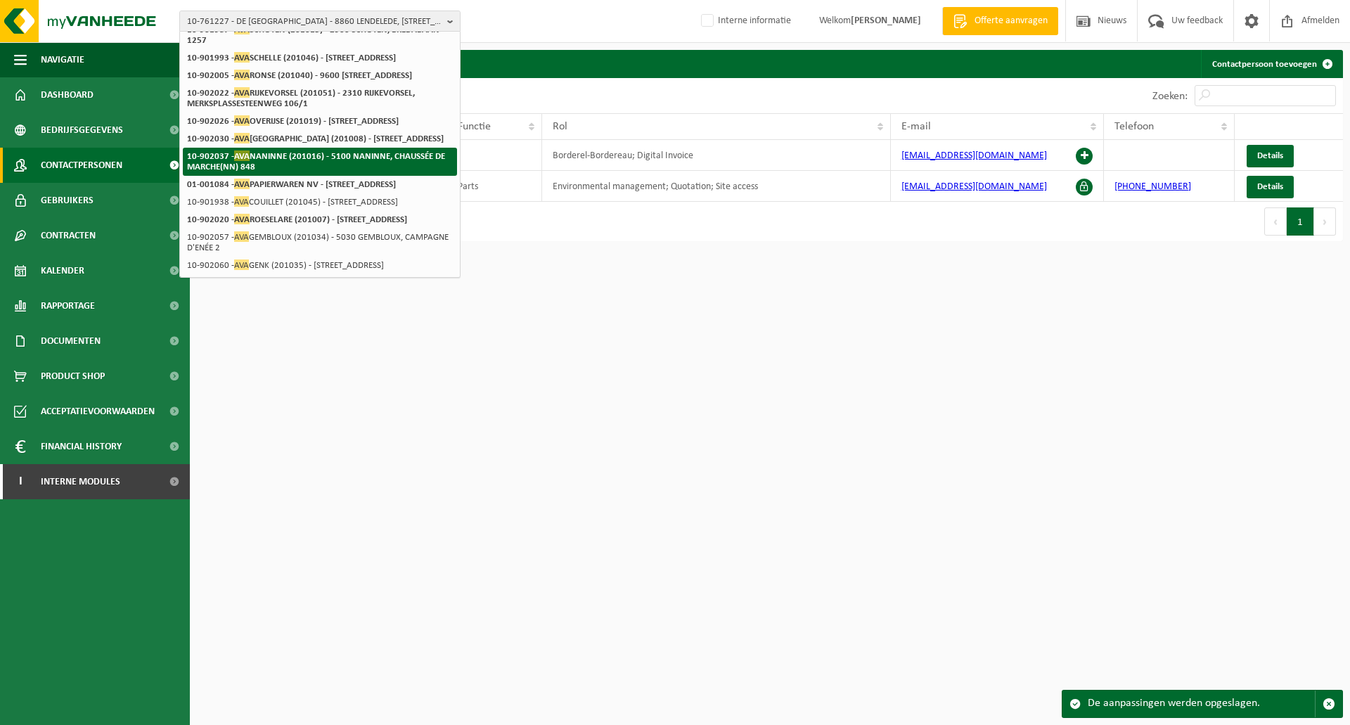
type input "ava"
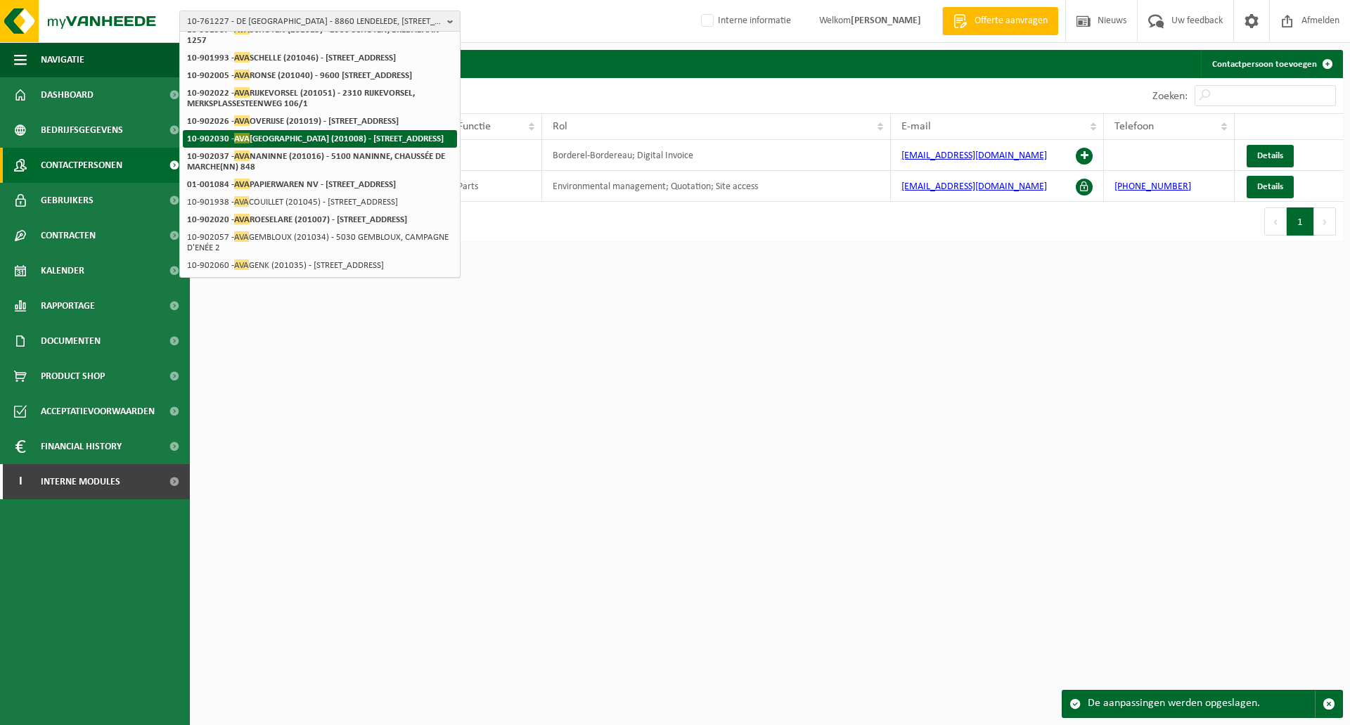
click at [281, 133] on strong "10-902030 - AVA OOSTENDE (201008) - 8400 OOSTENDE, TORHOUTSESTEENWEG 702" at bounding box center [315, 138] width 257 height 11
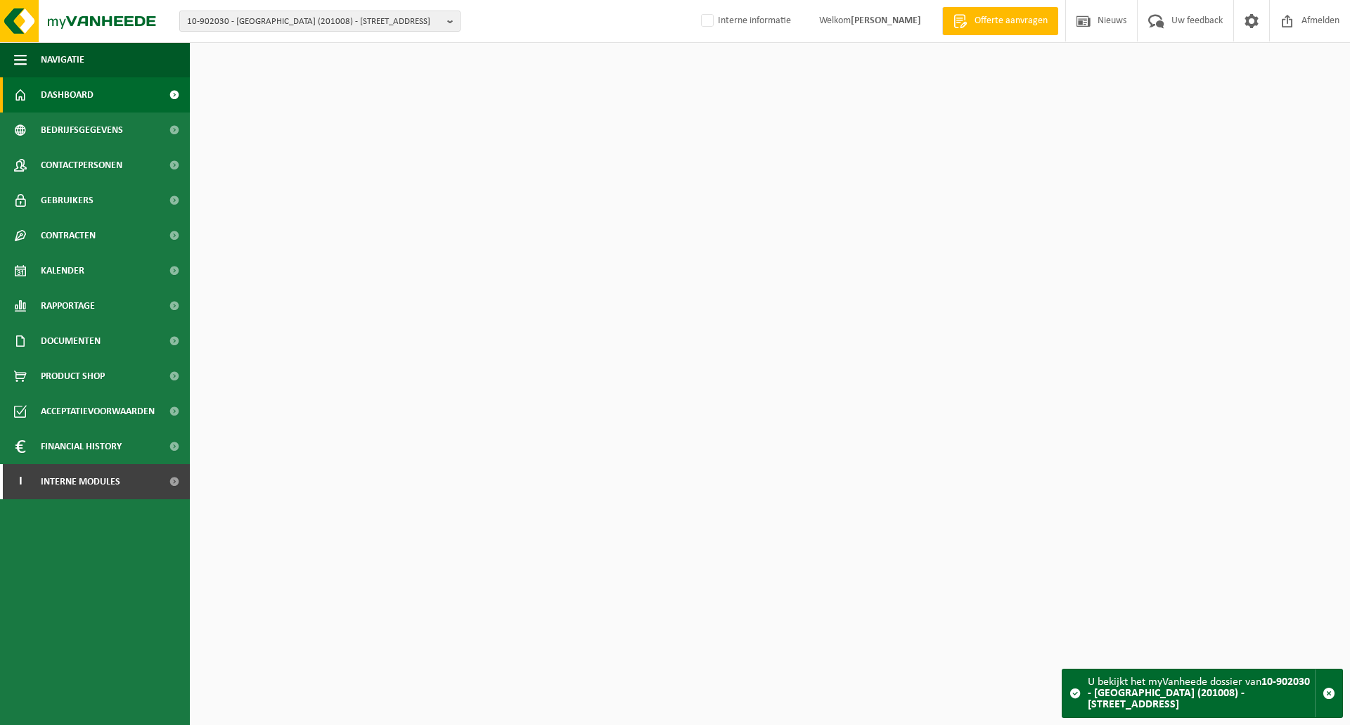
click at [340, 29] on span "10-902030 - [GEOGRAPHIC_DATA] (201008) - [STREET_ADDRESS]" at bounding box center [314, 21] width 255 height 21
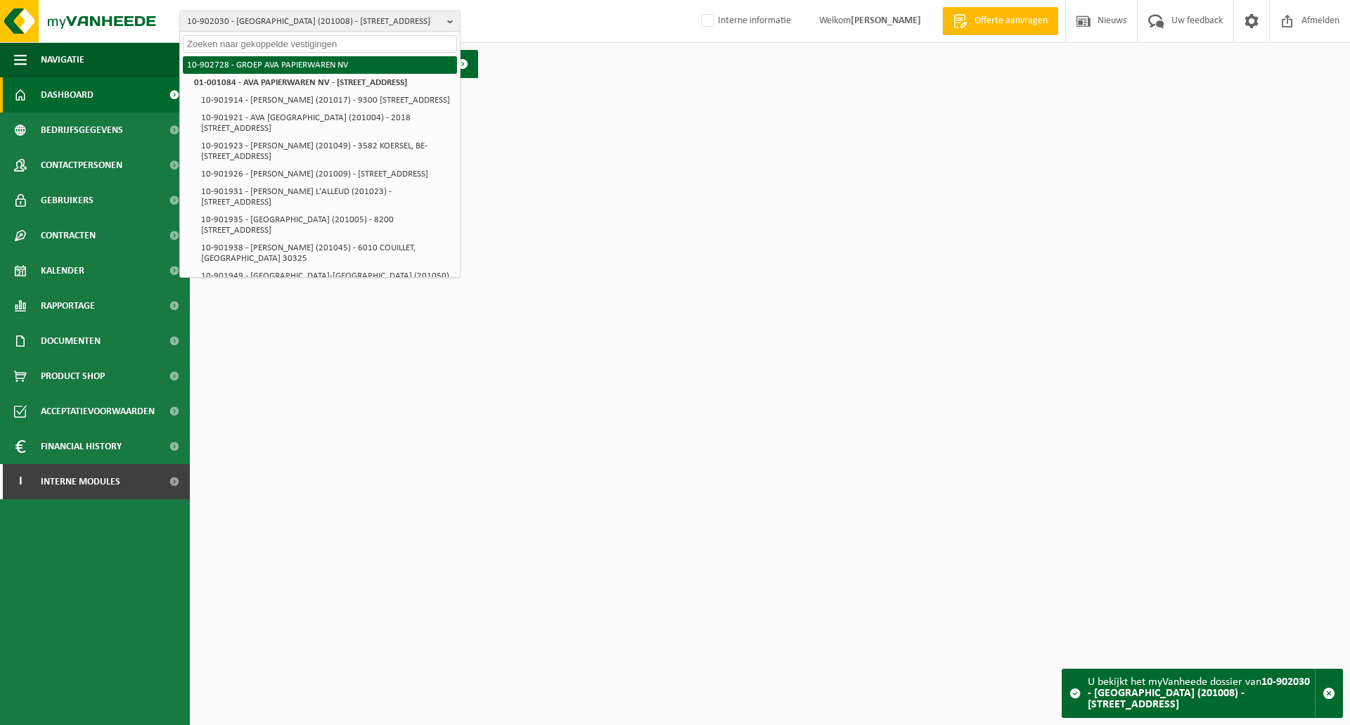
click at [297, 60] on li "10-902728 - GROEP AVA PAPIERWAREN NV" at bounding box center [320, 65] width 274 height 18
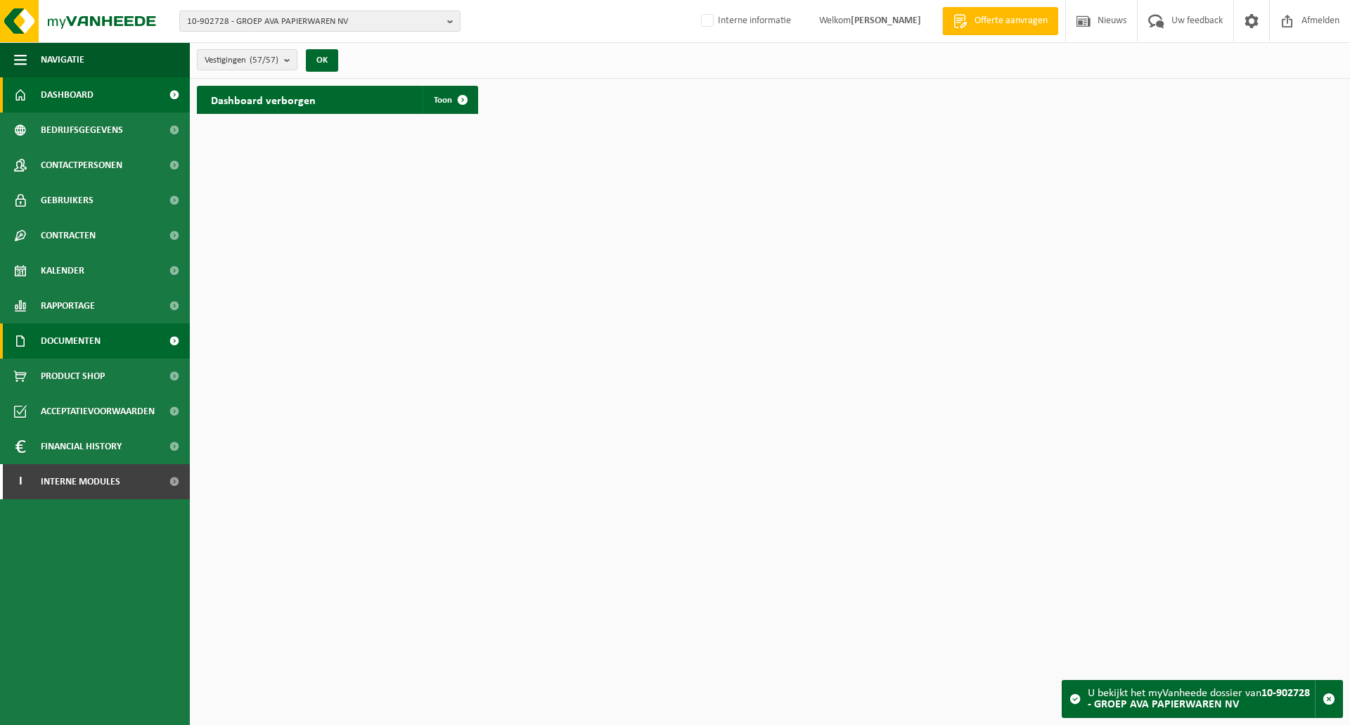
click at [93, 333] on span "Documenten" at bounding box center [71, 340] width 60 height 35
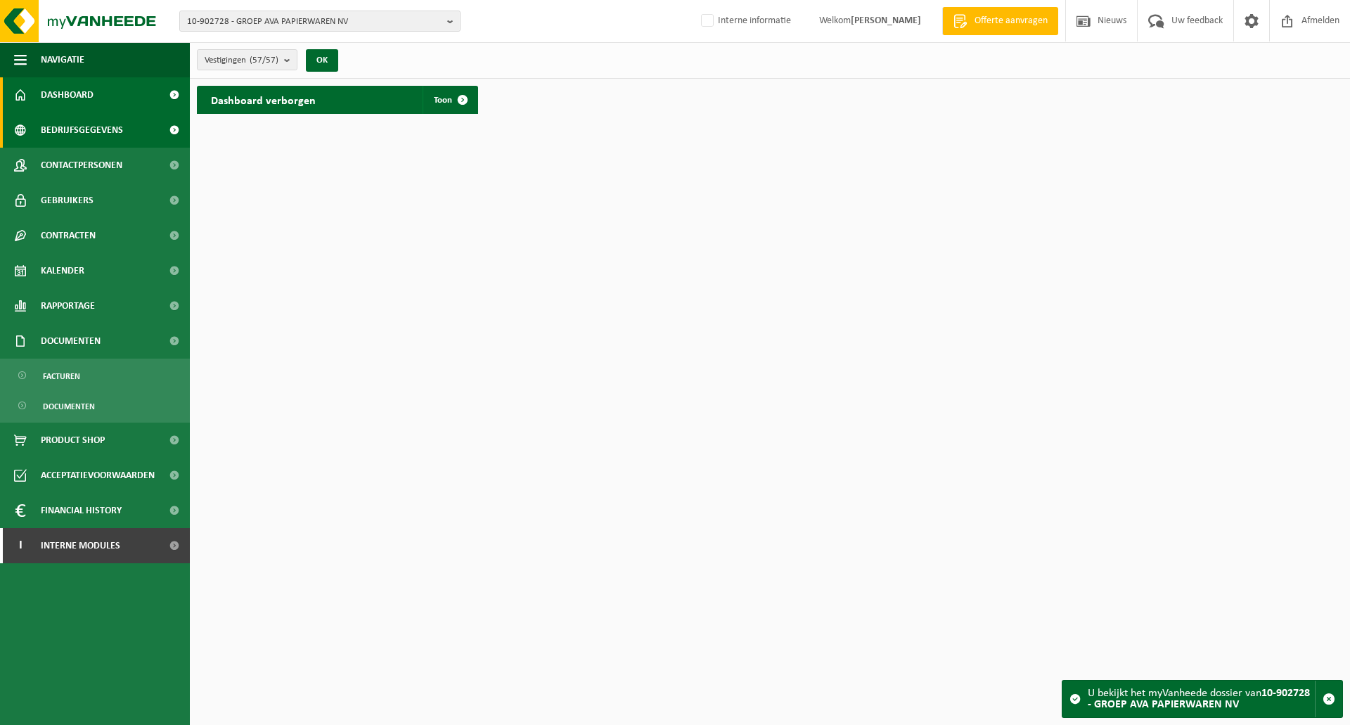
click at [98, 127] on span "Bedrijfsgegevens" at bounding box center [82, 129] width 82 height 35
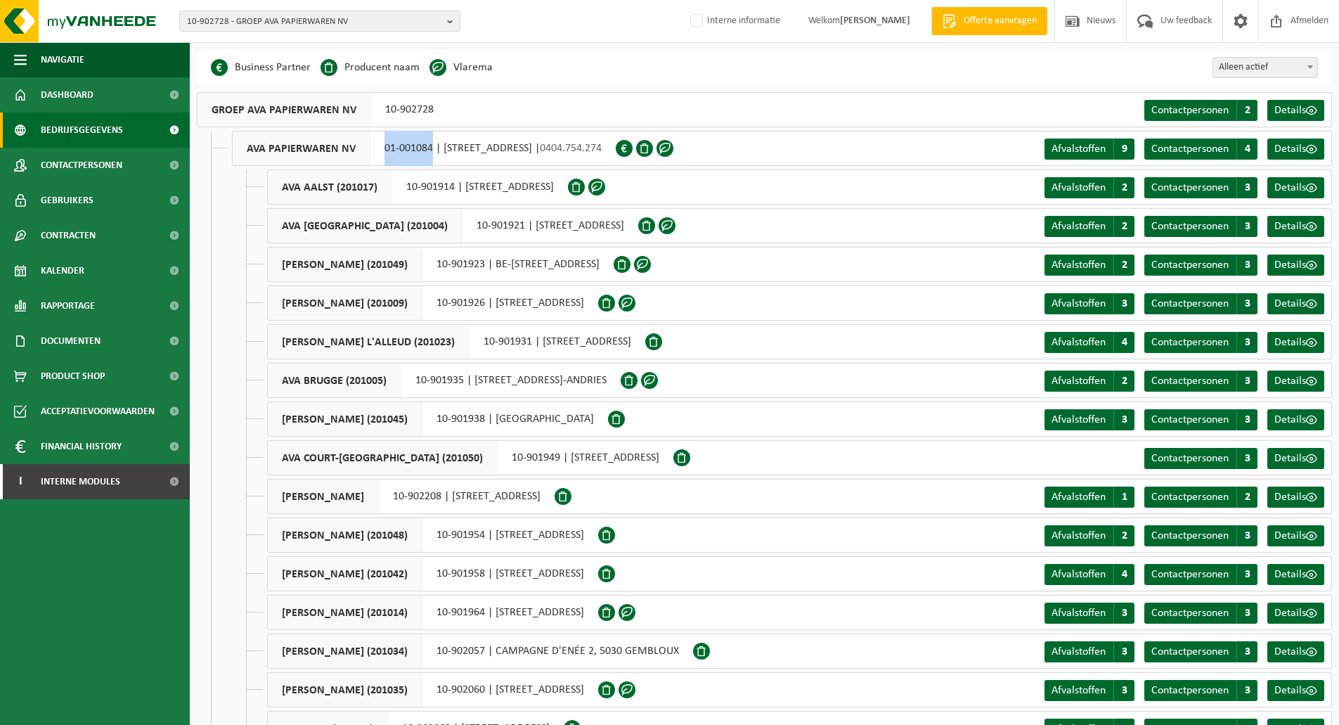
drag, startPoint x: 432, startPoint y: 149, endPoint x: 383, endPoint y: 153, distance: 48.7
click at [383, 153] on div "AVA PAPIERWAREN NV 01-001084 | [STREET_ADDRESS] | 0404.754.274" at bounding box center [424, 148] width 384 height 35
copy div "01-001084"
click at [607, 27] on div "10-902728 - GROEP AVA PAPIERWAREN NV 10-902728 - GROEP AVA PAPIERWAREN NV 01-00…" at bounding box center [669, 21] width 1339 height 43
drag, startPoint x: 431, startPoint y: 148, endPoint x: 380, endPoint y: 150, distance: 50.7
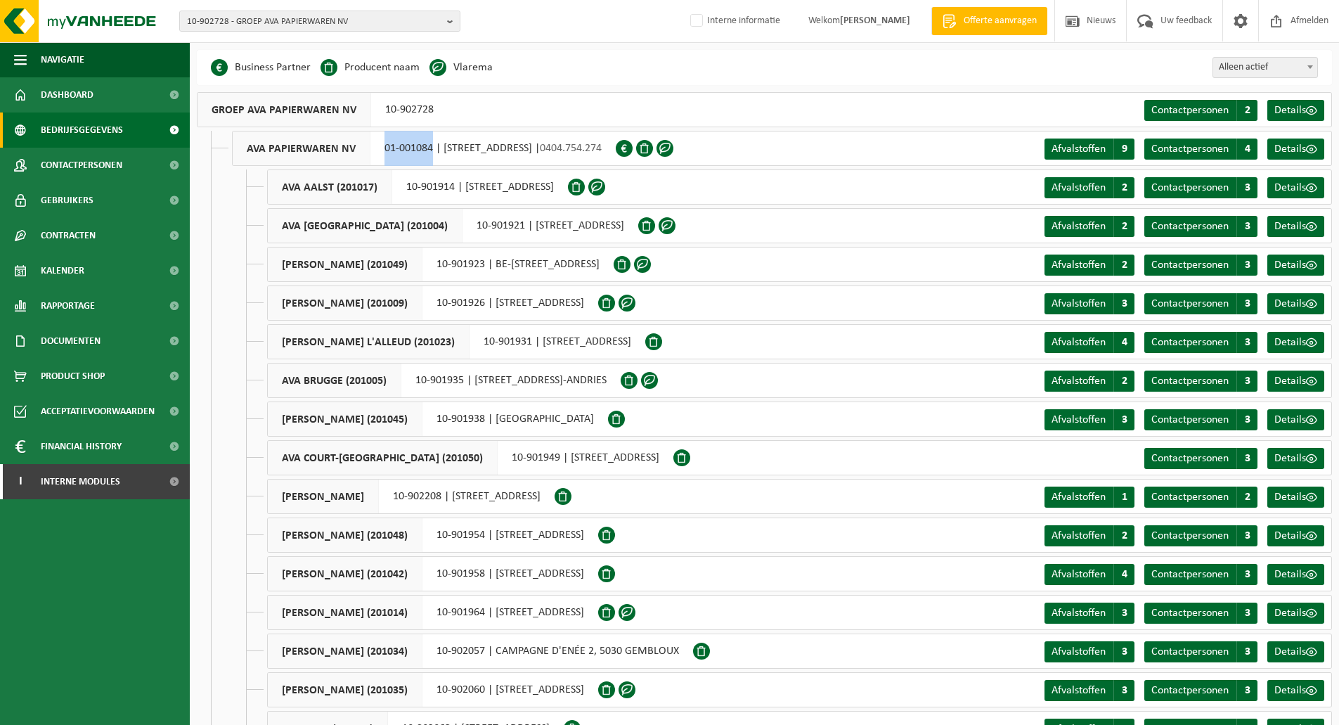
click at [380, 150] on div "AVA PAPIERWAREN NV 01-001084 | [STREET_ADDRESS] | 0404.754.274" at bounding box center [424, 148] width 384 height 35
copy div "01-001084"
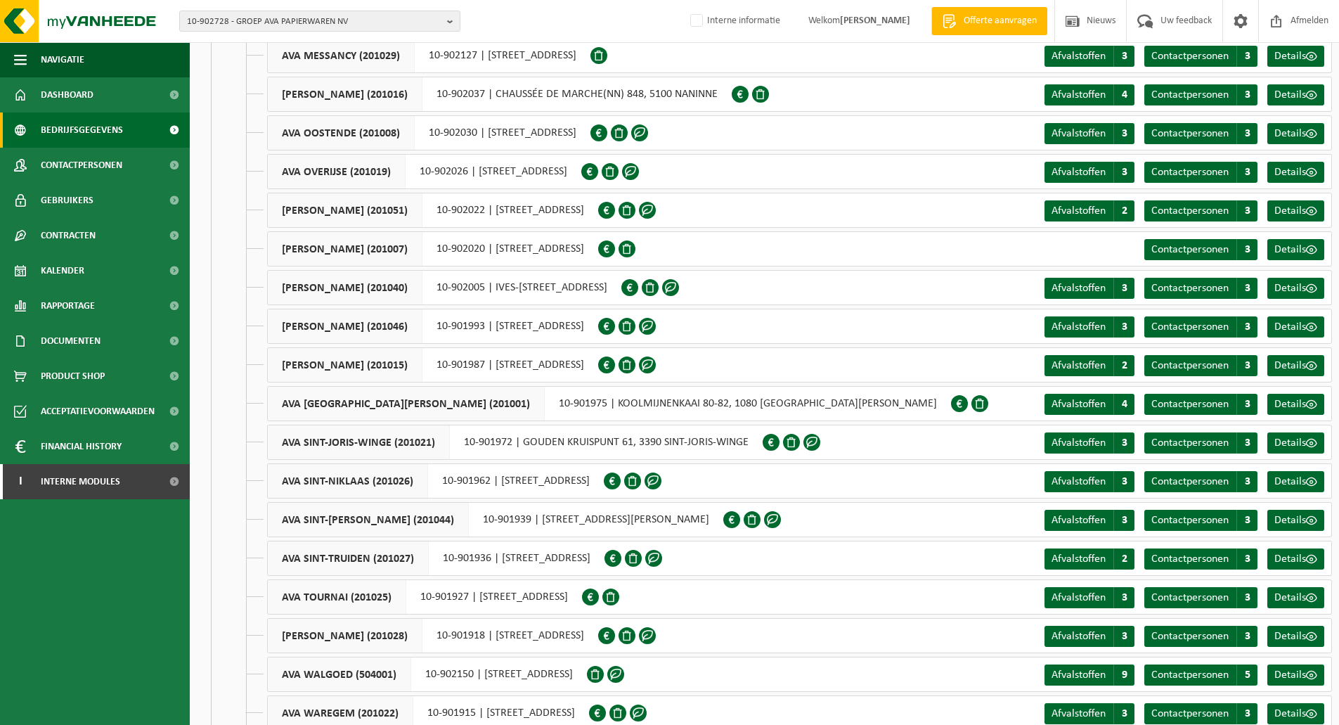
scroll to position [1589, 0]
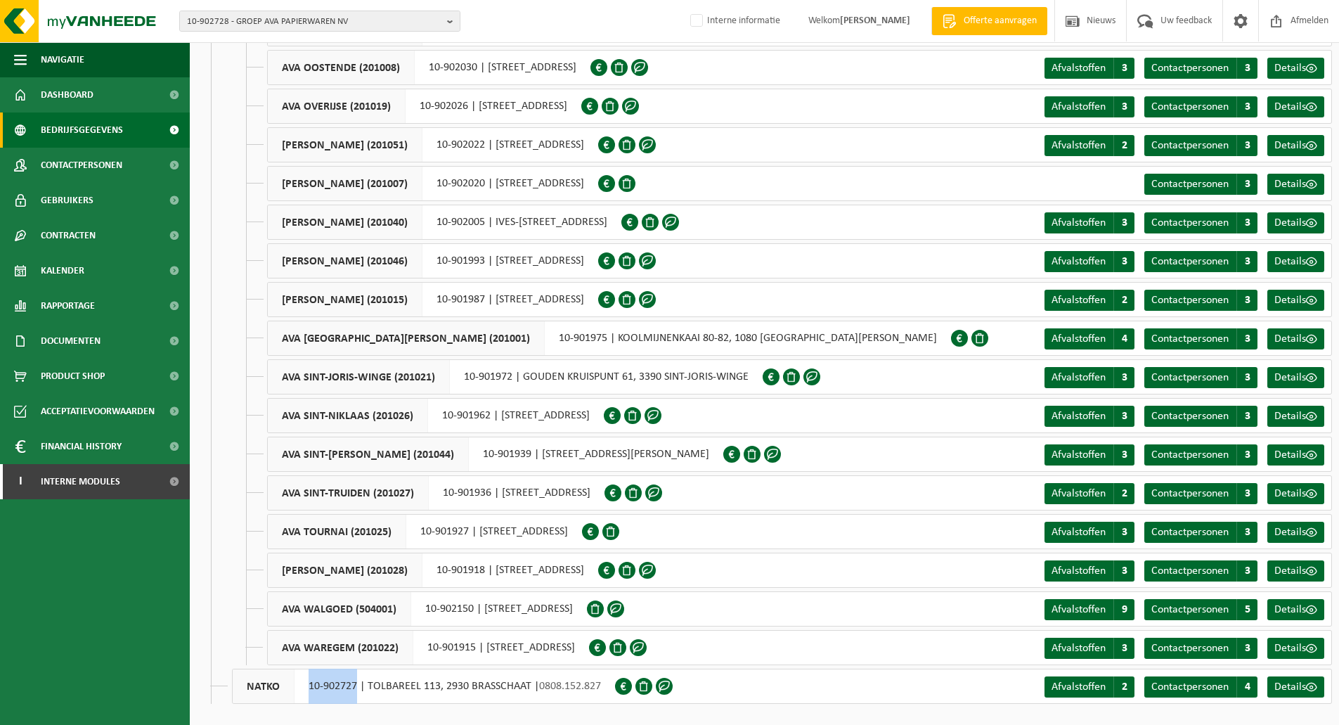
drag, startPoint x: 356, startPoint y: 687, endPoint x: 298, endPoint y: 688, distance: 58.4
click at [298, 688] on div "NATKO 10-902727 | TOLBAREEL 113, 2930 BRASSCHAAT | 0808.152.827" at bounding box center [423, 686] width 383 height 35
copy div "10-902727"
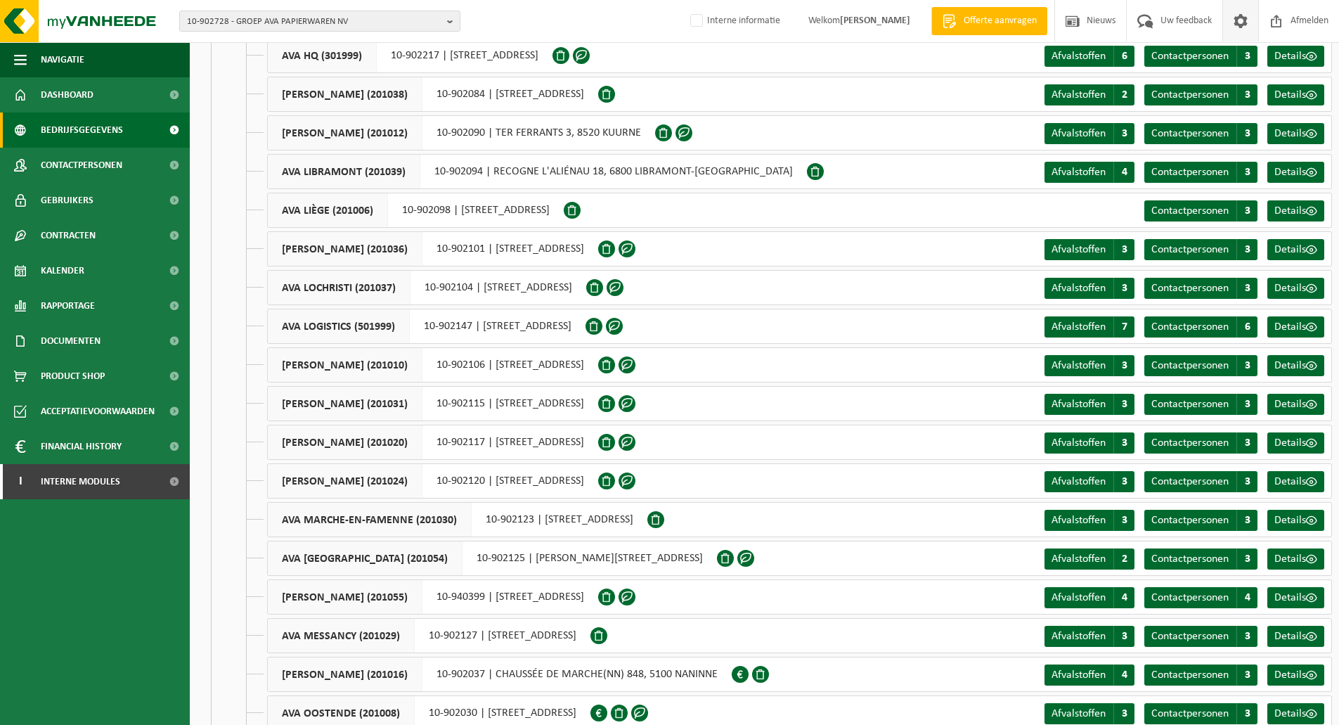
scroll to position [886, 0]
